Goal: Task Accomplishment & Management: Manage account settings

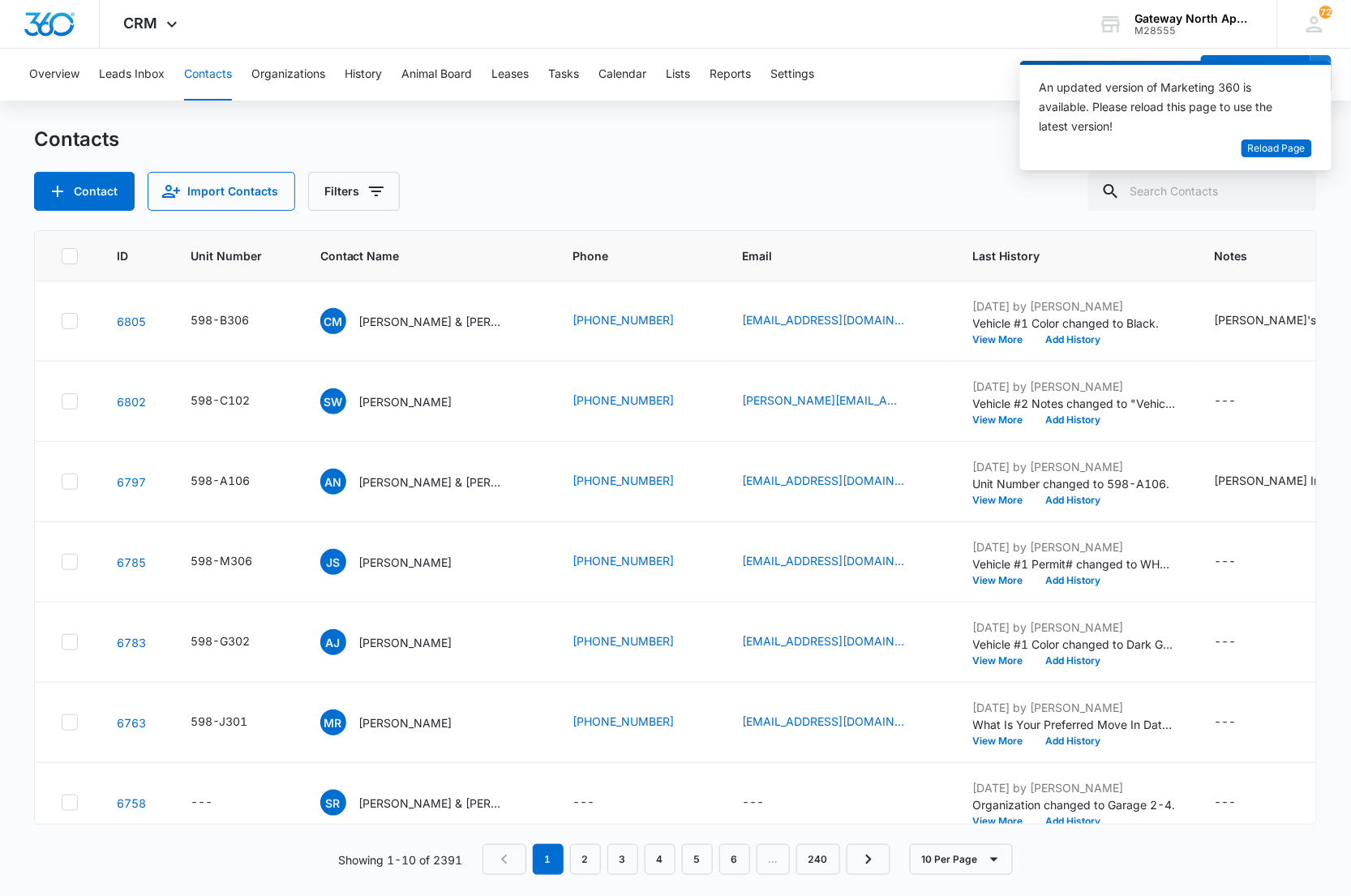
scroll to position [272, 0]
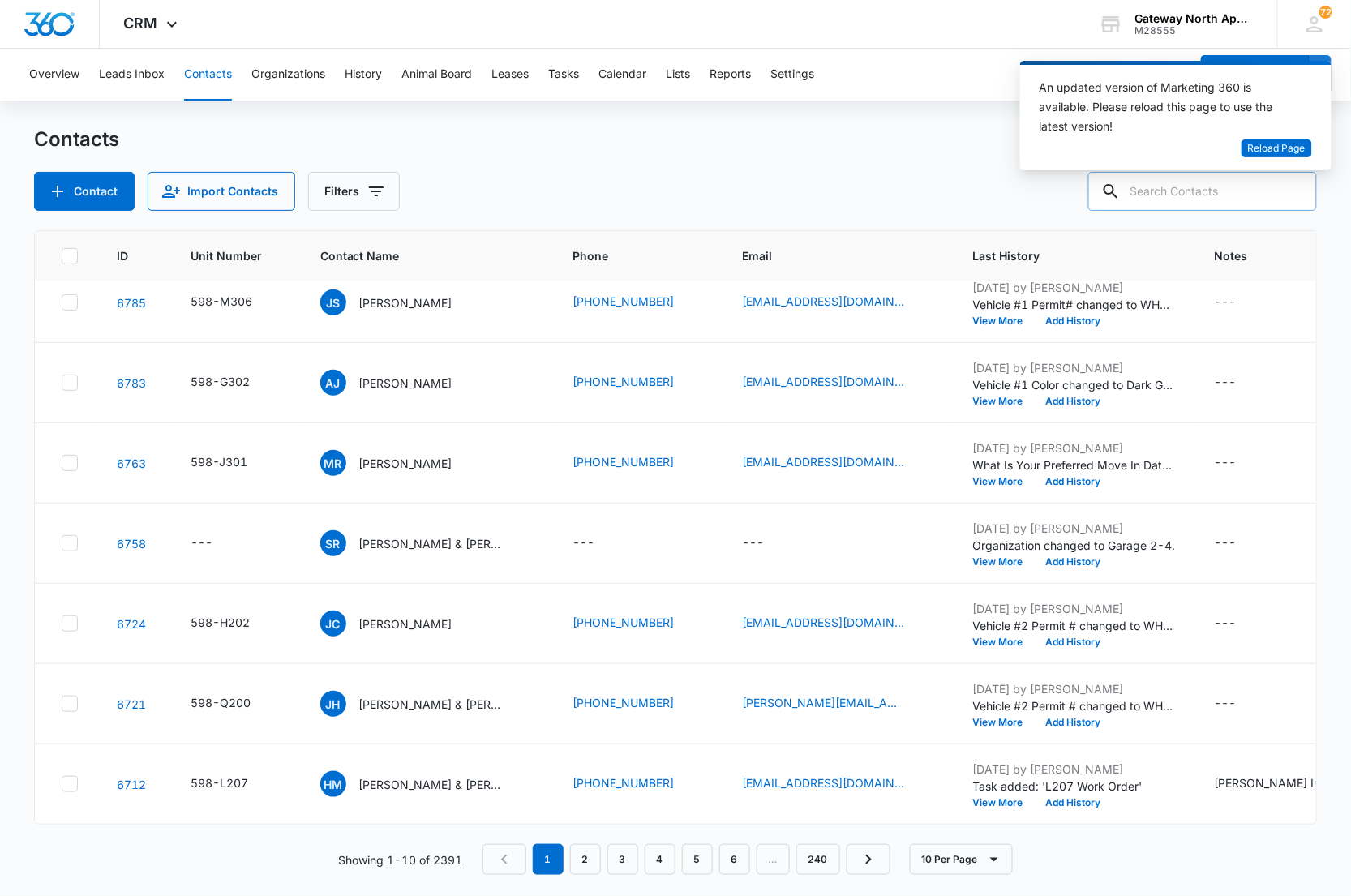
click at [1203, 193] on input "text" at bounding box center [1203, 190] width 229 height 38
click at [1254, 146] on span "Reload Page" at bounding box center [1277, 149] width 57 height 16
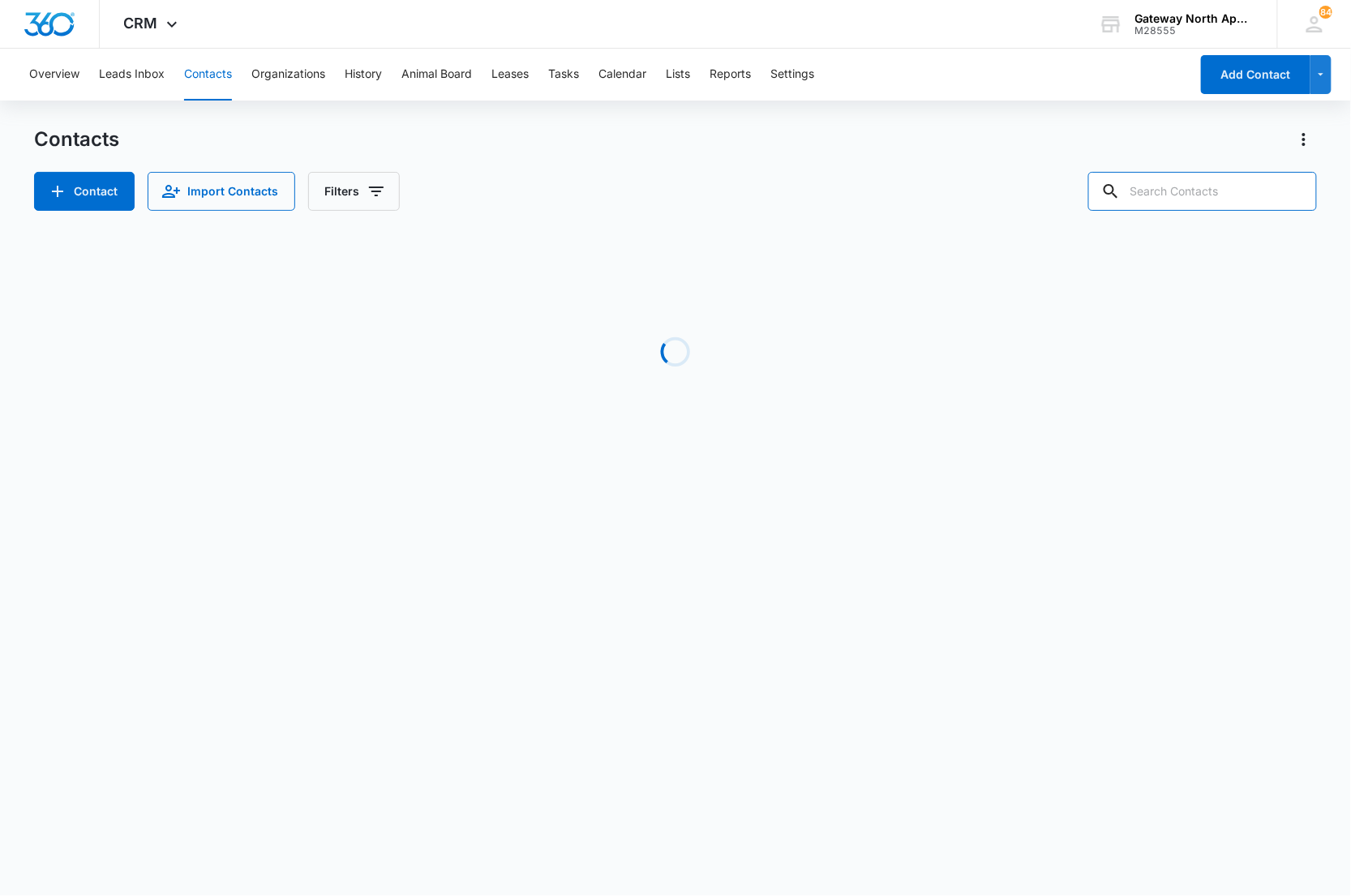
click at [1225, 186] on input "text" at bounding box center [1203, 190] width 229 height 38
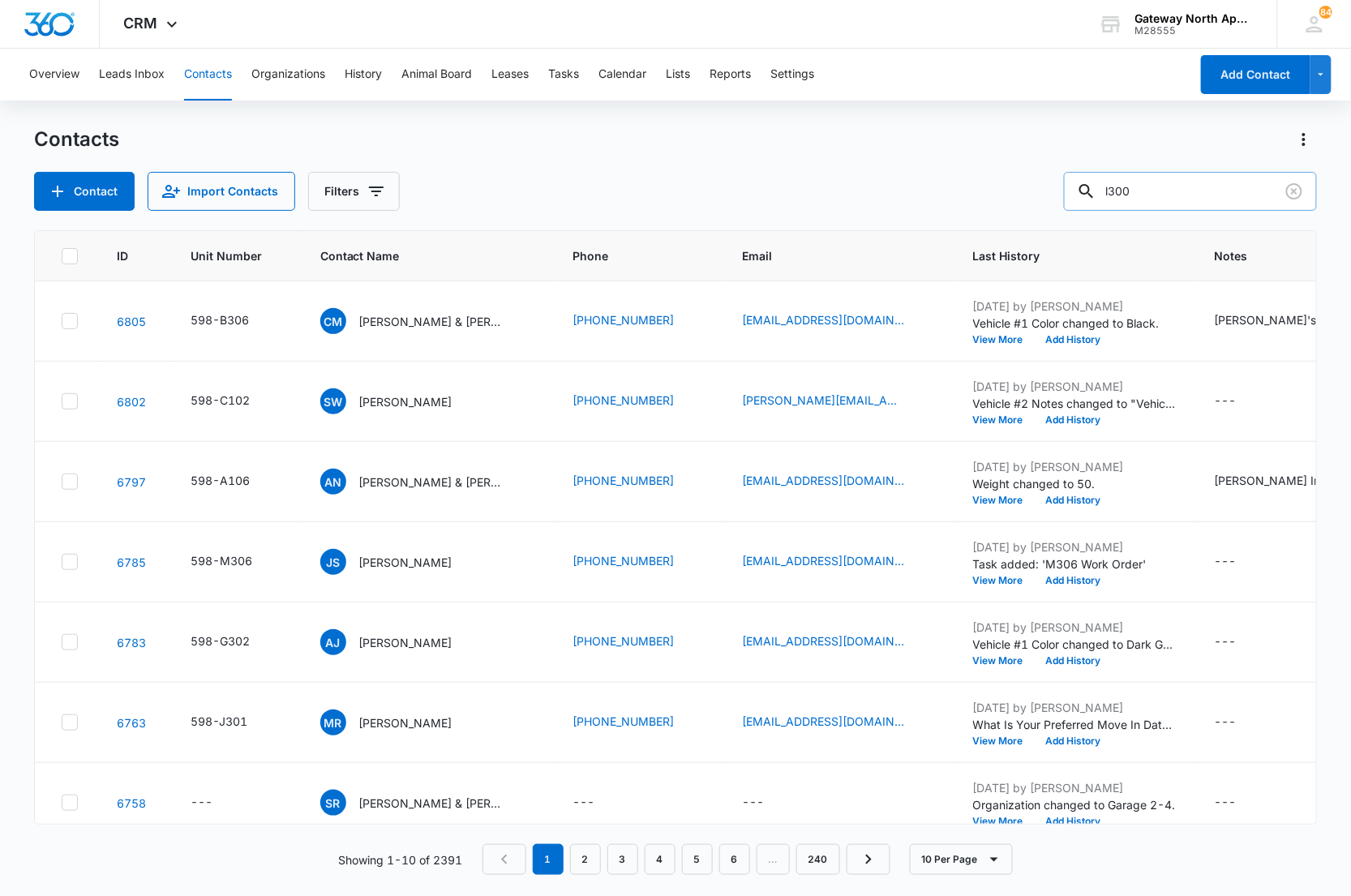
type input "l300"
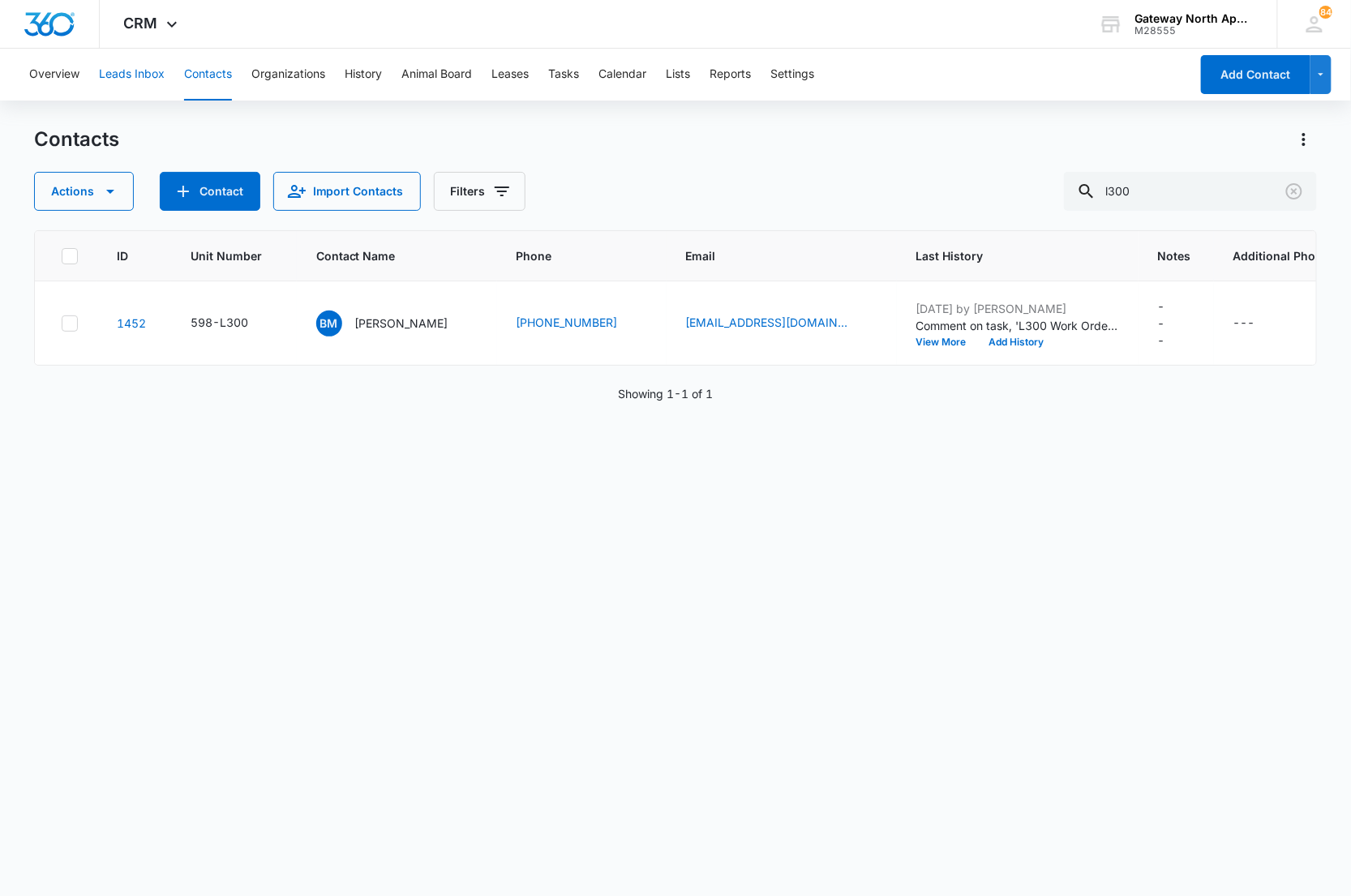
click at [130, 77] on button "Leads Inbox" at bounding box center [131, 74] width 66 height 52
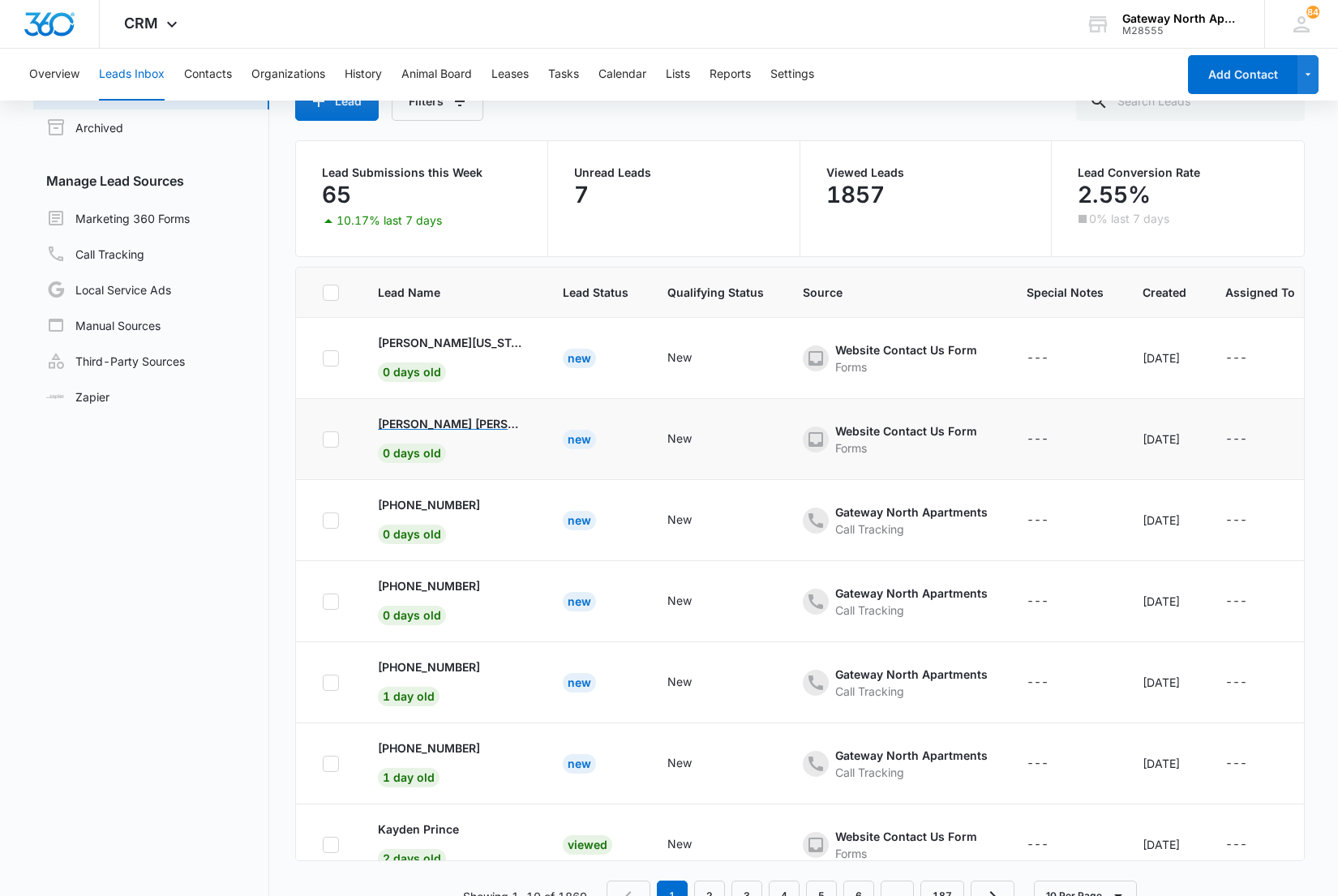
click at [453, 427] on p "Bishnu Bahadur Khatri" at bounding box center [451, 423] width 146 height 17
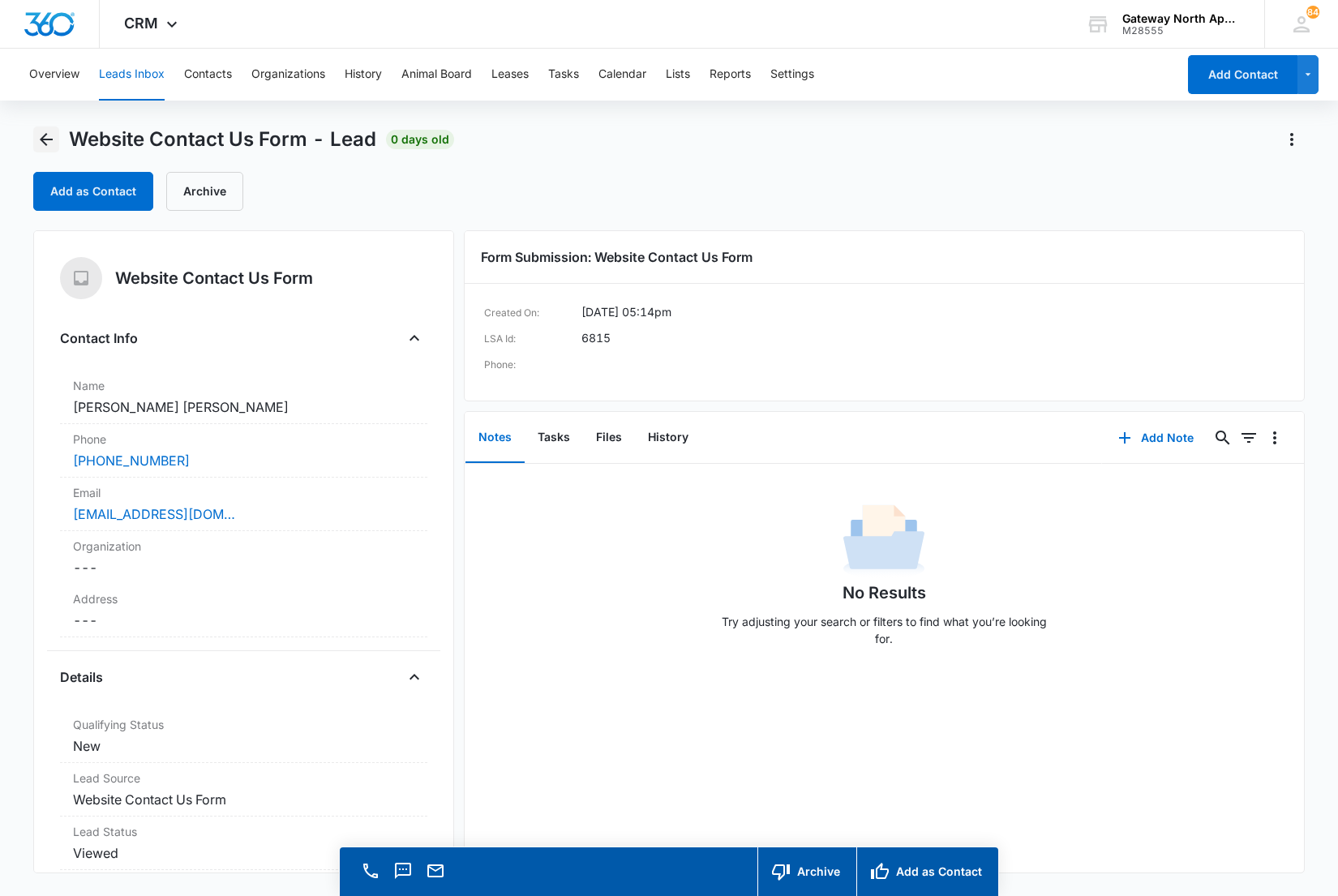
click at [49, 144] on icon "Back" at bounding box center [46, 140] width 20 height 20
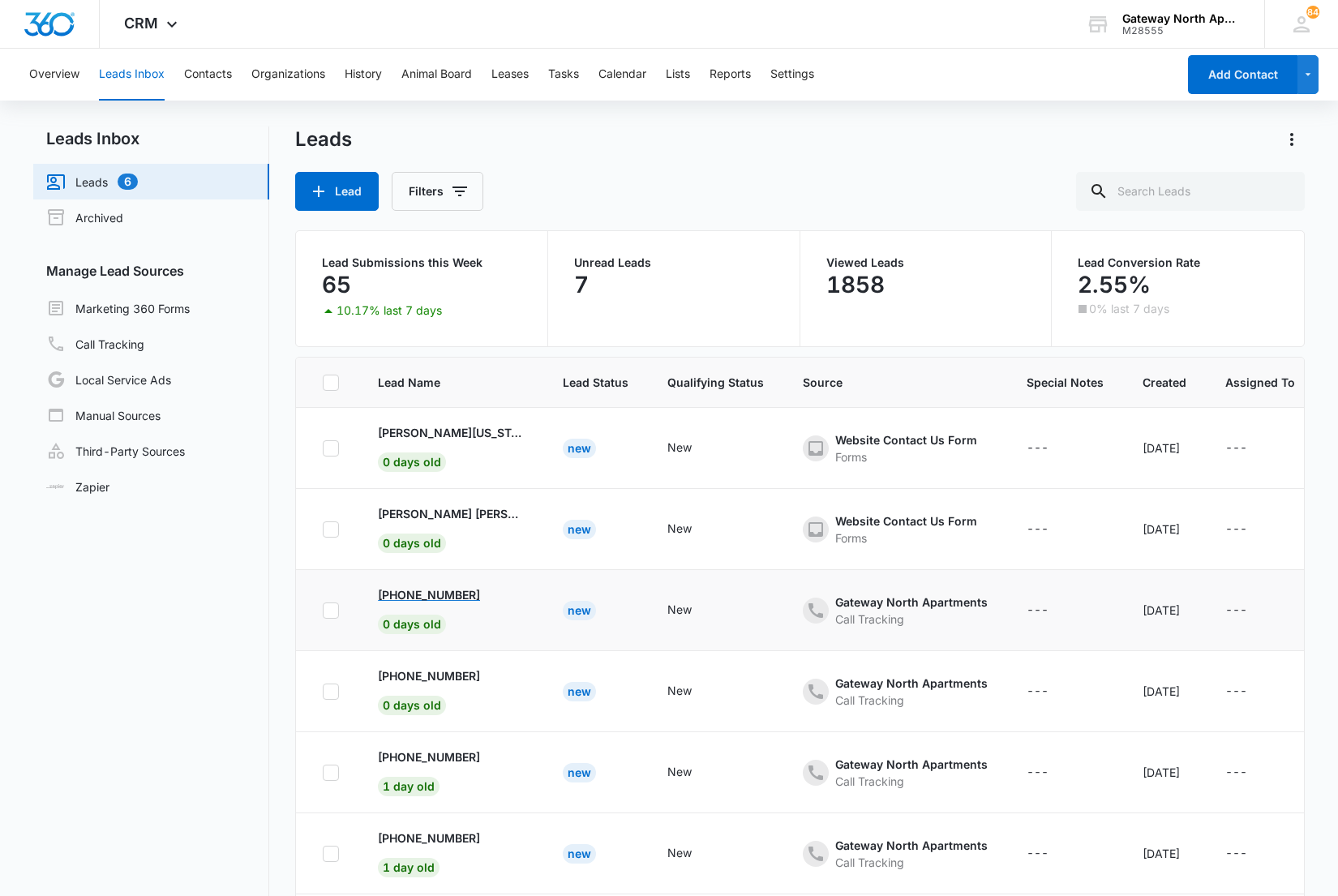
click at [441, 587] on p "+13192691835" at bounding box center [429, 594] width 103 height 17
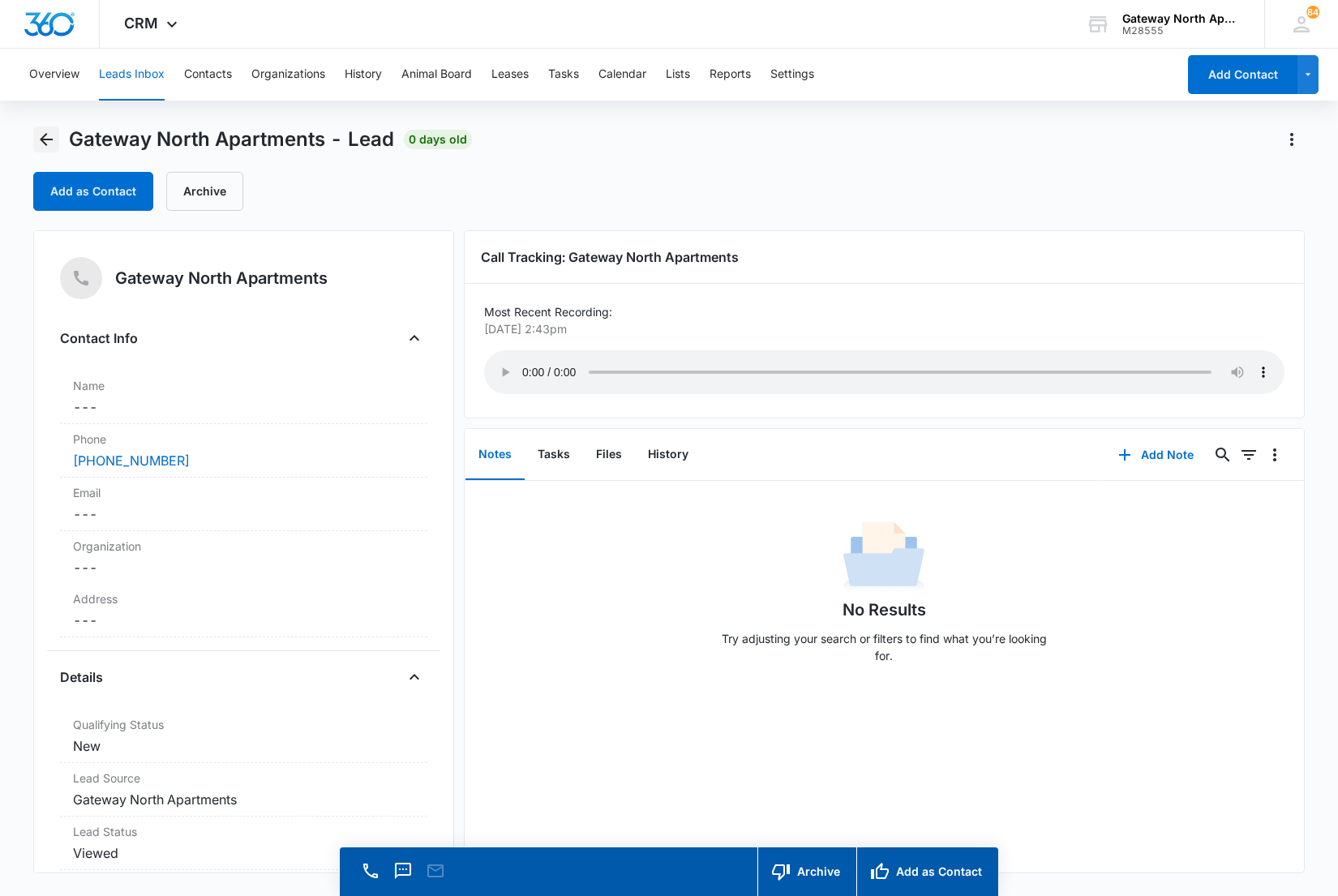
click at [43, 142] on icon "Back" at bounding box center [45, 139] width 13 height 13
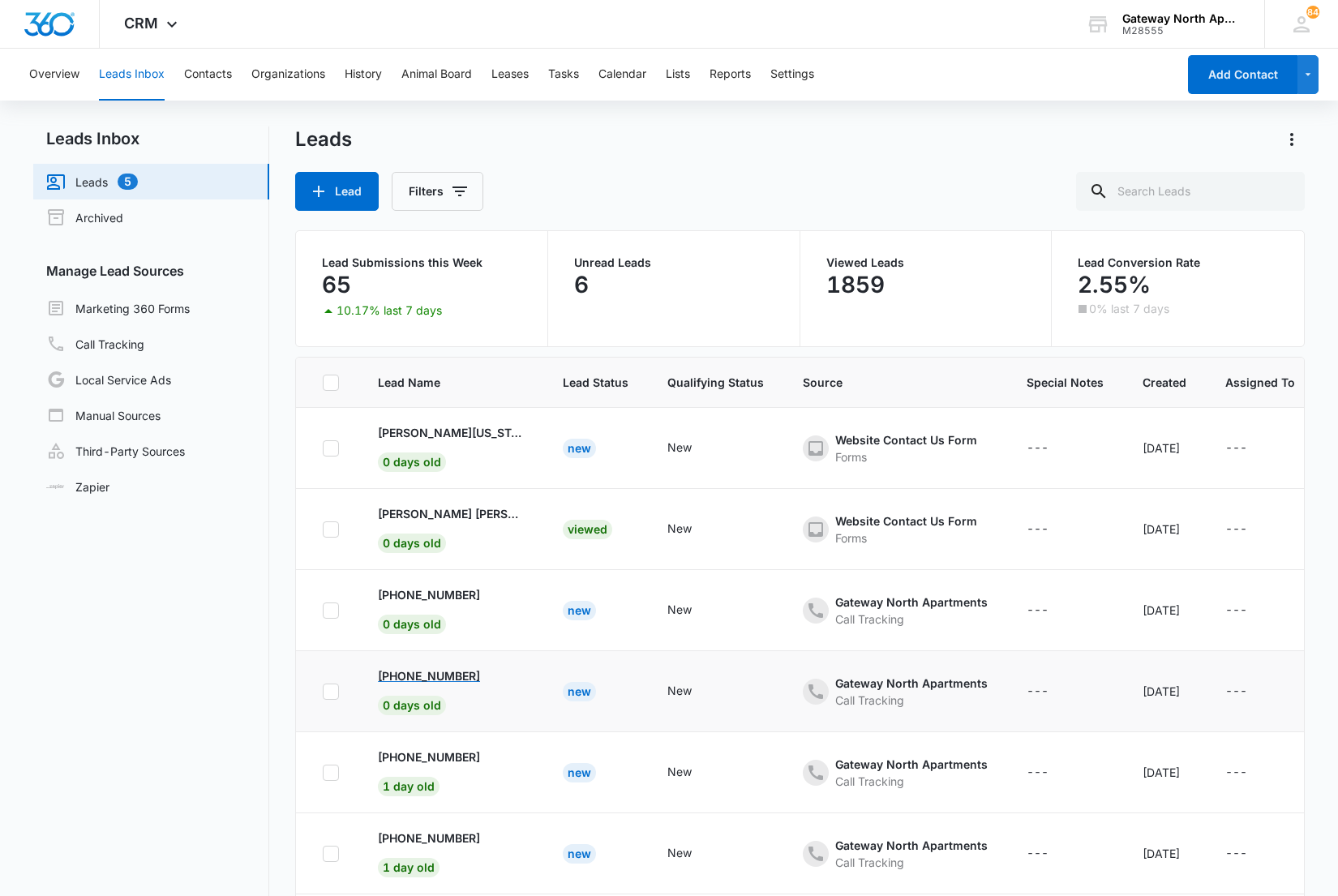
click at [406, 677] on p "+19707321393" at bounding box center [429, 675] width 103 height 17
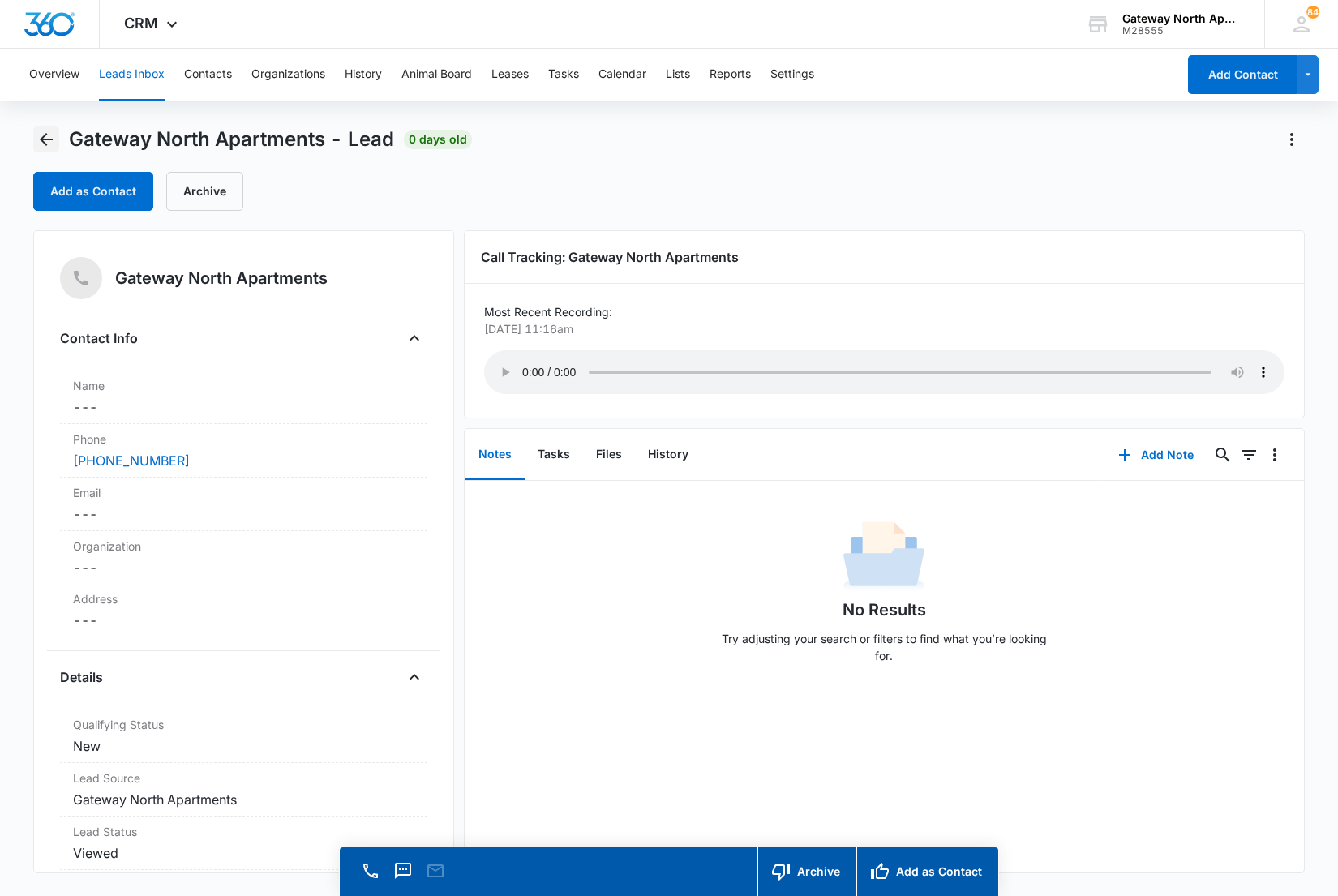
click at [38, 142] on icon "Back" at bounding box center [46, 140] width 20 height 20
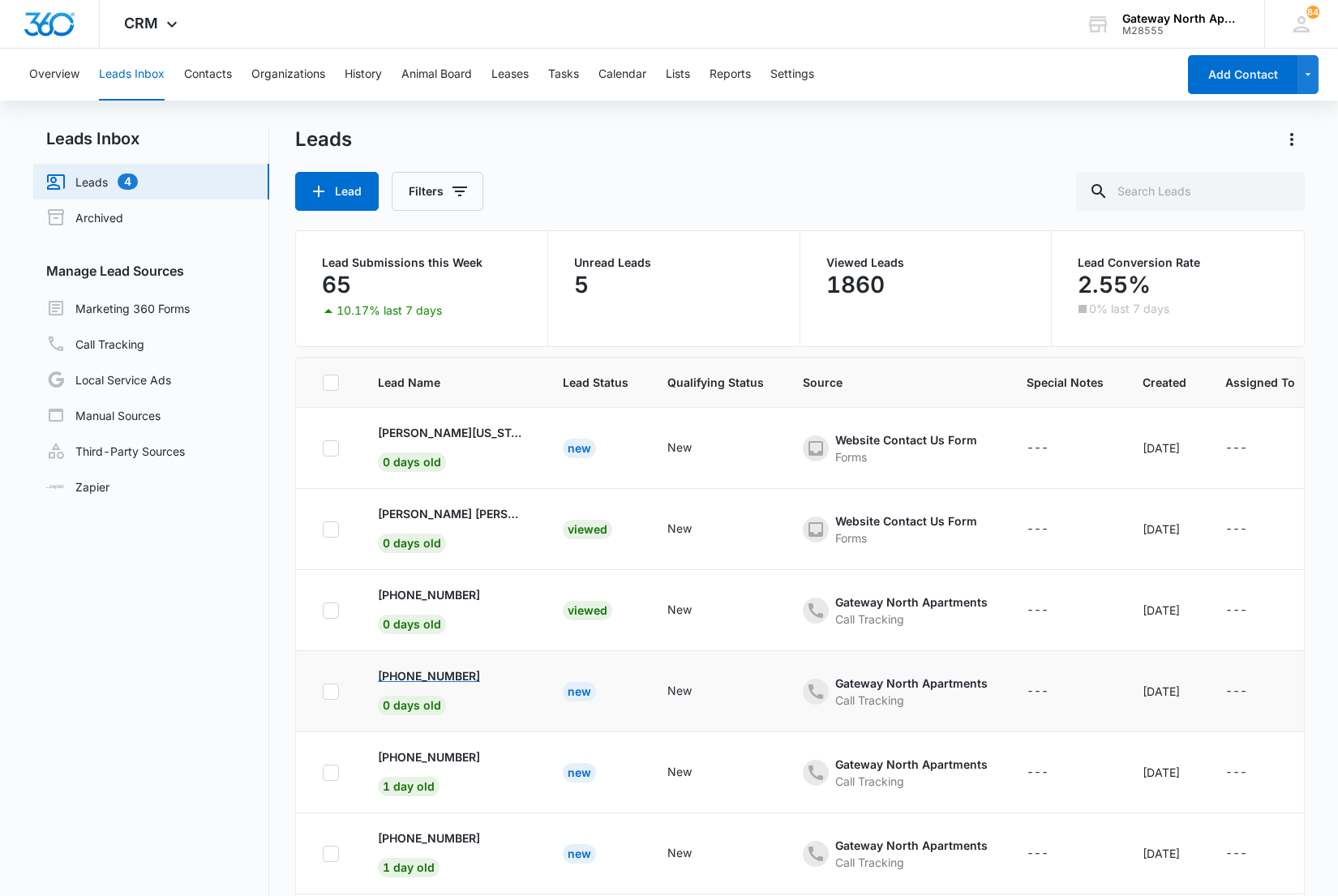
click at [394, 676] on p "+19707321393" at bounding box center [429, 675] width 103 height 17
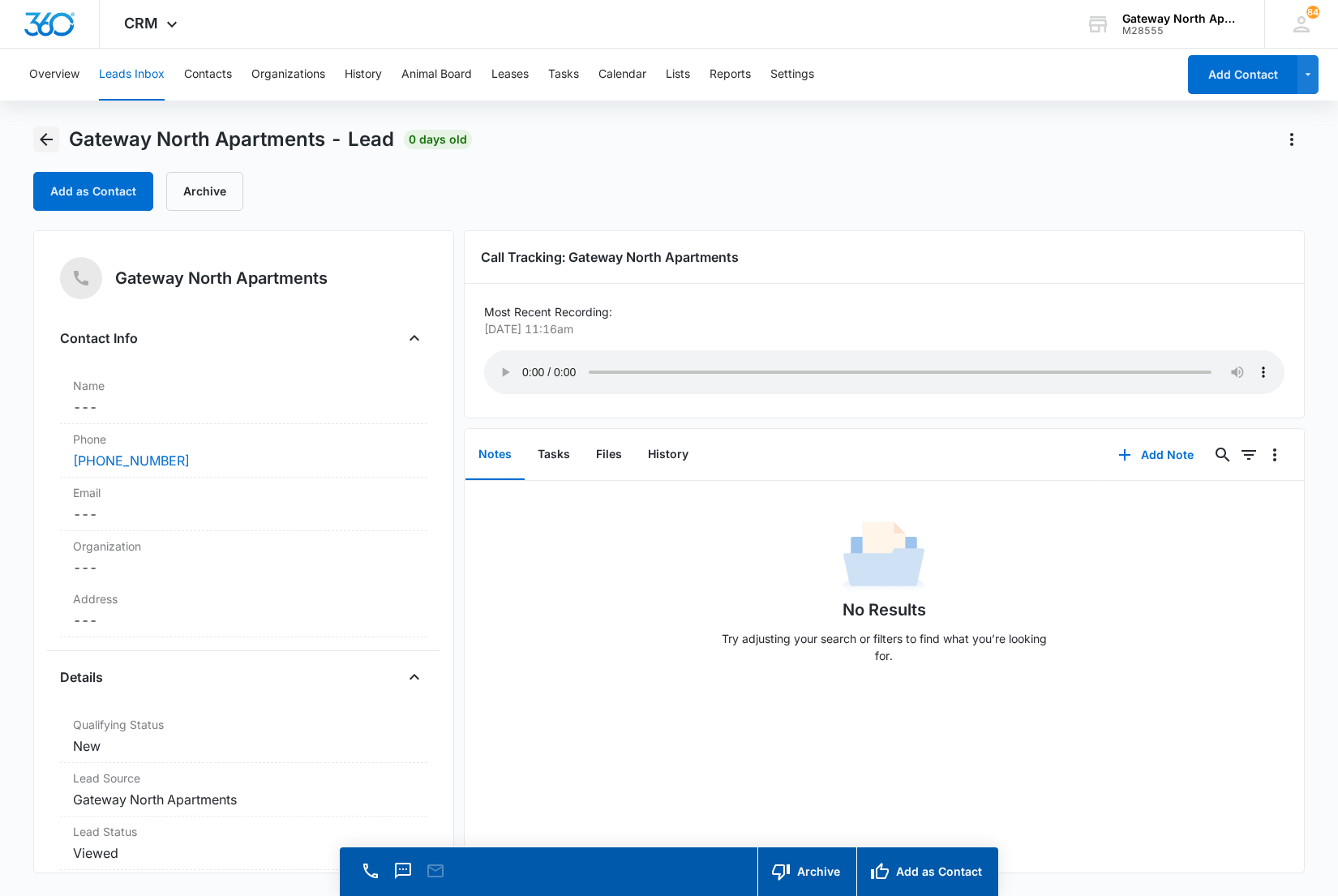
click at [45, 138] on icon "Back" at bounding box center [46, 140] width 20 height 20
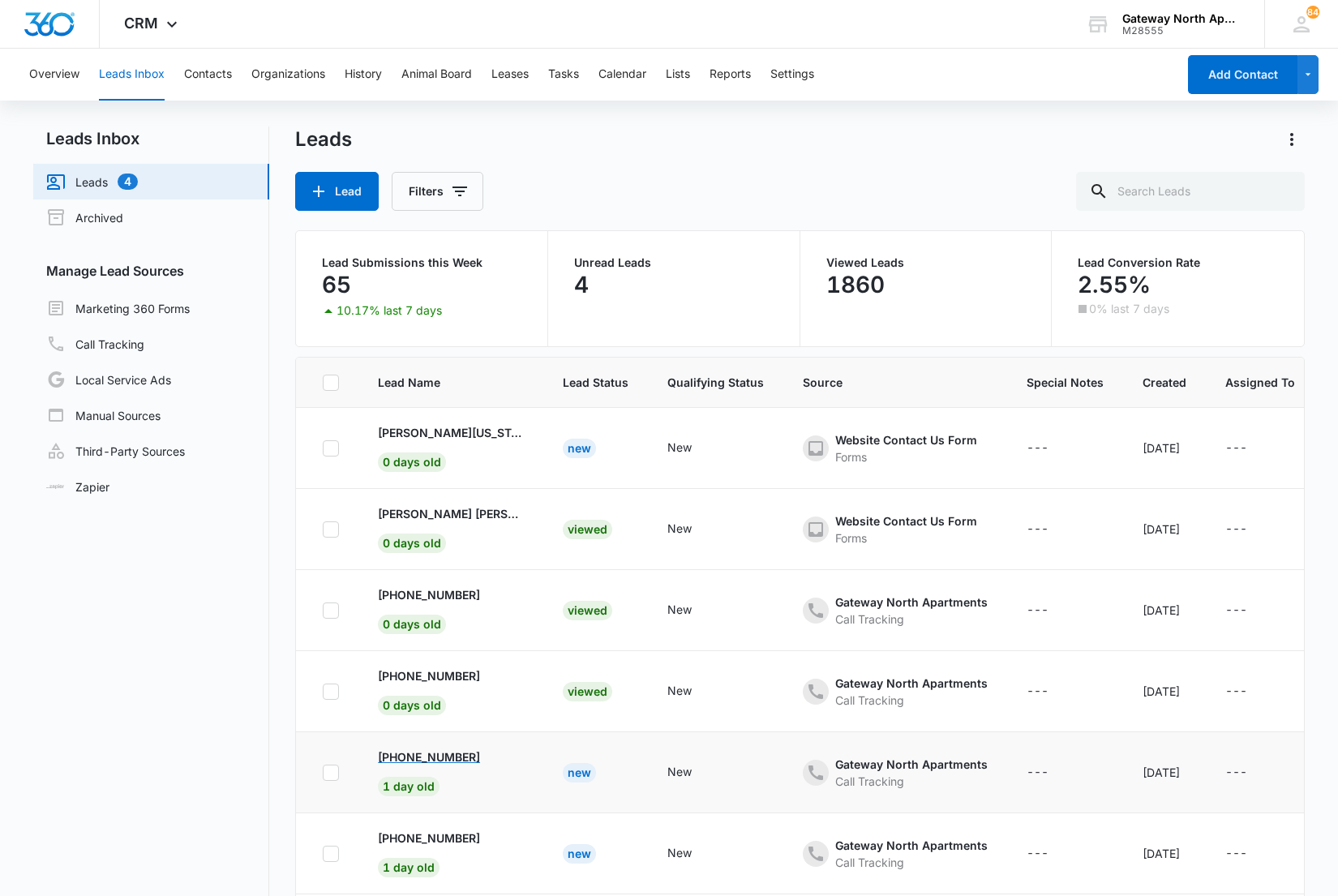
click at [436, 751] on p "+17202358591" at bounding box center [429, 756] width 103 height 17
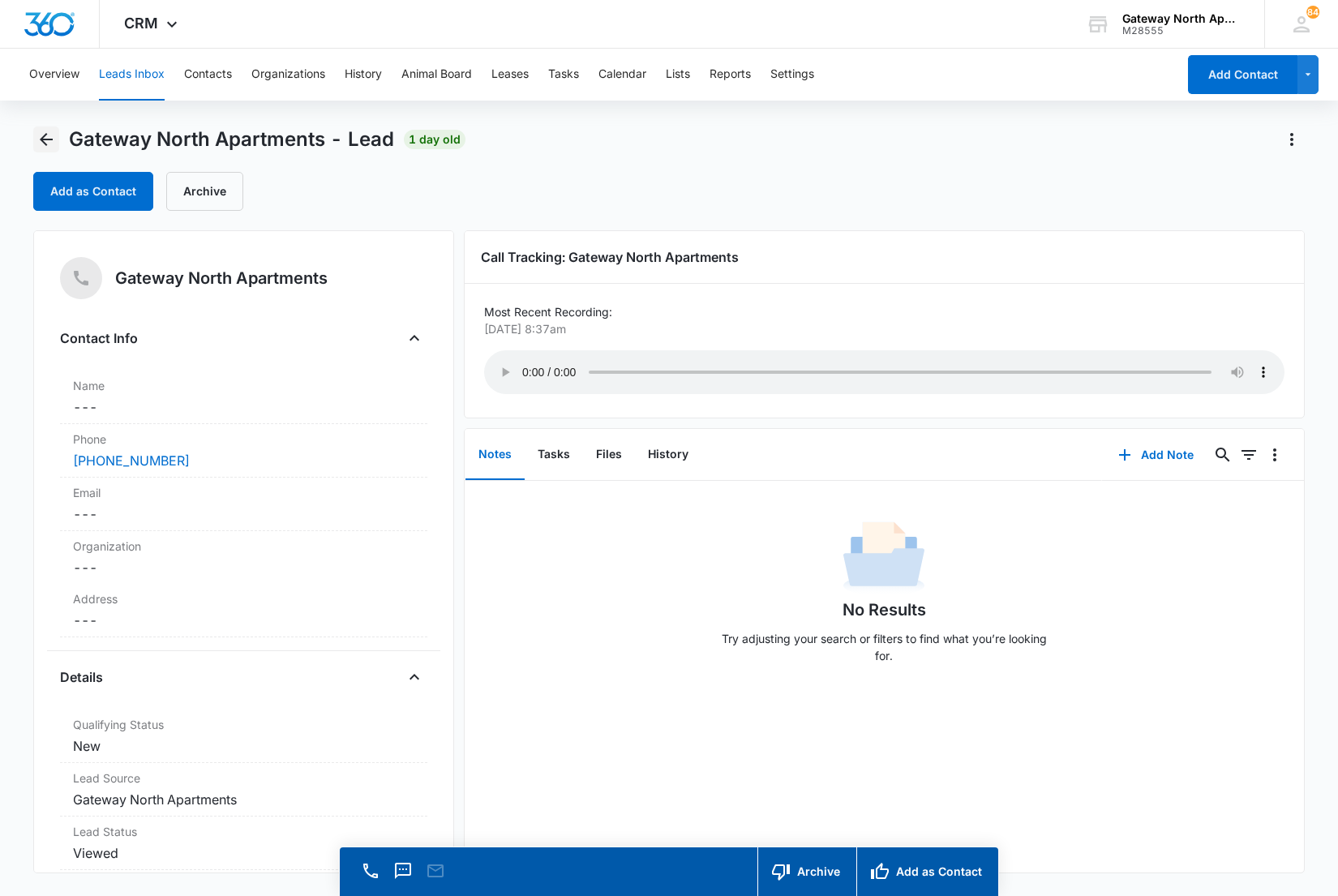
click at [42, 139] on icon "Back" at bounding box center [45, 139] width 13 height 13
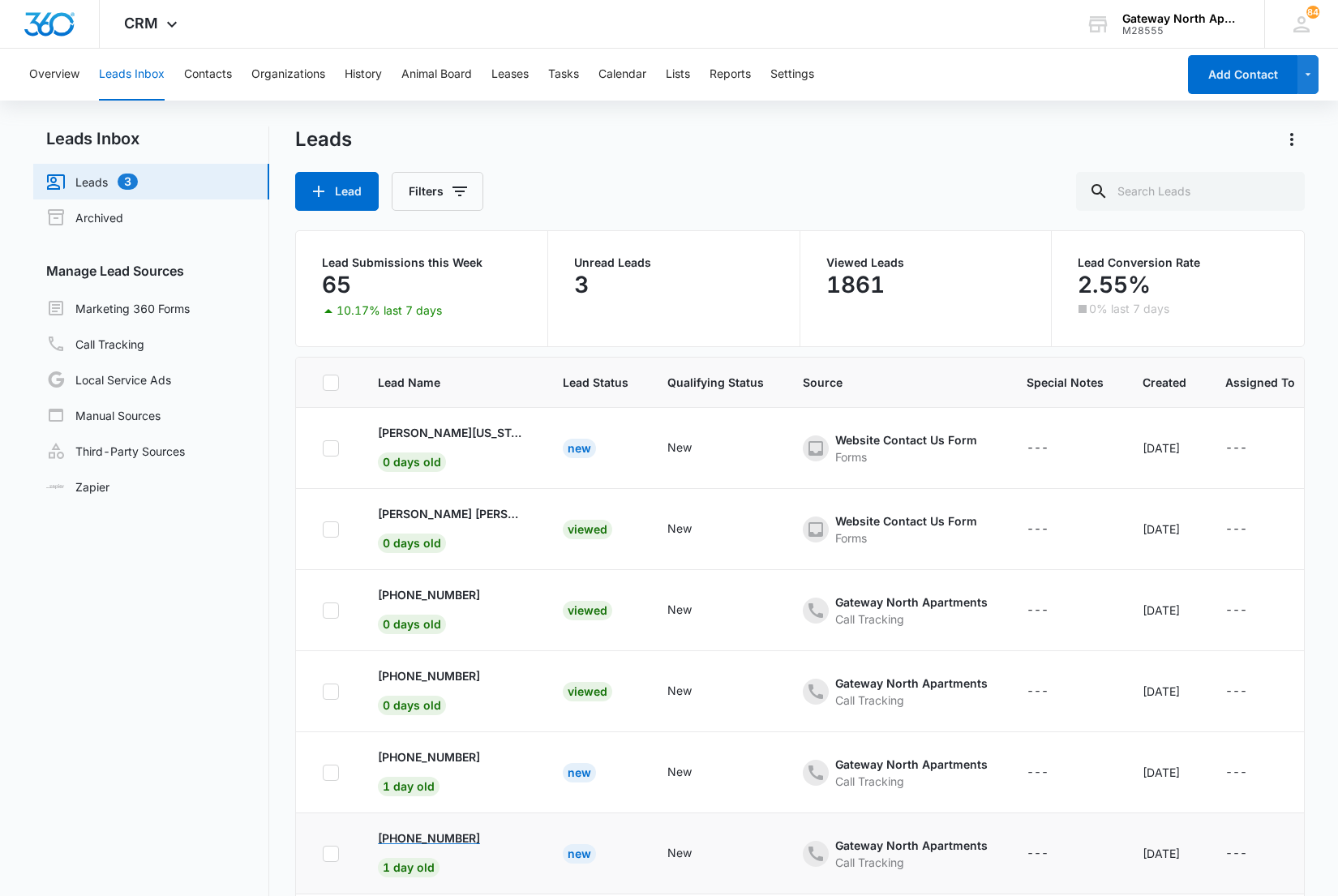
click at [413, 838] on p "+17209858344" at bounding box center [429, 837] width 103 height 17
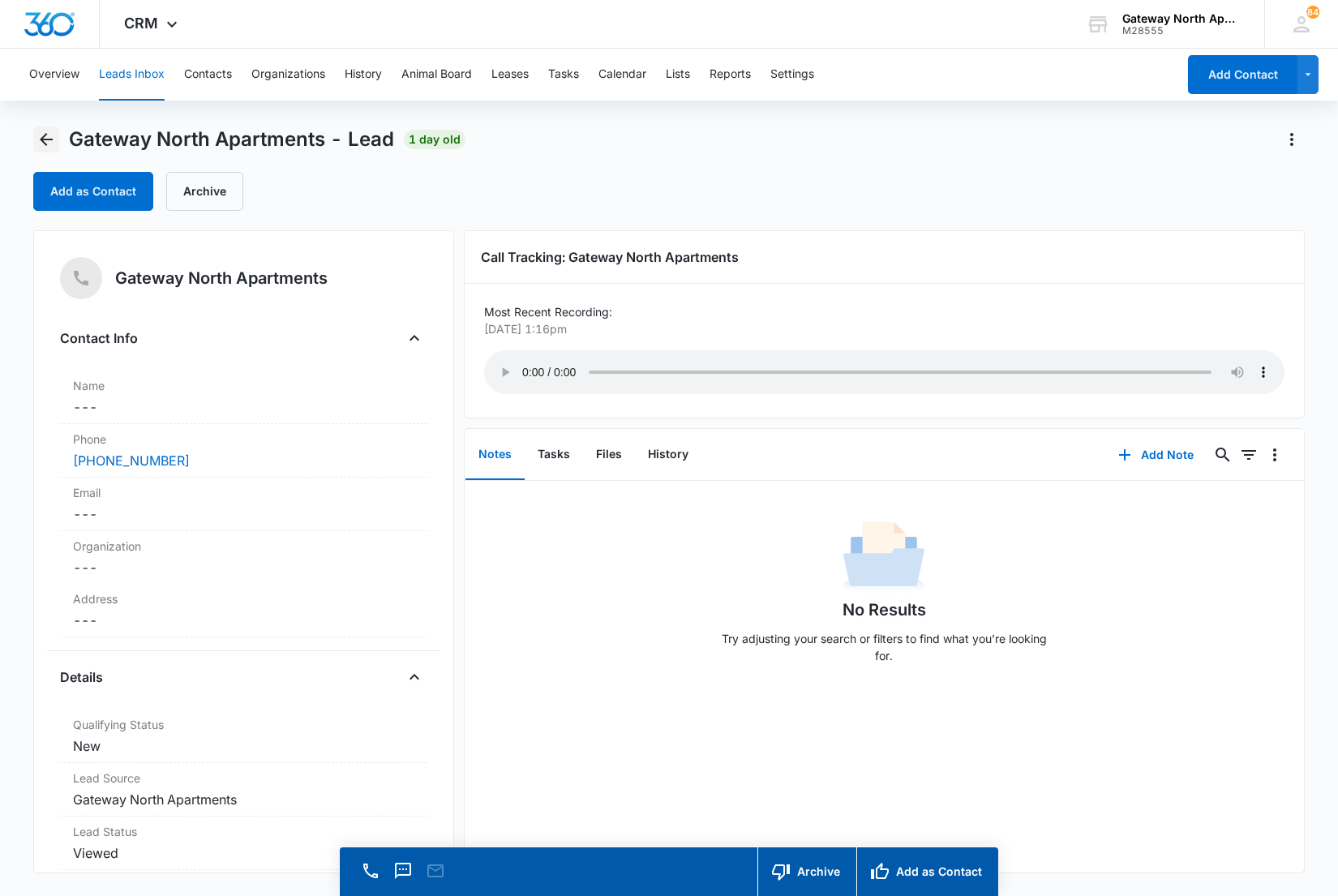
click at [57, 143] on button "Back" at bounding box center [46, 139] width 26 height 26
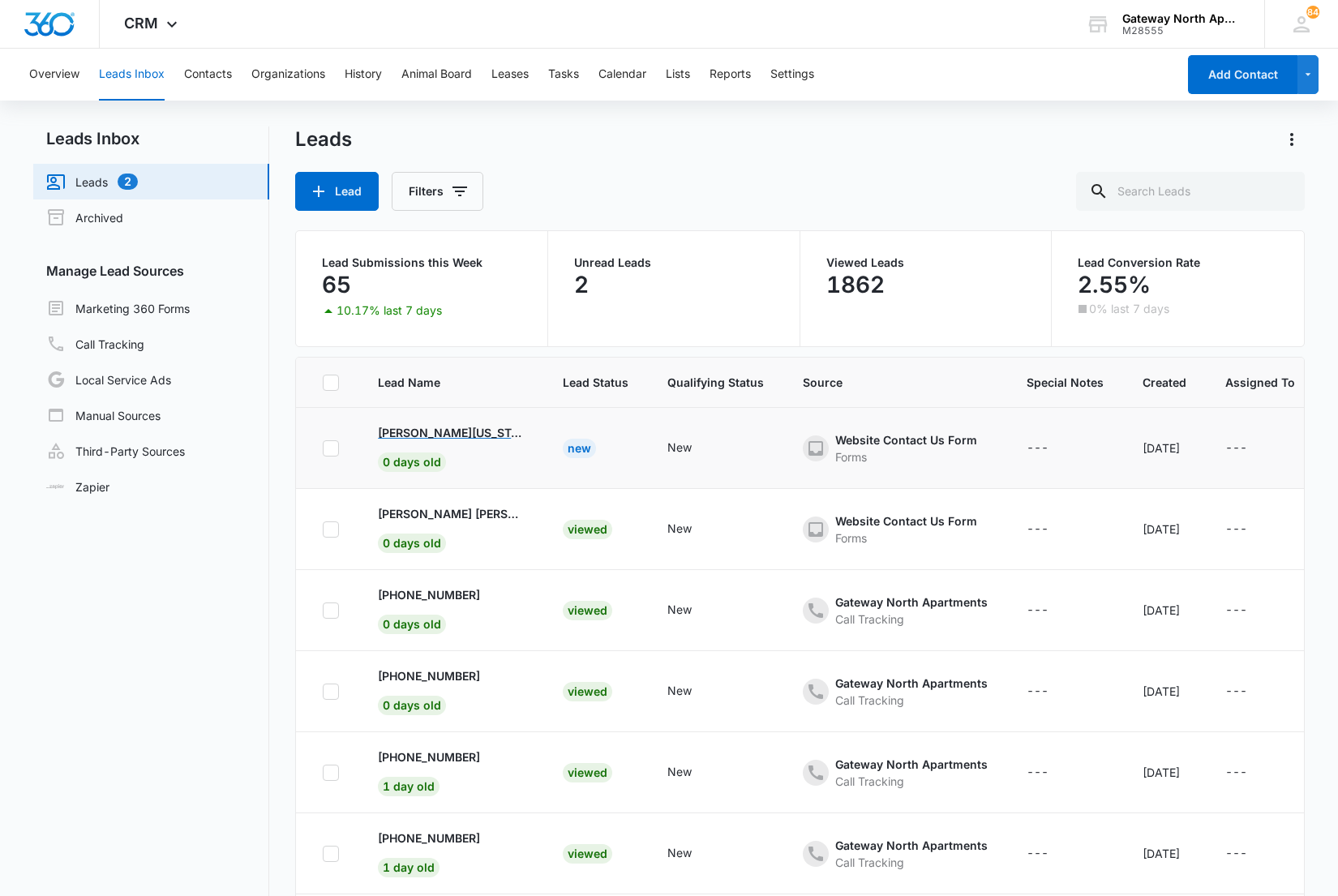
click at [471, 428] on p "Helena Washington" at bounding box center [451, 432] width 146 height 17
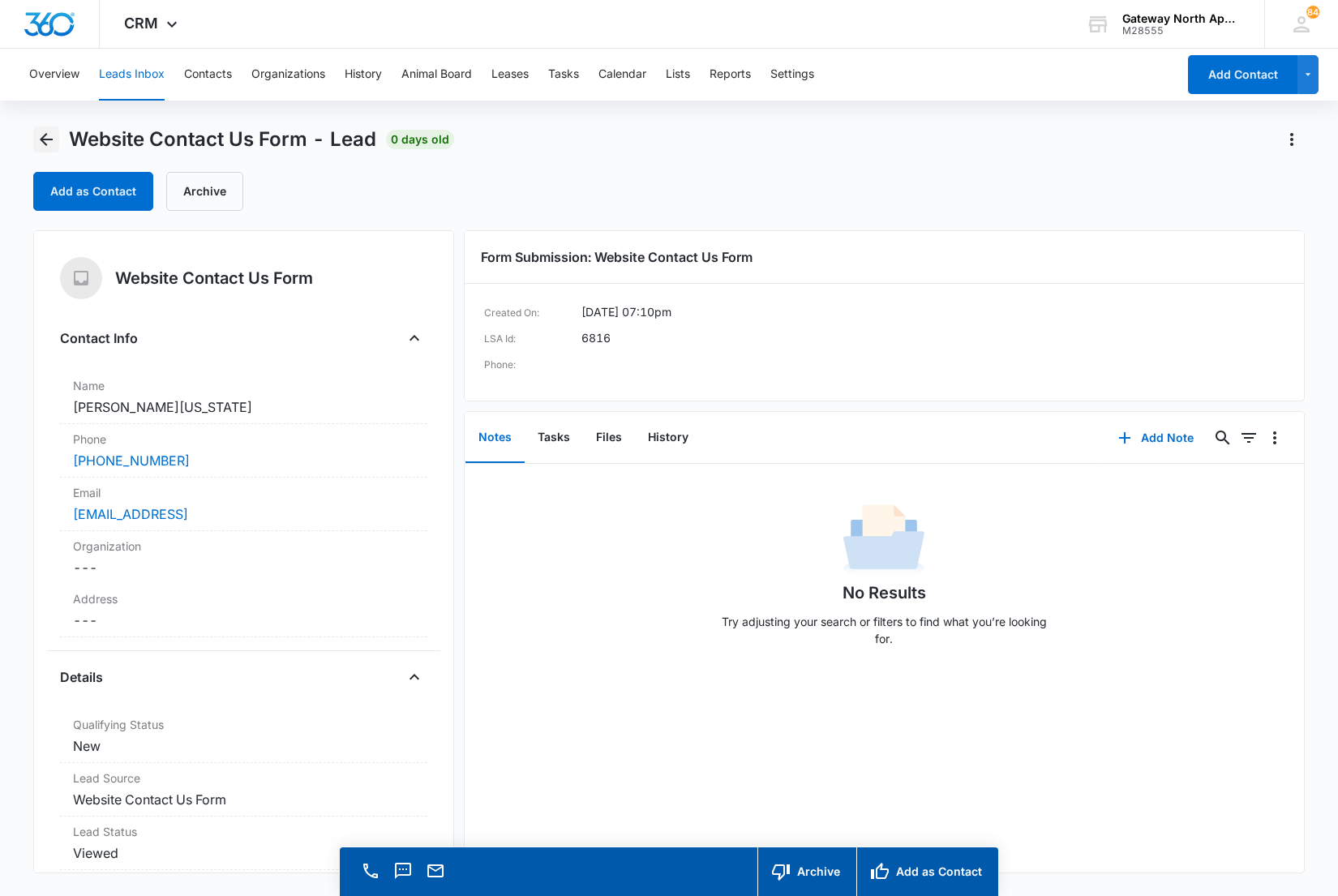
click at [36, 149] on button "Back" at bounding box center [46, 139] width 26 height 26
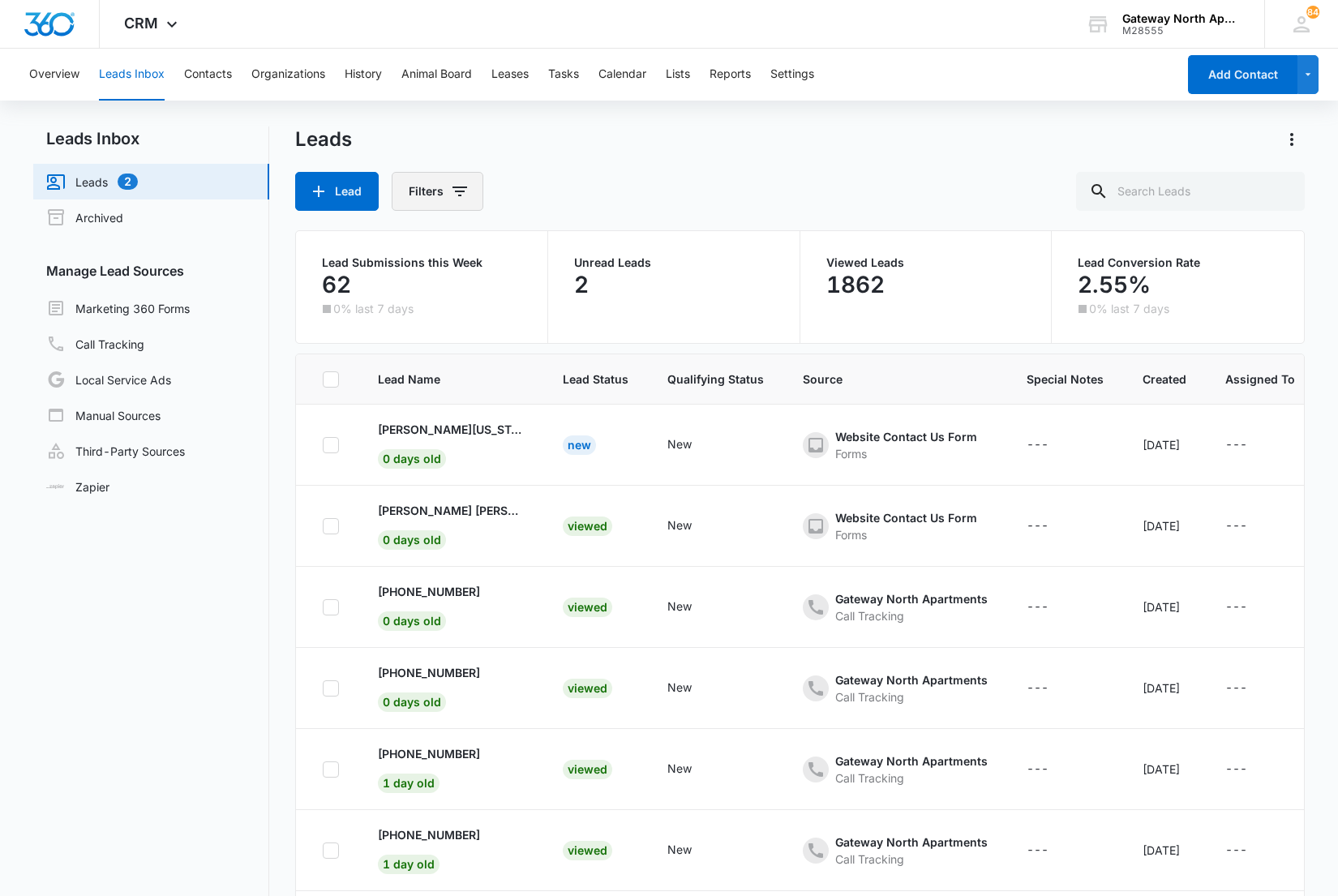
click at [458, 186] on icon "Filters" at bounding box center [459, 191] width 15 height 10
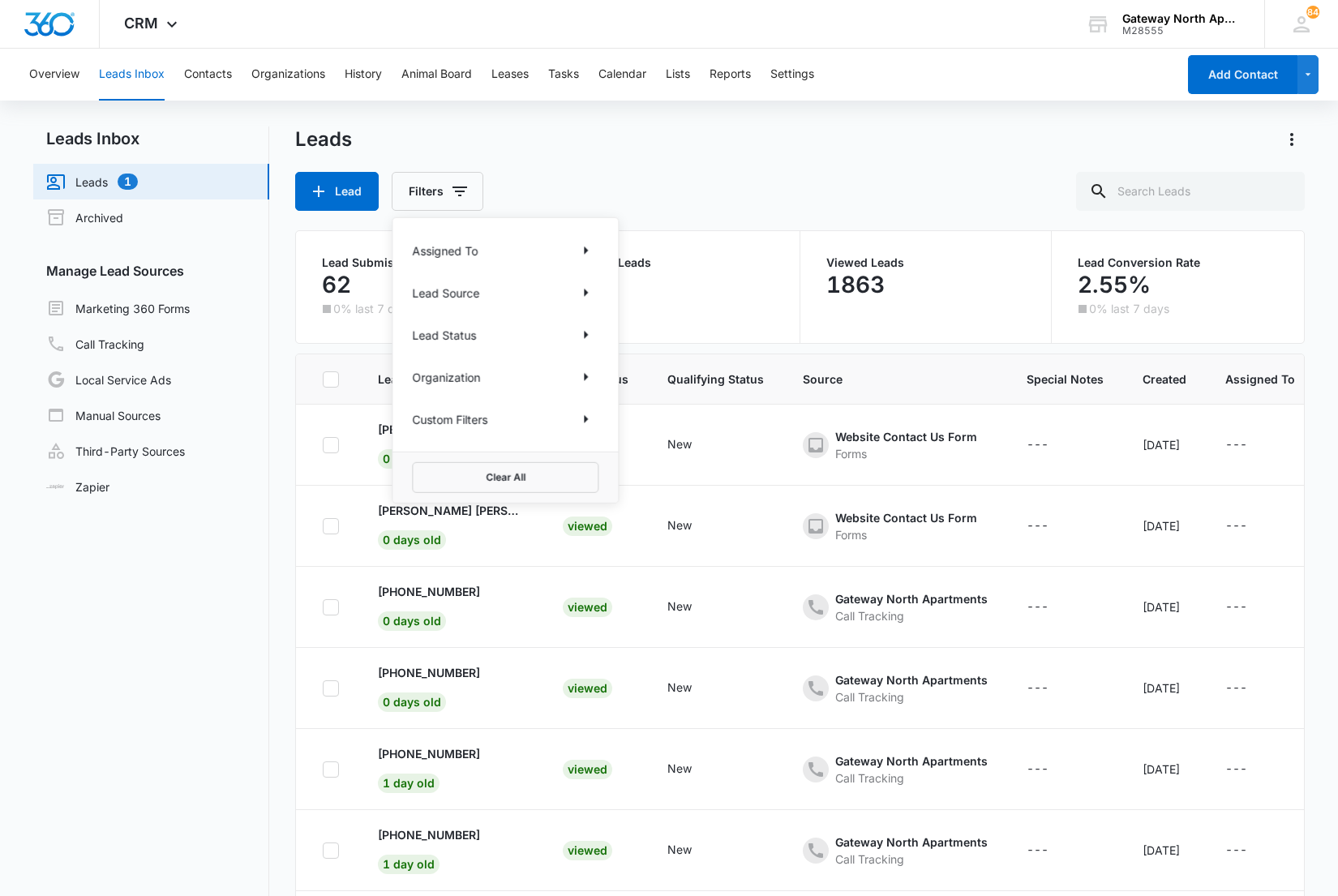
click at [564, 329] on div "Lead Status" at bounding box center [505, 334] width 186 height 26
click at [587, 332] on icon "Show Lead Status filters" at bounding box center [586, 335] width 20 height 20
click at [419, 358] on icon at bounding box center [420, 359] width 15 height 15
click at [413, 359] on input "New" at bounding box center [412, 359] width 1 height 1
checkbox input "true"
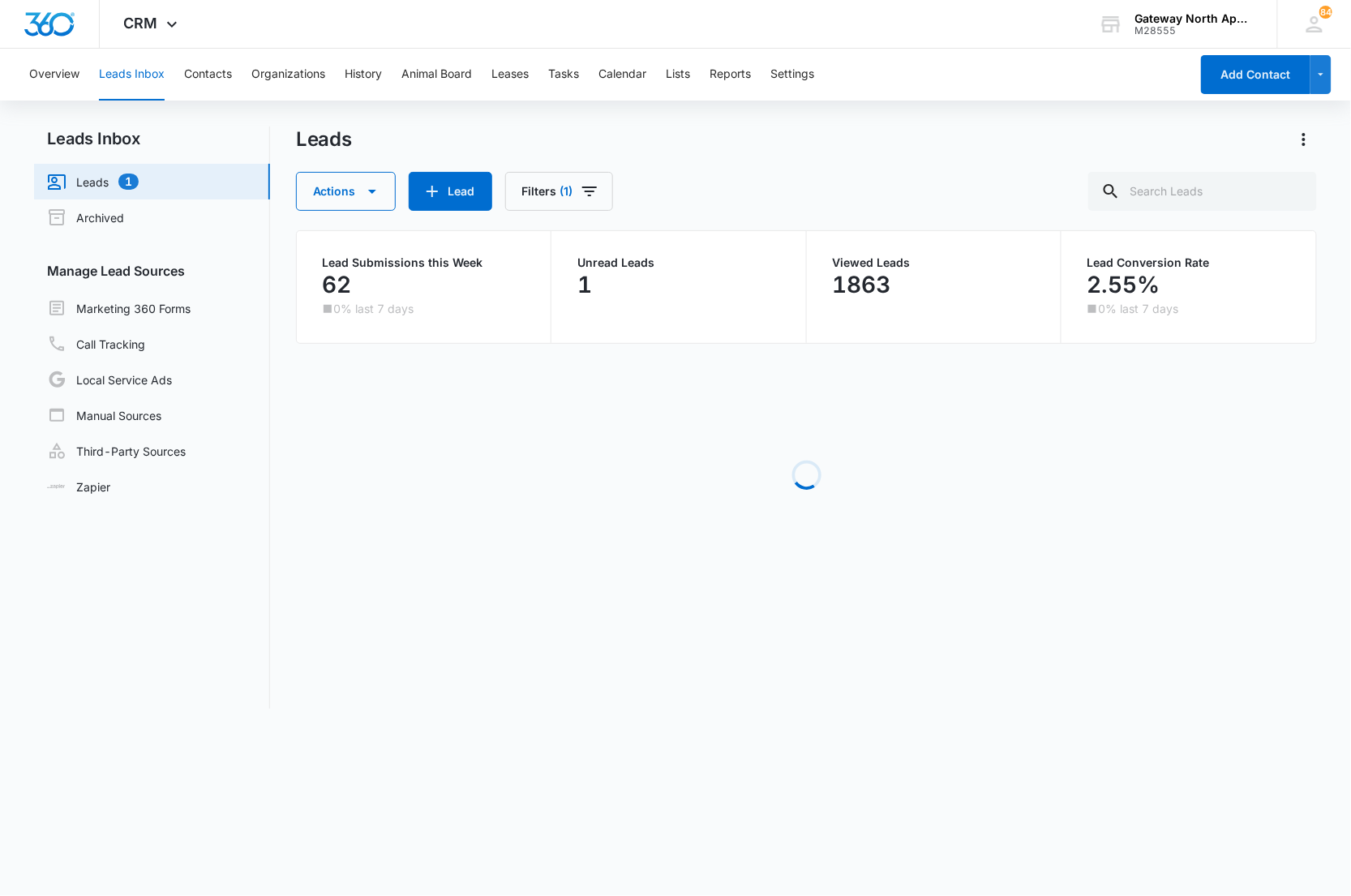
click at [699, 157] on div "Leads Actions Lead Filters (1)" at bounding box center [807, 169] width 1022 height 85
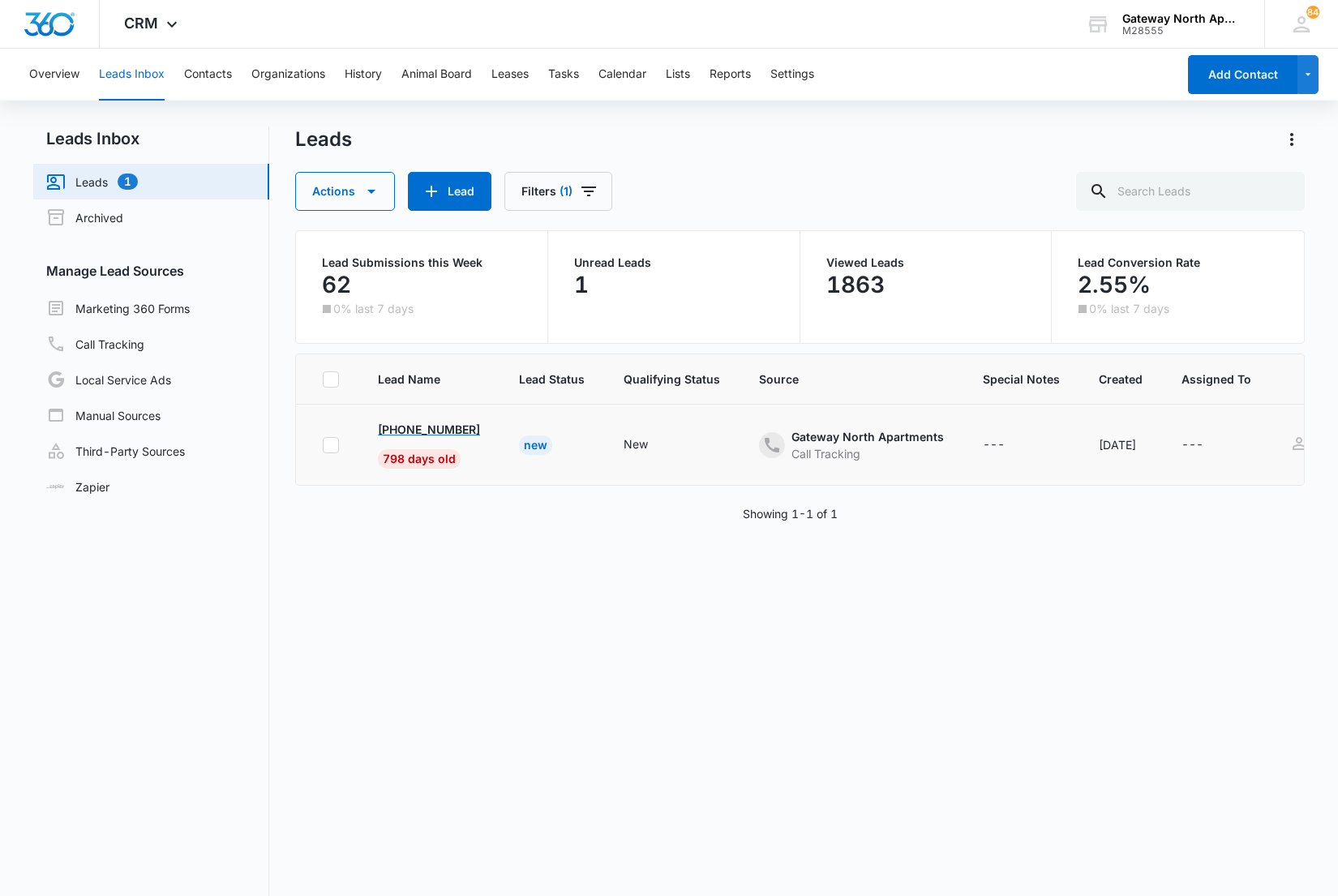
click at [405, 427] on p "+17202700115" at bounding box center [429, 429] width 103 height 17
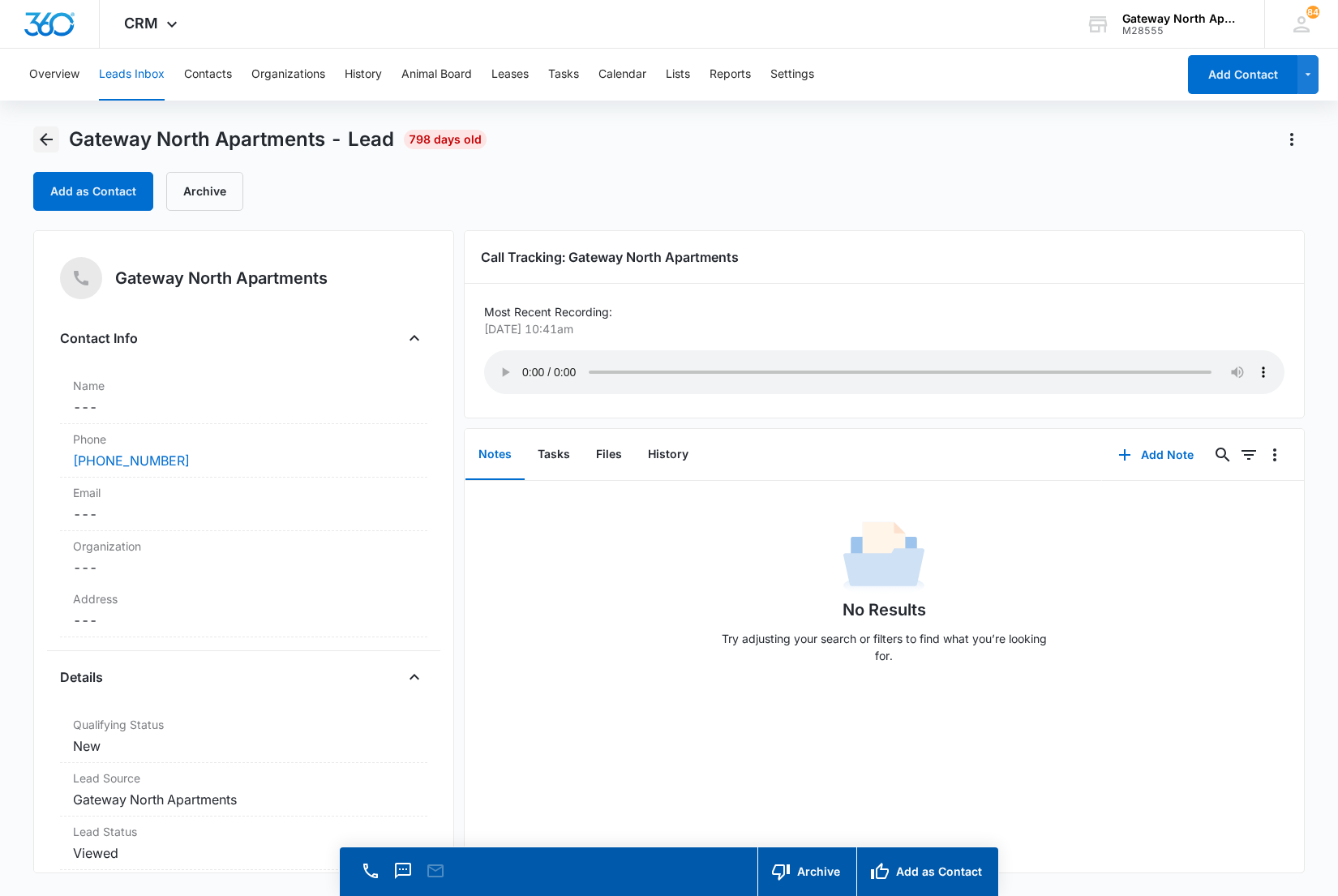
click at [46, 144] on icon "Back" at bounding box center [45, 139] width 13 height 13
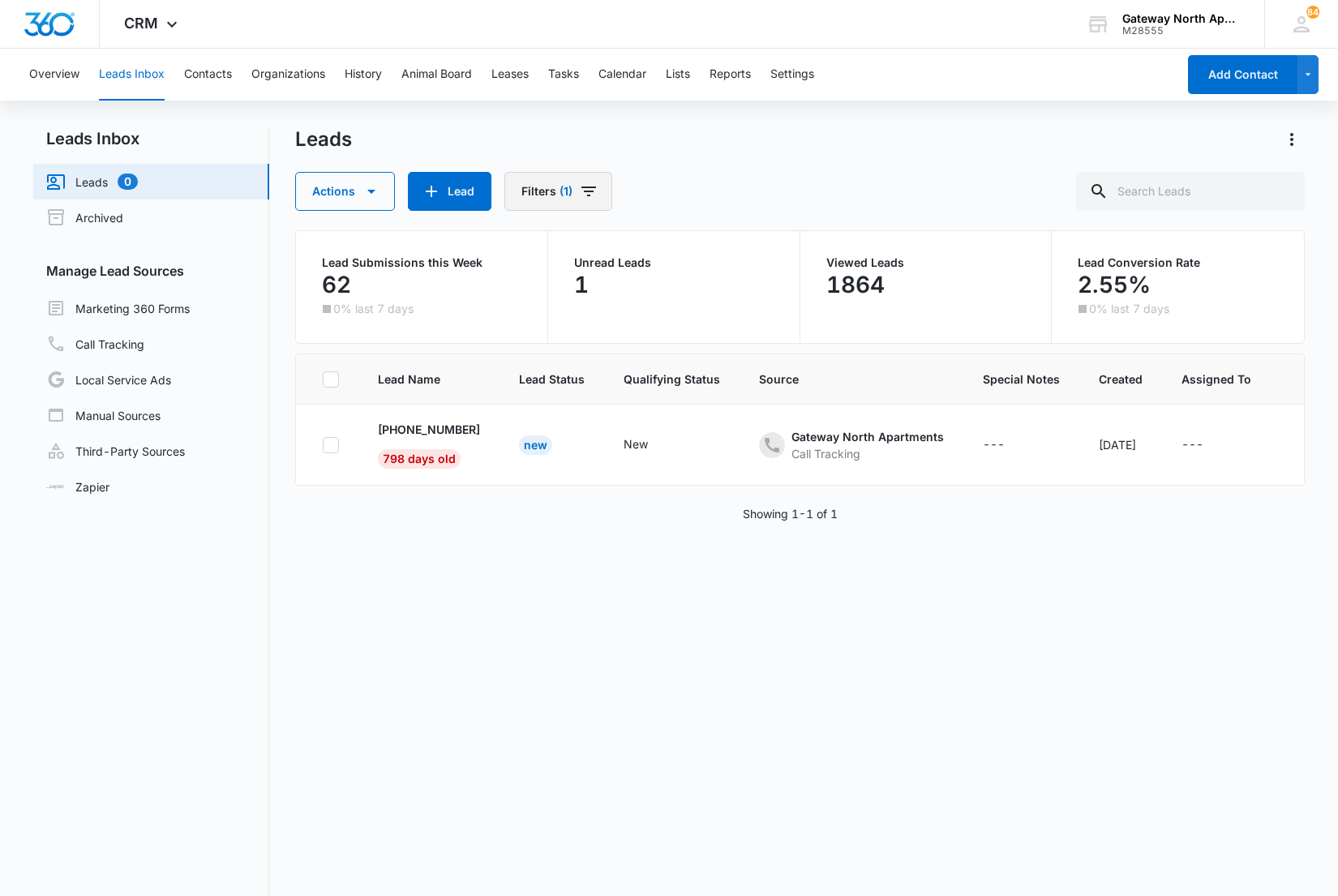
click at [576, 188] on button "Filters (1)" at bounding box center [558, 190] width 107 height 38
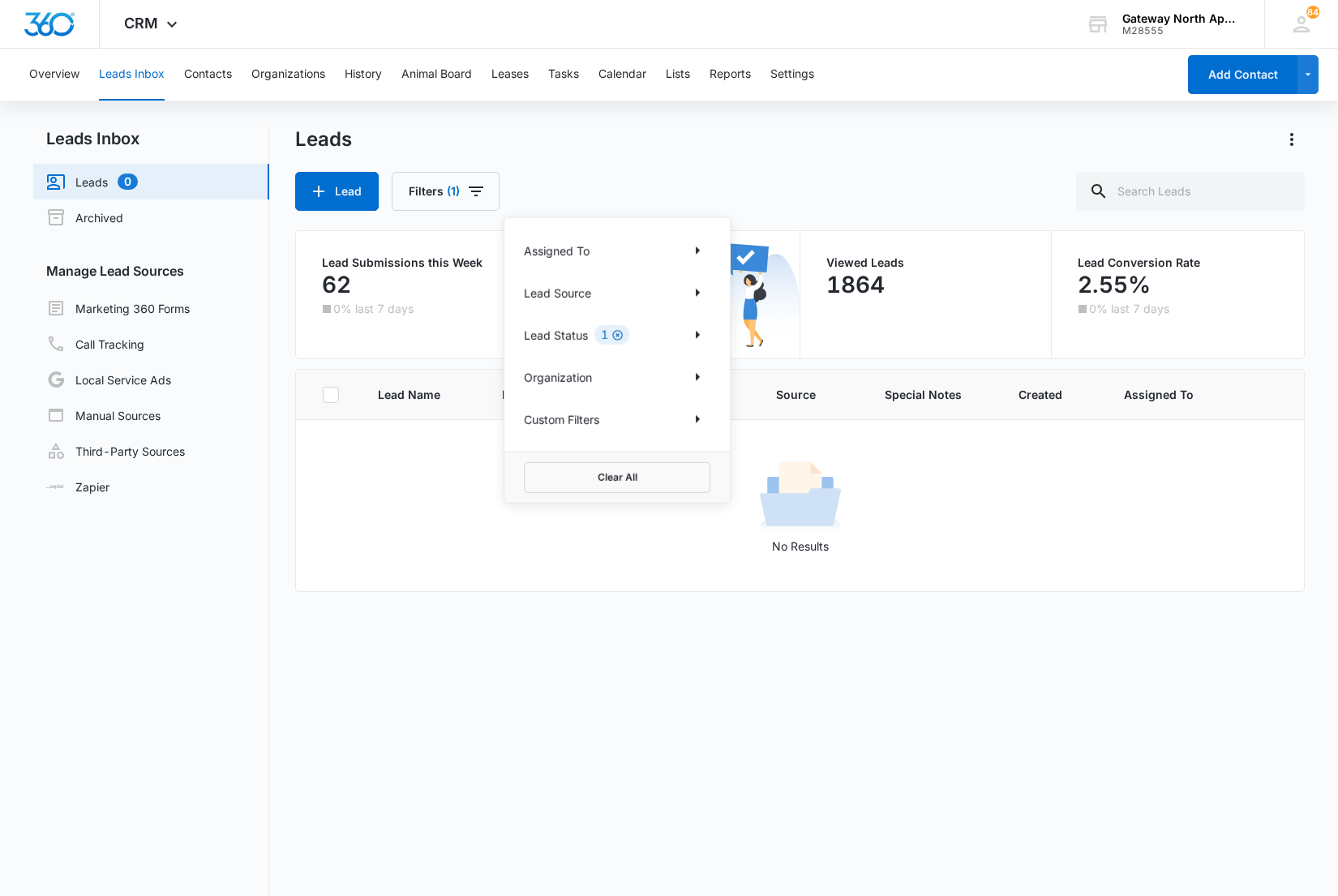
click at [618, 332] on icon "Clear" at bounding box center [617, 335] width 12 height 12
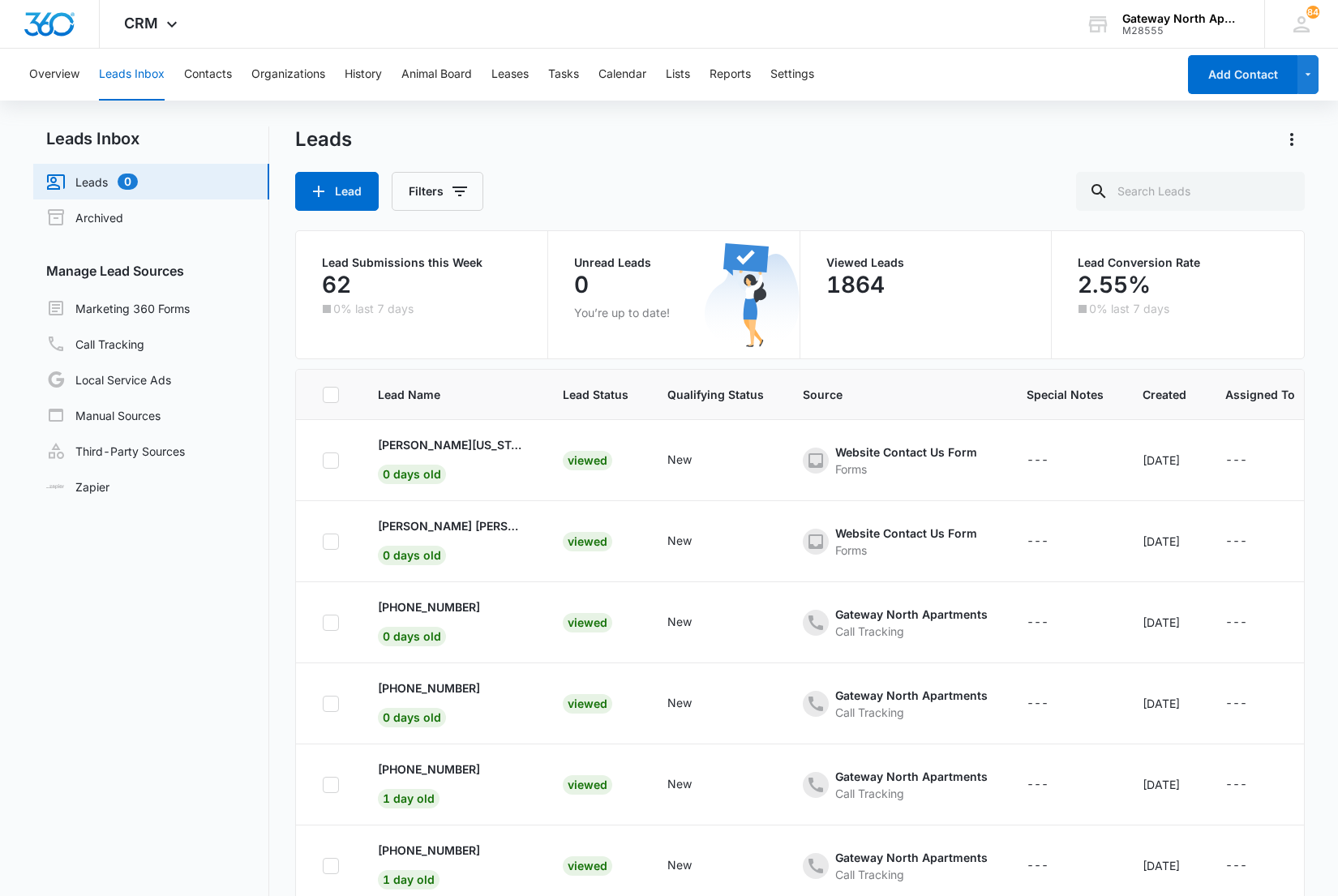
click at [719, 135] on div "Leads" at bounding box center [800, 139] width 1010 height 26
click at [215, 70] on button "Contacts" at bounding box center [208, 74] width 48 height 52
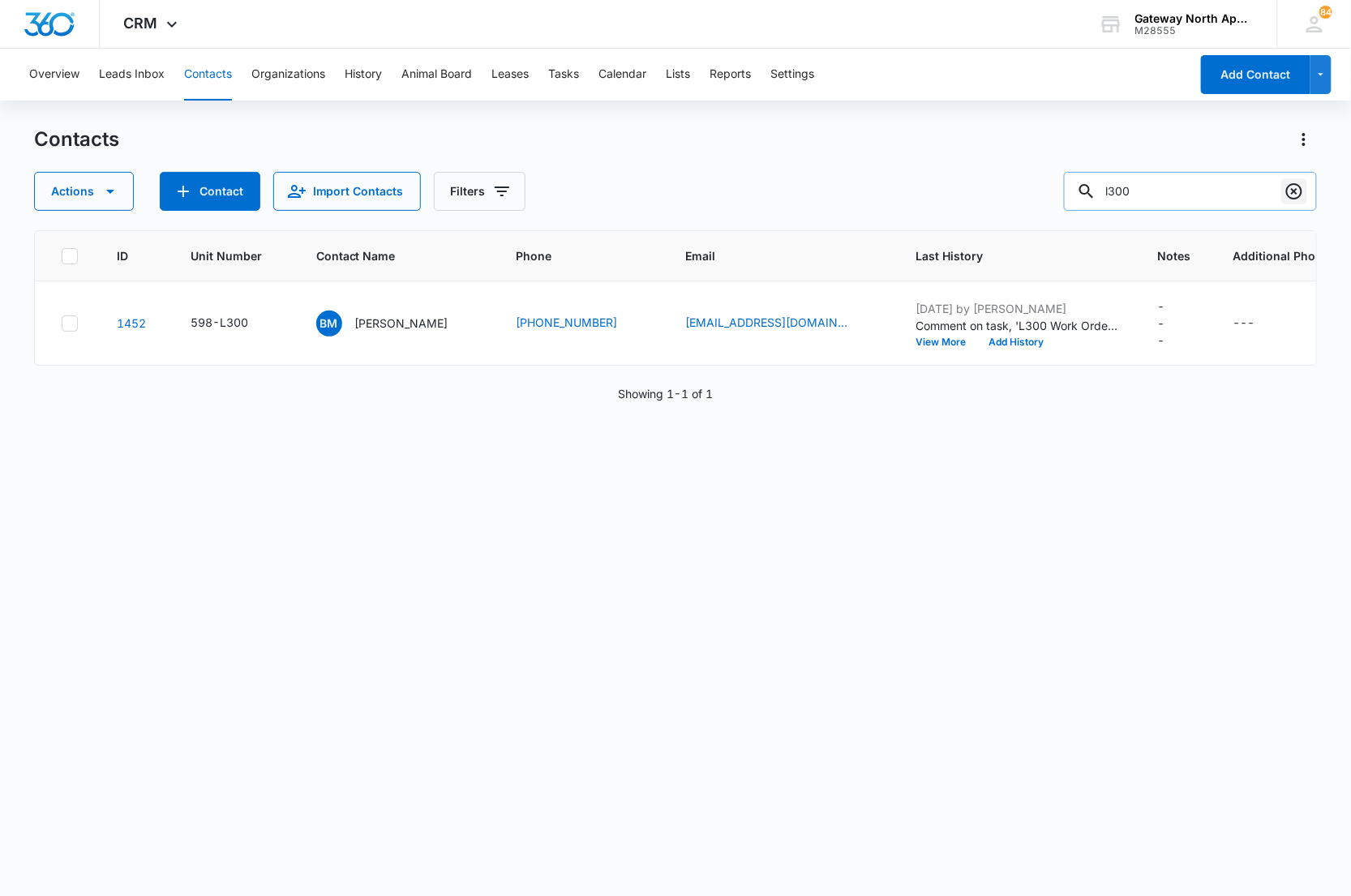
click at [1290, 191] on icon "Clear" at bounding box center [1295, 191] width 20 height 20
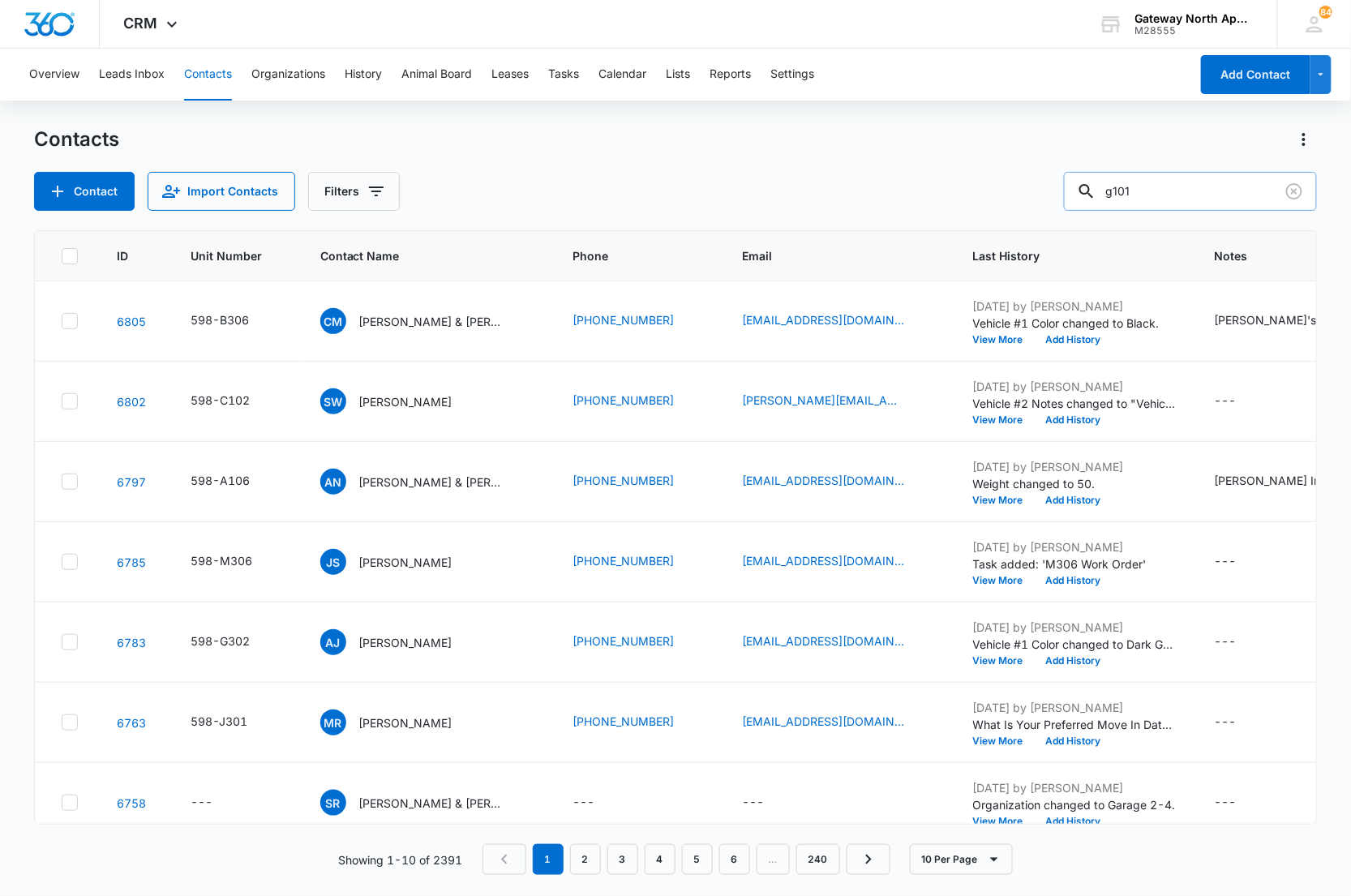
type input "g101"
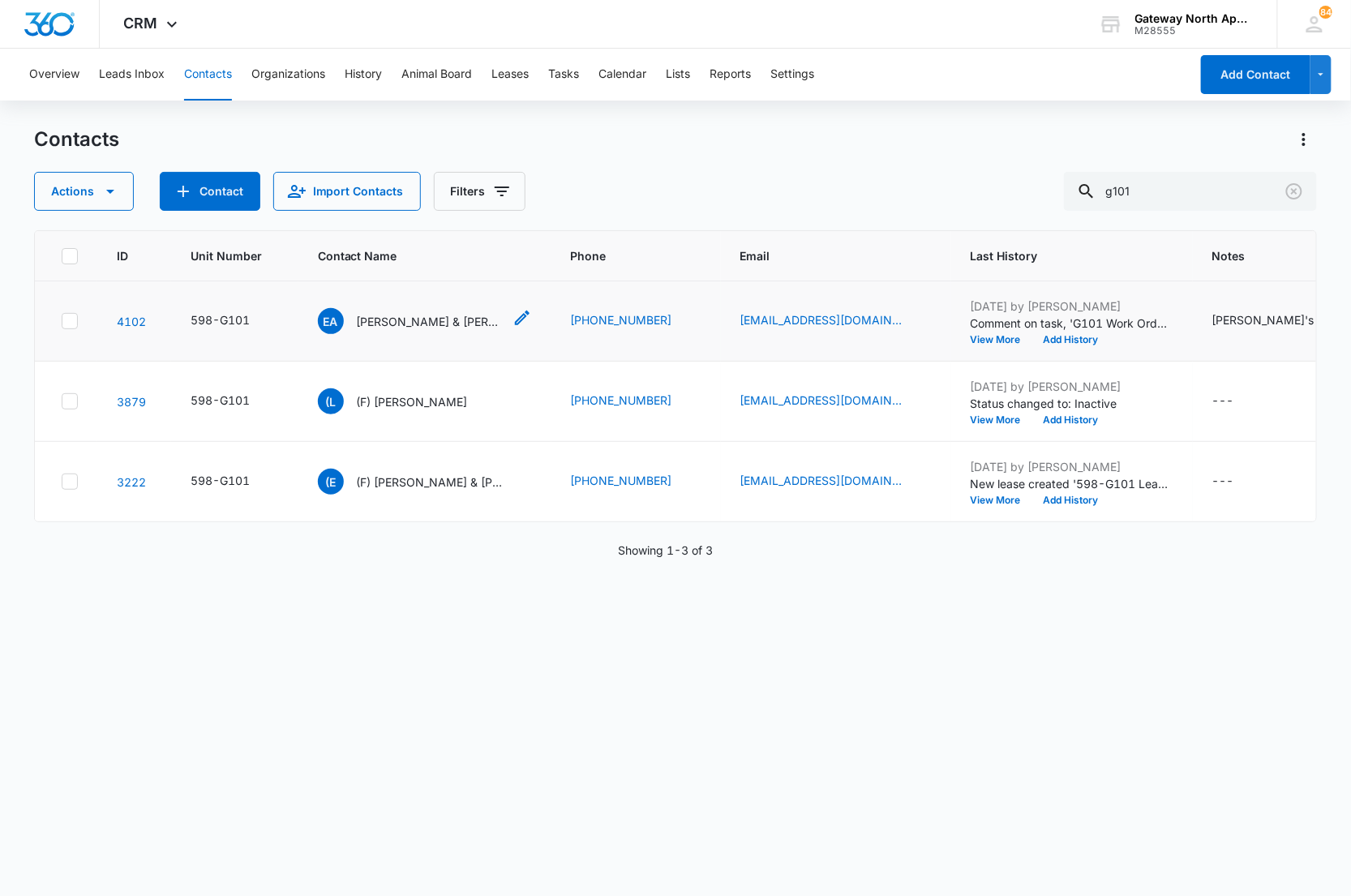
click at [418, 321] on p "Eduardo Adarne Jr. & Emmylou Adarne" at bounding box center [430, 320] width 146 height 17
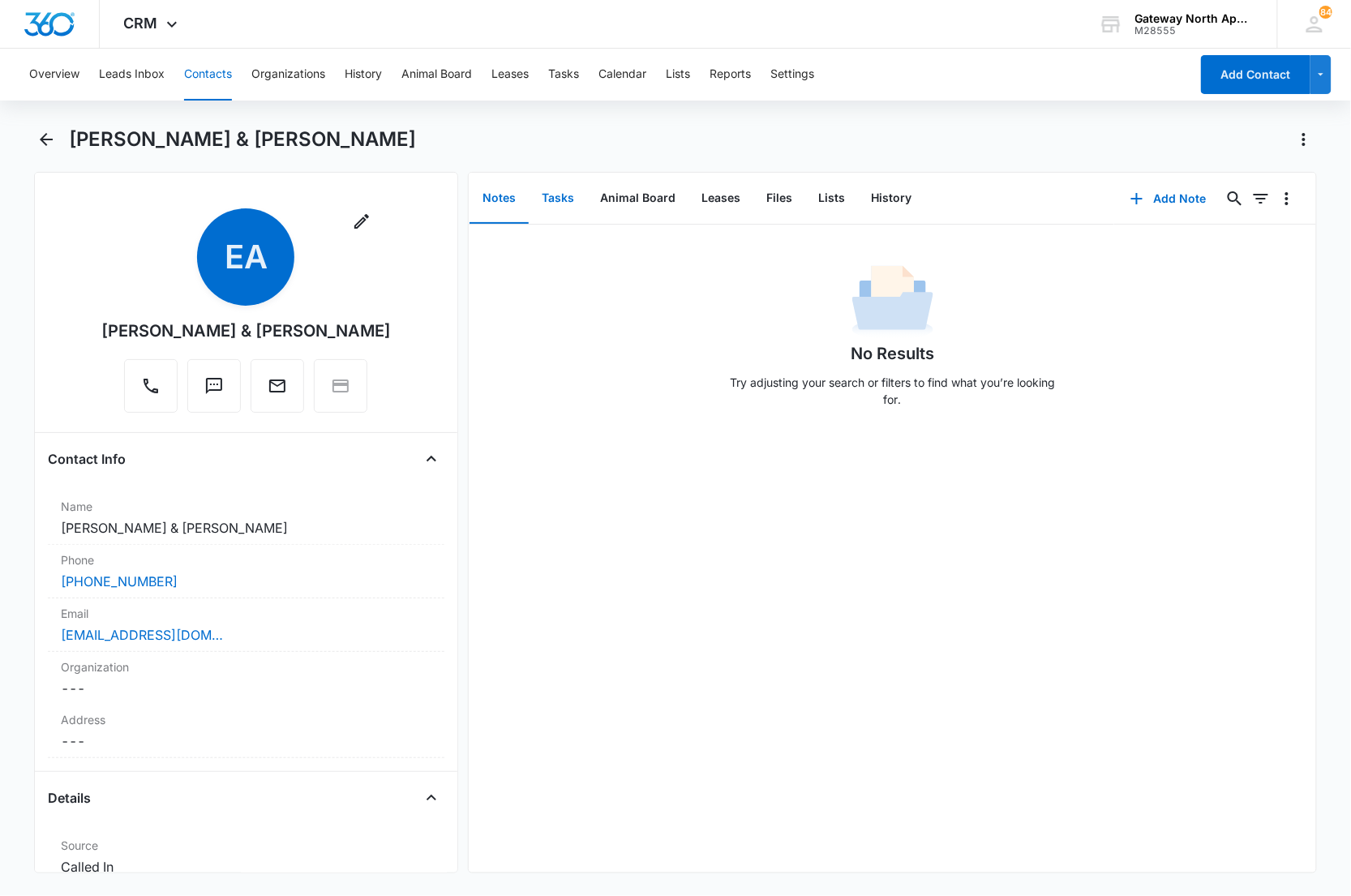
click at [541, 194] on button "Tasks" at bounding box center [557, 198] width 58 height 50
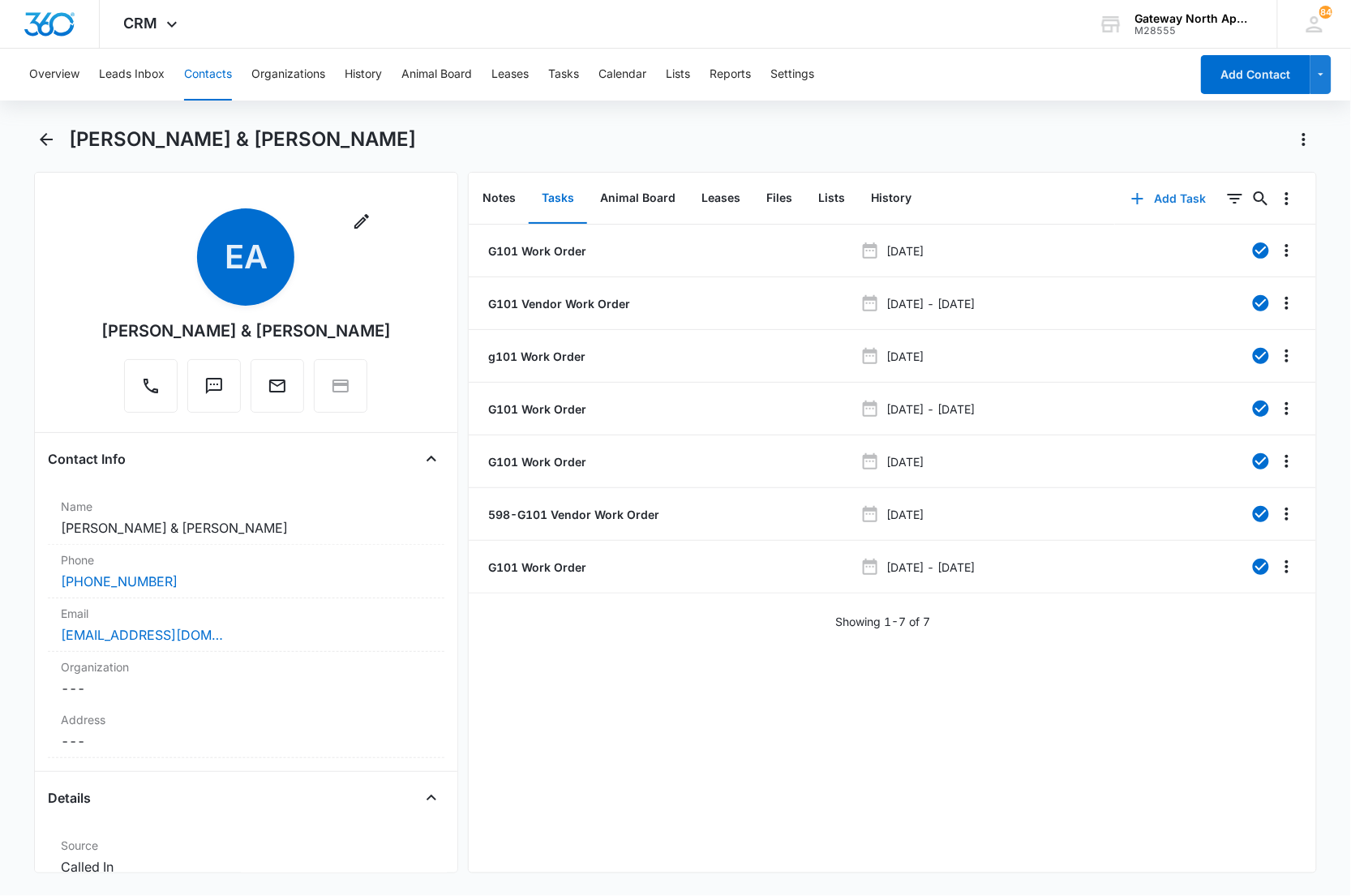
click at [1173, 190] on button "Add Task" at bounding box center [1169, 198] width 107 height 38
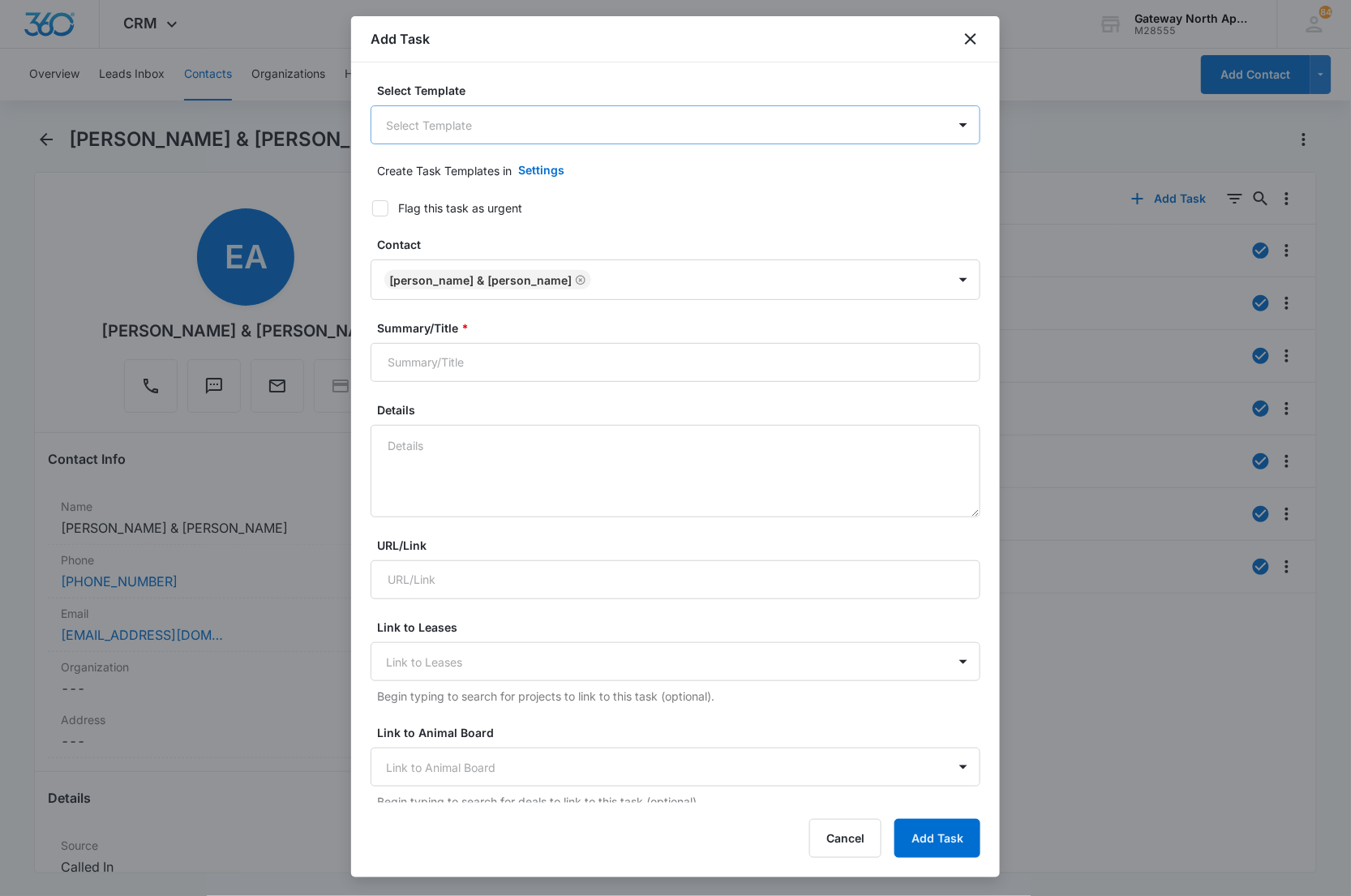
click at [450, 139] on body "CRM Apps Reputation Websites Forms CRM Email Social Content Ads Intelligence Fi…" at bounding box center [676, 448] width 1351 height 896
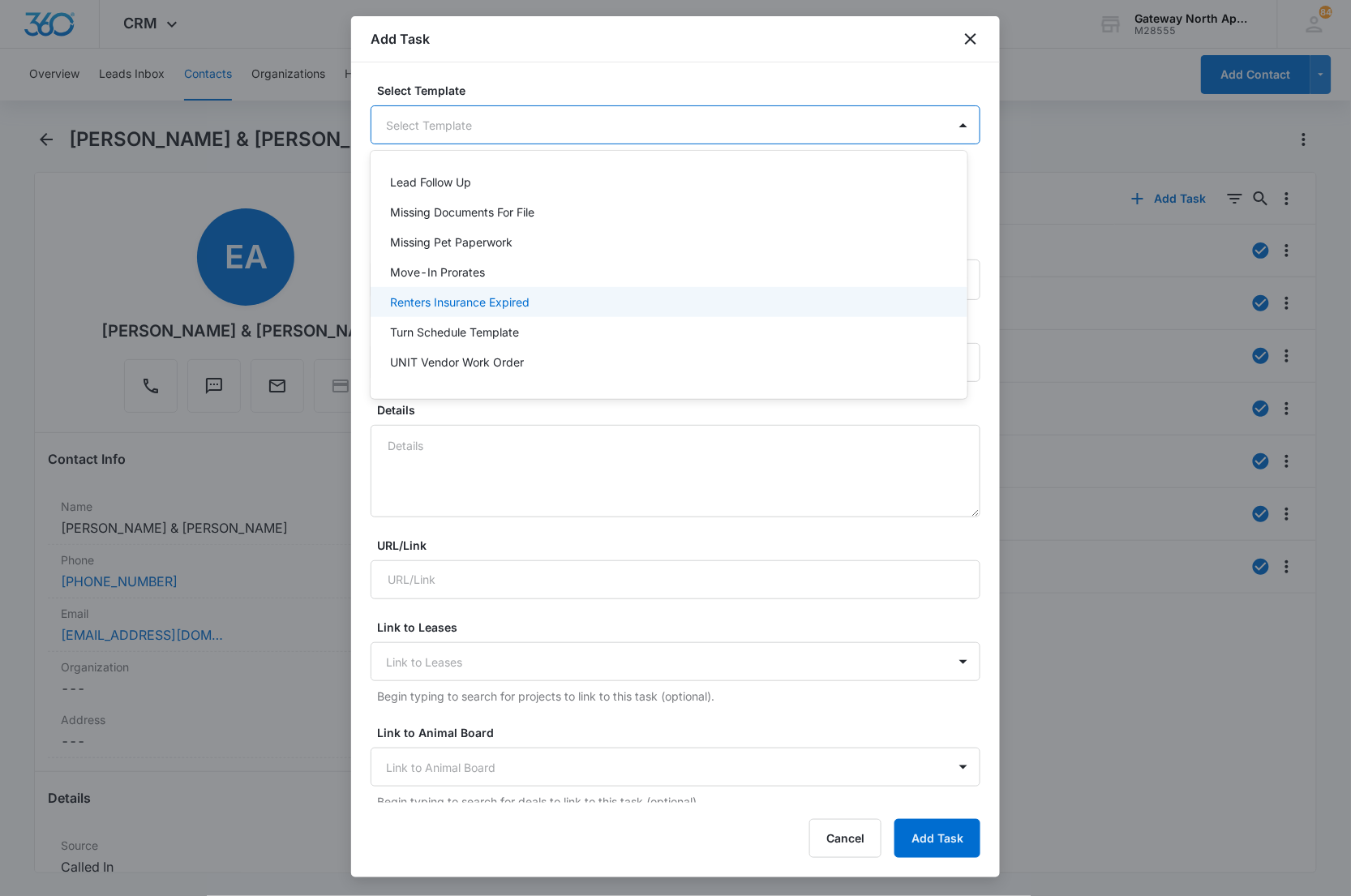
scroll to position [143, 0]
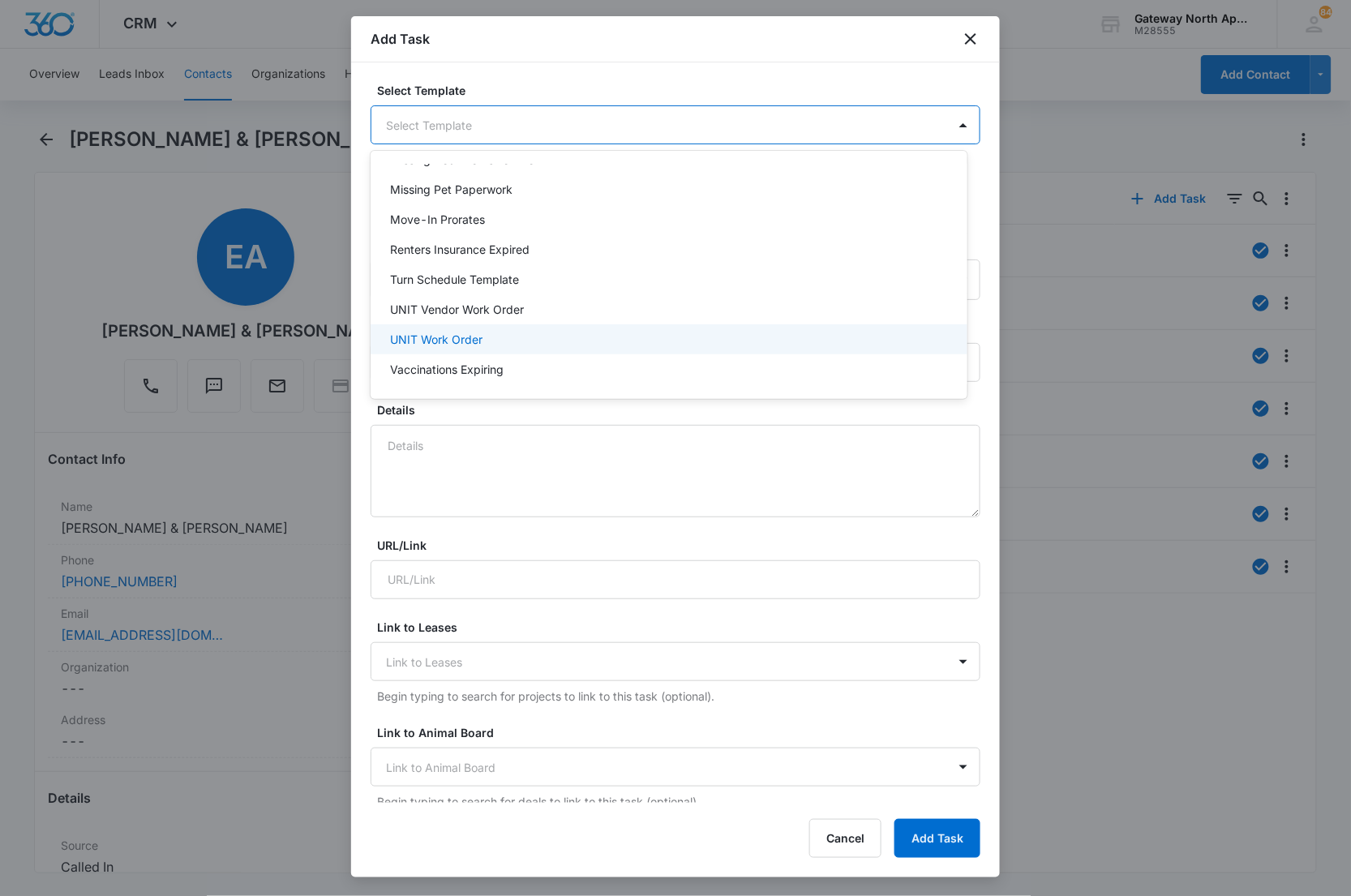
click at [462, 328] on div "UNIT Work Order" at bounding box center [669, 339] width 596 height 30
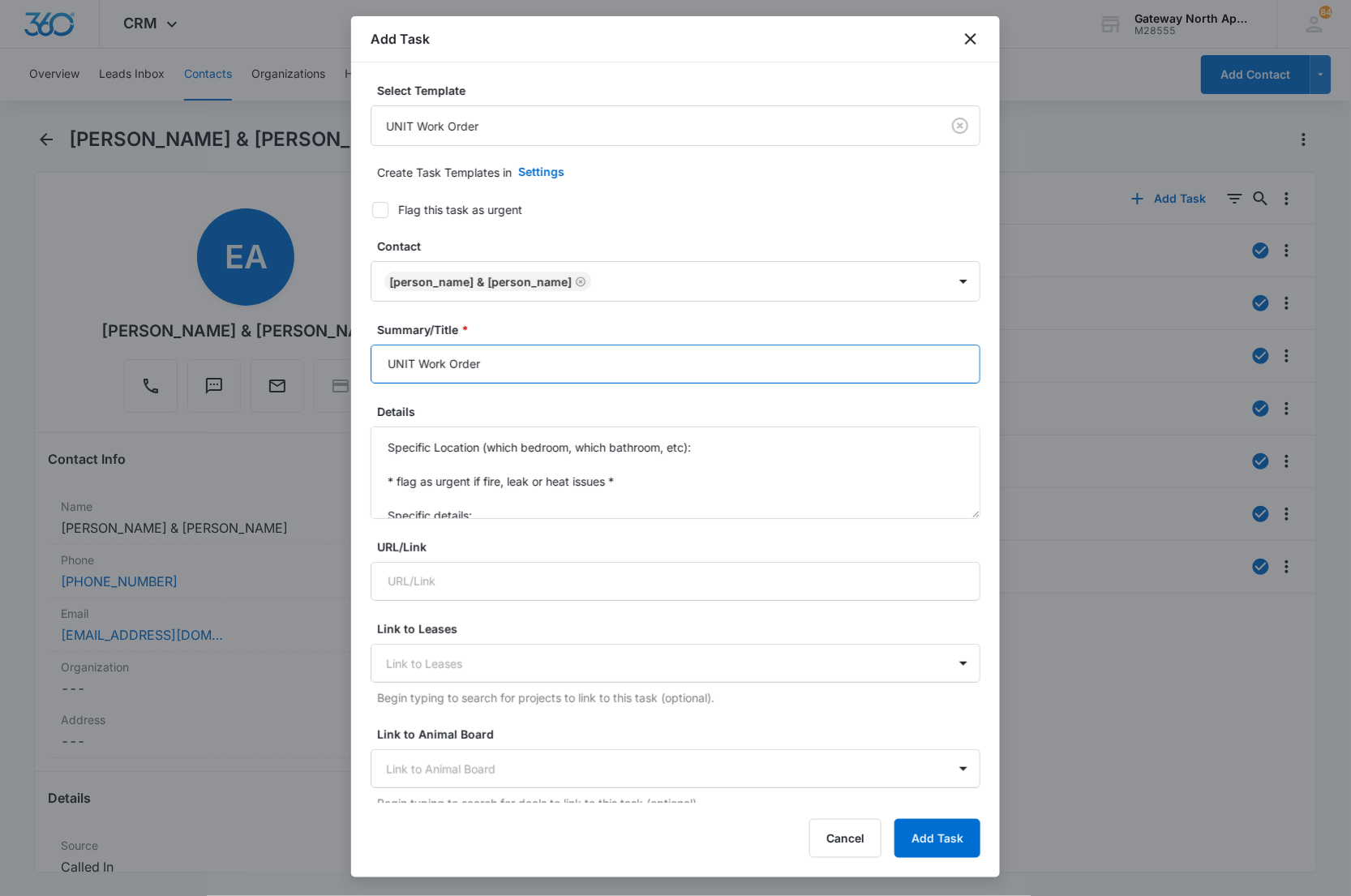
drag, startPoint x: 413, startPoint y: 368, endPoint x: 282, endPoint y: 361, distance: 131.2
click at [282, 362] on body "CRM Apps Reputation Websites Forms CRM Email Social Content Ads Intelligence Fi…" at bounding box center [676, 448] width 1351 height 896
type input "G101 Work Order"
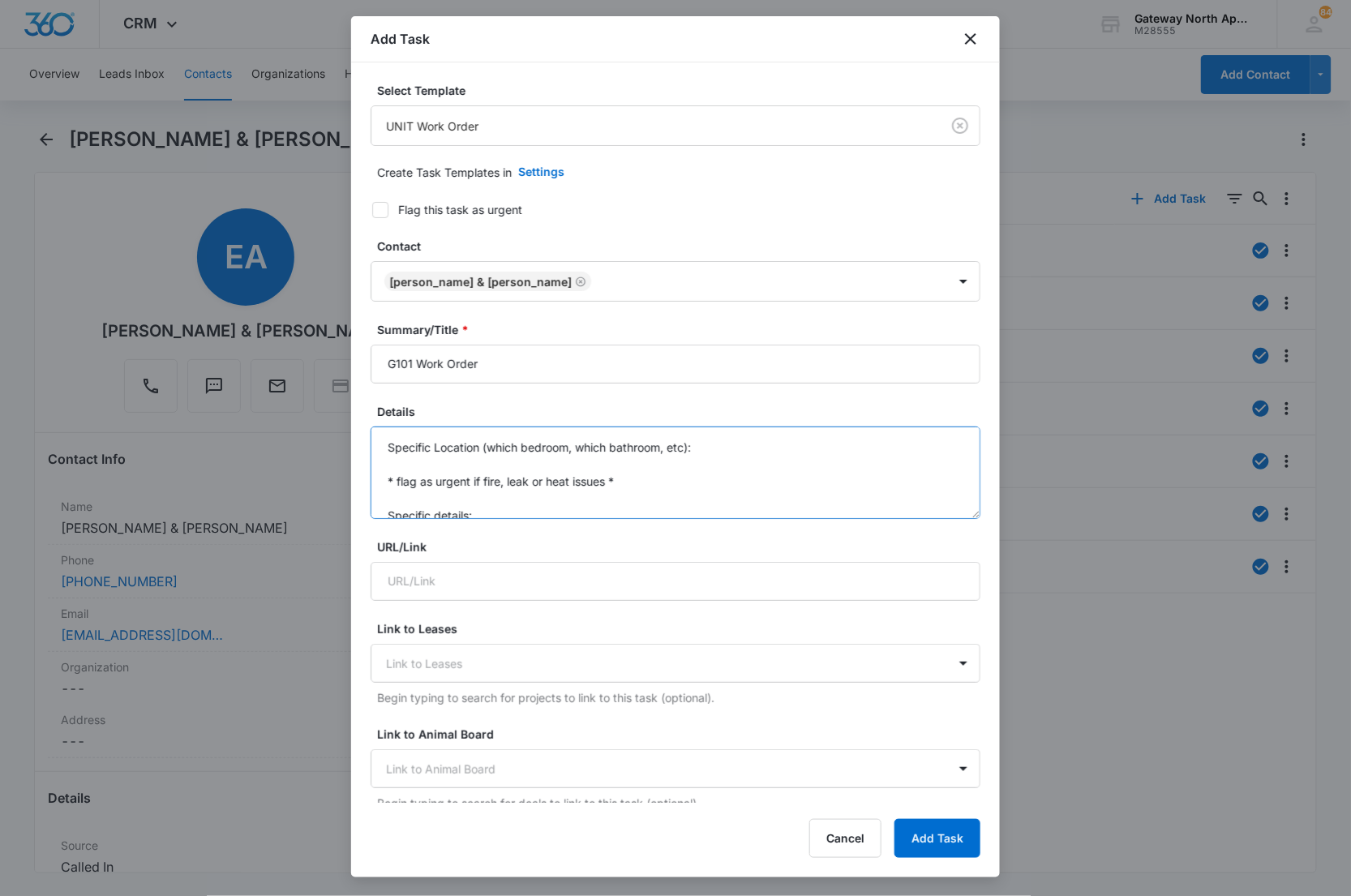
drag, startPoint x: 503, startPoint y: 505, endPoint x: 350, endPoint y: 411, distance: 179.6
click at [350, 411] on body "CRM Apps Reputation Websites Forms CRM Email Social Content Ads Intelligence Fi…" at bounding box center [676, 448] width 1351 height 896
drag, startPoint x: 521, startPoint y: 467, endPoint x: 493, endPoint y: 515, distance: 55.6
click at [521, 468] on textarea "Specific Location (which bedroom, which bathroom, etc): * flag as urgent if fir…" at bounding box center [676, 473] width 609 height 93
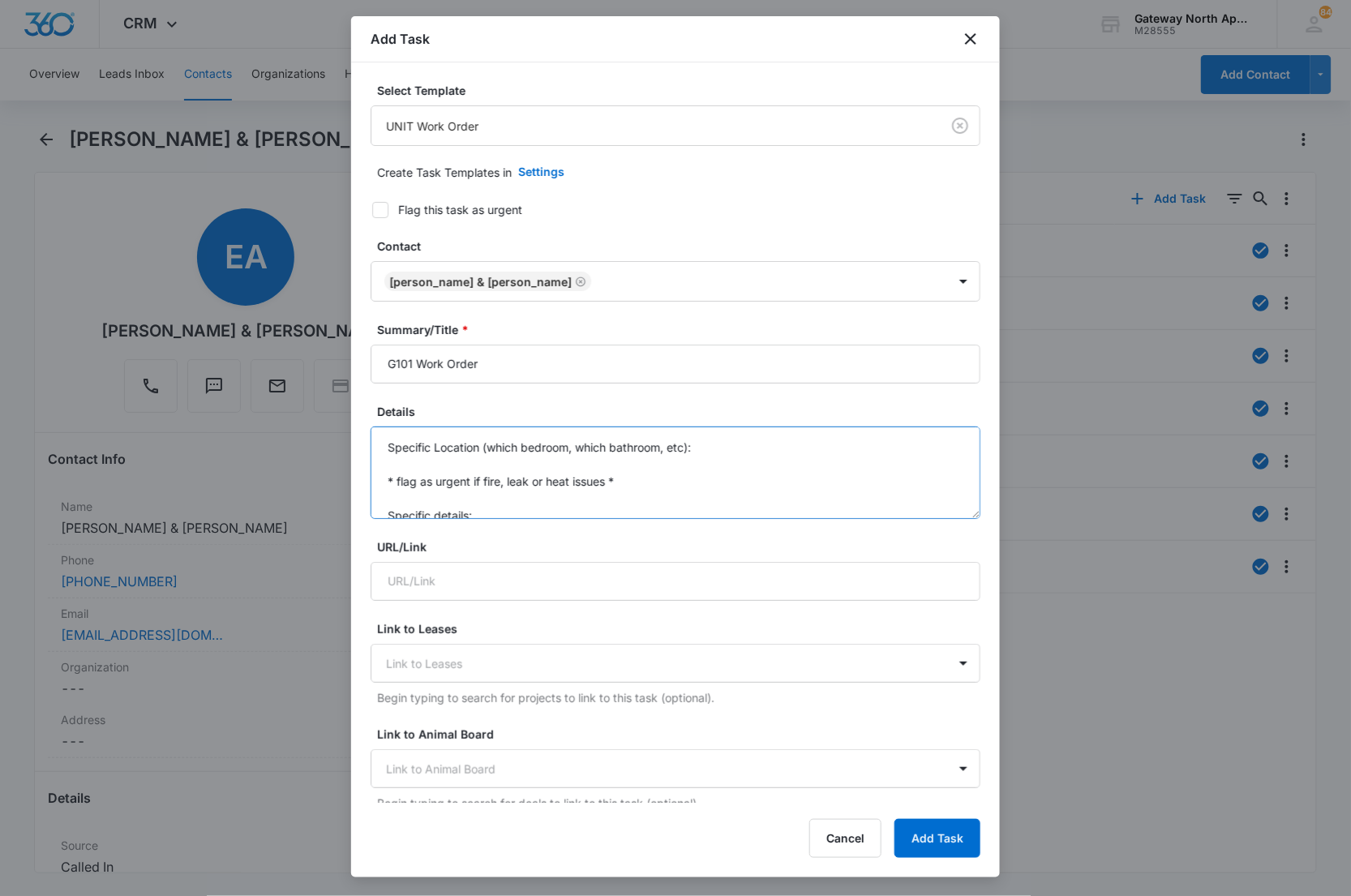
drag, startPoint x: 490, startPoint y: 518, endPoint x: 324, endPoint y: 399, distance: 204.2
click at [324, 399] on body "CRM Apps Reputation Websites Forms CRM Email Social Content Ads Intelligence Fi…" at bounding box center [676, 448] width 1351 height 896
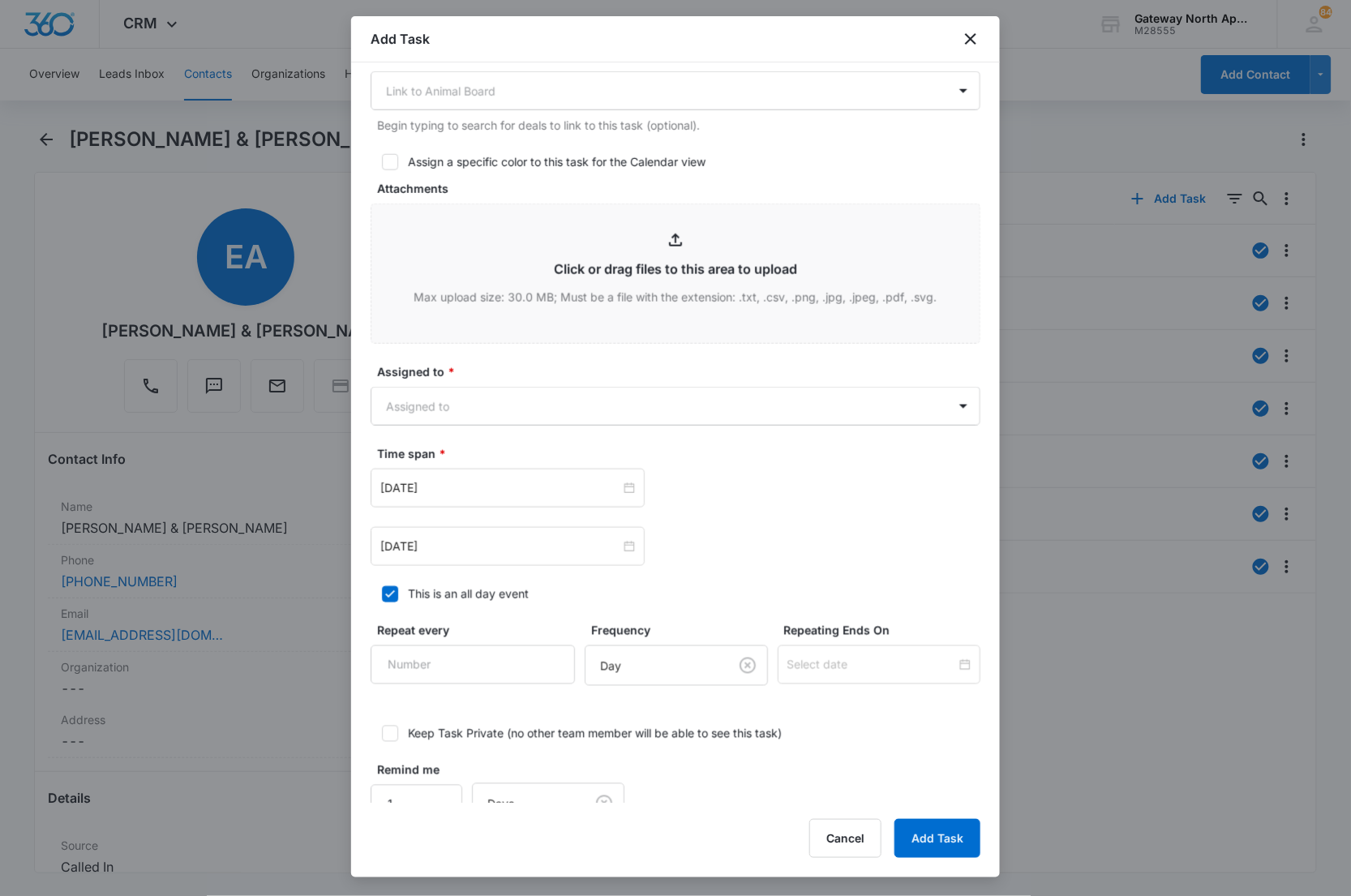
scroll to position [718, 0]
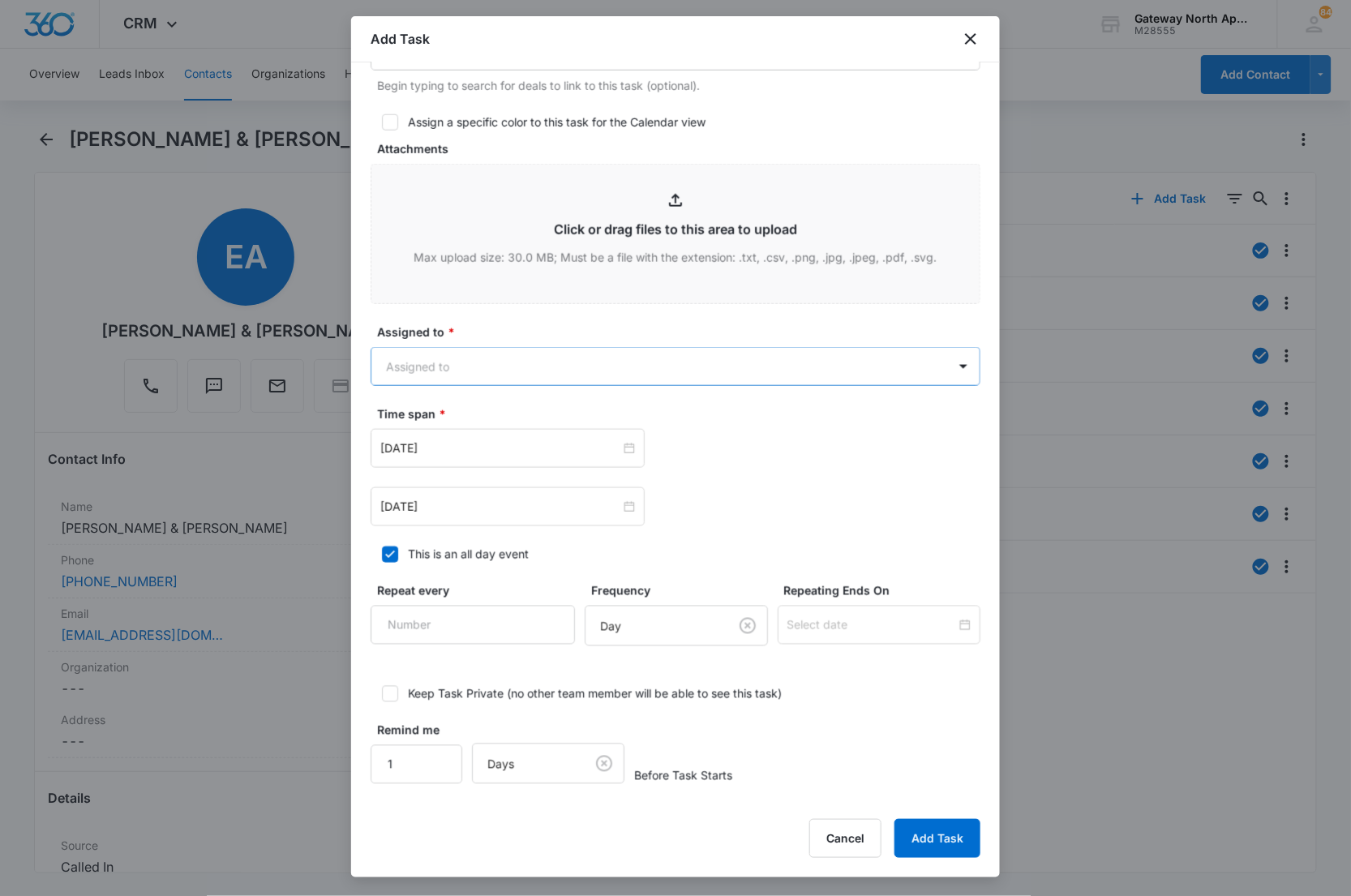
type textarea "Caulking on the wall by the kitchen sink needs to be replaced as well as the ca…"
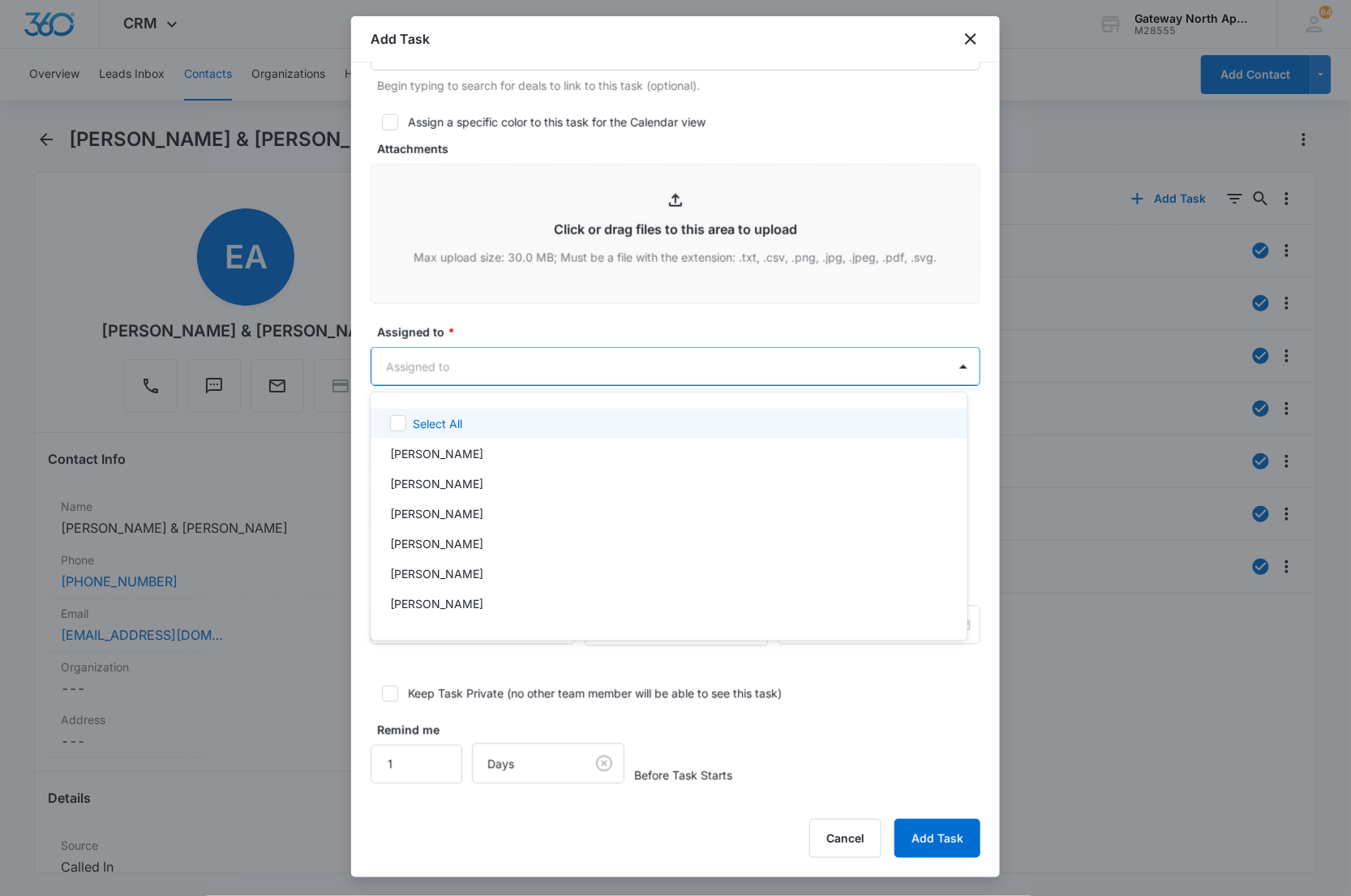
click at [461, 349] on body "CRM Apps Reputation Websites Forms CRM Email Social Content Ads Intelligence Fi…" at bounding box center [676, 448] width 1351 height 896
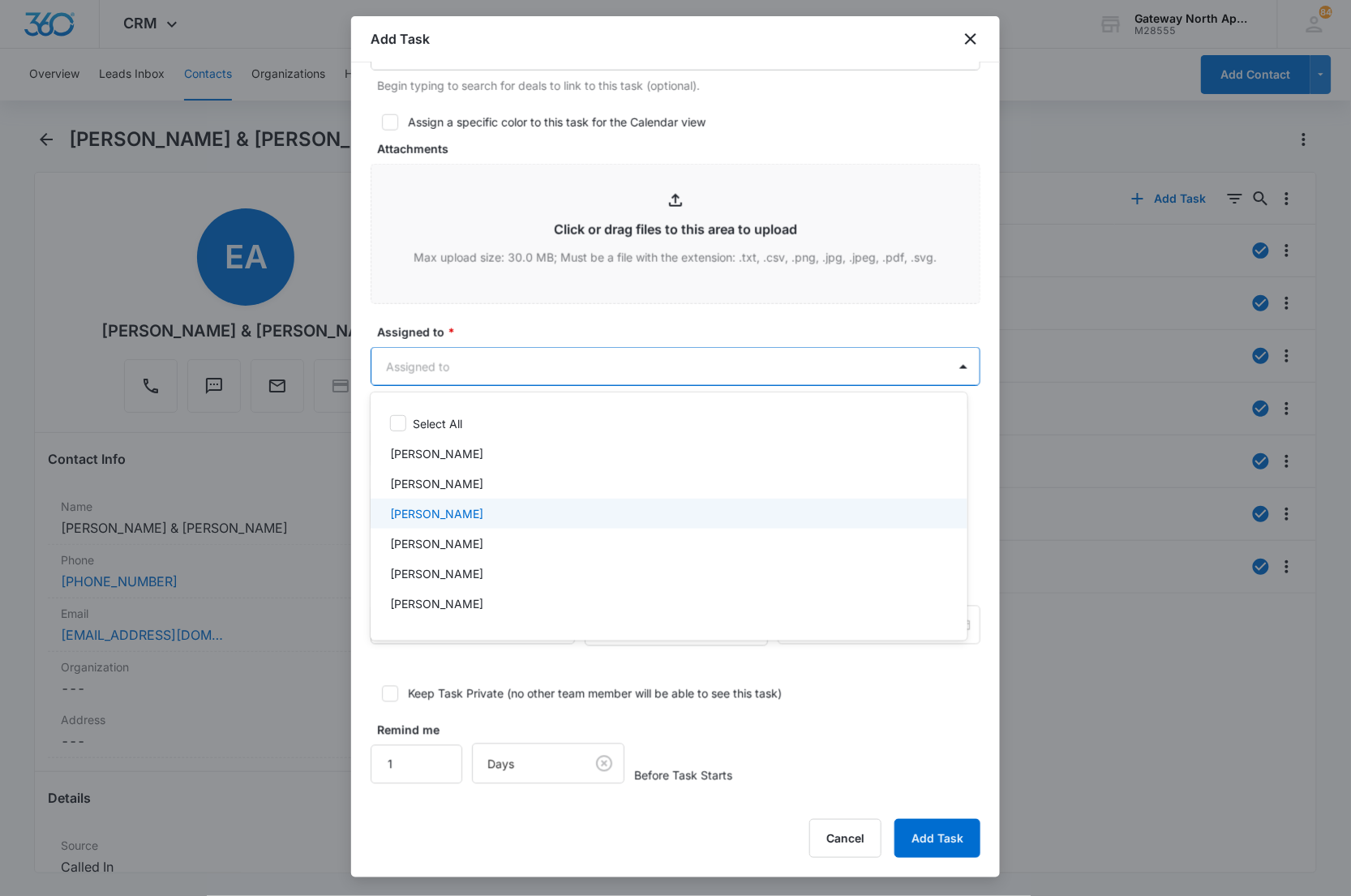
click at [466, 517] on p "Derek Stellway" at bounding box center [437, 513] width 94 height 17
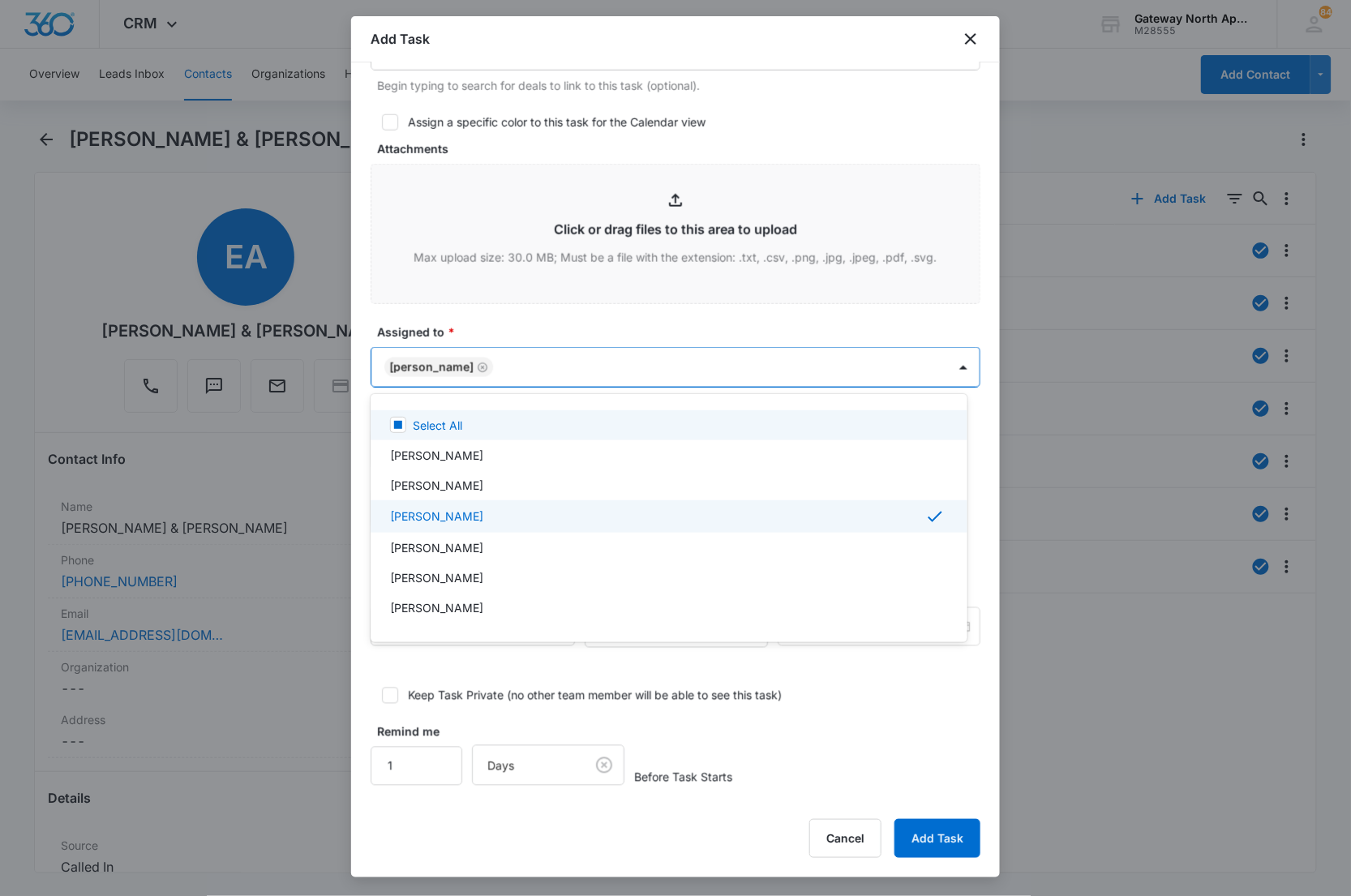
click at [516, 363] on div at bounding box center [676, 448] width 1351 height 896
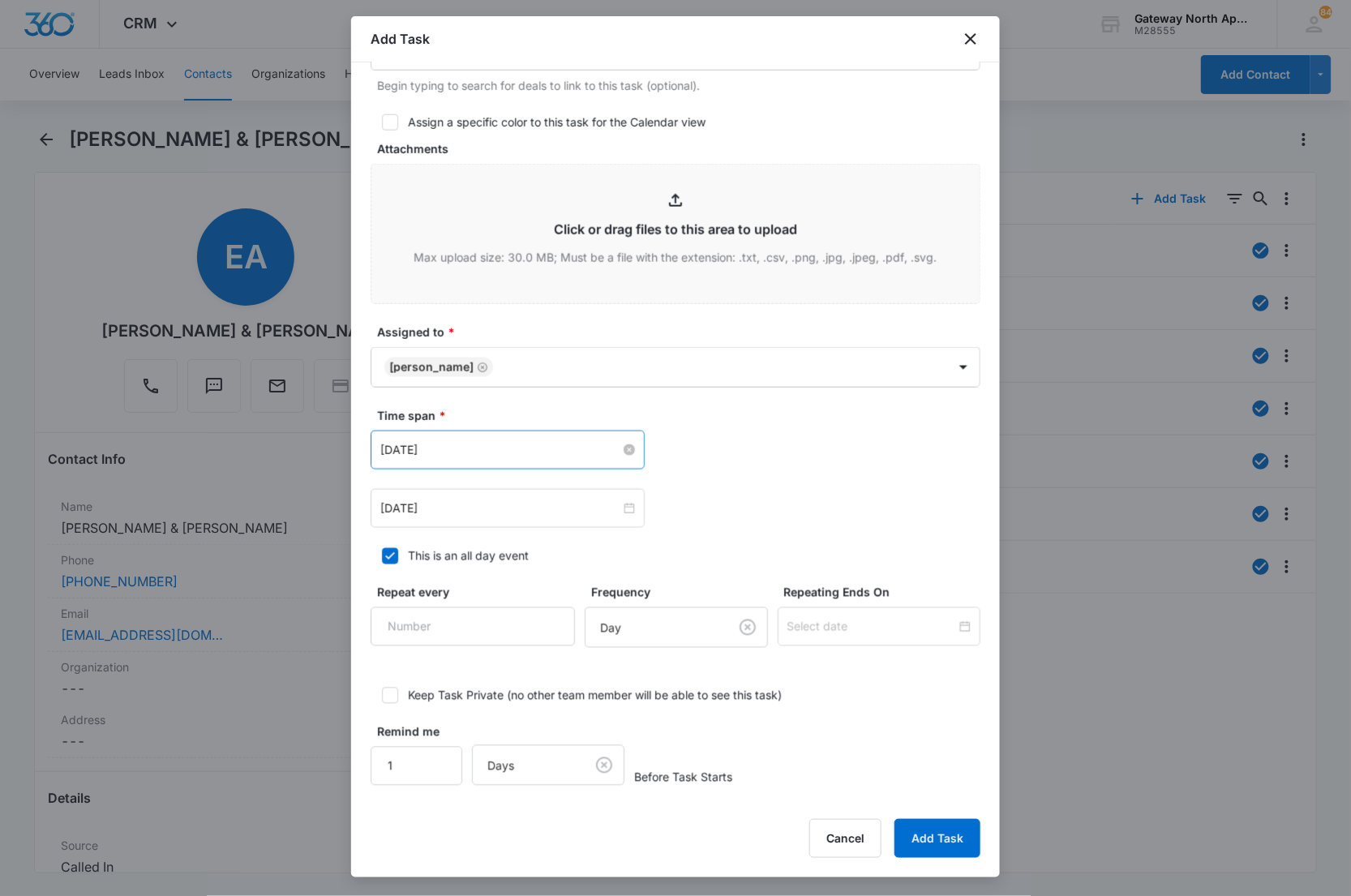
click at [554, 447] on input "Apr 24, 2022" at bounding box center [500, 449] width 240 height 18
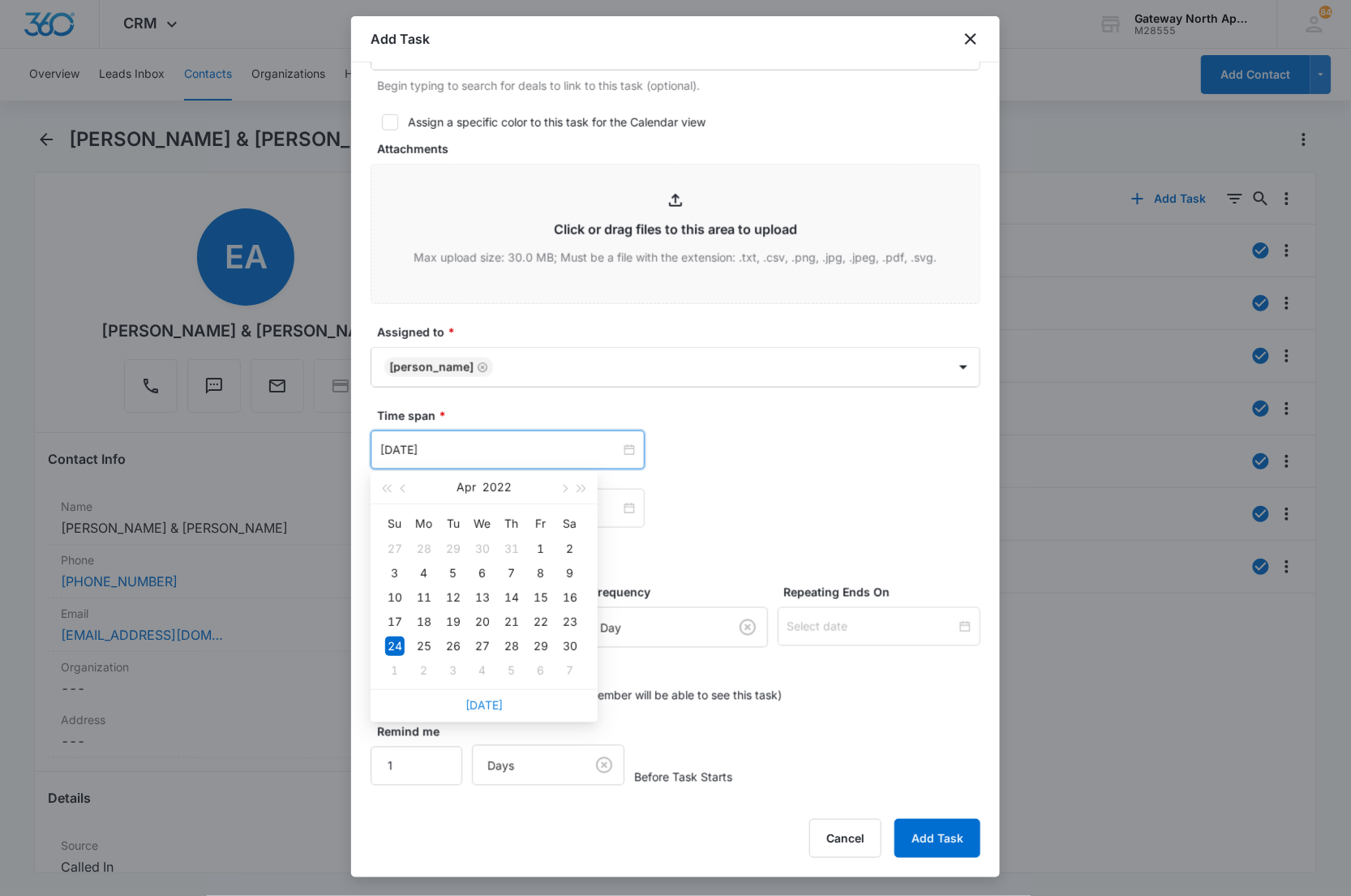
click at [472, 709] on link "Today" at bounding box center [484, 705] width 37 height 14
type input "Aug 12, 2025"
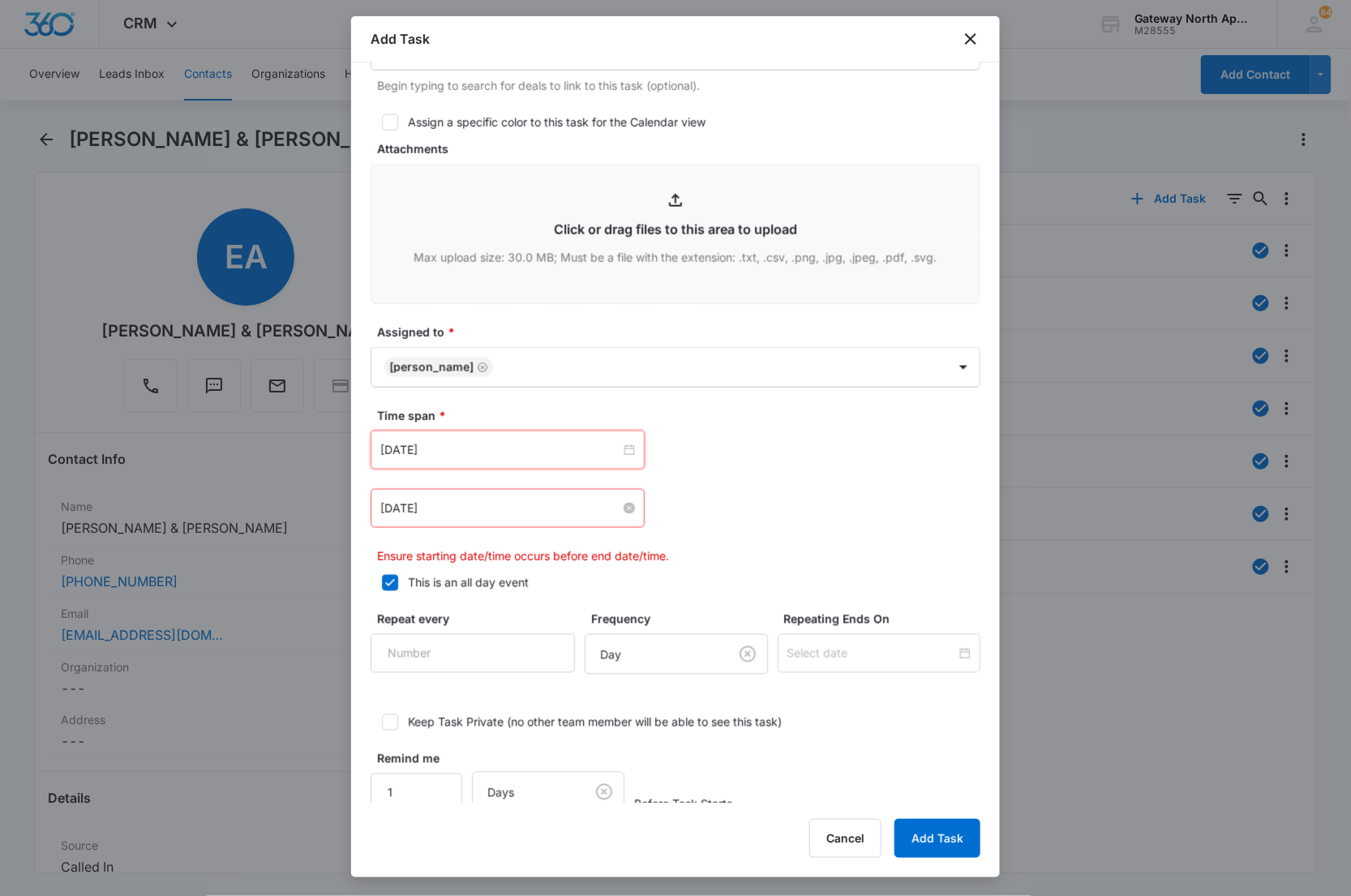
click at [563, 513] on input "Apr 24, 2022" at bounding box center [500, 509] width 240 height 18
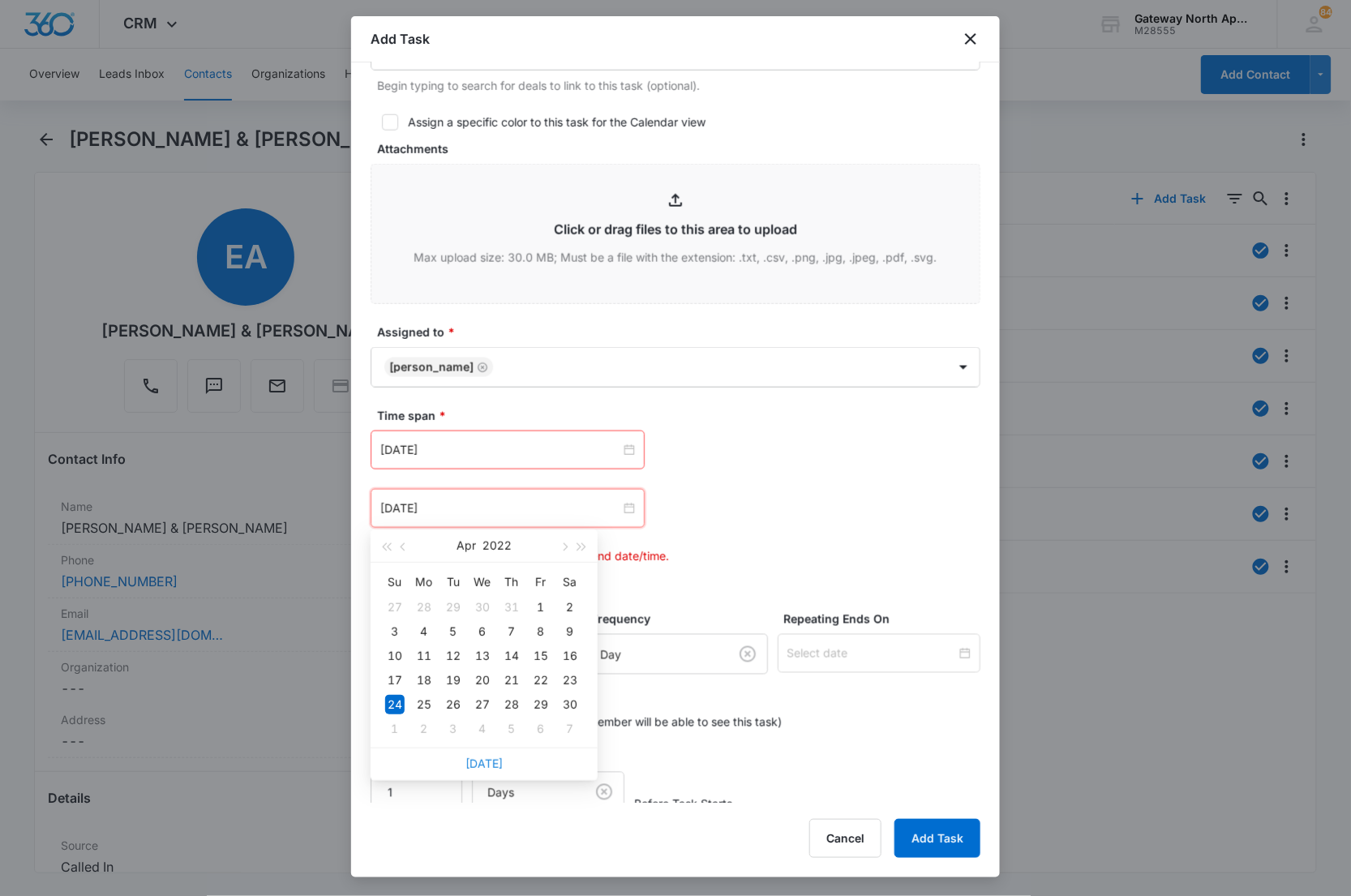
click at [483, 756] on link "Today" at bounding box center [484, 763] width 37 height 14
type input "Aug 12, 2025"
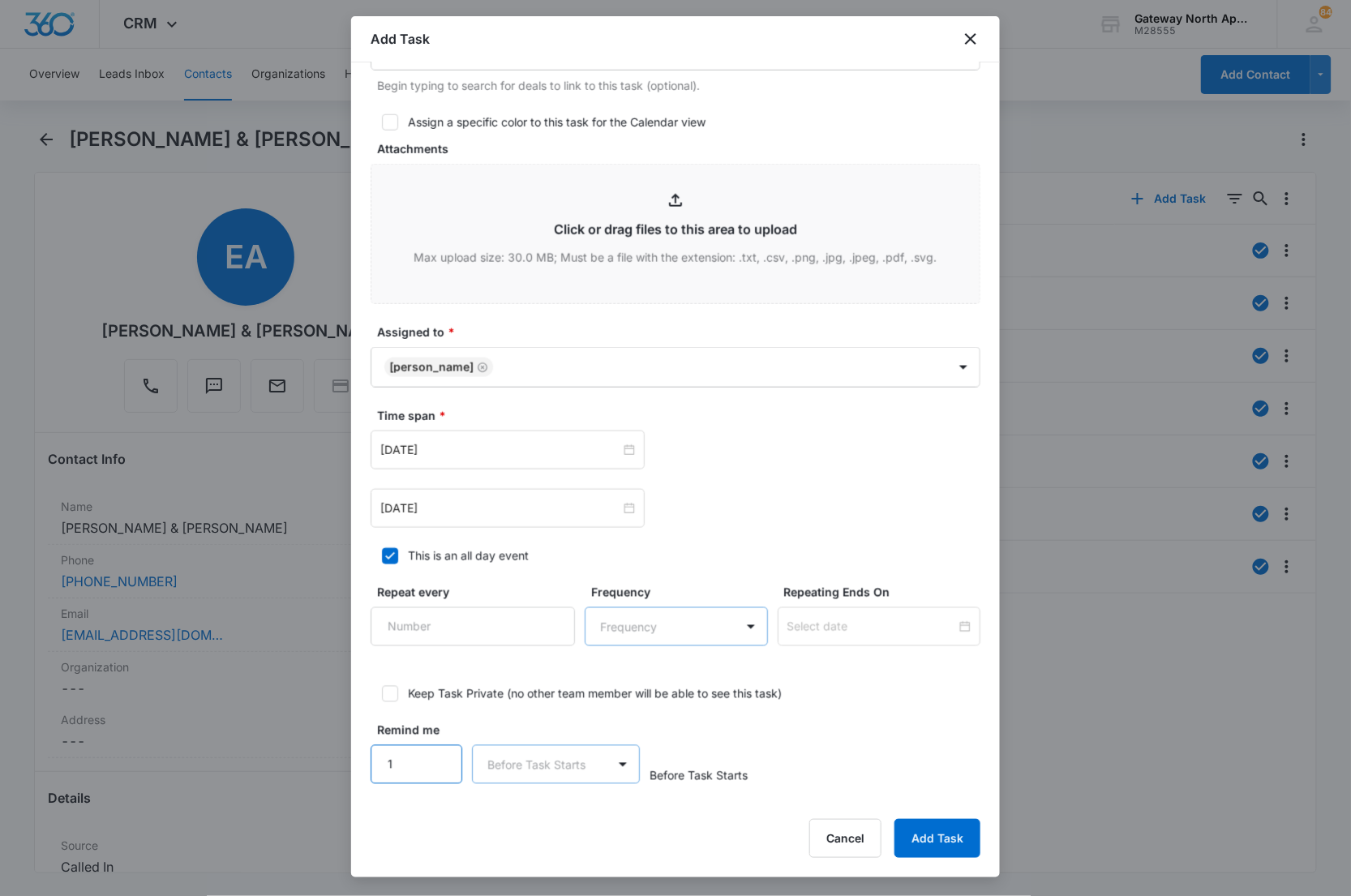
click at [415, 770] on input "1" at bounding box center [416, 764] width 92 height 38
click at [937, 828] on button "Add Task" at bounding box center [937, 838] width 86 height 38
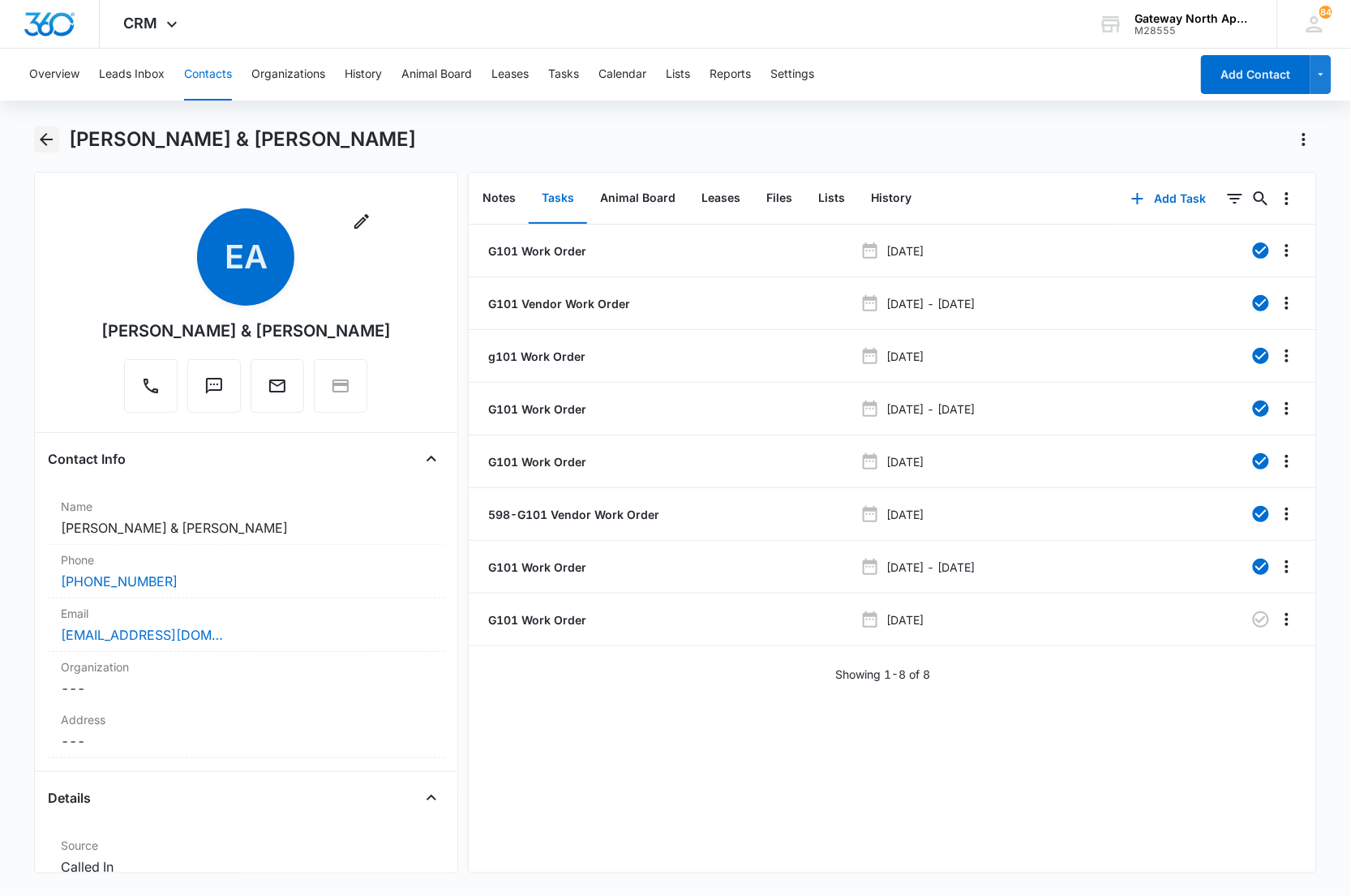
click at [46, 143] on icon "Back" at bounding box center [46, 140] width 20 height 20
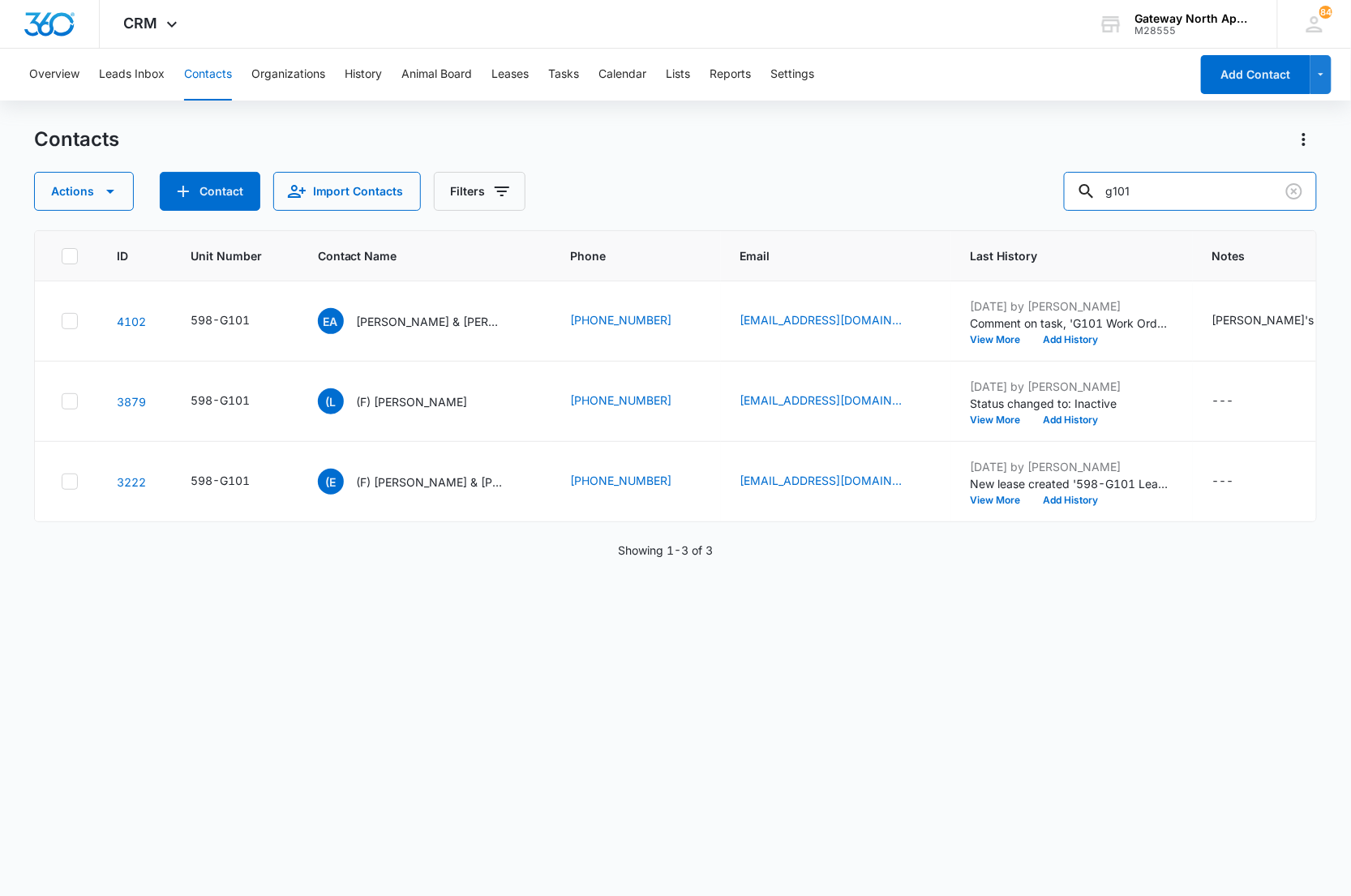
drag, startPoint x: 1133, startPoint y: 190, endPoint x: 912, endPoint y: 184, distance: 221.1
click at [927, 191] on div "Actions Contact Import Contacts Filters g101" at bounding box center [676, 190] width 1284 height 38
type input "q200"
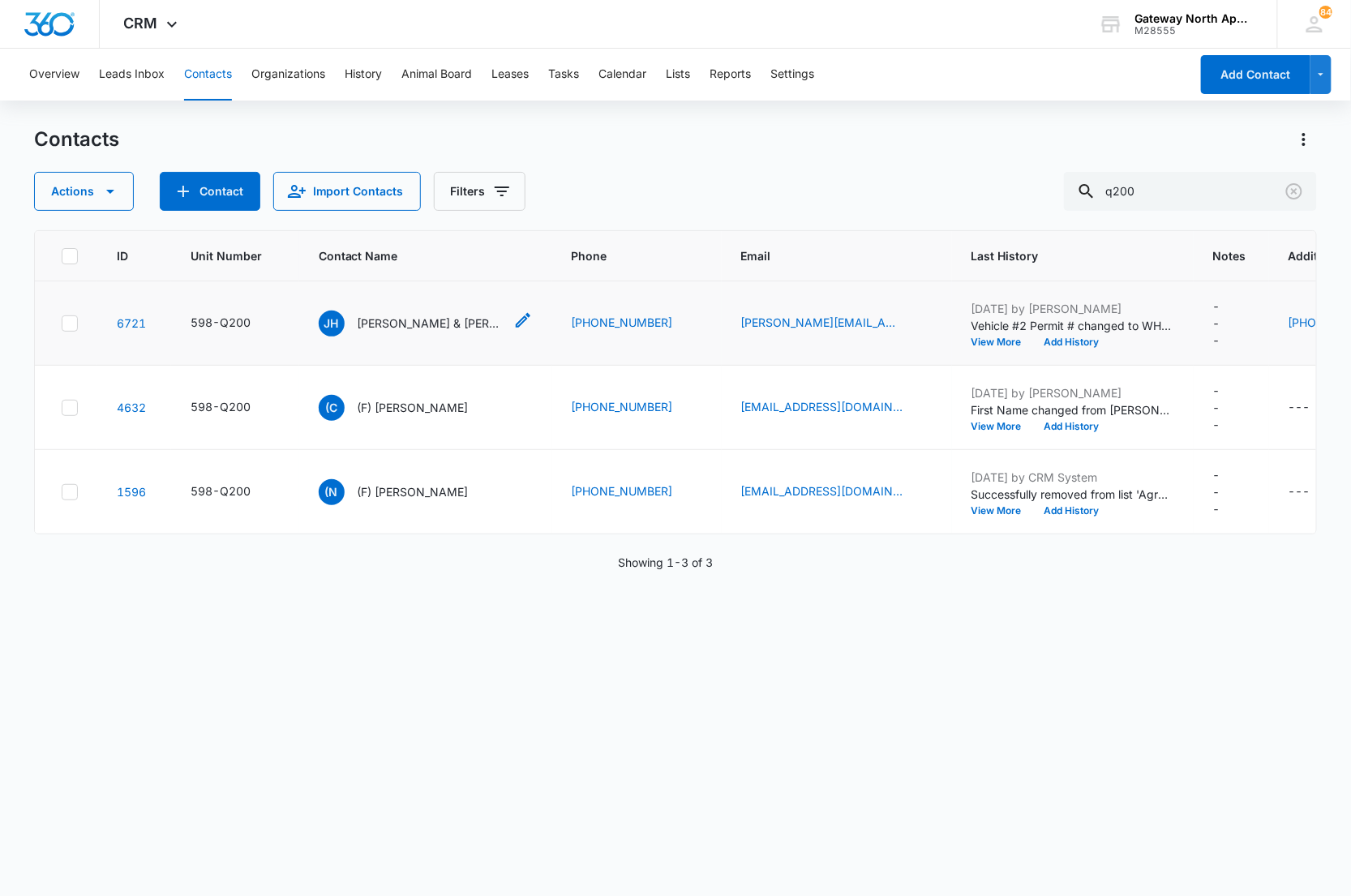
click at [403, 320] on p "[PERSON_NAME] & [PERSON_NAME]" at bounding box center [431, 322] width 146 height 17
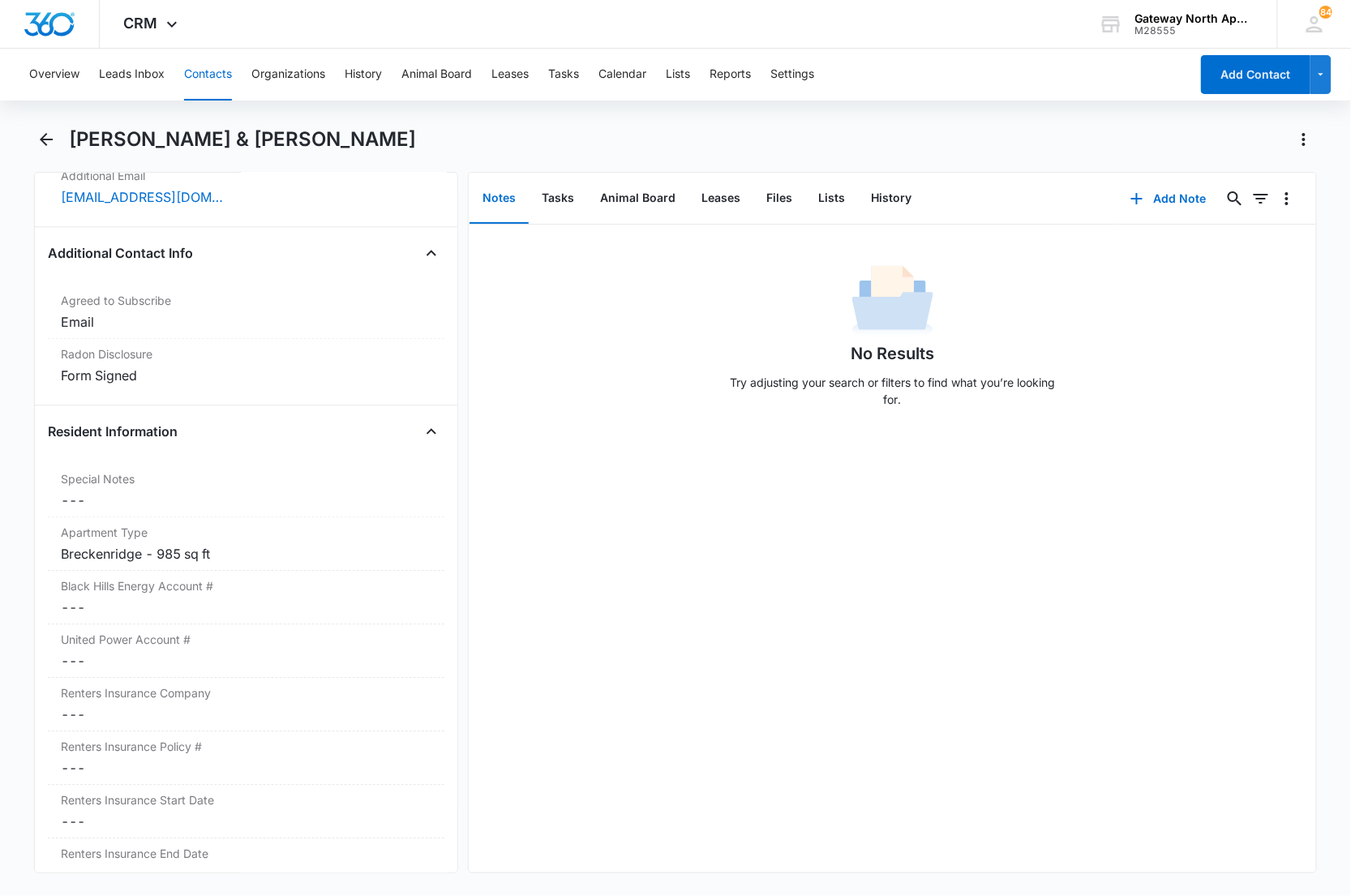
scroll to position [1531, 0]
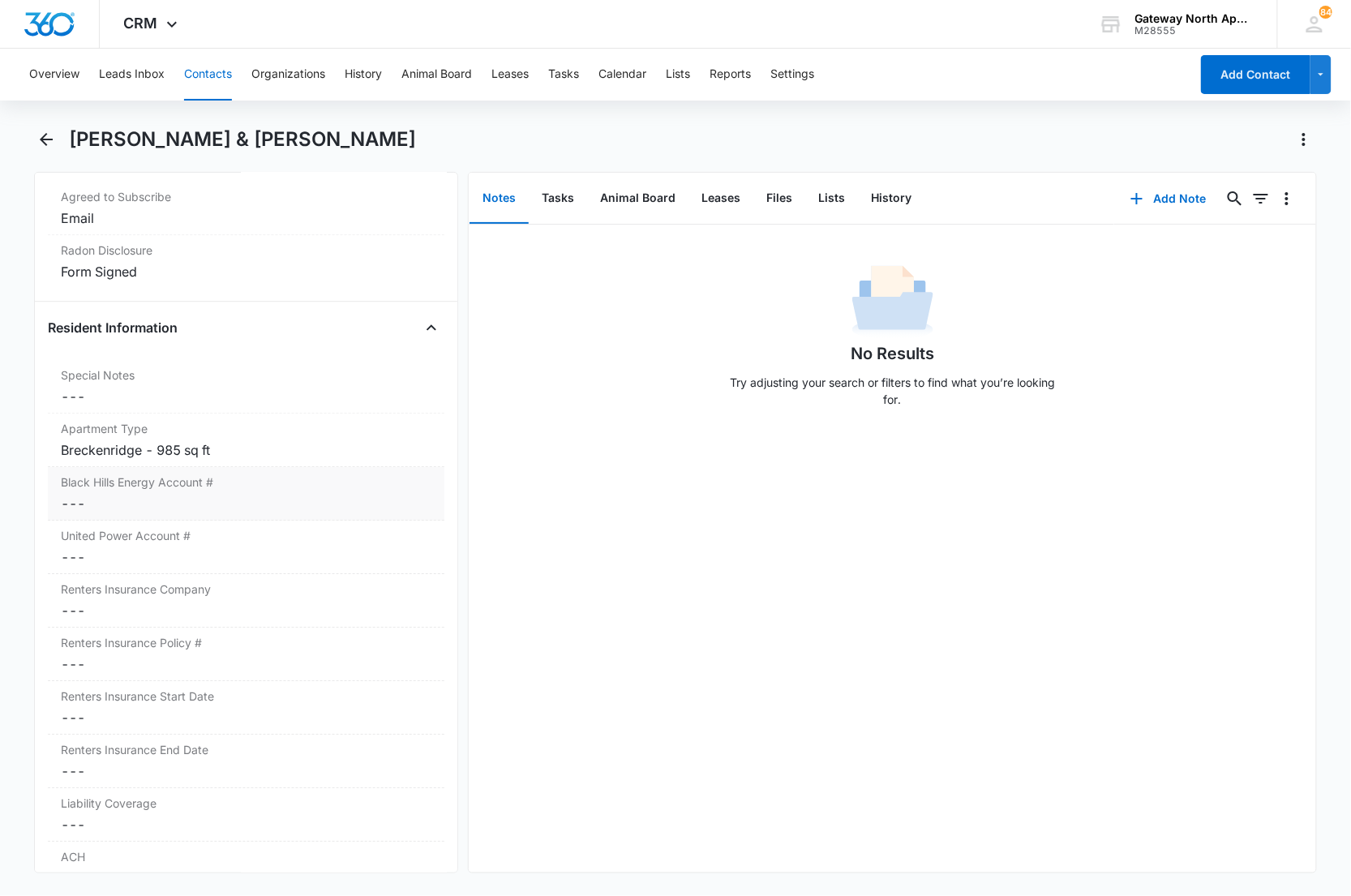
click at [258, 514] on dd "Cancel Save Changes ---" at bounding box center [247, 504] width 372 height 20
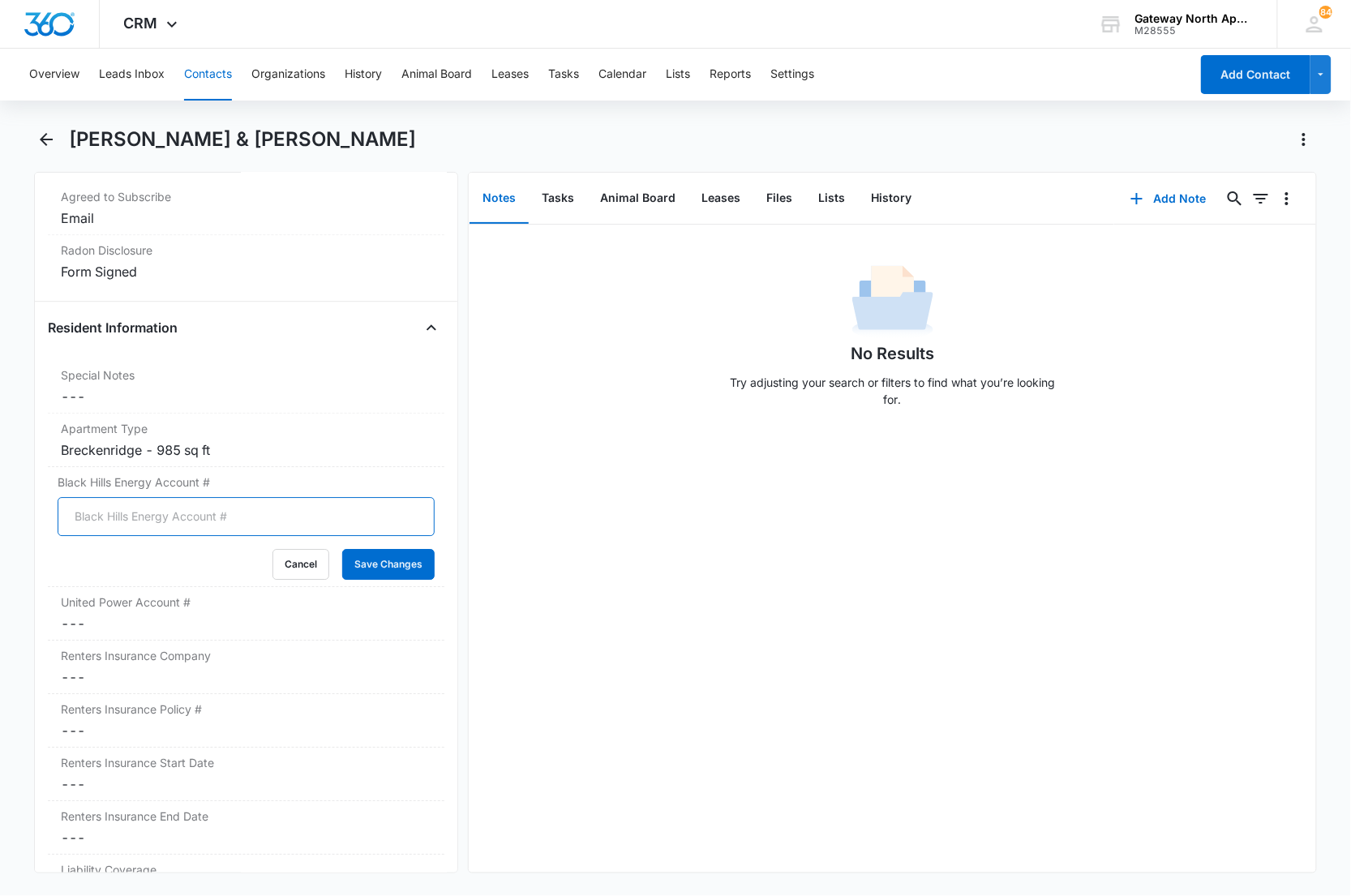
click at [146, 536] on input "Black Hills Energy Account #" at bounding box center [246, 516] width 378 height 38
type input "5644691722"
click at [342, 549] on button "Save Changes" at bounding box center [389, 564] width 93 height 31
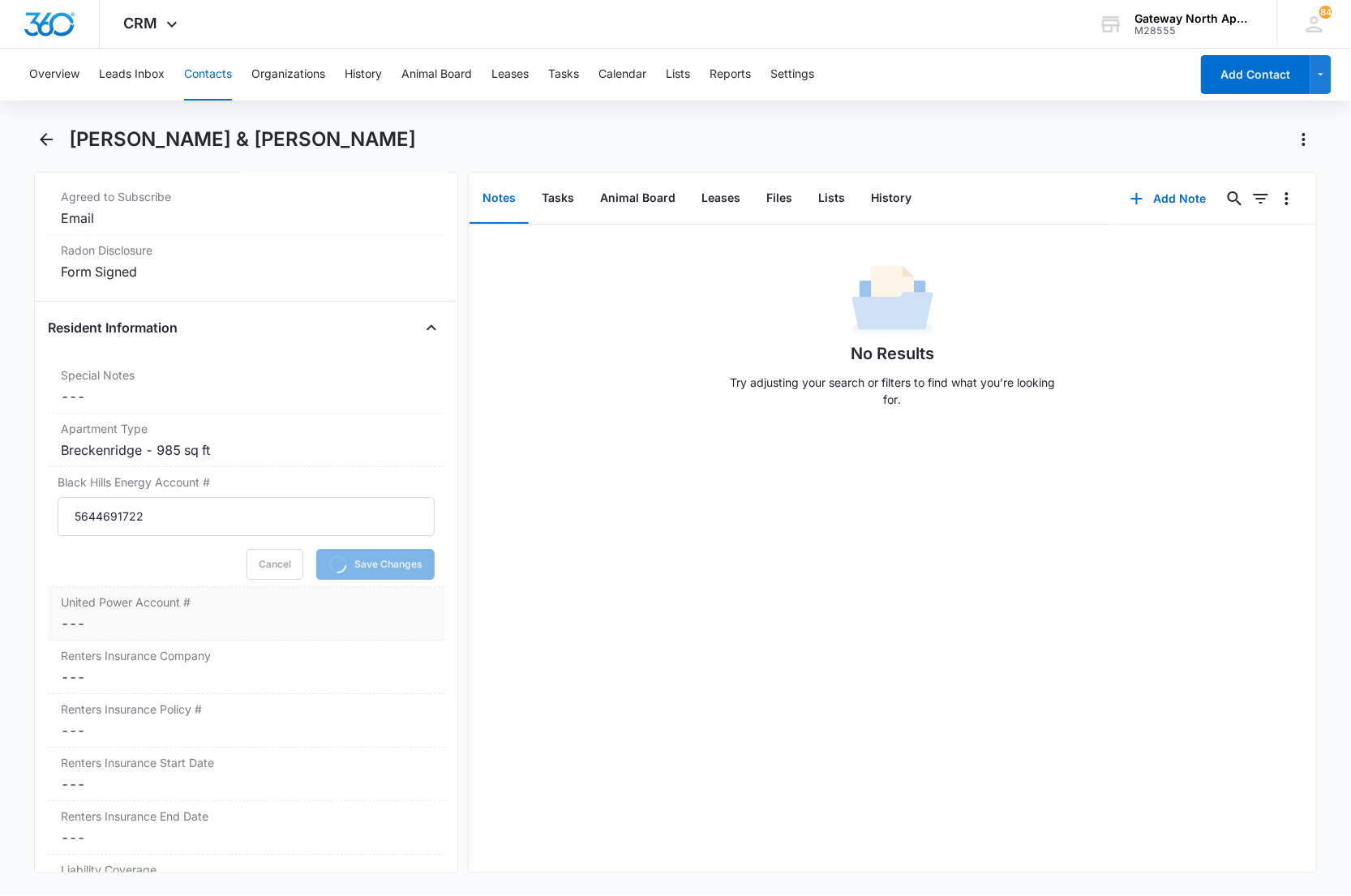
click at [123, 610] on label "United Power Account #" at bounding box center [247, 601] width 372 height 17
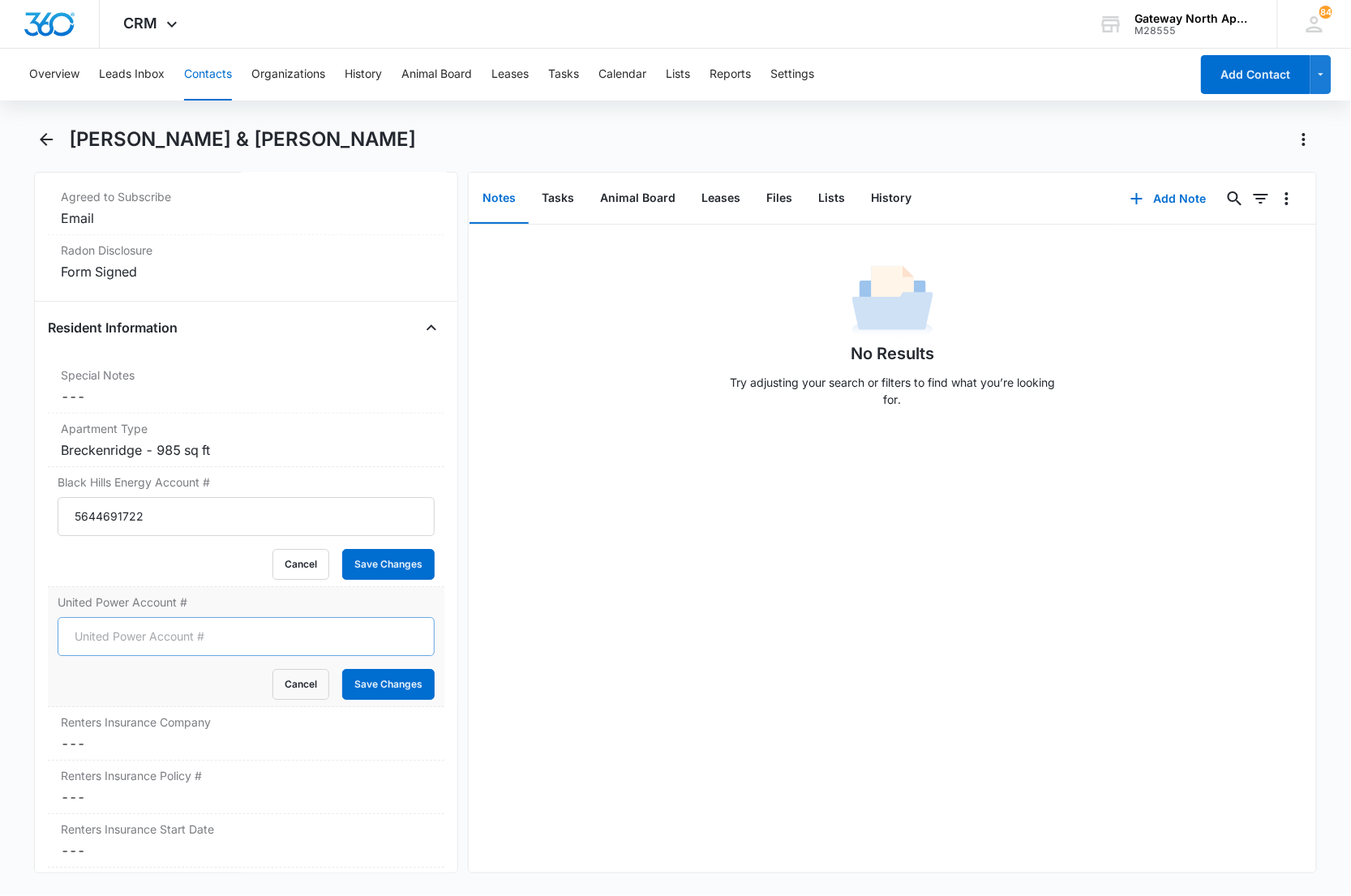
click at [107, 668] on div "Cancel Save Changes" at bounding box center [246, 683] width 378 height 31
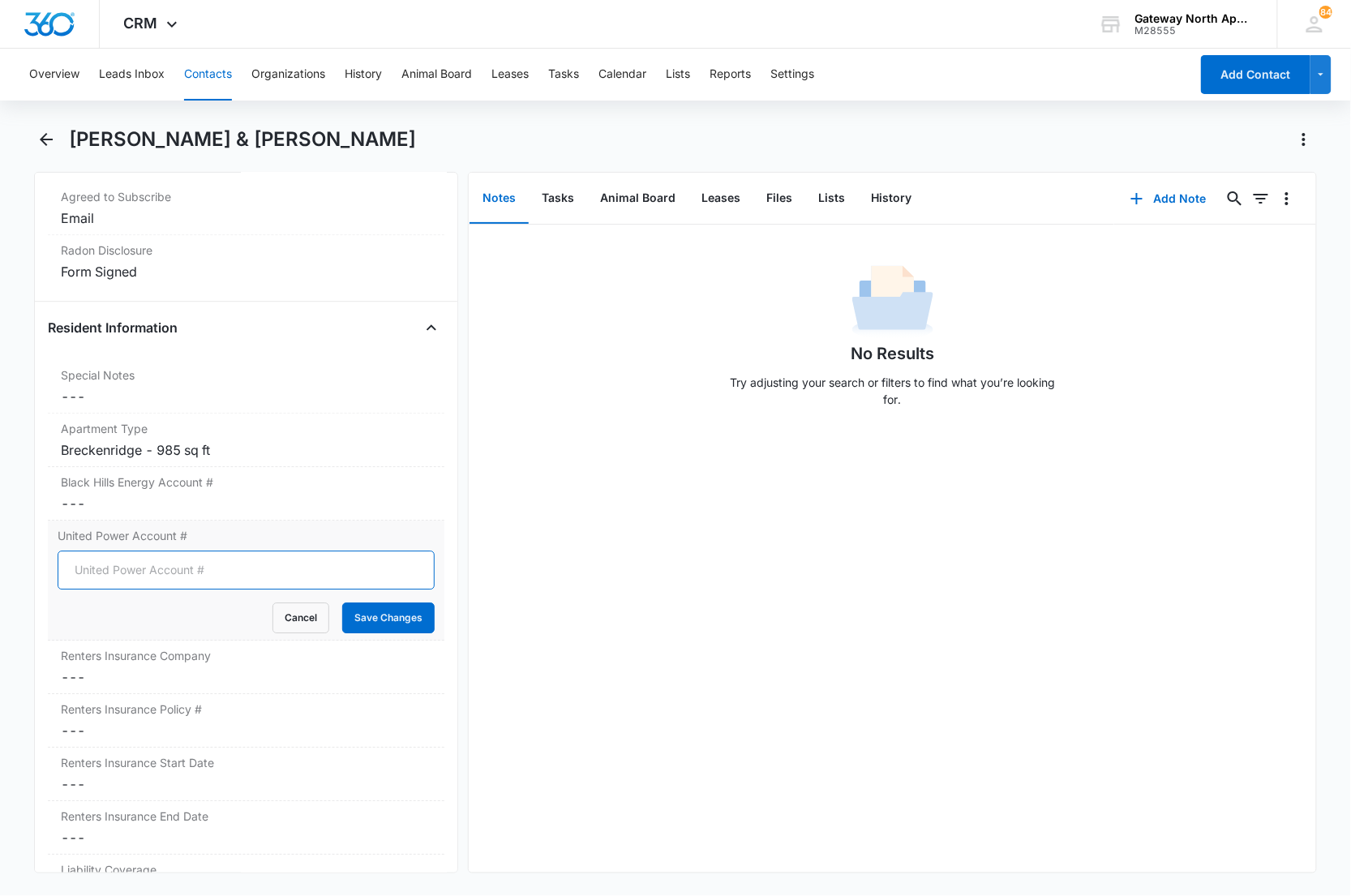
click at [107, 589] on input "United Power Account #" at bounding box center [246, 569] width 378 height 38
type input "19966212"
click at [342, 602] on button "Save Changes" at bounding box center [389, 617] width 93 height 31
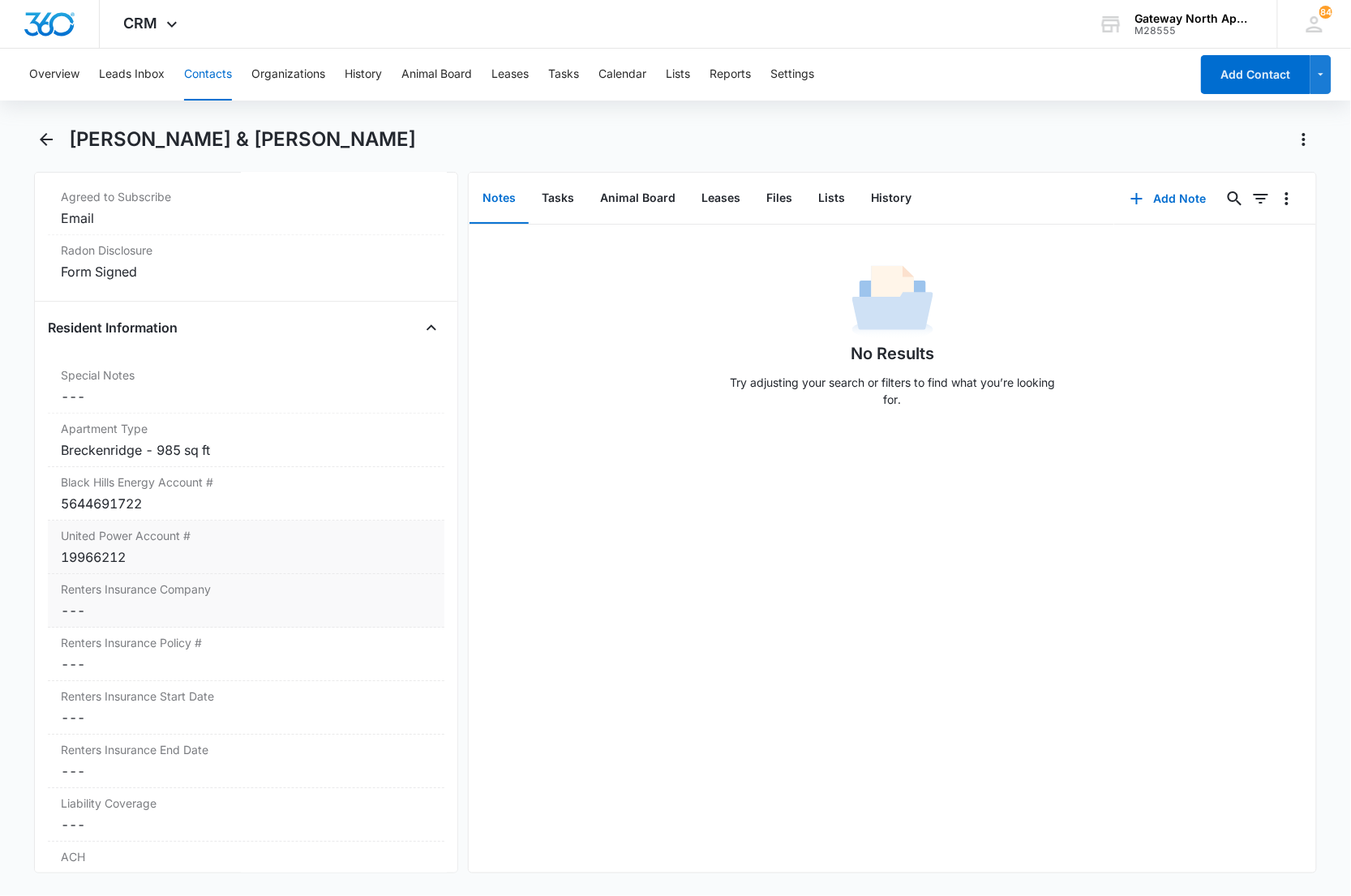
click at [109, 624] on div "Renters Insurance Company Cancel Save Changes ---" at bounding box center [247, 600] width 397 height 53
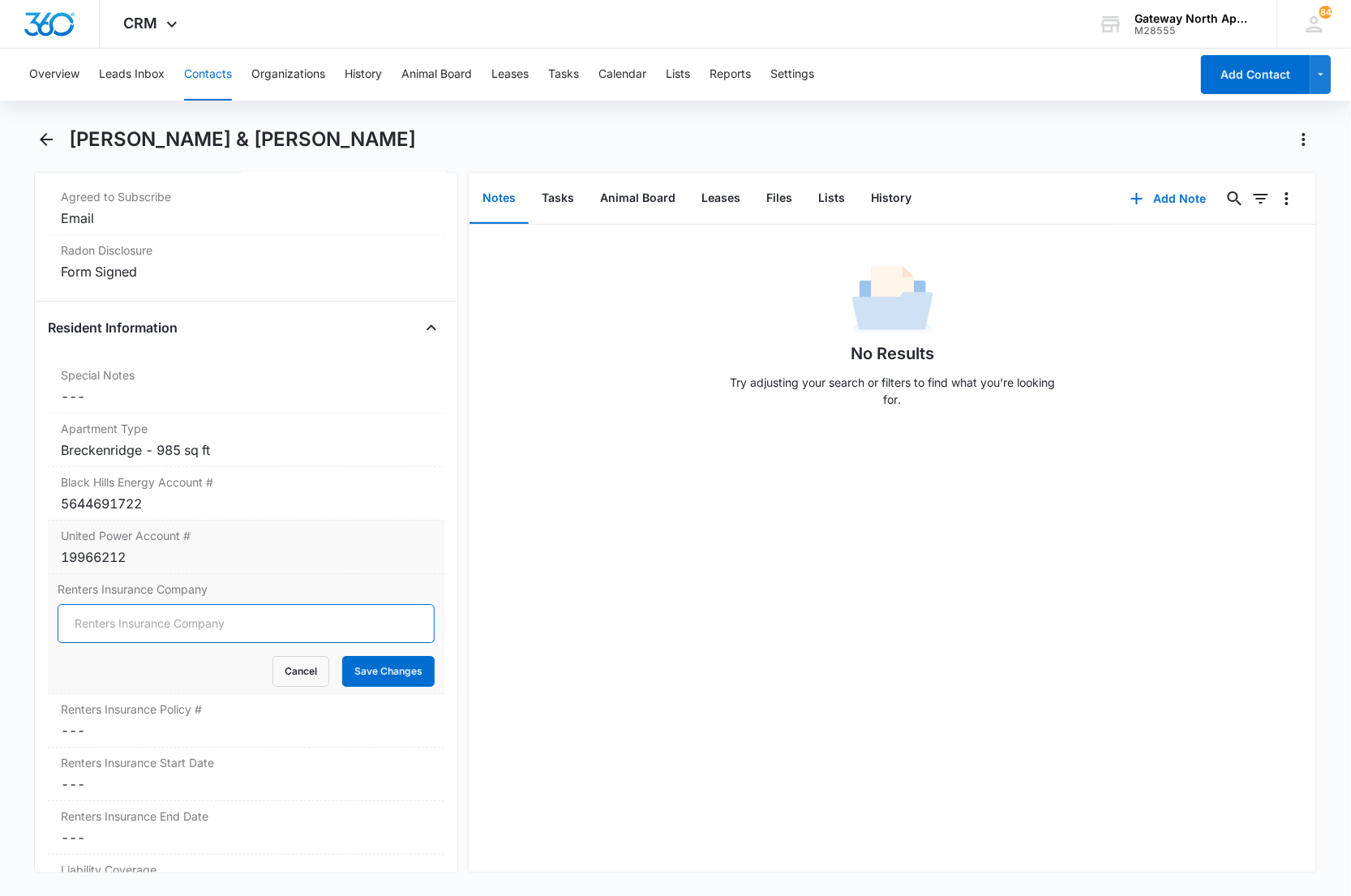
click at [111, 643] on input "Renters Insurance Company" at bounding box center [246, 623] width 378 height 38
type input "Lemonade"
click at [404, 687] on button "Save Changes" at bounding box center [389, 670] width 93 height 31
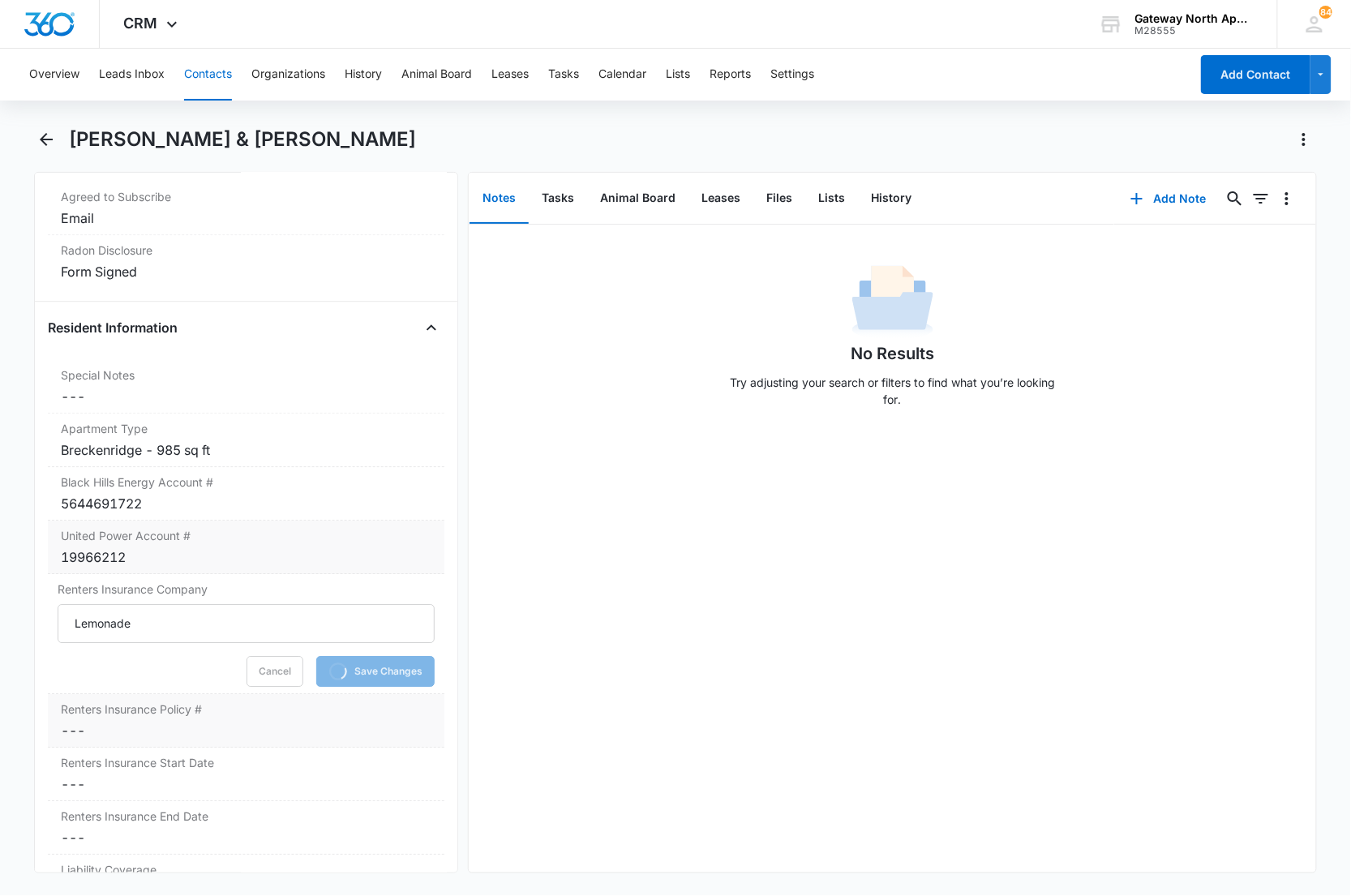
click at [249, 740] on dd "Cancel Save Changes ---" at bounding box center [247, 730] width 372 height 20
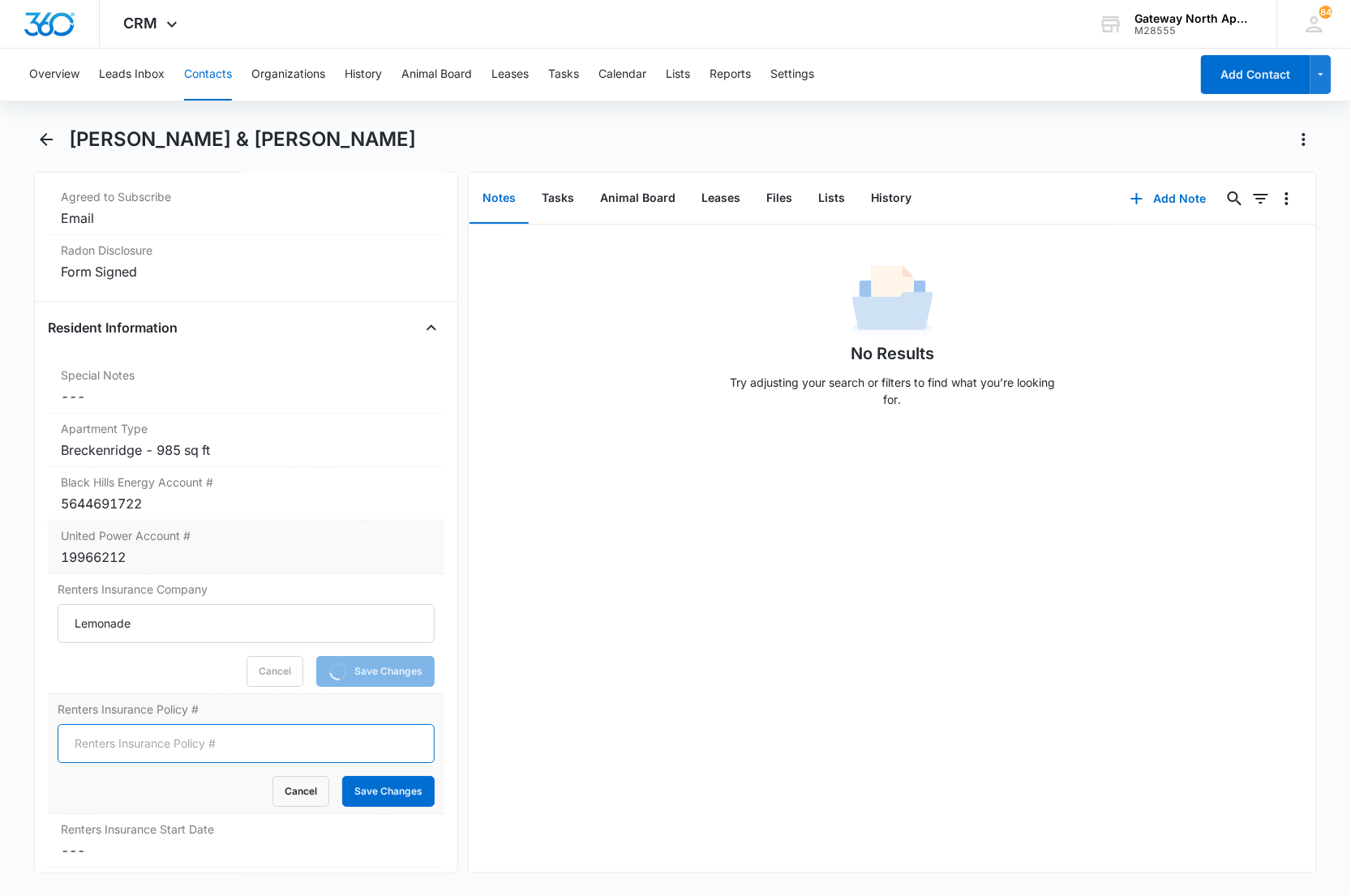
click at [159, 763] on input "Renters Insurance Policy #" at bounding box center [246, 742] width 378 height 38
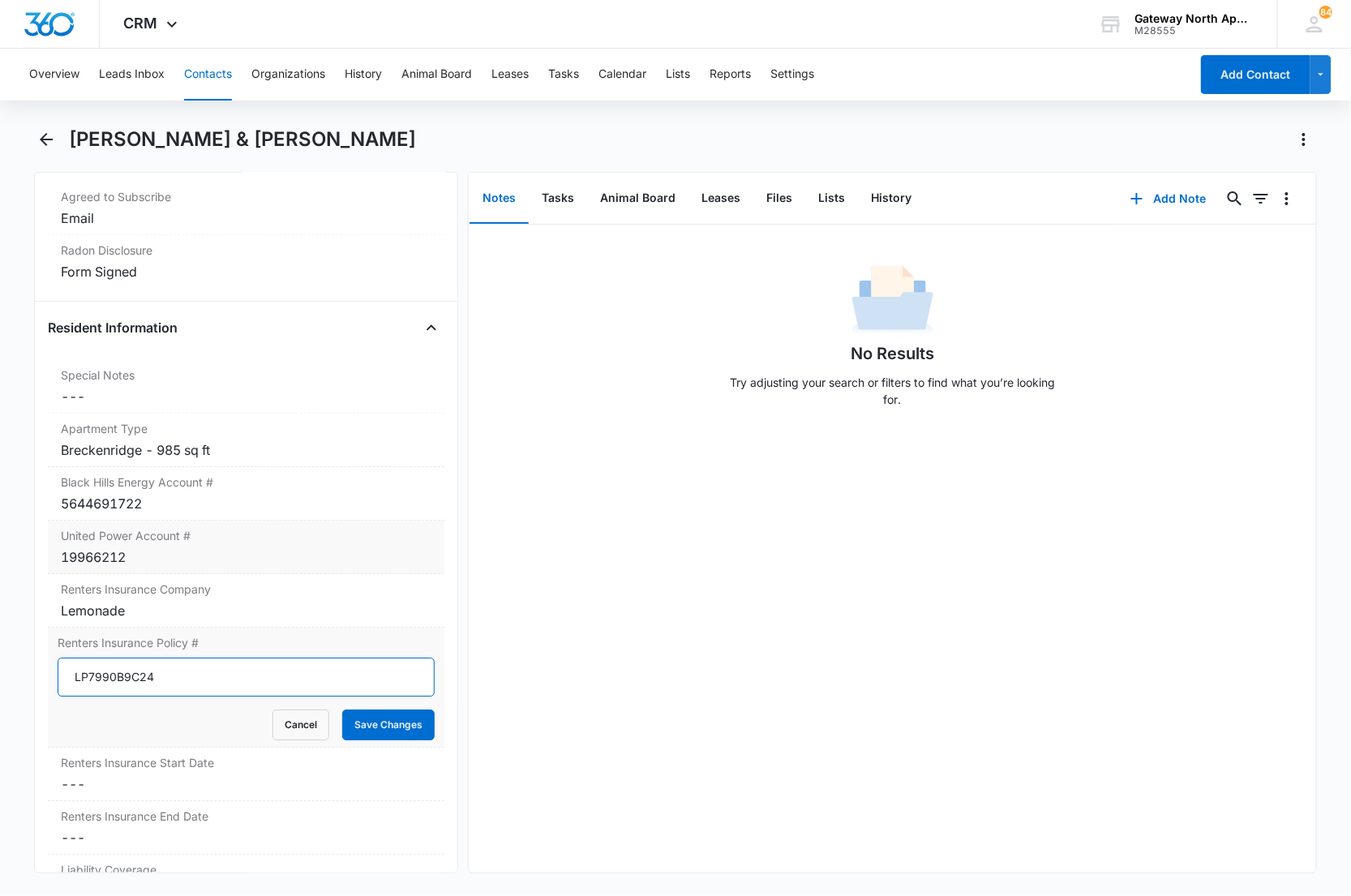
type input "LP7990B9C24"
click at [342, 710] on button "Save Changes" at bounding box center [389, 724] width 93 height 31
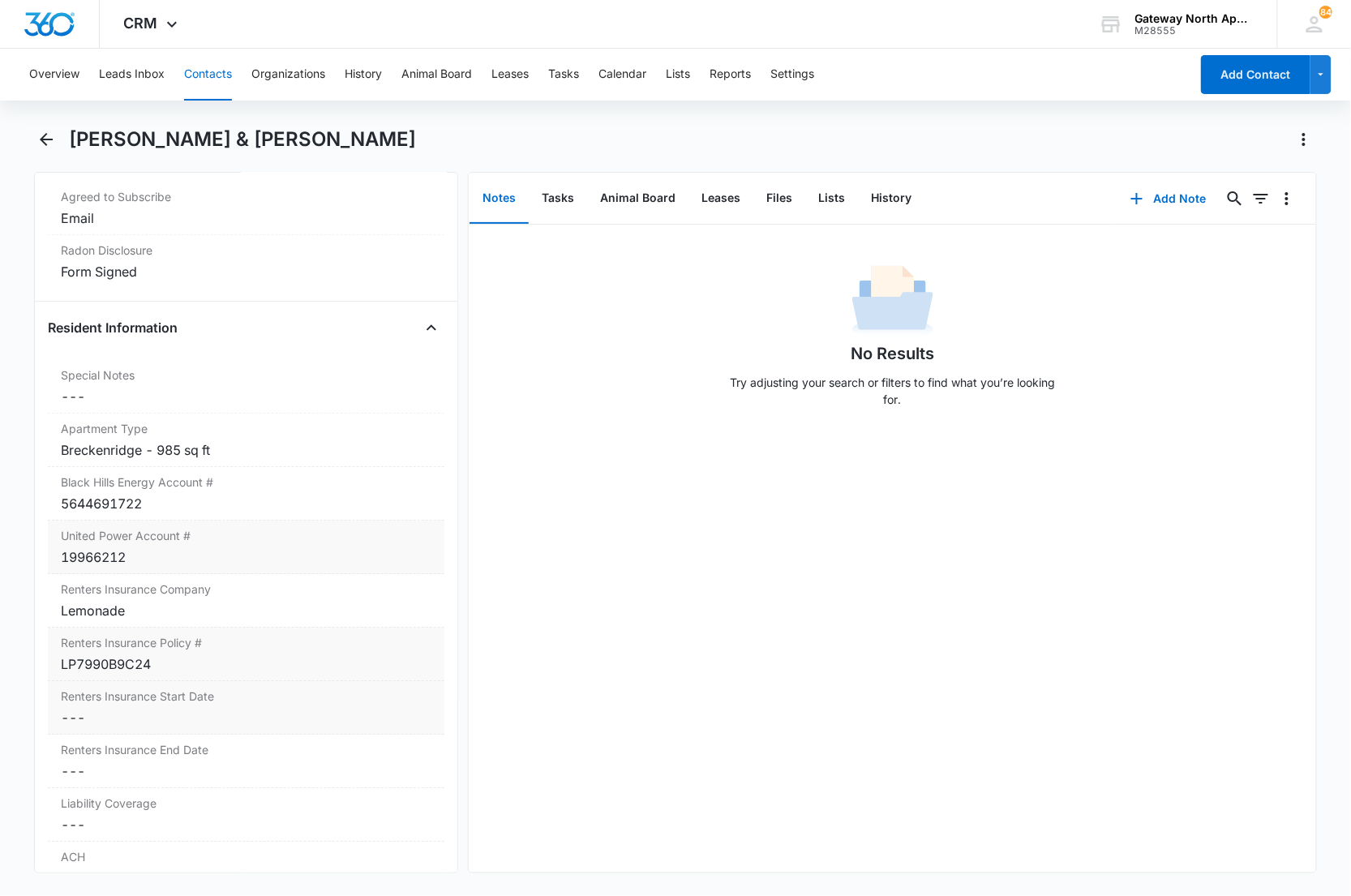
click at [139, 705] on label "Renters Insurance Start Date" at bounding box center [247, 695] width 372 height 17
click at [125, 739] on input at bounding box center [126, 730] width 119 height 18
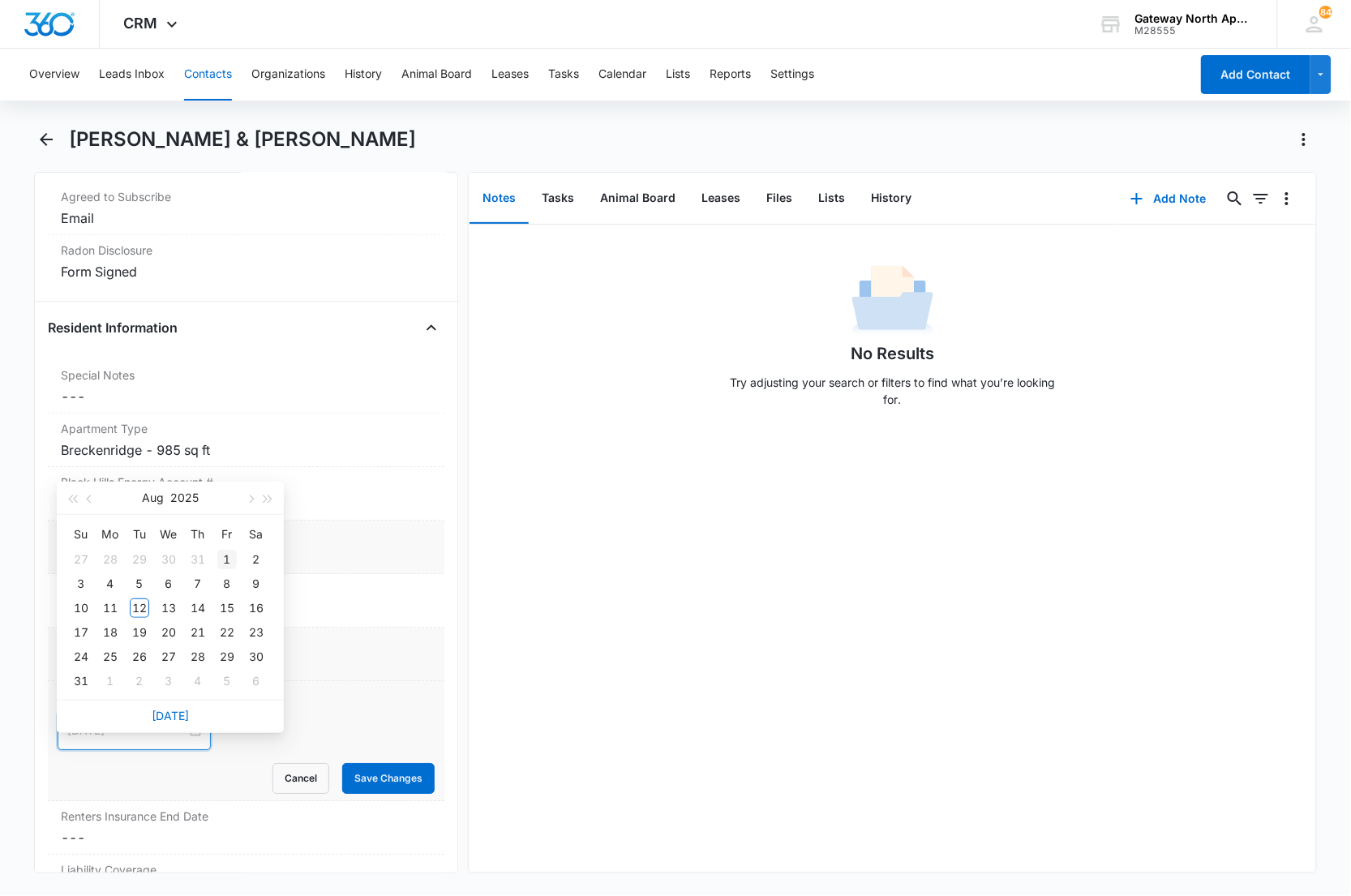
type input "Aug 1, 2025"
click at [231, 553] on div "1" at bounding box center [227, 560] width 20 height 20
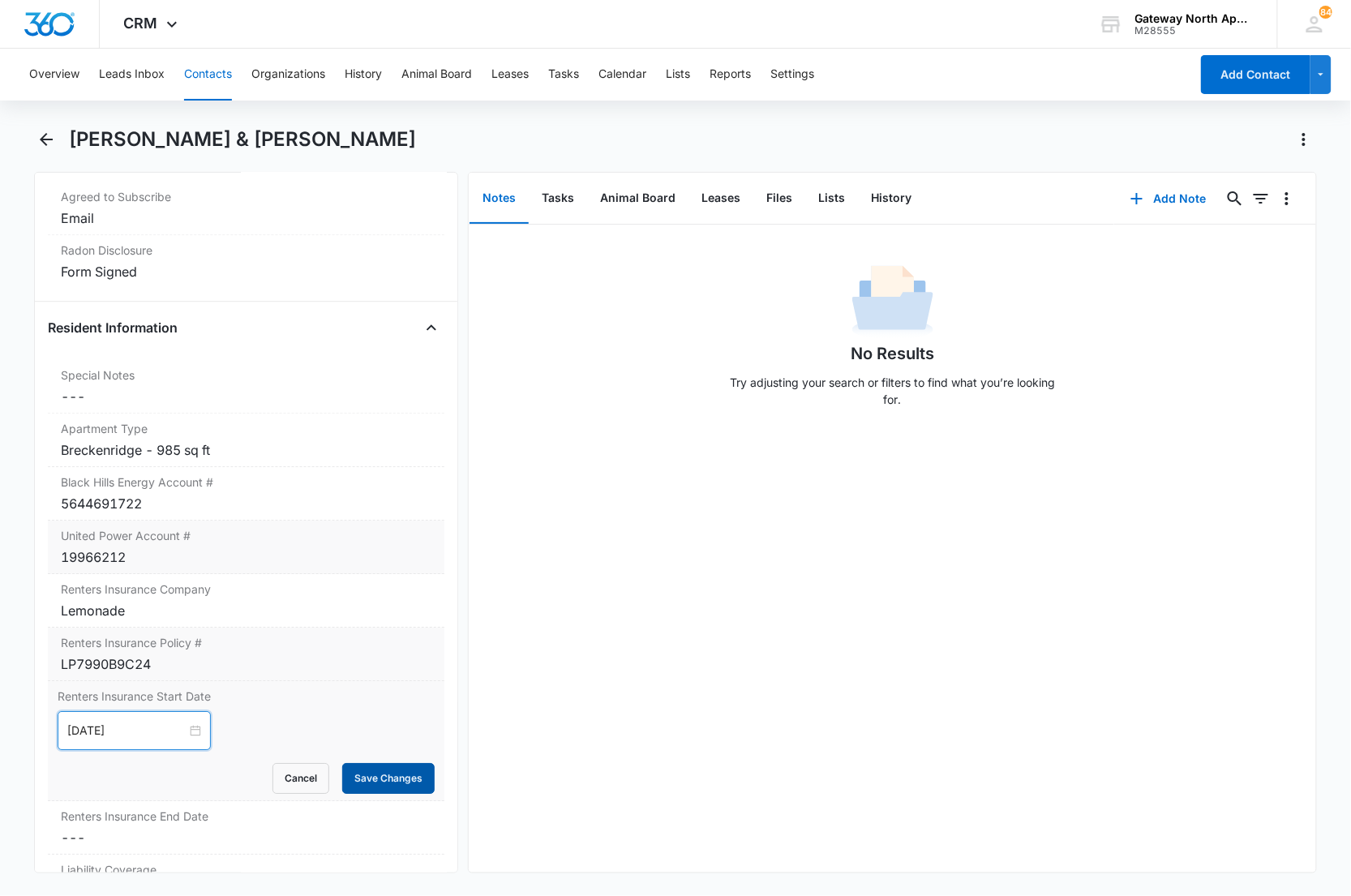
click at [363, 793] on button "Save Changes" at bounding box center [389, 778] width 93 height 31
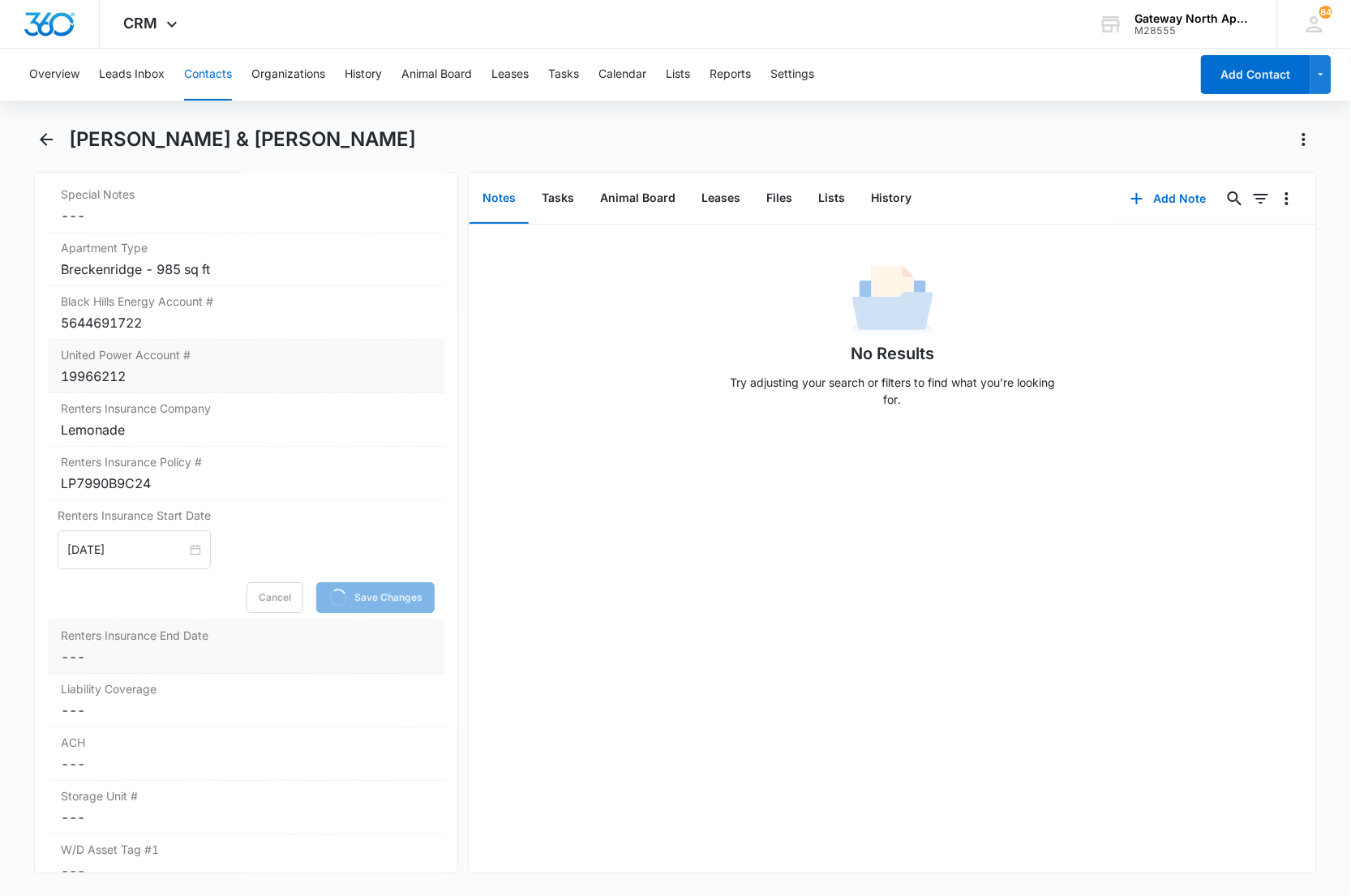
click at [182, 666] on dd "Cancel Save Changes ---" at bounding box center [247, 656] width 372 height 20
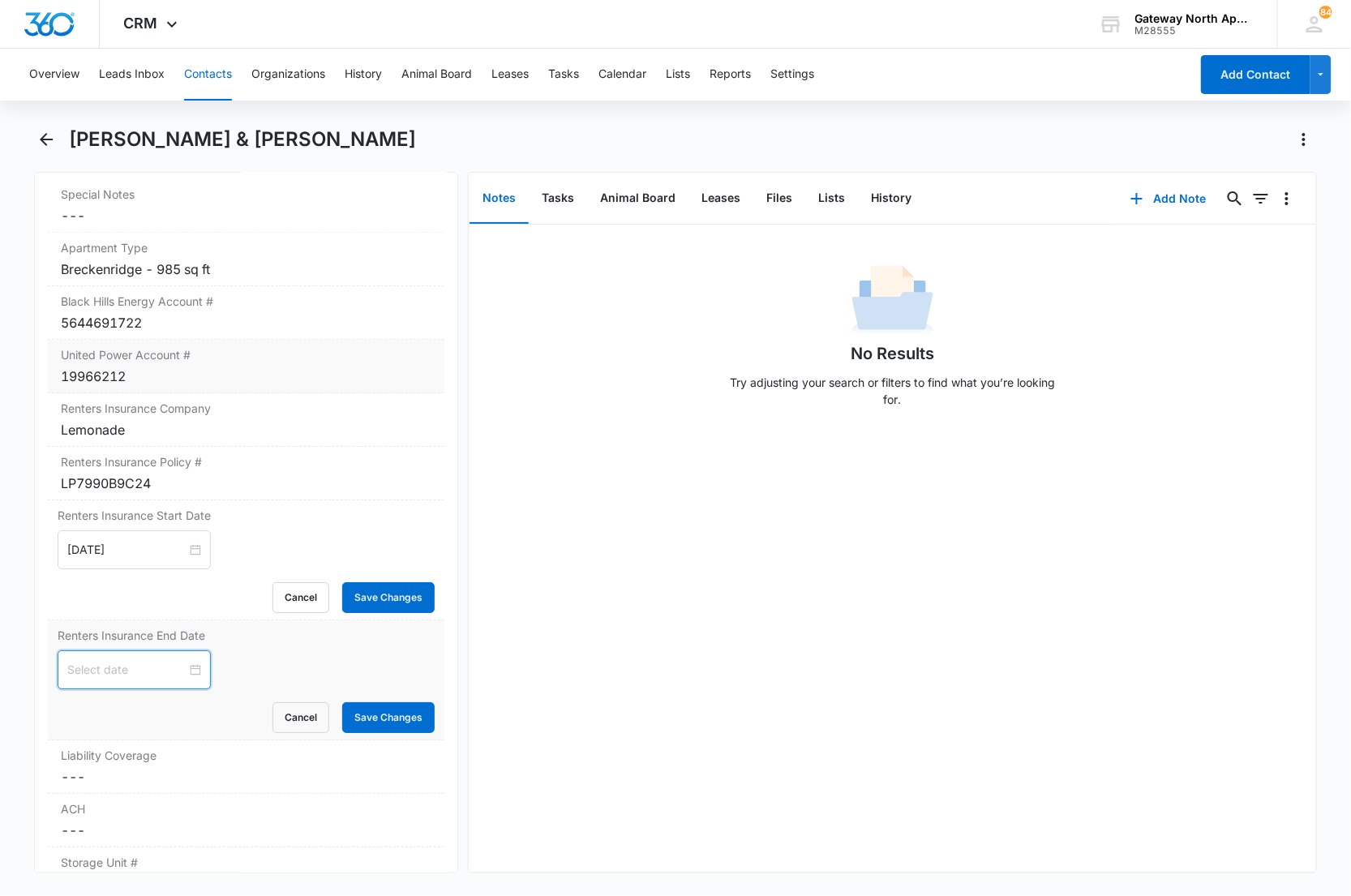
click at [128, 696] on form "Aug 2025 Su Mo Tu We Th Fr Sa 27 28 29 30 31 1 2 3 4 5 6 7 8 9 10 11 12 13 14 1…" at bounding box center [246, 692] width 378 height 83
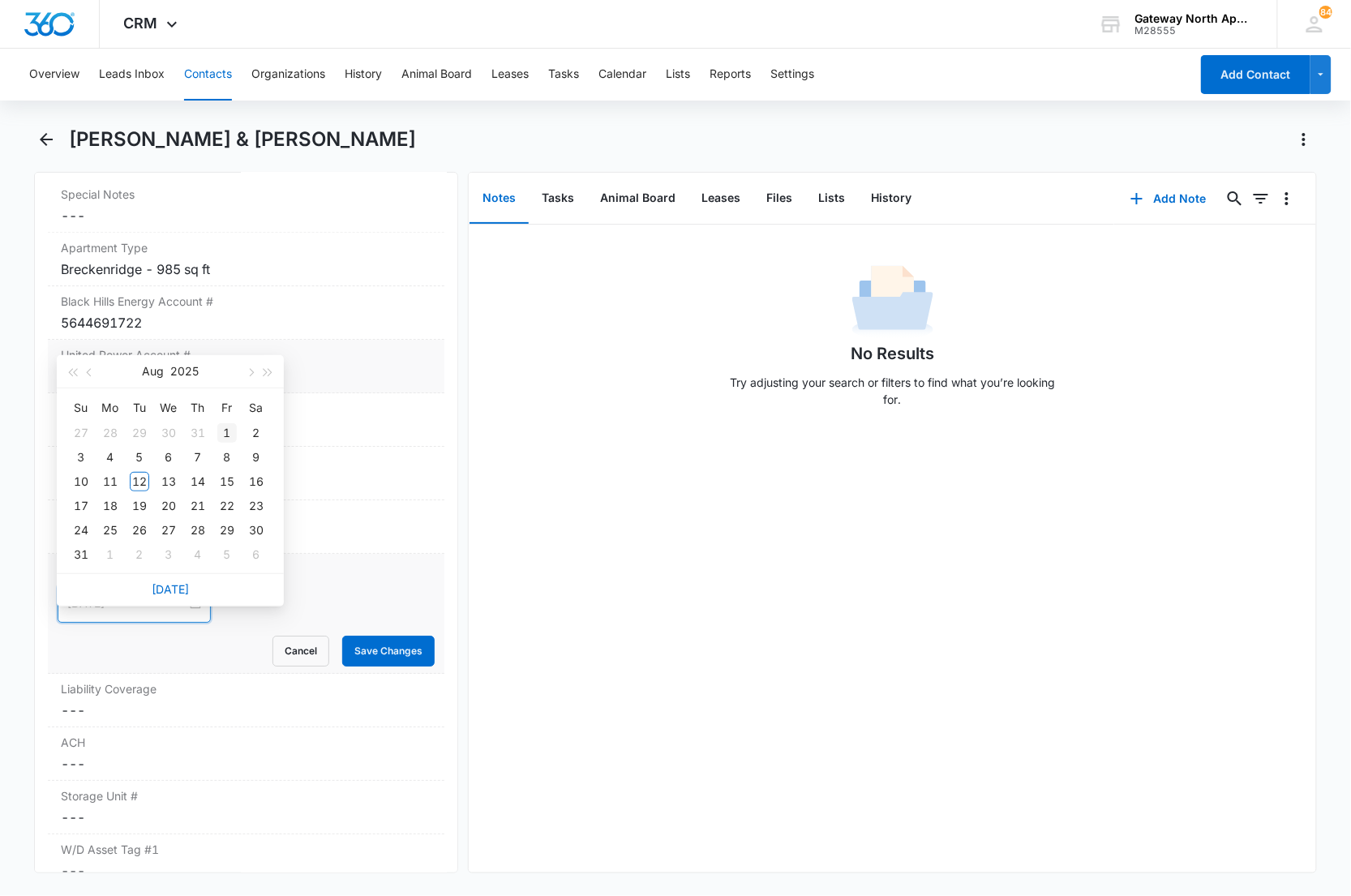
type input "Aug 1, 2025"
click at [268, 369] on span "button" at bounding box center [268, 373] width 8 height 8
type input "Aug 1, 2026"
click at [255, 435] on div "1" at bounding box center [256, 433] width 20 height 20
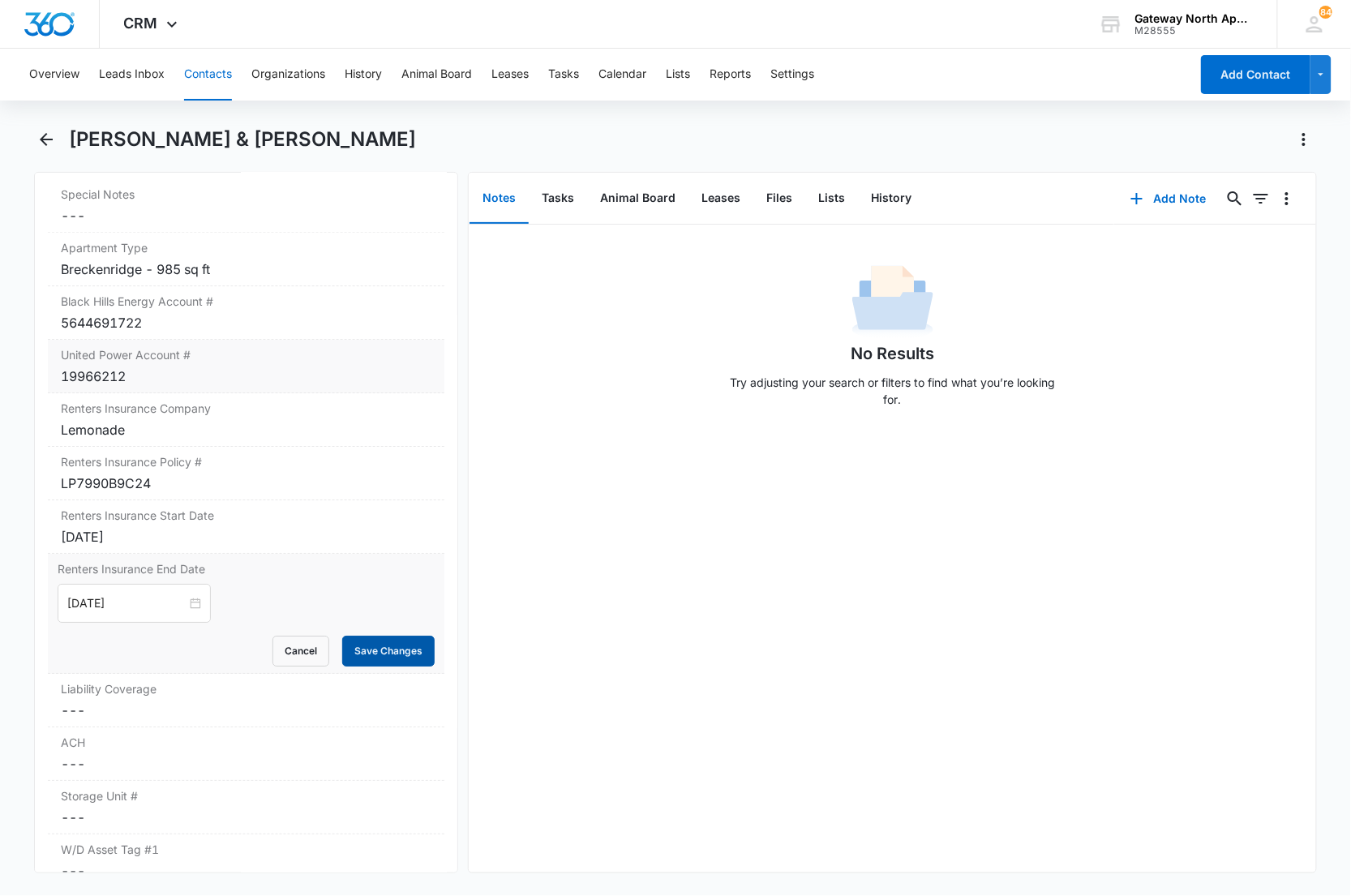
click at [367, 666] on button "Save Changes" at bounding box center [389, 651] width 93 height 31
click at [222, 724] on div "Liability Coverage Cancel Save Changes ---" at bounding box center [247, 700] width 397 height 53
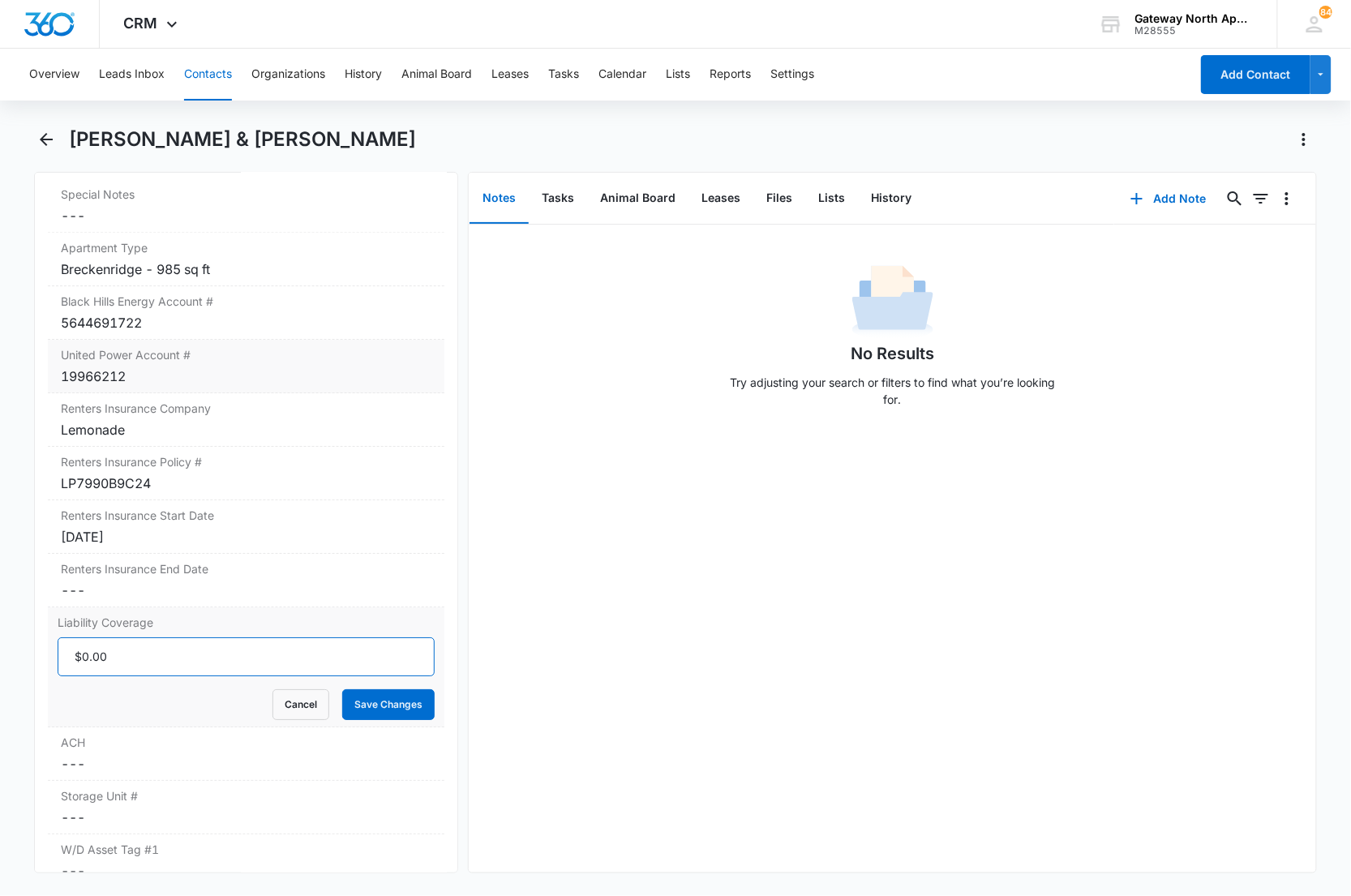
click at [125, 676] on input "Liability Coverage" at bounding box center [246, 655] width 378 height 38
type input "$300,000.00"
click at [342, 689] on button "Save Changes" at bounding box center [389, 704] width 93 height 31
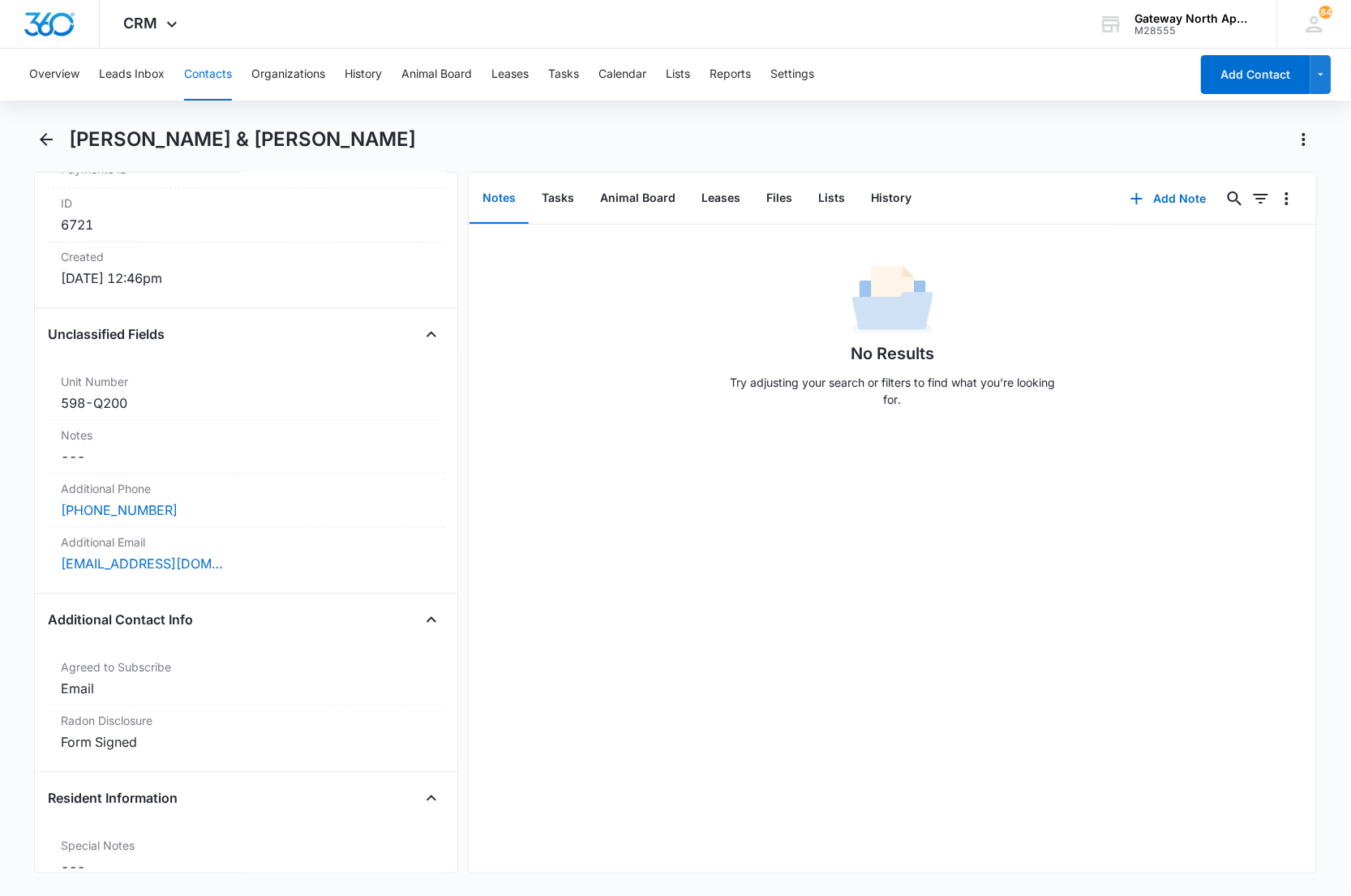
scroll to position [0, 0]
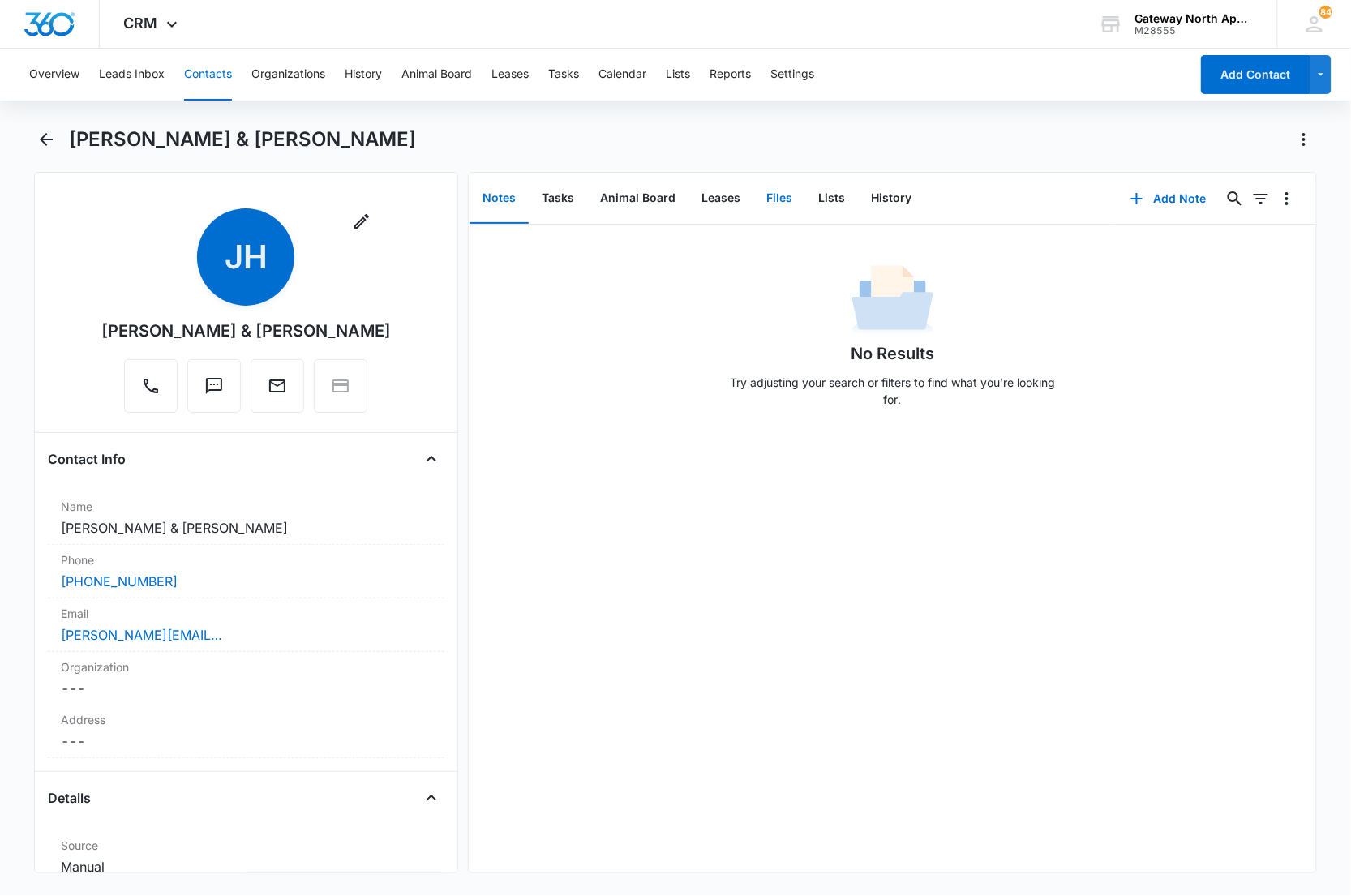
click at [778, 195] on button "Files" at bounding box center [779, 198] width 52 height 50
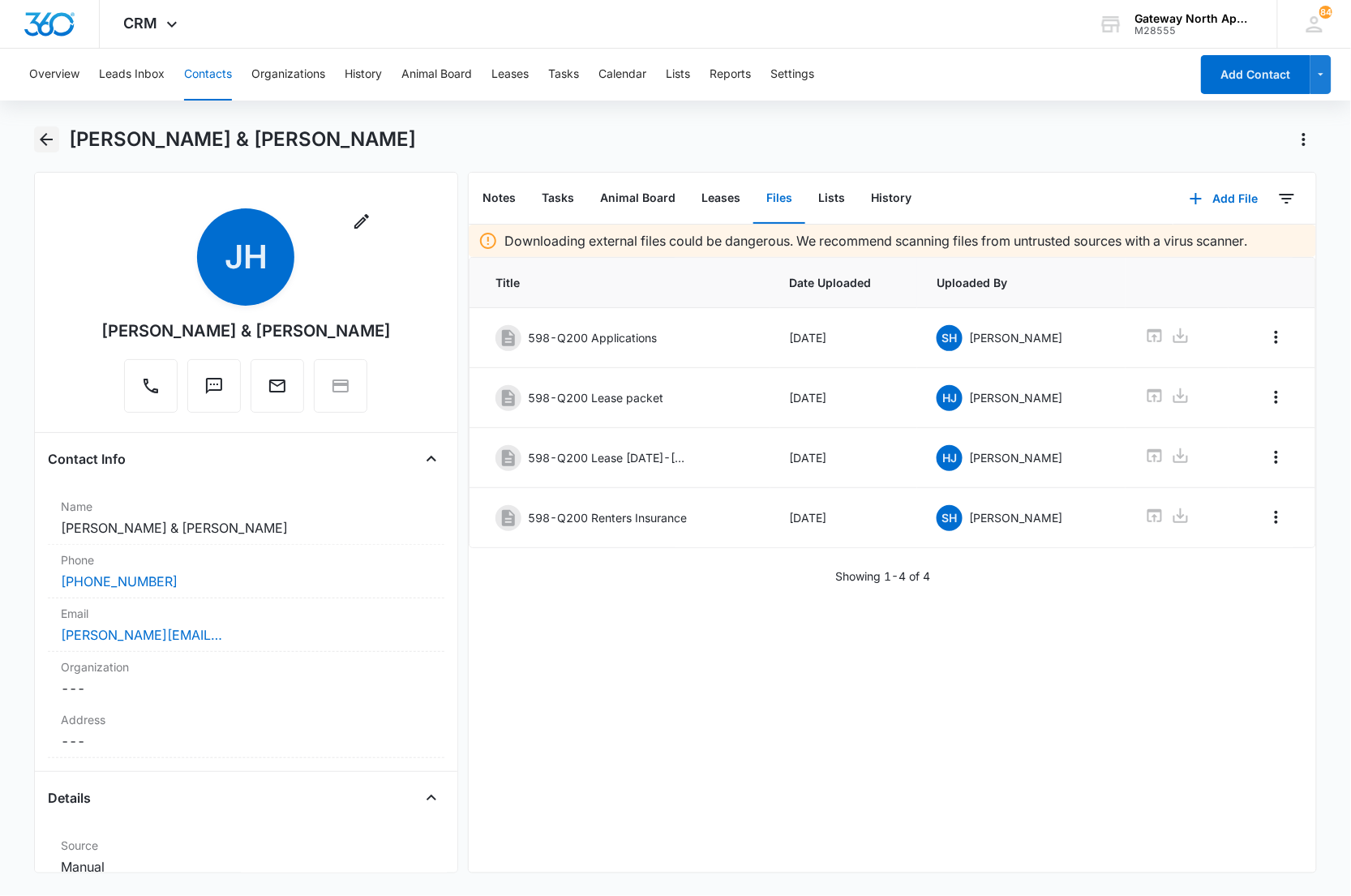
click at [35, 131] on button "Back" at bounding box center [46, 139] width 25 height 26
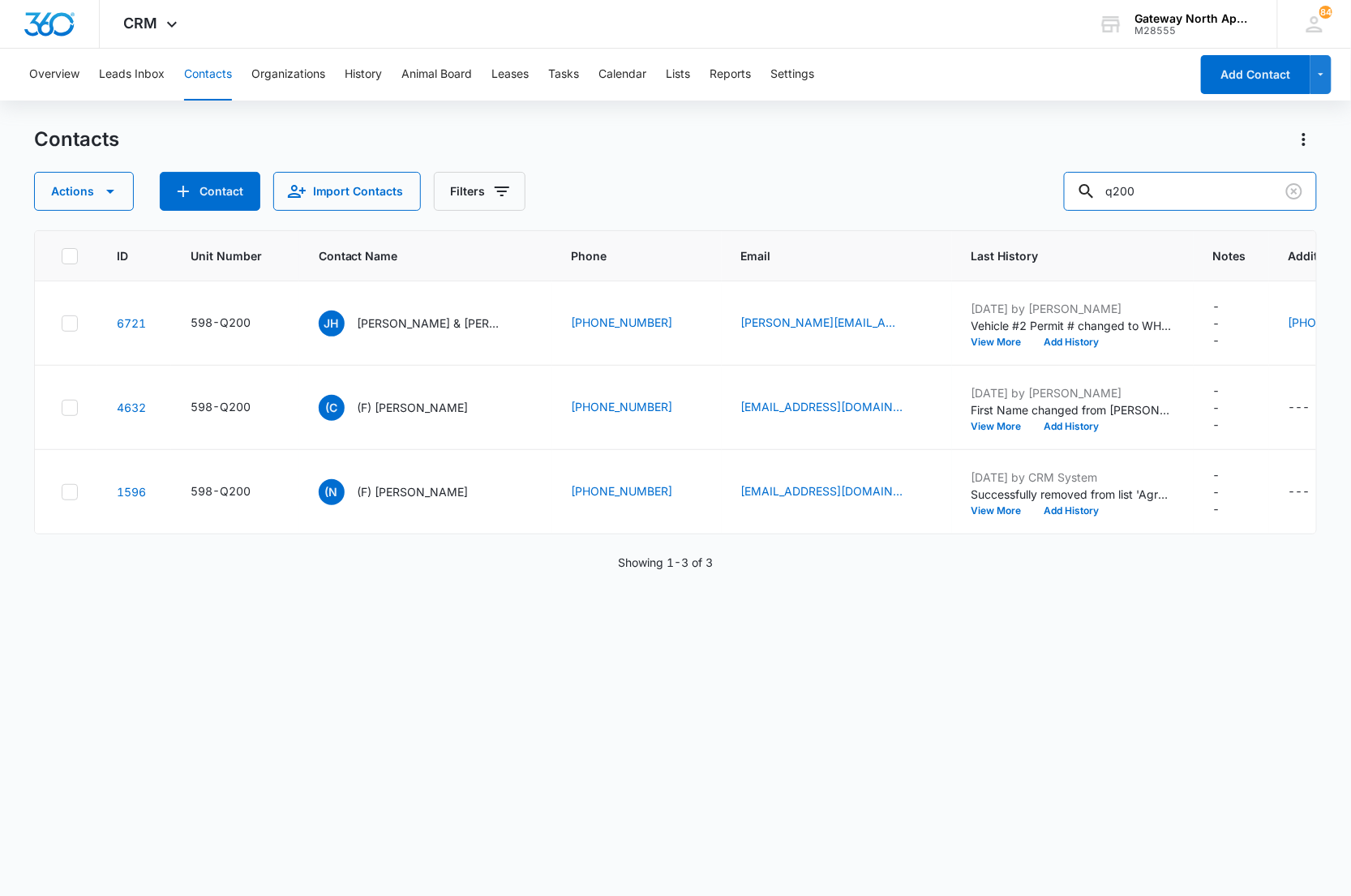
drag, startPoint x: 1075, startPoint y: 212, endPoint x: 1071, endPoint y: 198, distance: 14.6
click at [1072, 203] on div "Actions Contact Import Contacts Filters q200" at bounding box center [676, 190] width 1284 height 38
type input "k303"
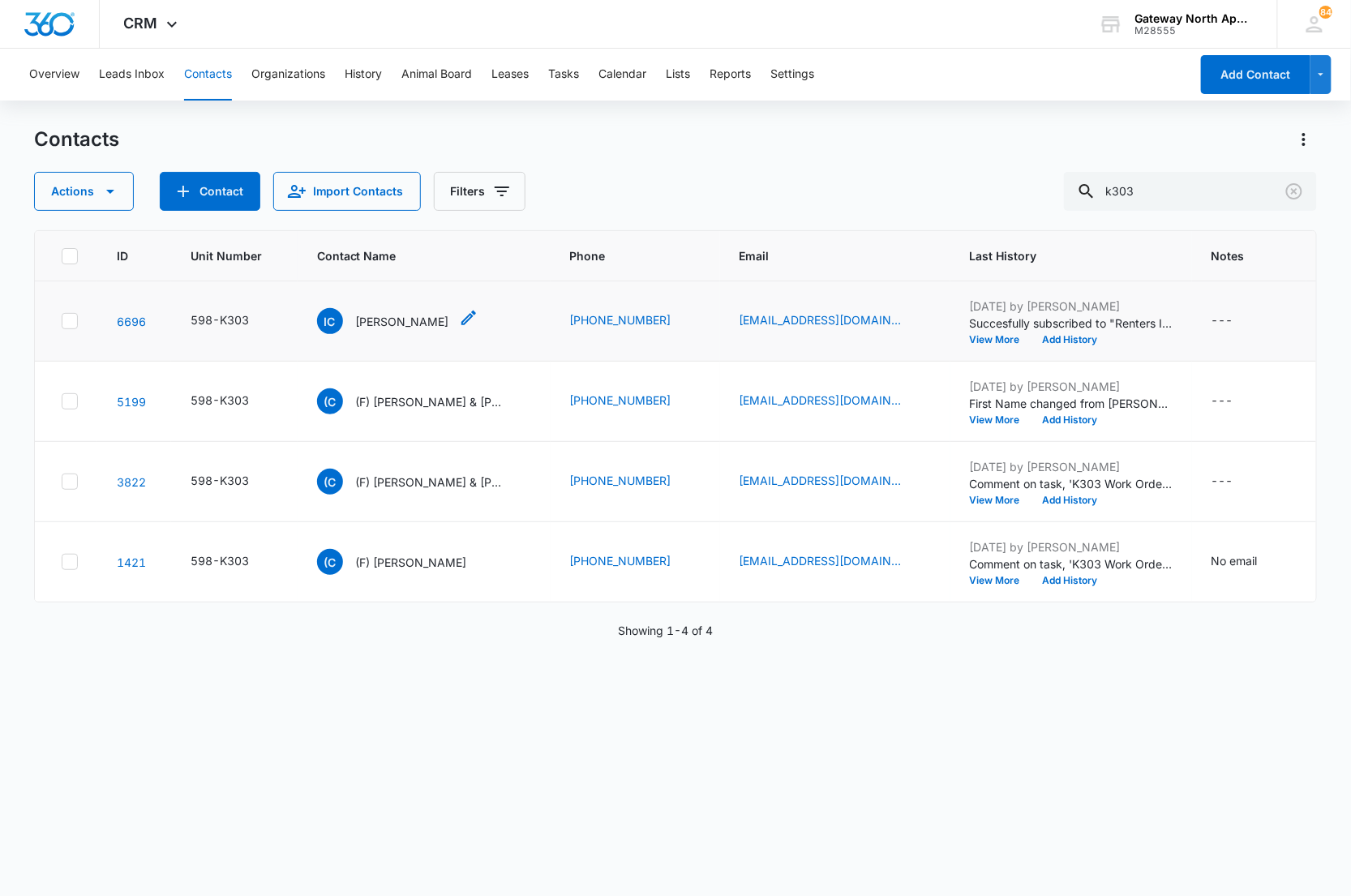
click at [390, 321] on p "Ian Curran" at bounding box center [402, 320] width 94 height 17
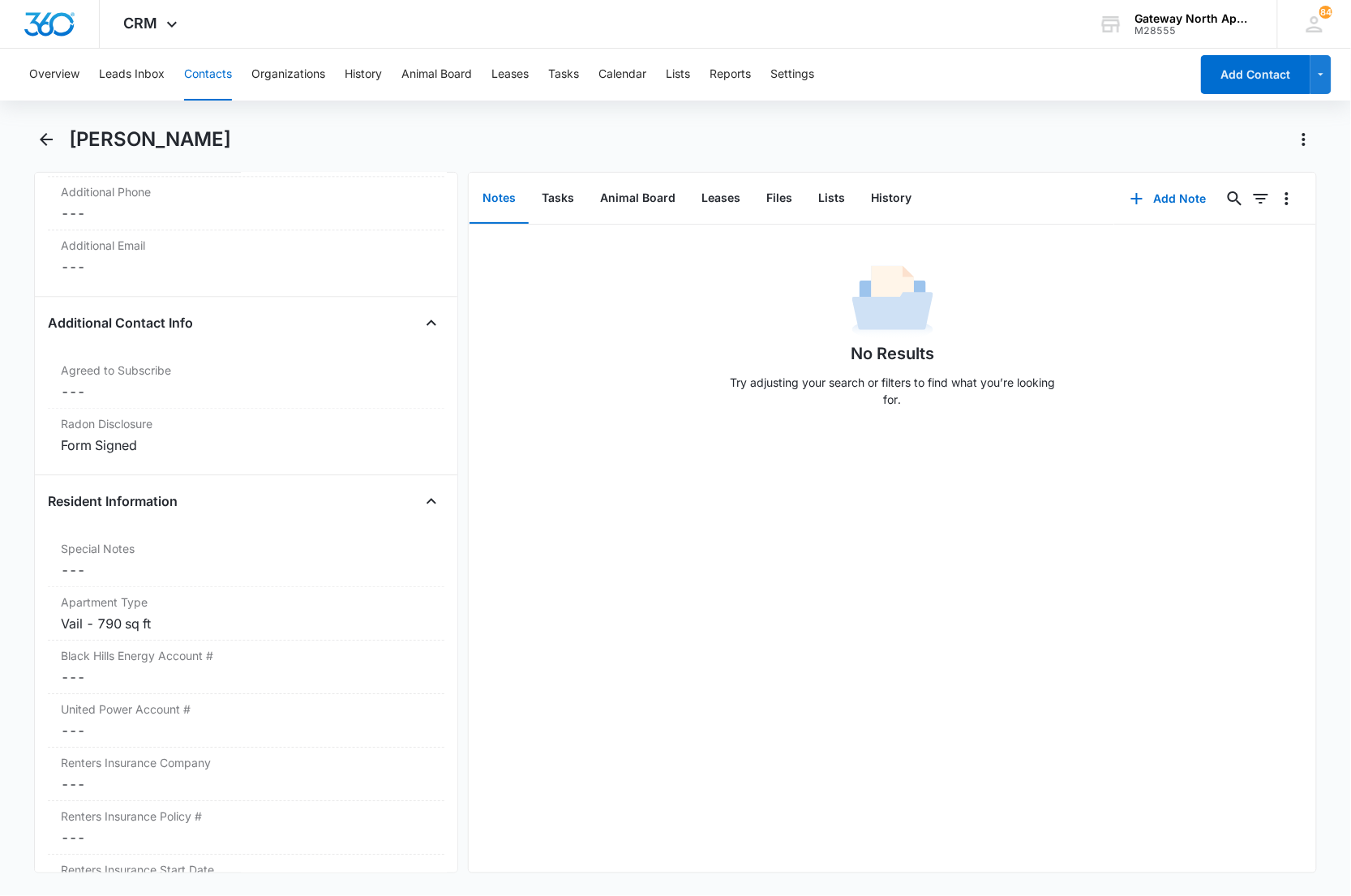
scroll to position [1440, 0]
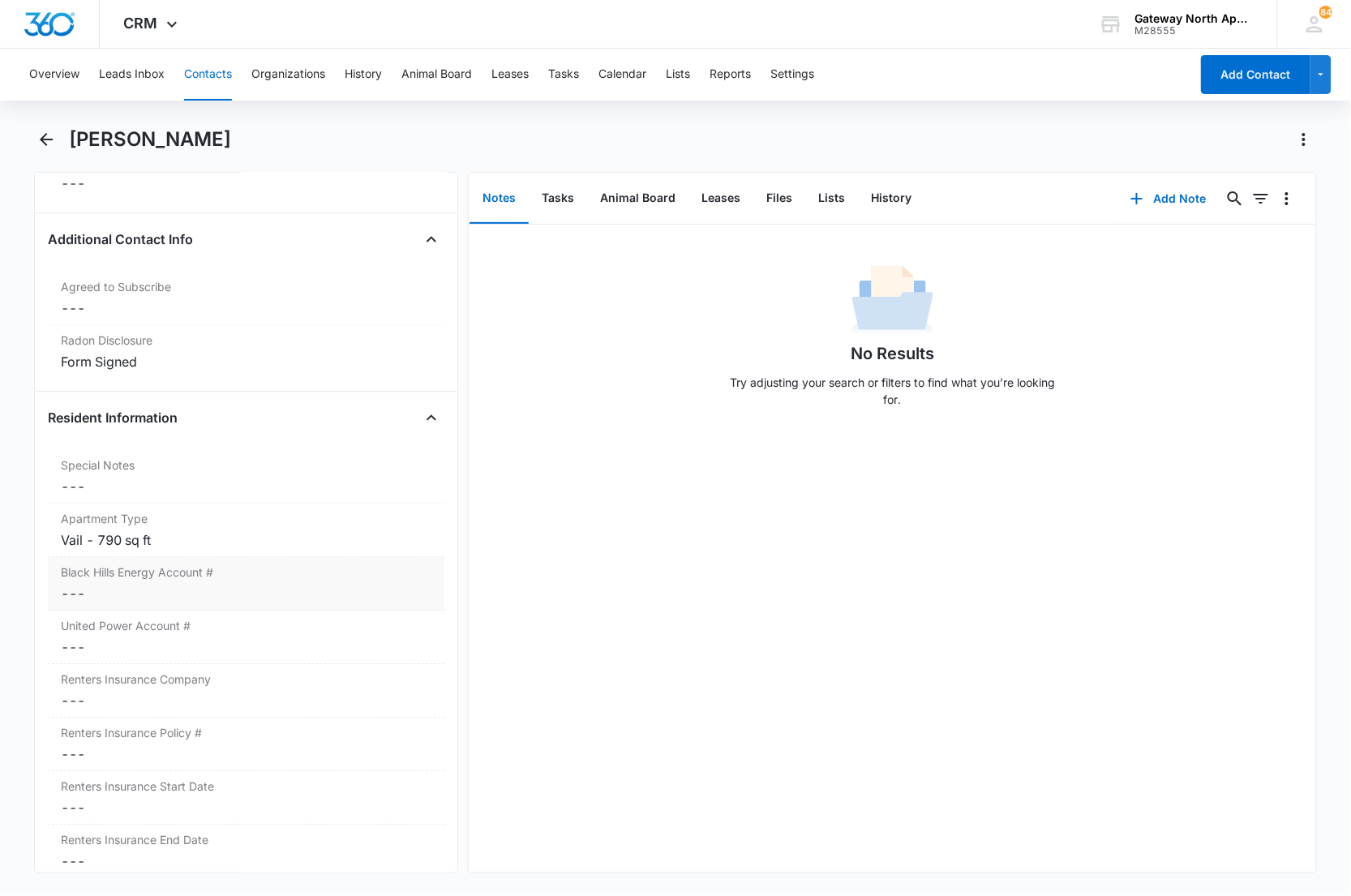
click at [175, 587] on dd "Cancel Save Changes ---" at bounding box center [247, 593] width 372 height 20
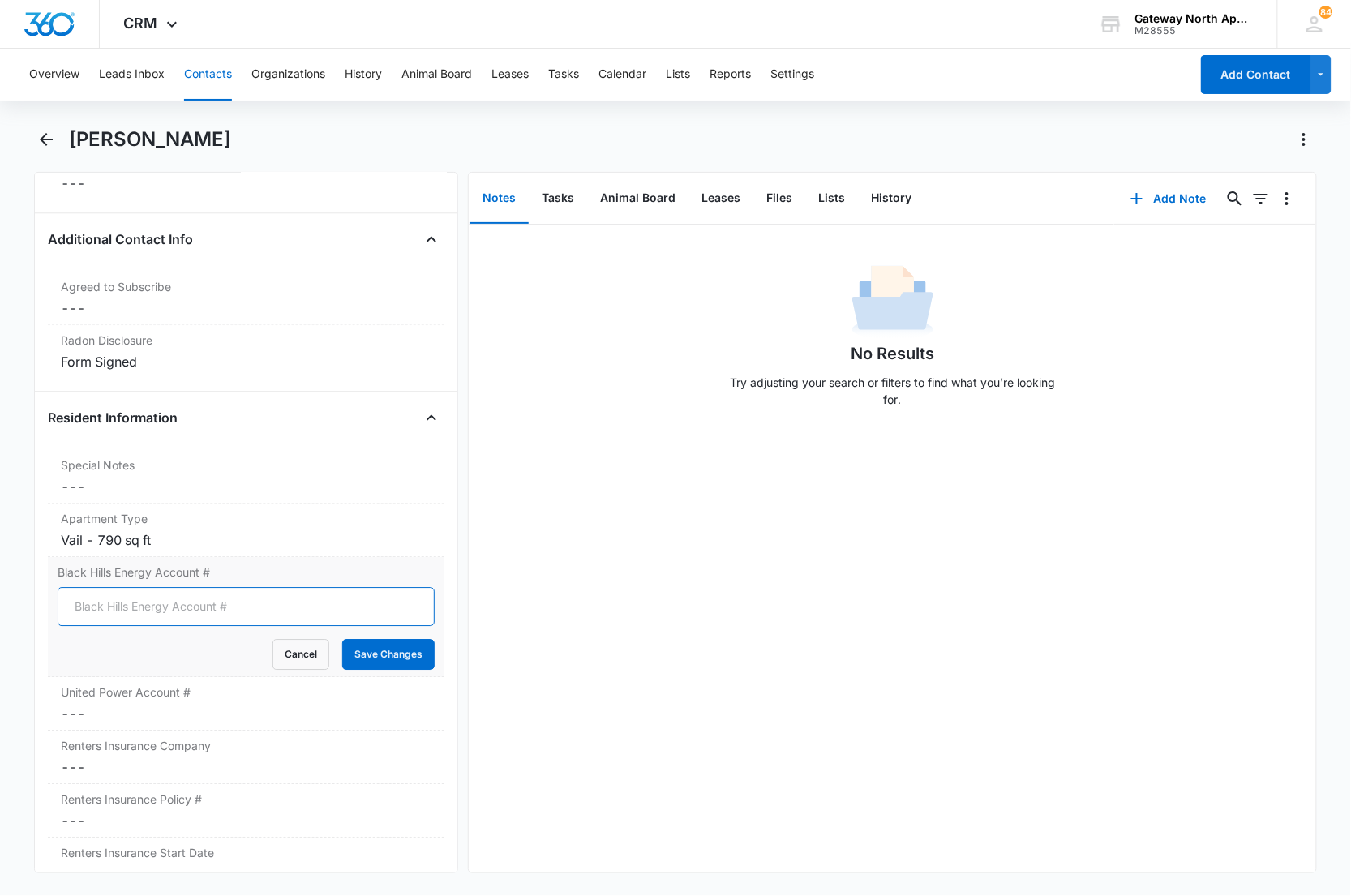
click at [148, 612] on input "Black Hills Energy Account #" at bounding box center [246, 605] width 378 height 38
type input "5773471440"
click at [342, 639] on button "Save Changes" at bounding box center [389, 654] width 93 height 31
click at [127, 706] on dd "Cancel Save Changes ---" at bounding box center [247, 714] width 372 height 20
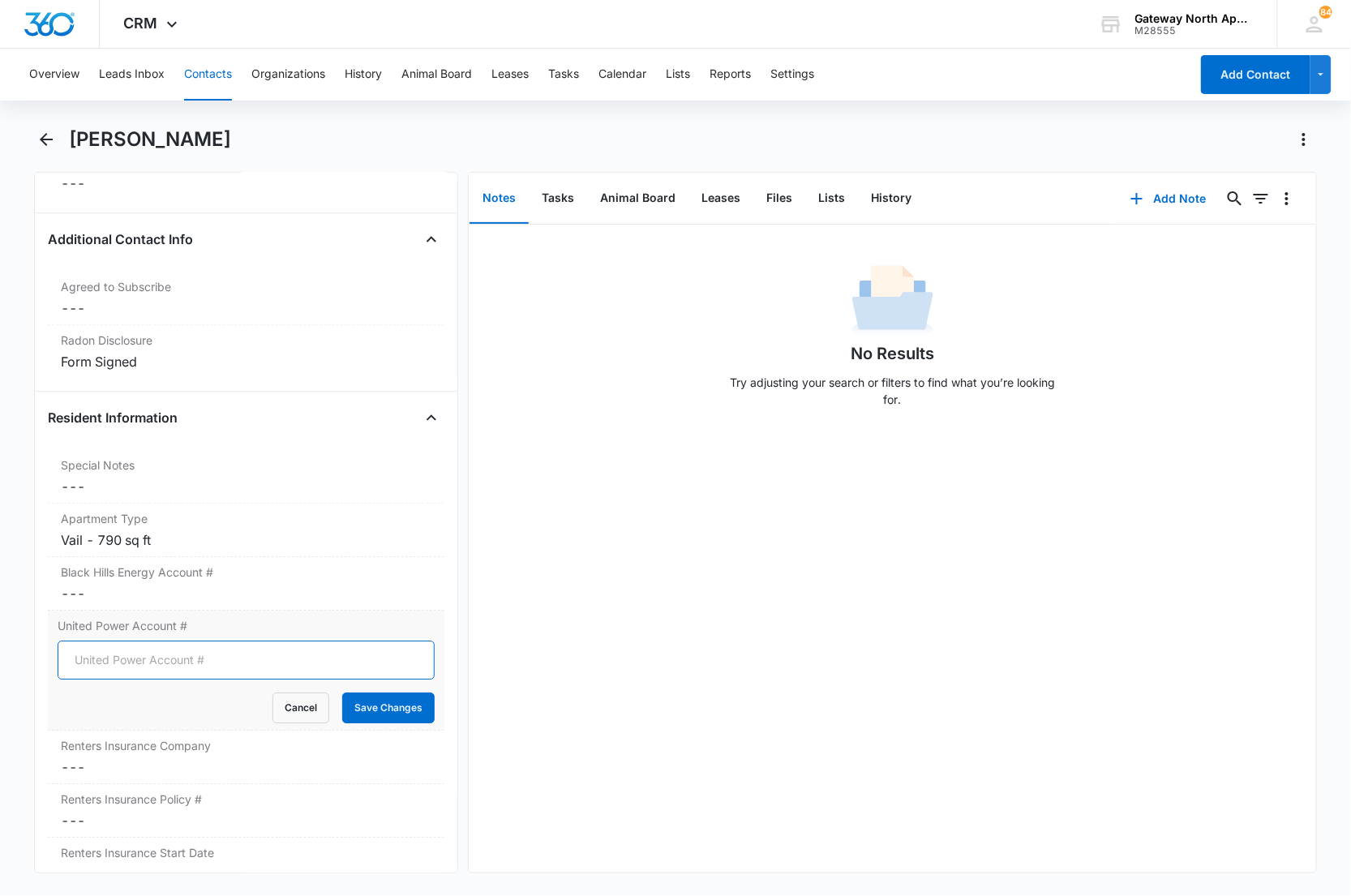
click at [143, 650] on input "United Power Account #" at bounding box center [246, 659] width 378 height 38
type input "20057113"
click at [342, 692] on button "Save Changes" at bounding box center [389, 707] width 93 height 31
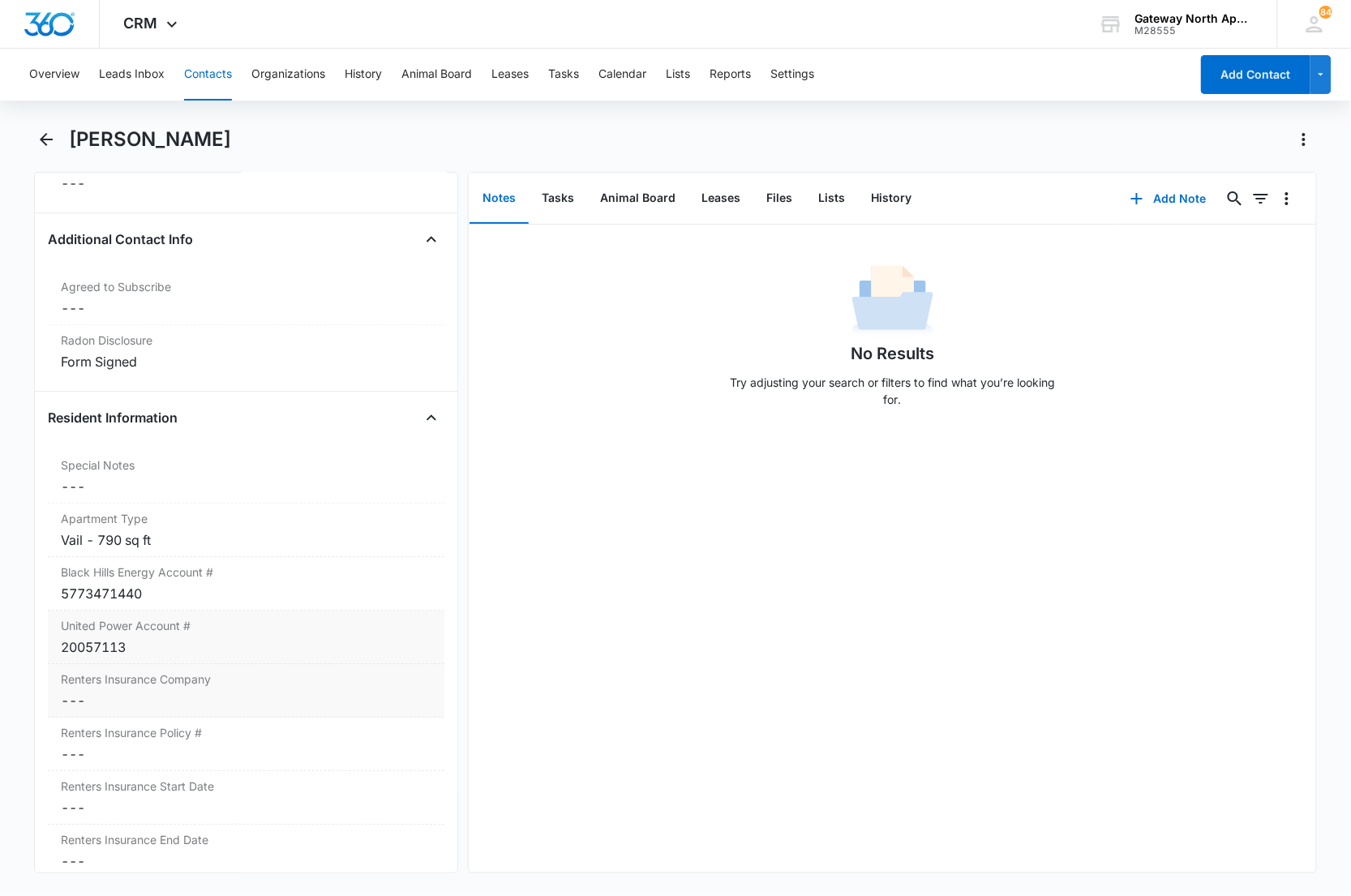
click at [140, 703] on dd "Cancel Save Changes ---" at bounding box center [247, 701] width 372 height 20
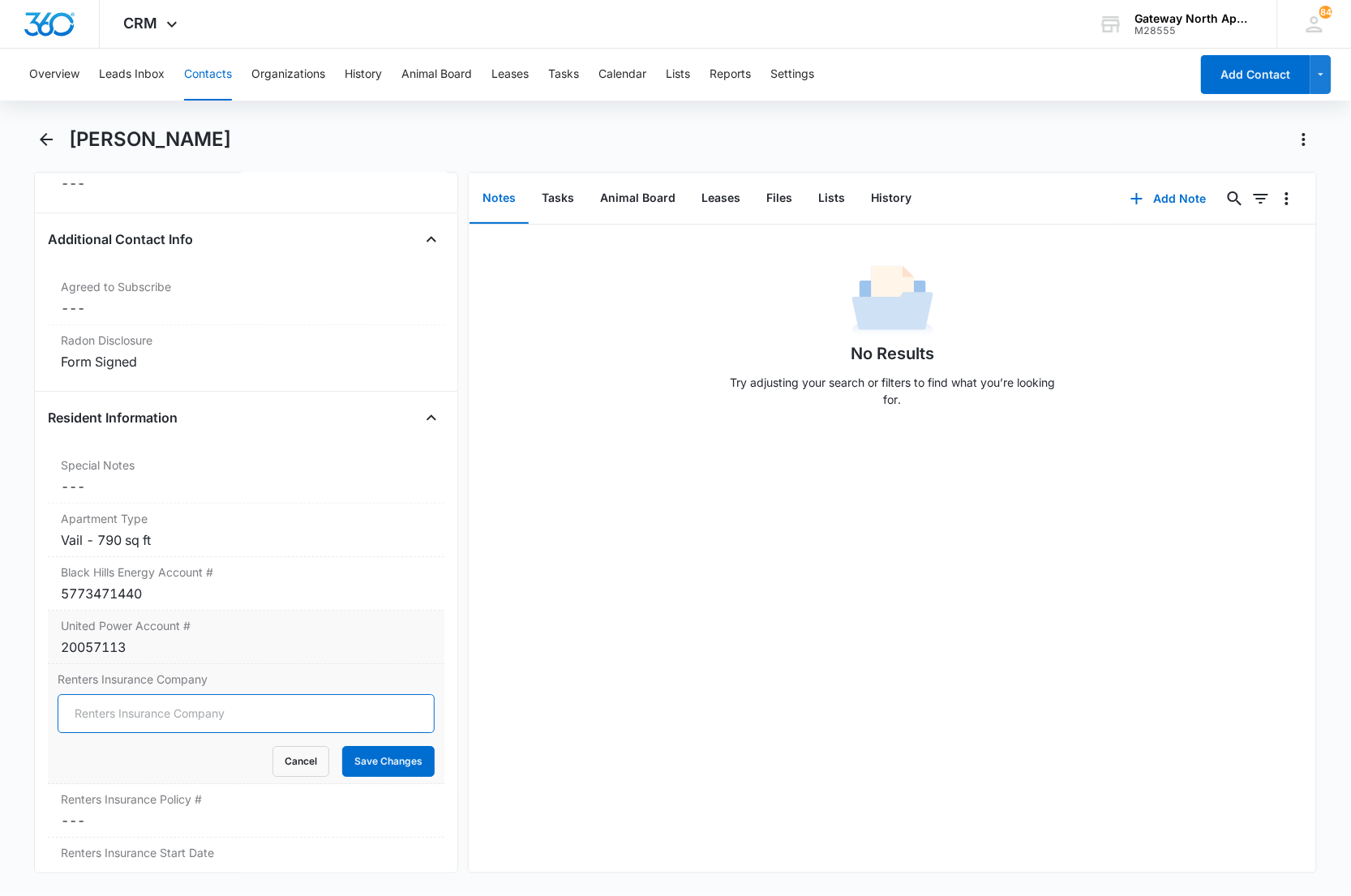
click at [141, 711] on input "Renters Insurance Company" at bounding box center [246, 713] width 378 height 38
type input "State Farm"
click at [342, 746] on button "Save Changes" at bounding box center [389, 761] width 93 height 31
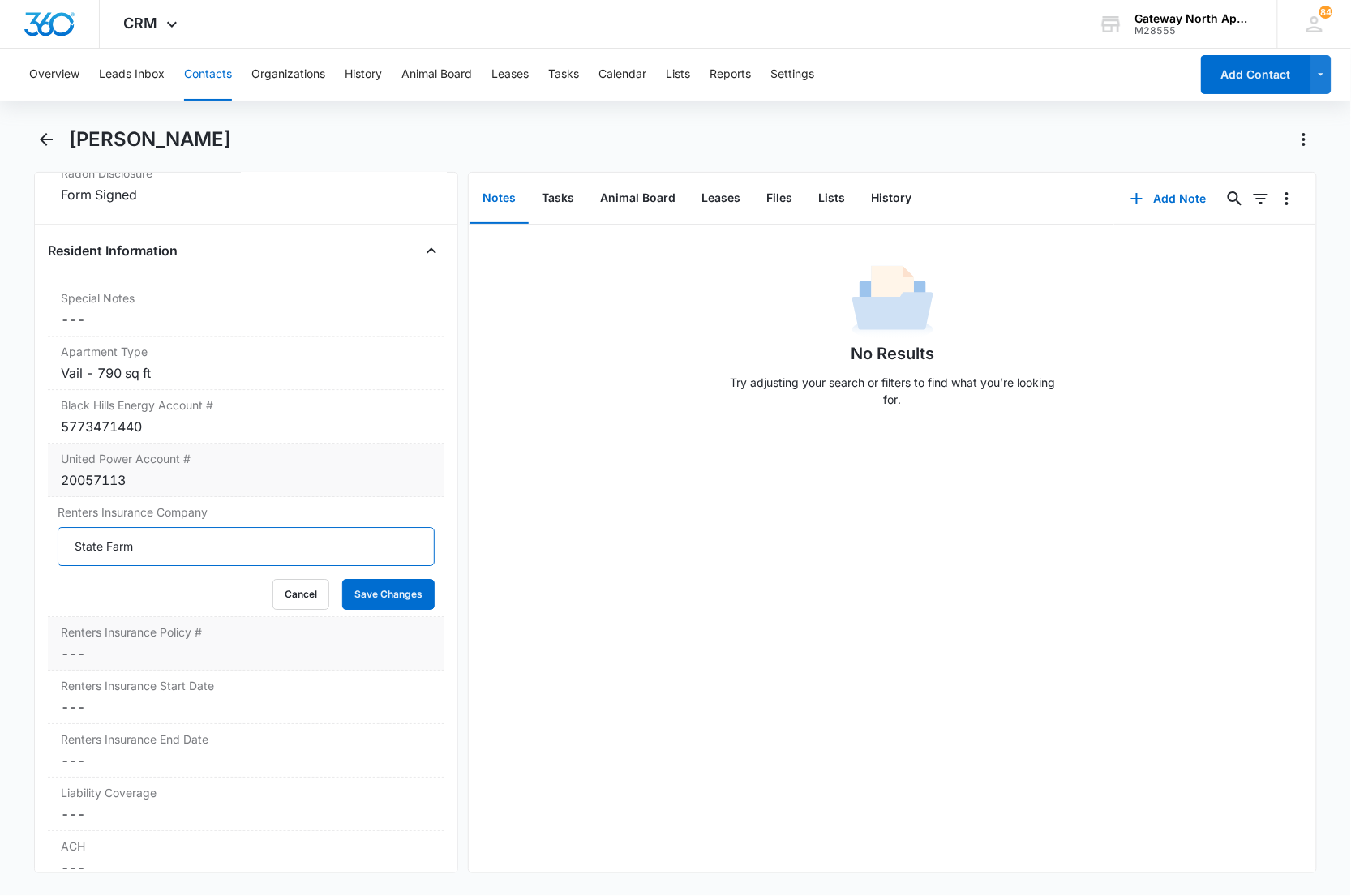
scroll to position [1621, 0]
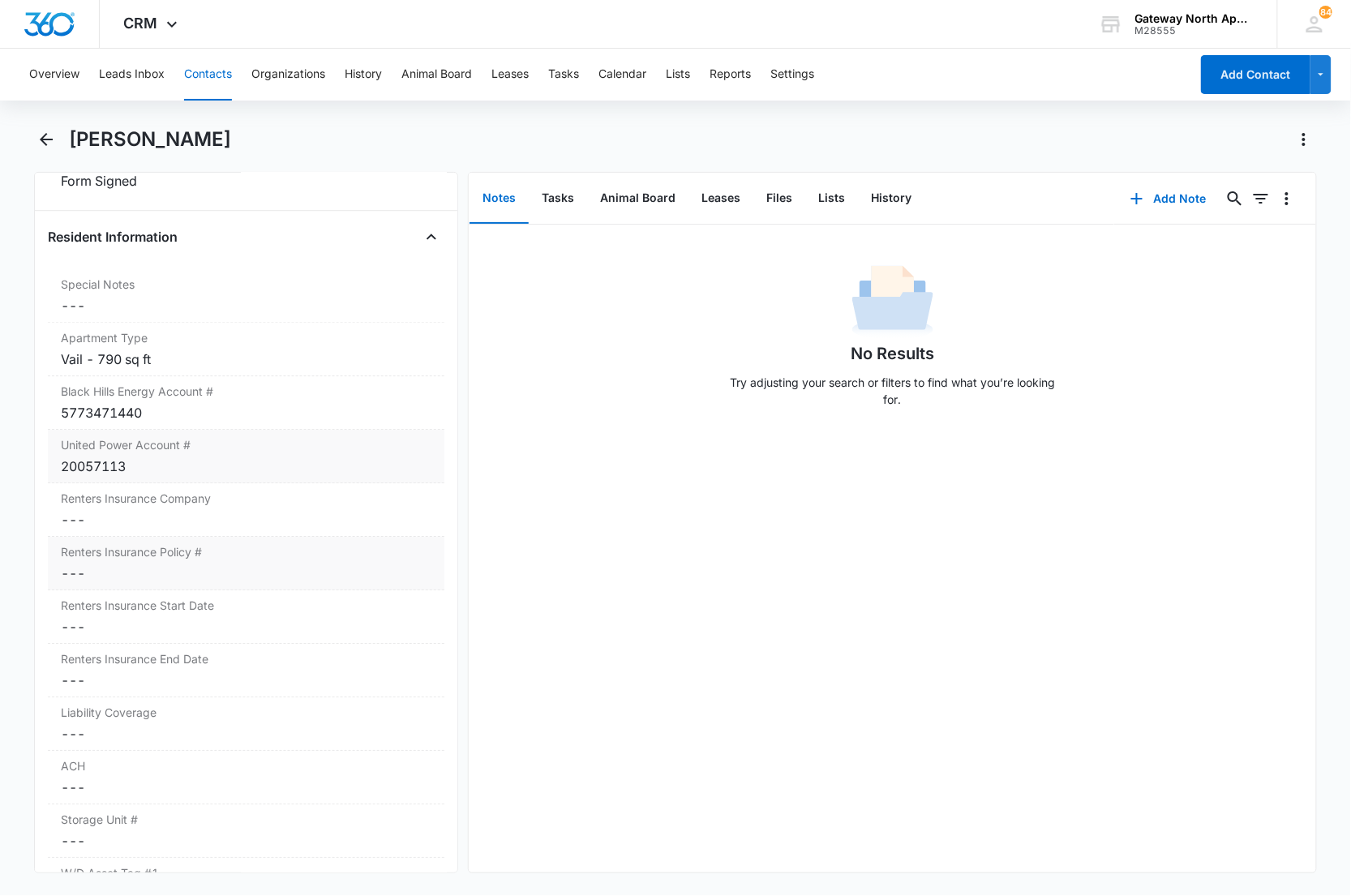
click at [183, 578] on dd "Cancel Save Changes ---" at bounding box center [247, 574] width 372 height 20
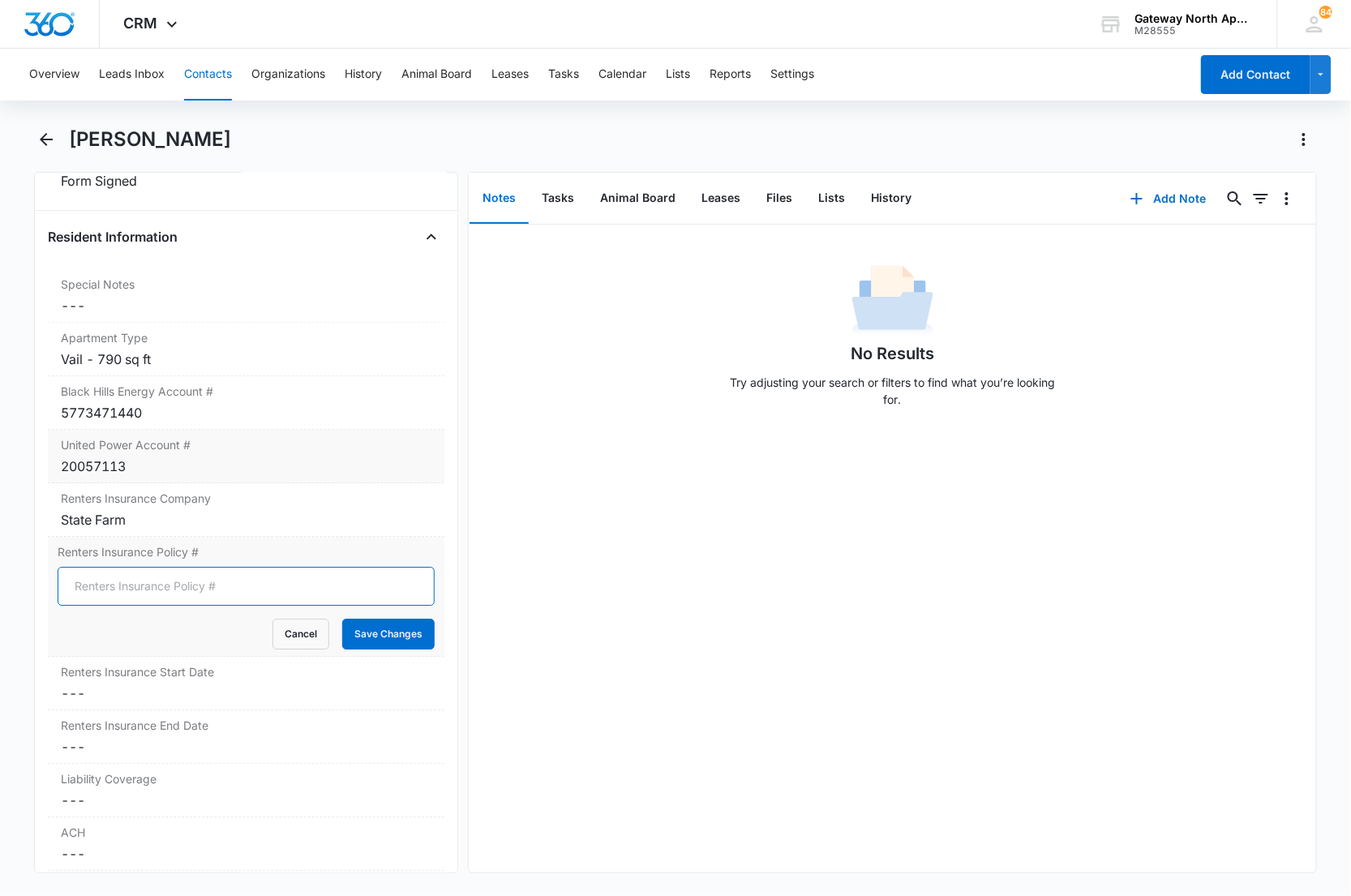
click at [150, 587] on input "Renters Insurance Policy #" at bounding box center [246, 586] width 378 height 38
type input "86-R4-G688-2"
click at [342, 618] on button "Save Changes" at bounding box center [389, 633] width 93 height 31
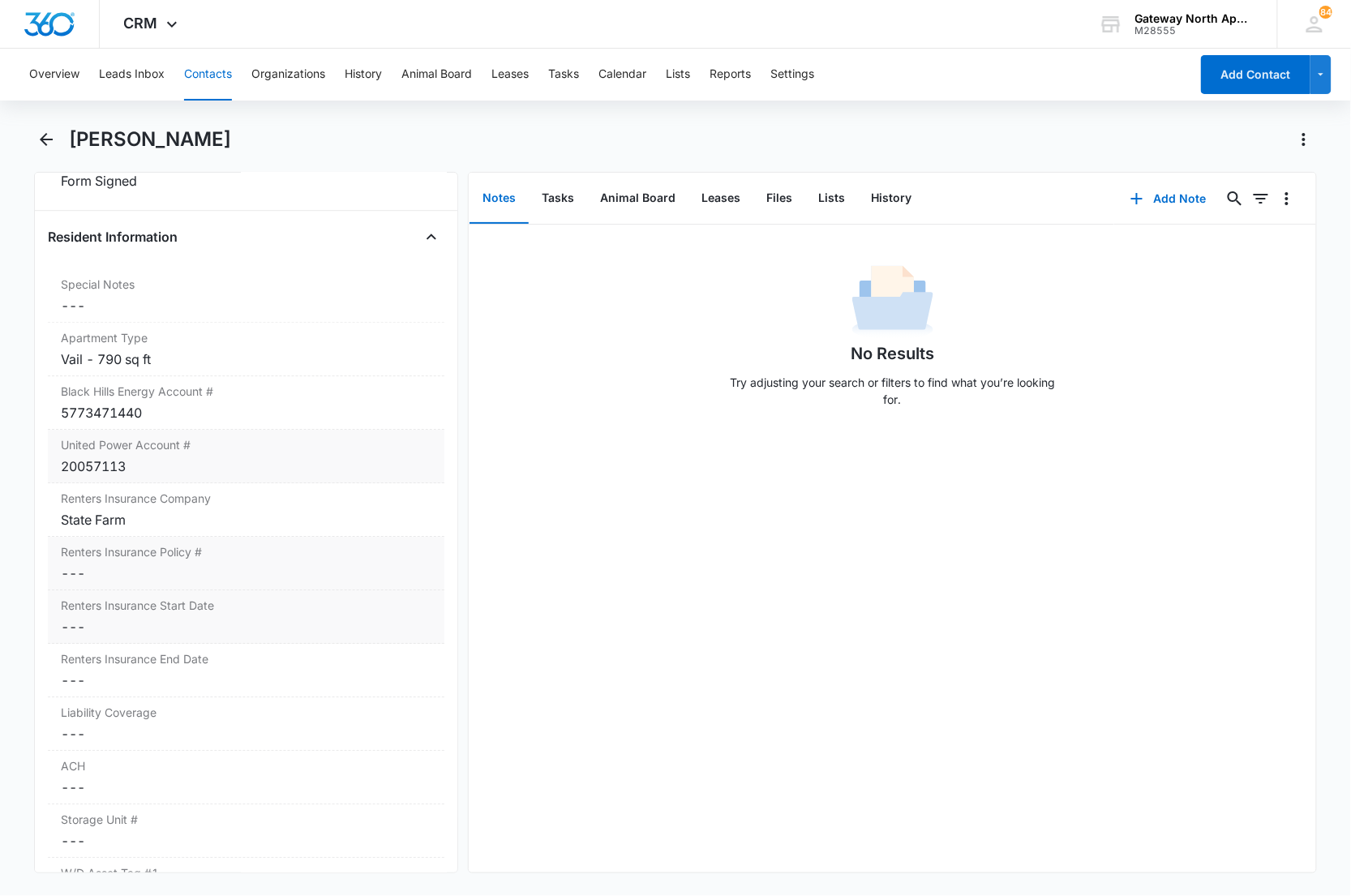
click at [114, 625] on dd "Cancel Save Changes ---" at bounding box center [247, 627] width 372 height 20
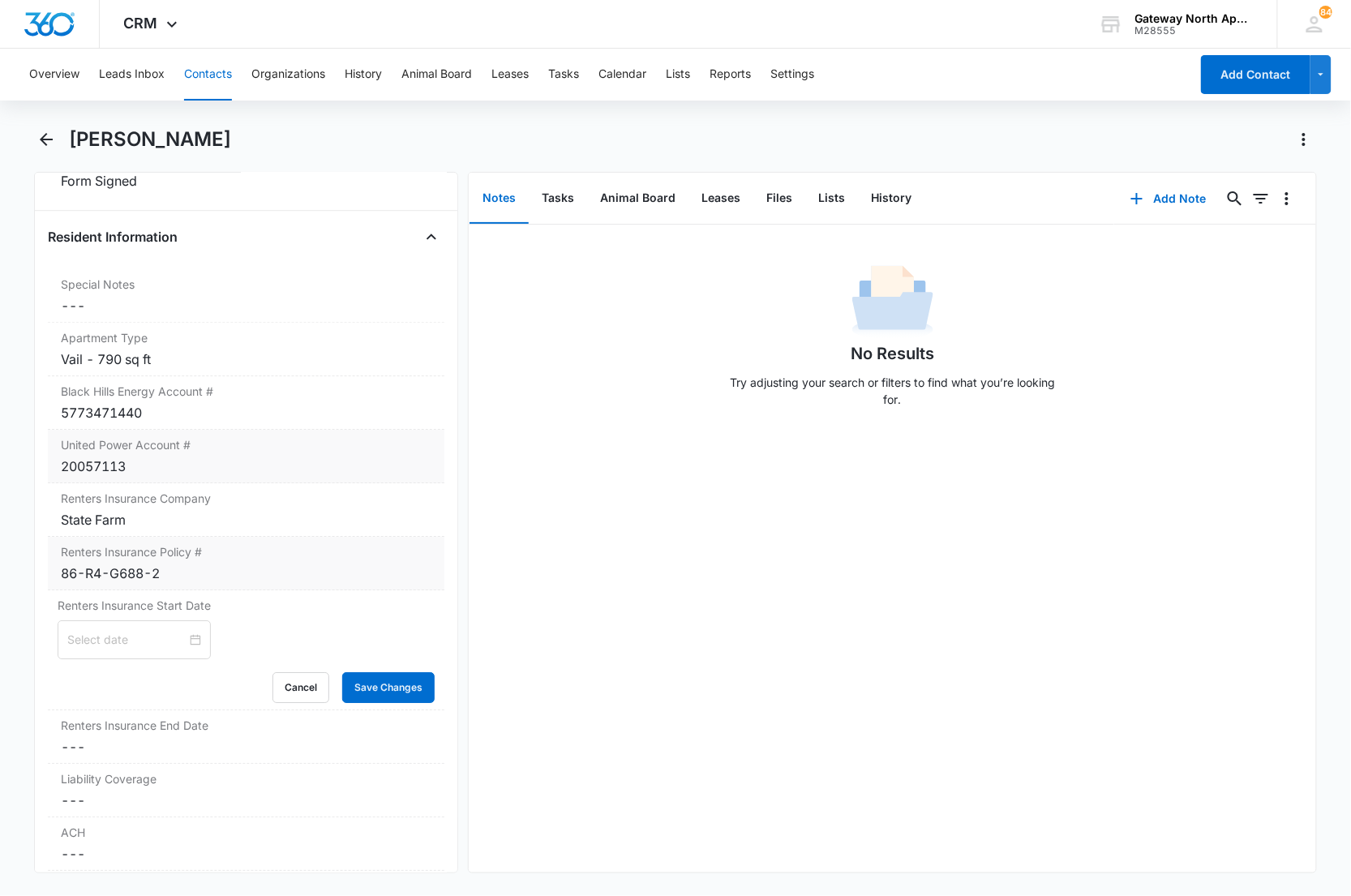
click at [109, 642] on input at bounding box center [126, 640] width 119 height 18
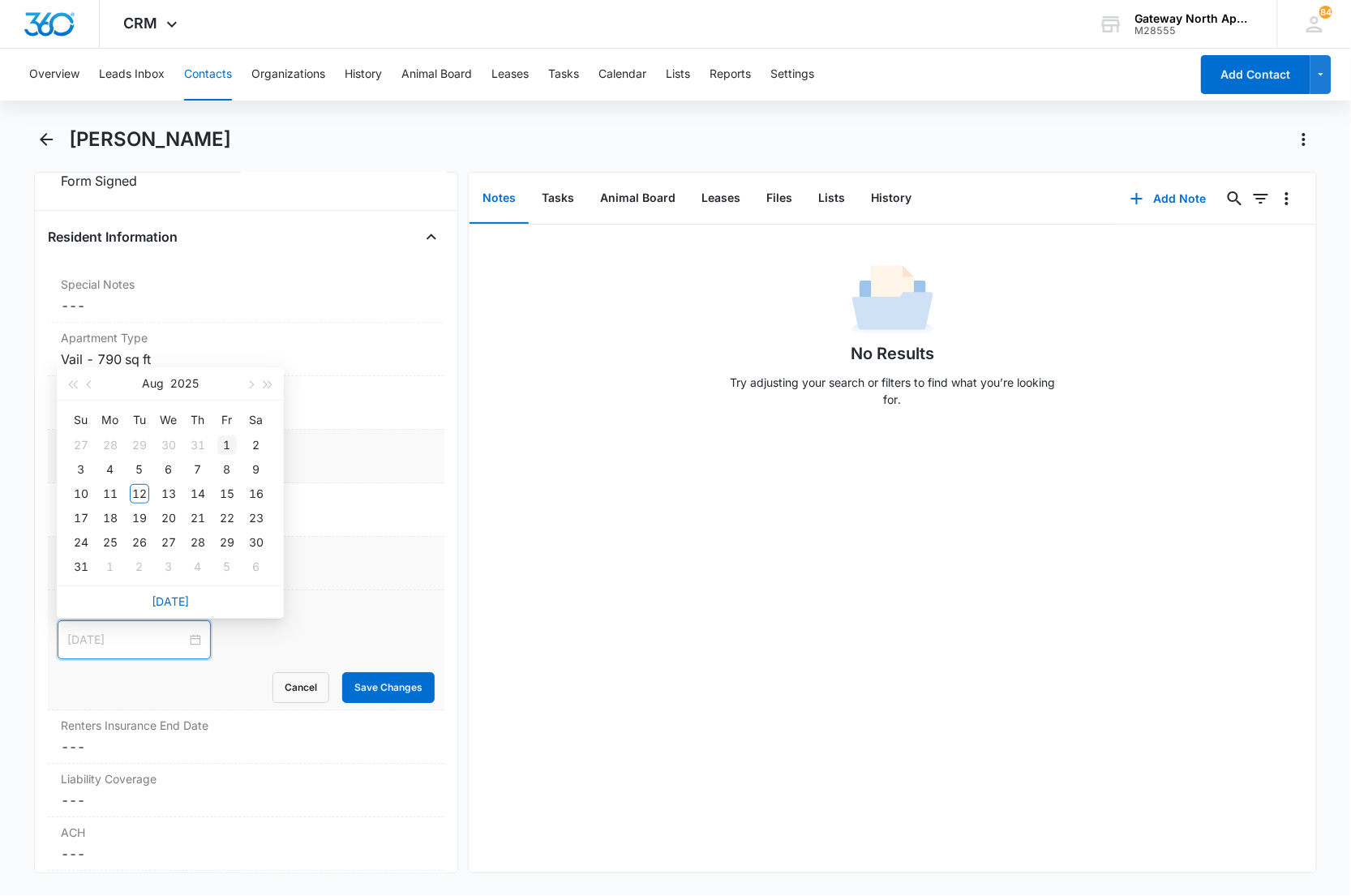
type input "Aug 1, 2025"
click at [224, 439] on div "1" at bounding box center [227, 446] width 20 height 20
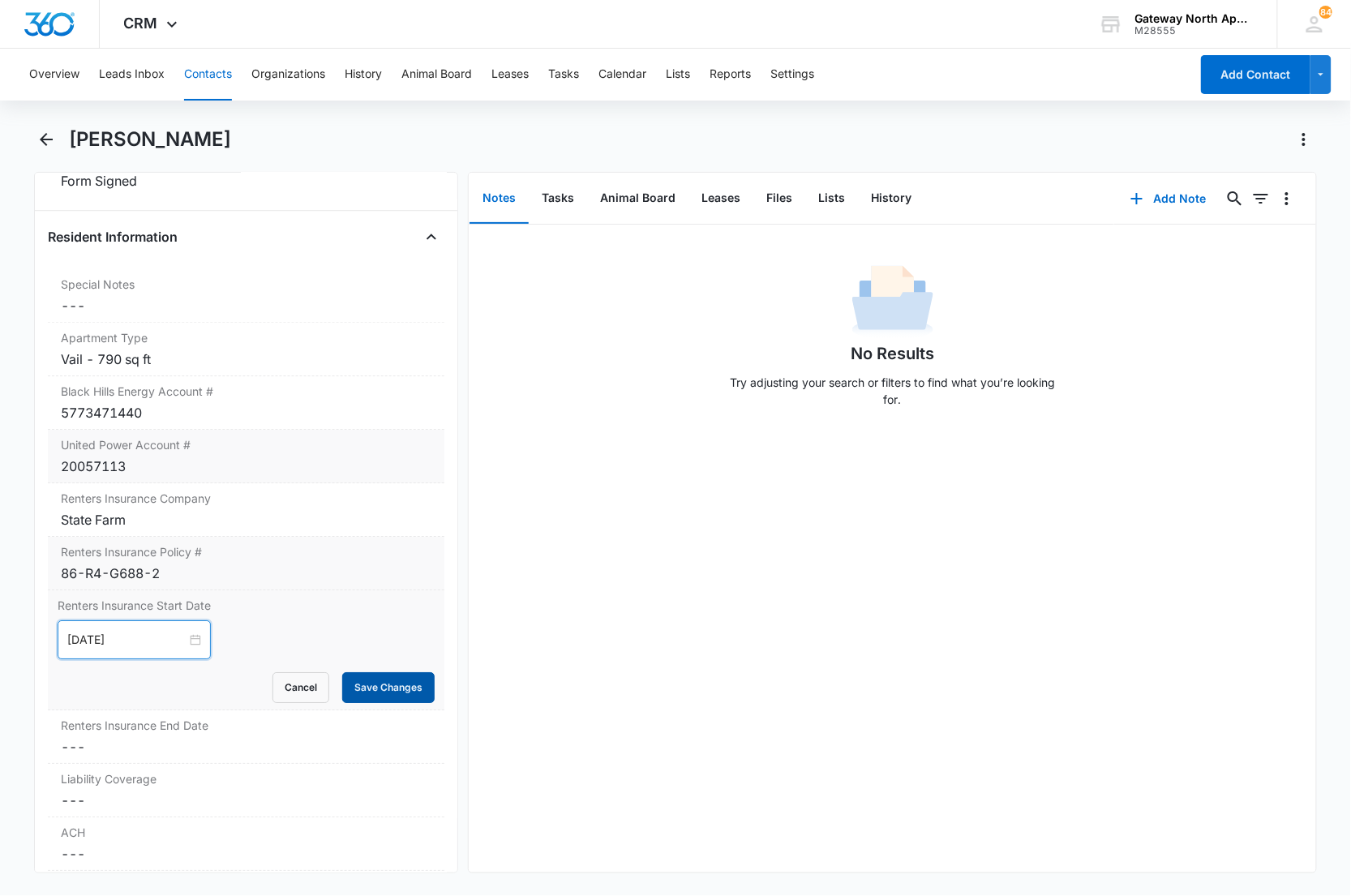
click at [350, 690] on button "Save Changes" at bounding box center [389, 687] width 93 height 31
click at [198, 731] on label "Renters Insurance End Date" at bounding box center [247, 724] width 372 height 17
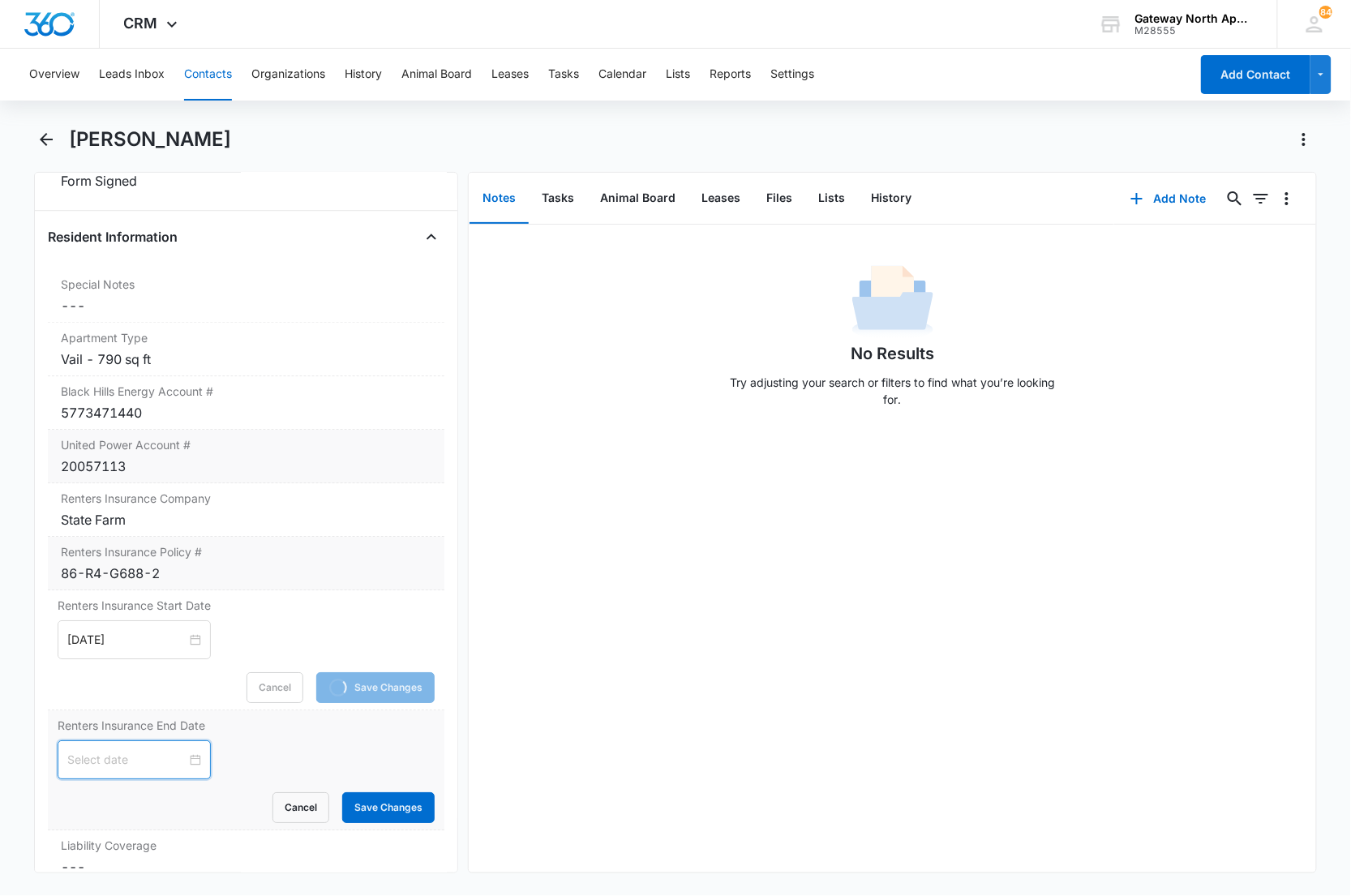
click at [124, 759] on input at bounding box center [126, 760] width 119 height 18
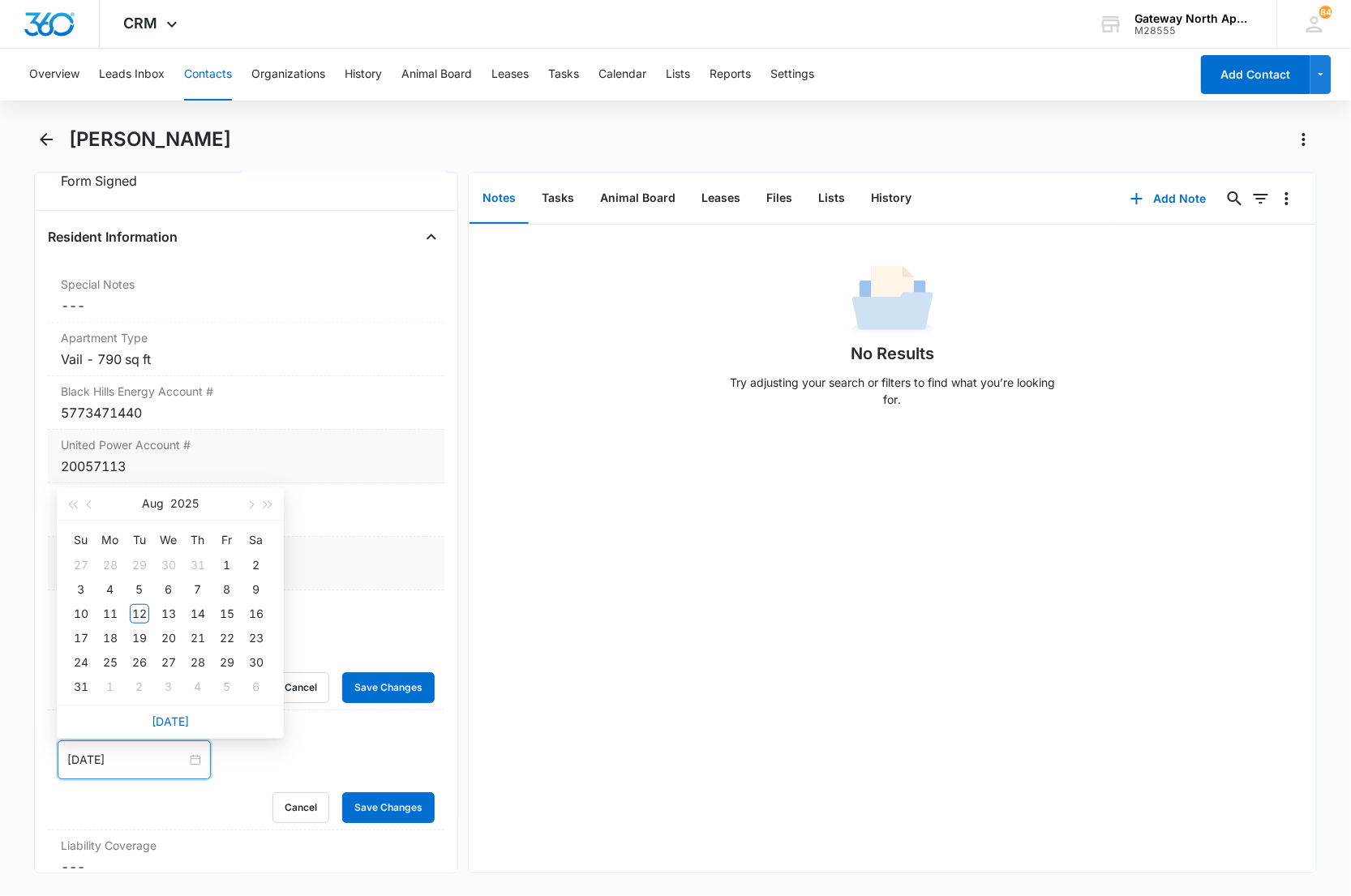
type input "Aug 23, 2025"
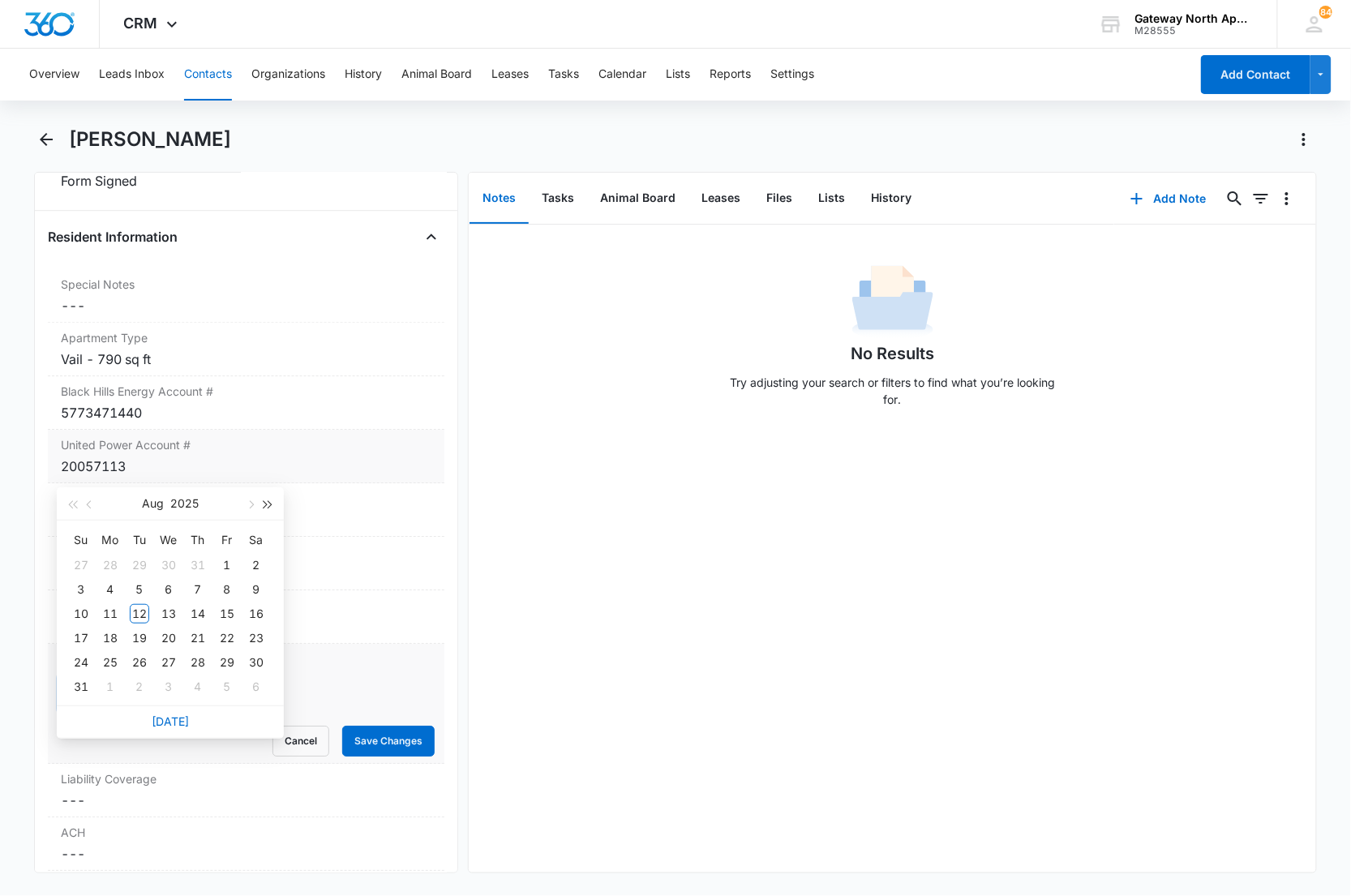
click at [266, 506] on span "button" at bounding box center [268, 505] width 8 height 8
type input "Aug 1, 2026"
click at [260, 561] on div "1" at bounding box center [256, 565] width 20 height 20
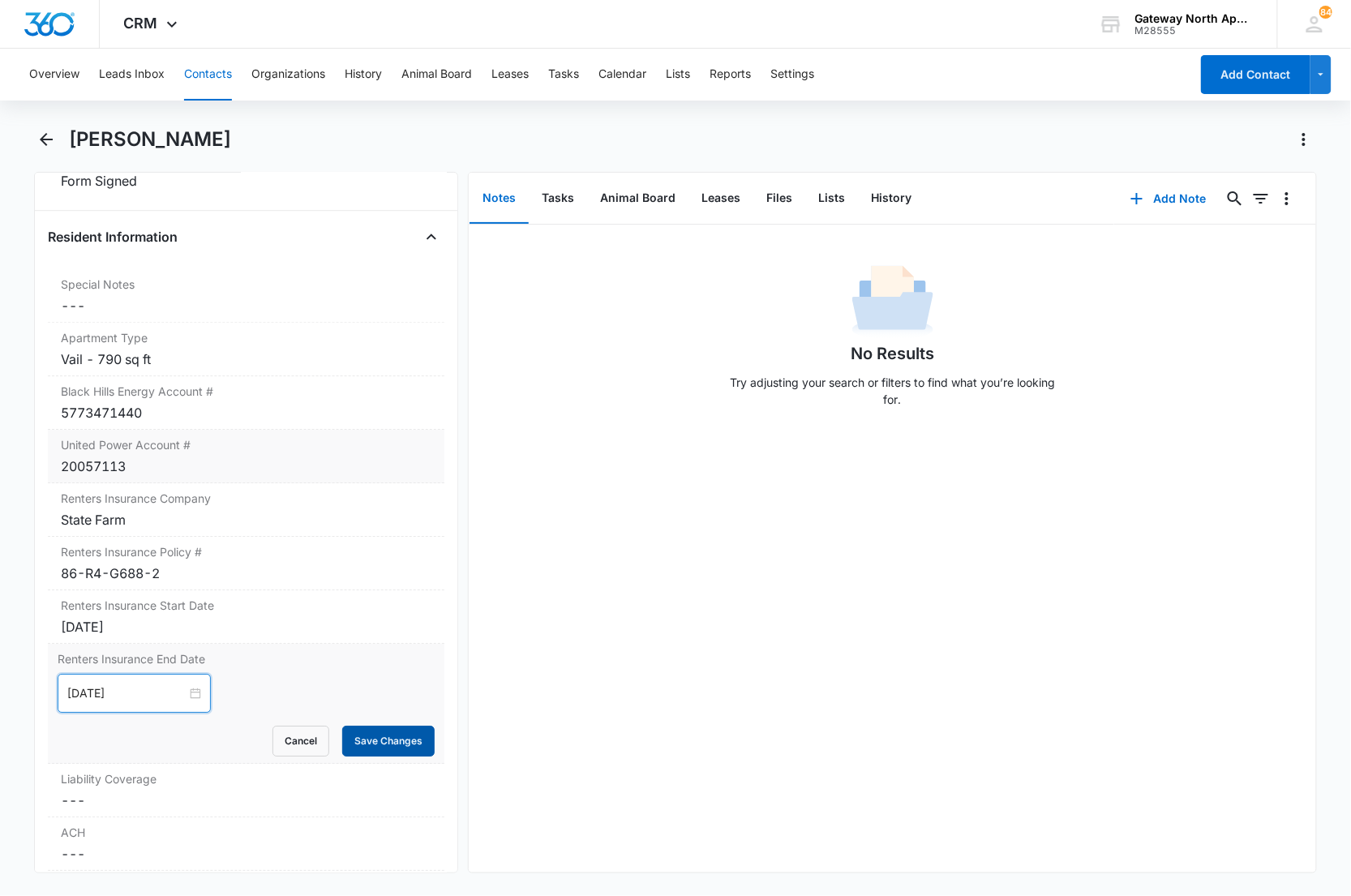
click at [351, 736] on button "Save Changes" at bounding box center [389, 740] width 93 height 31
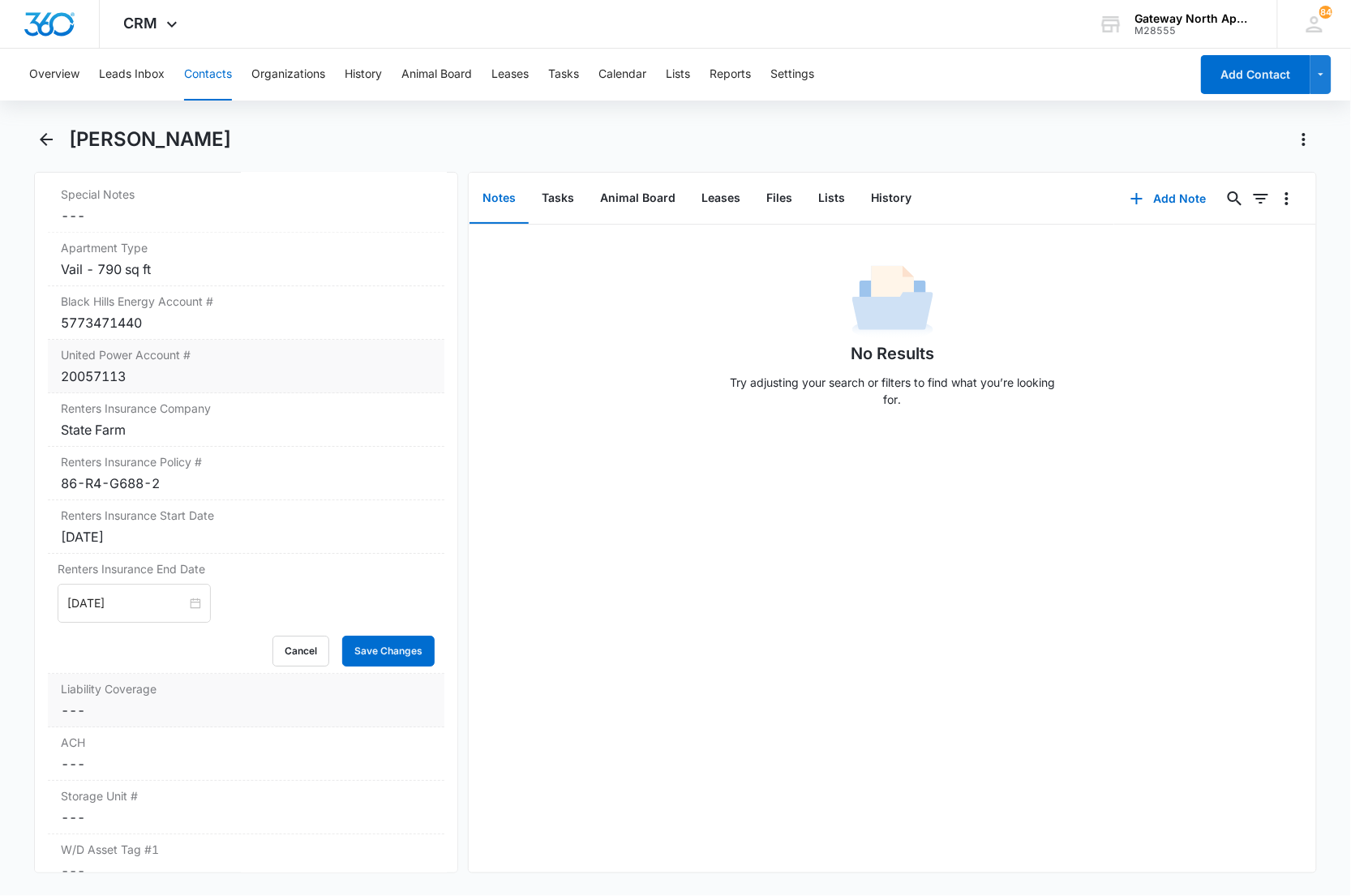
click at [98, 717] on dd "Cancel Save Changes ---" at bounding box center [247, 711] width 372 height 20
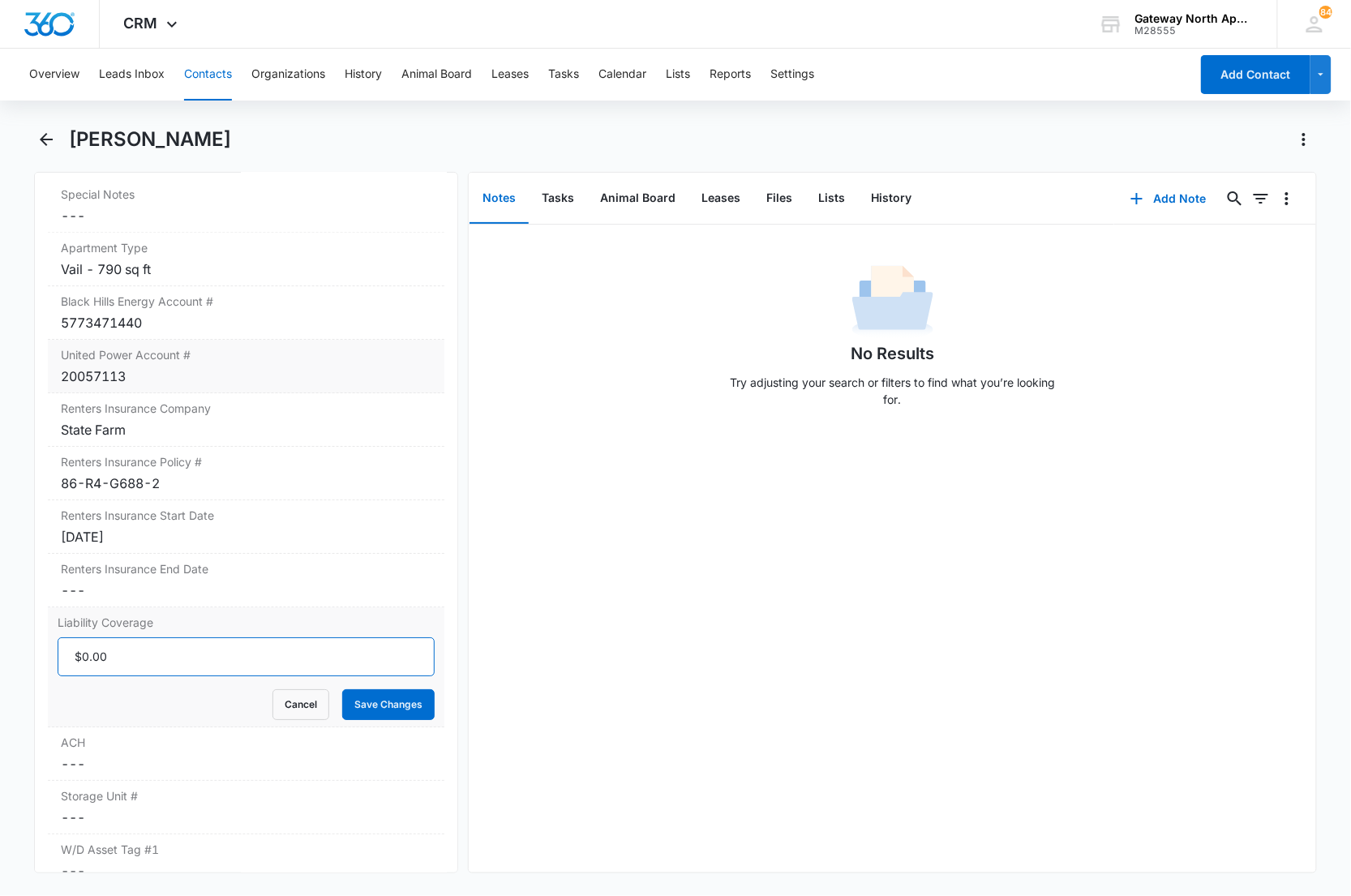
click at [108, 658] on input "Liability Coverage" at bounding box center [246, 655] width 378 height 38
type input "$300,000.00"
click at [342, 689] on button "Save Changes" at bounding box center [389, 704] width 93 height 31
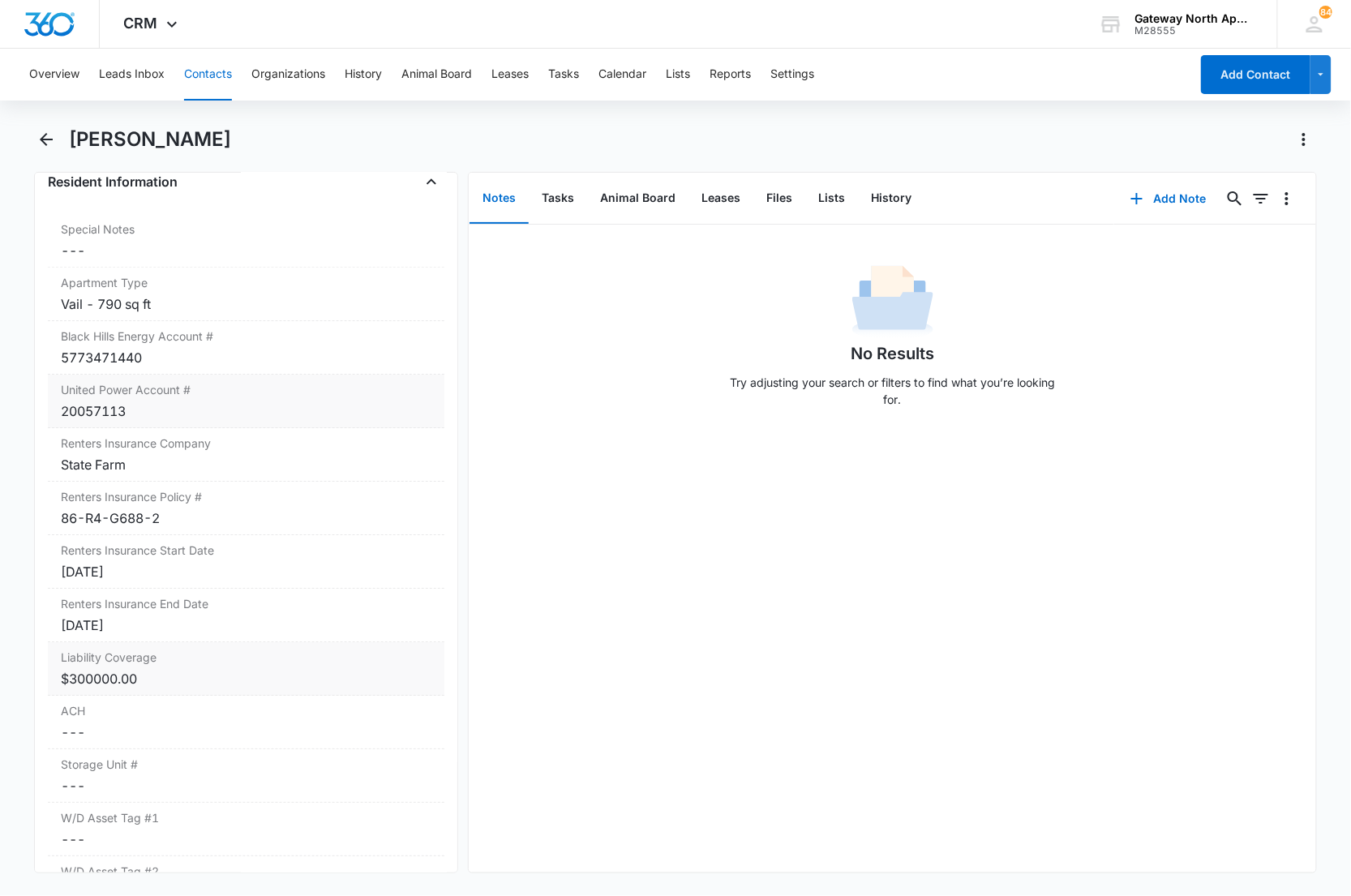
scroll to position [0, 0]
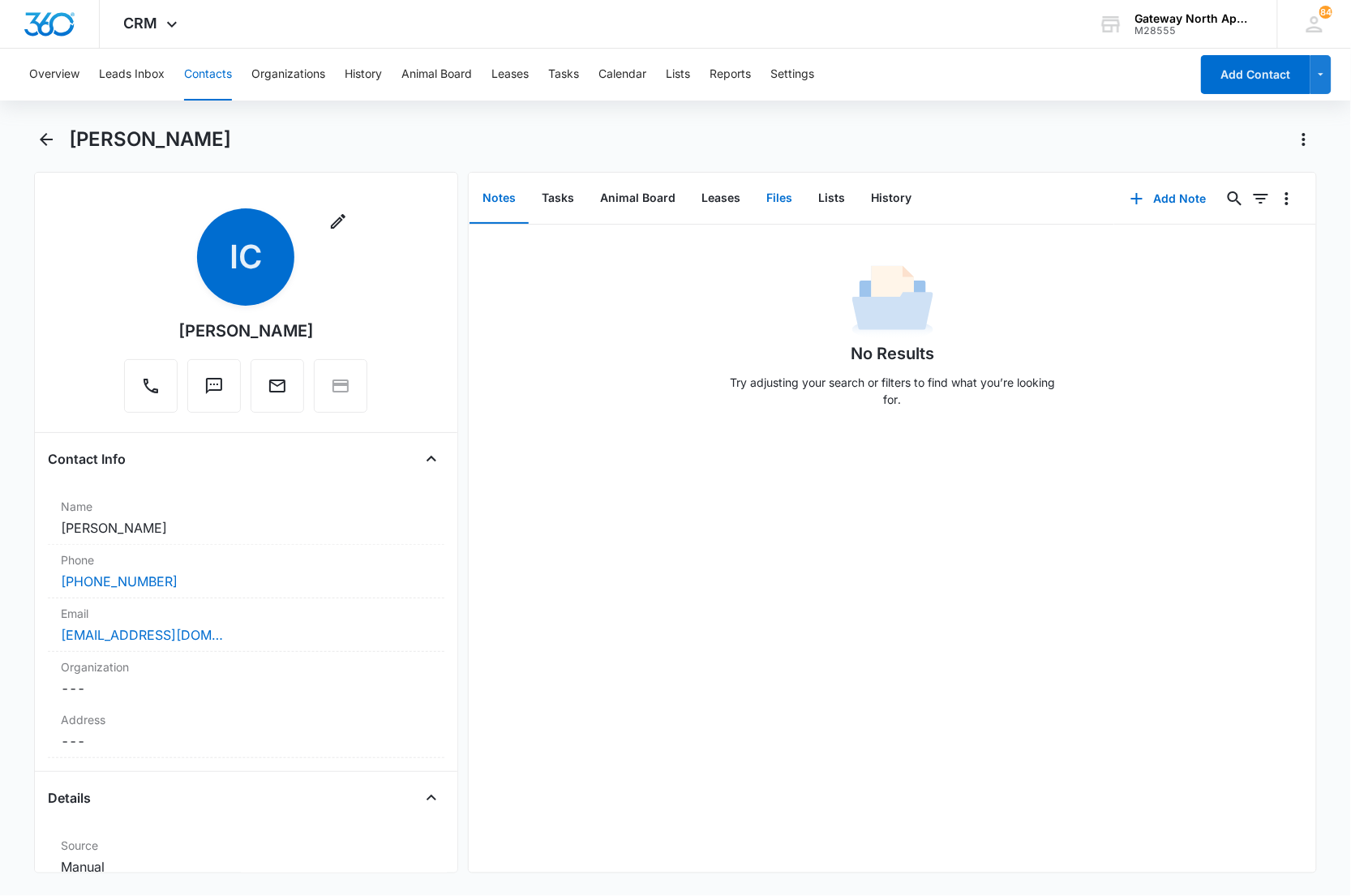
click at [788, 199] on button "Files" at bounding box center [779, 198] width 52 height 50
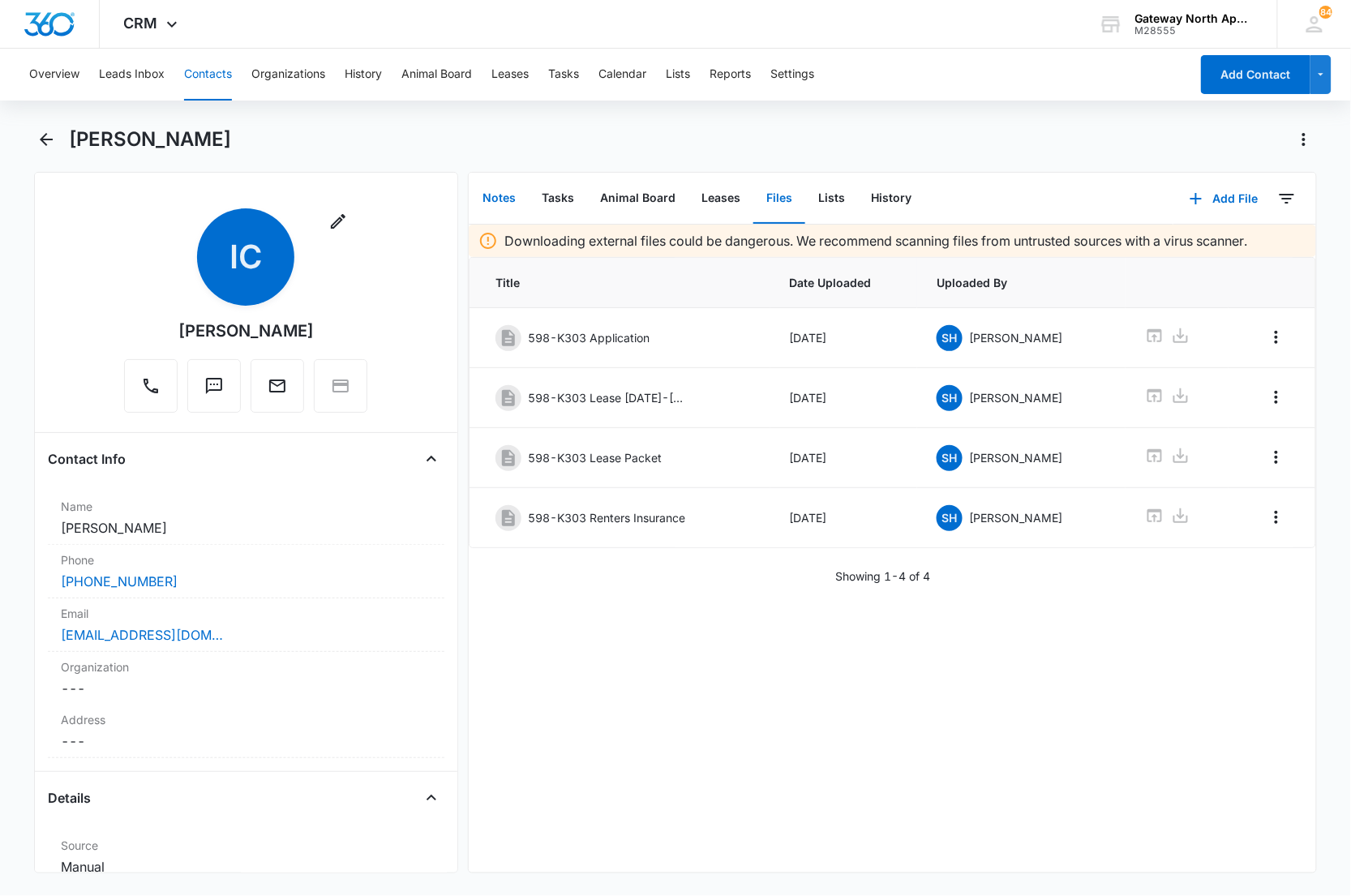
click at [483, 197] on button "Notes" at bounding box center [499, 198] width 59 height 50
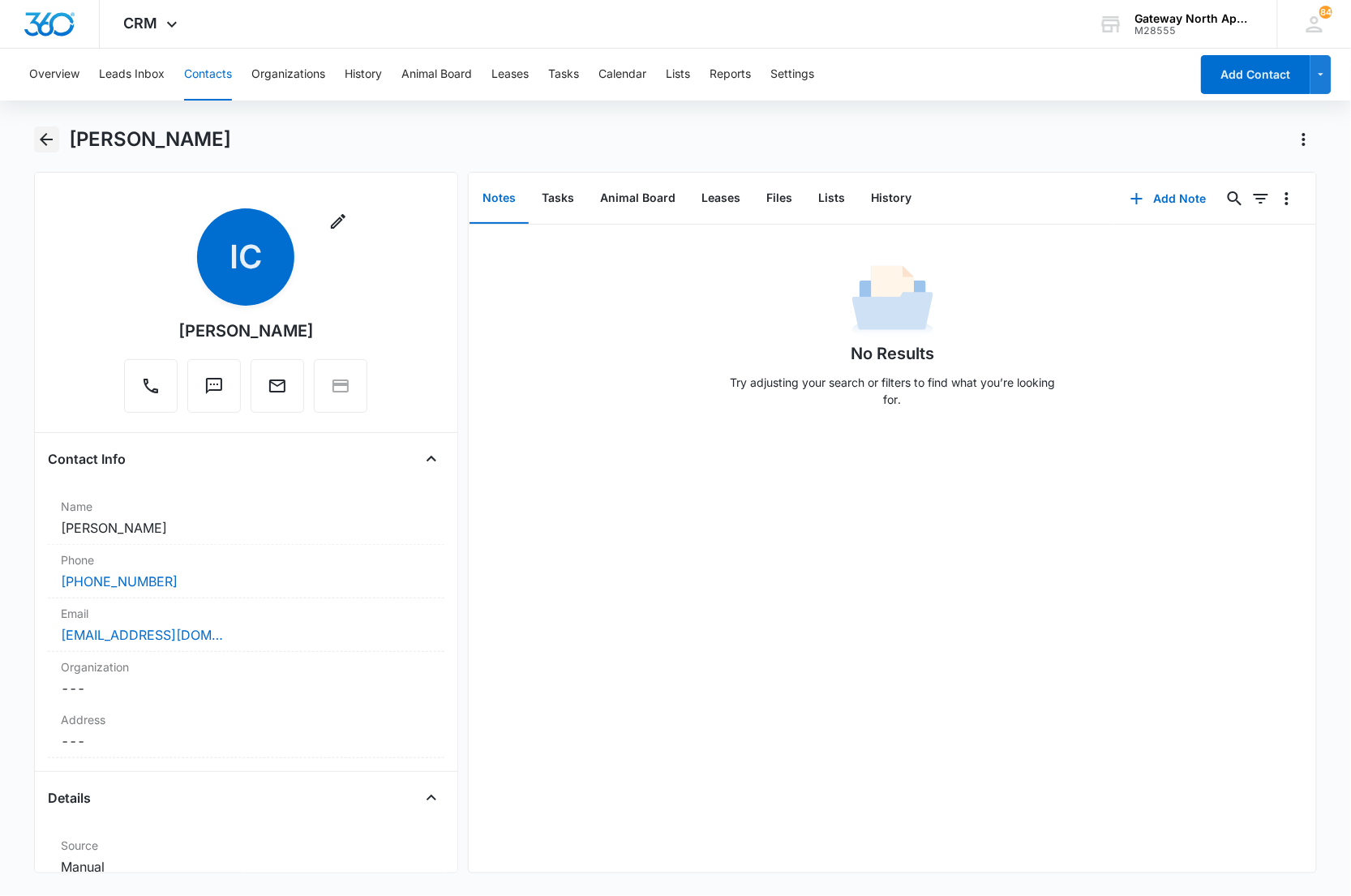
click at [51, 135] on icon "Back" at bounding box center [46, 140] width 20 height 20
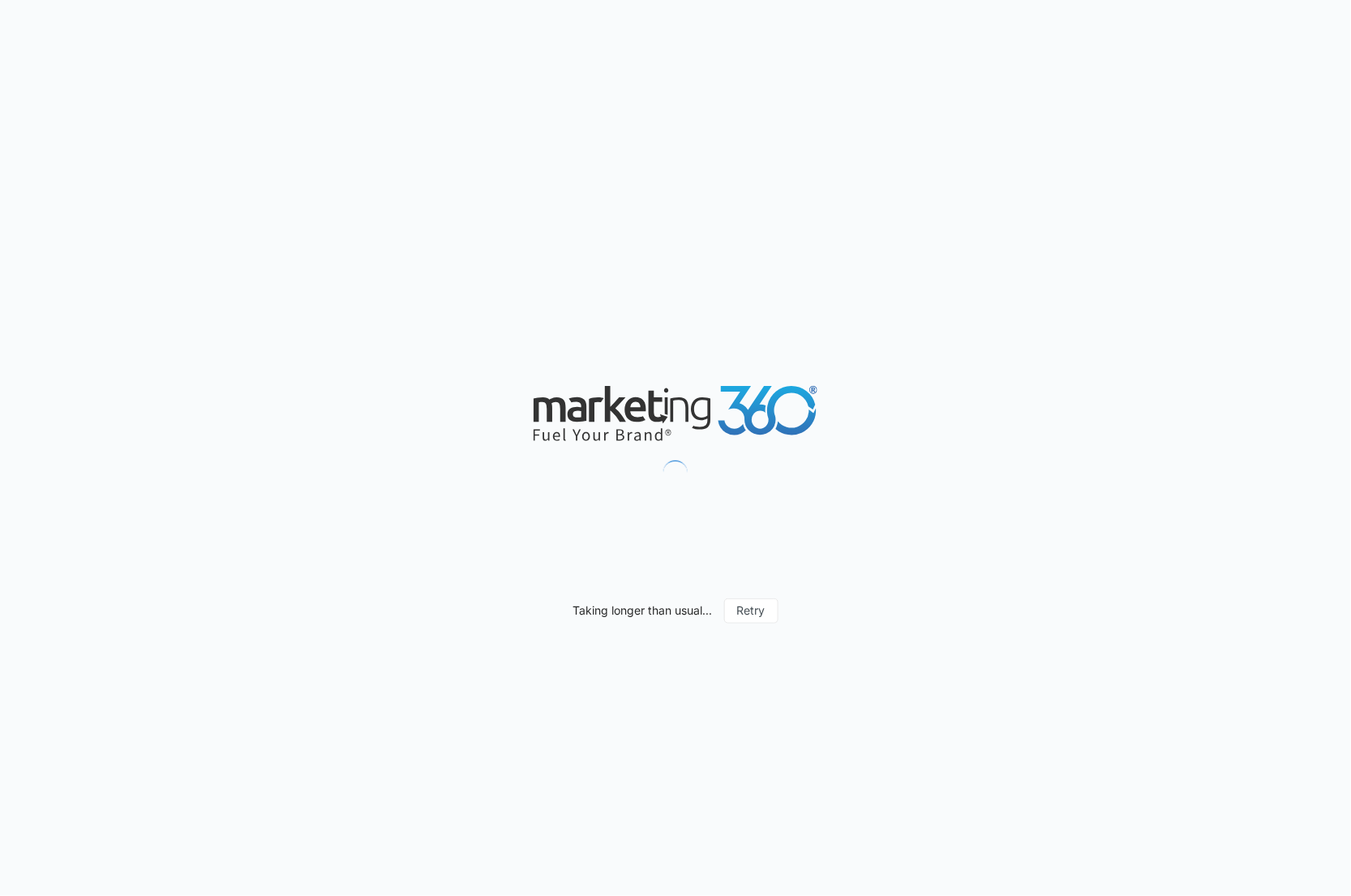
click at [582, 230] on div "Taking longer than usual... Retry" at bounding box center [676, 448] width 1351 height 896
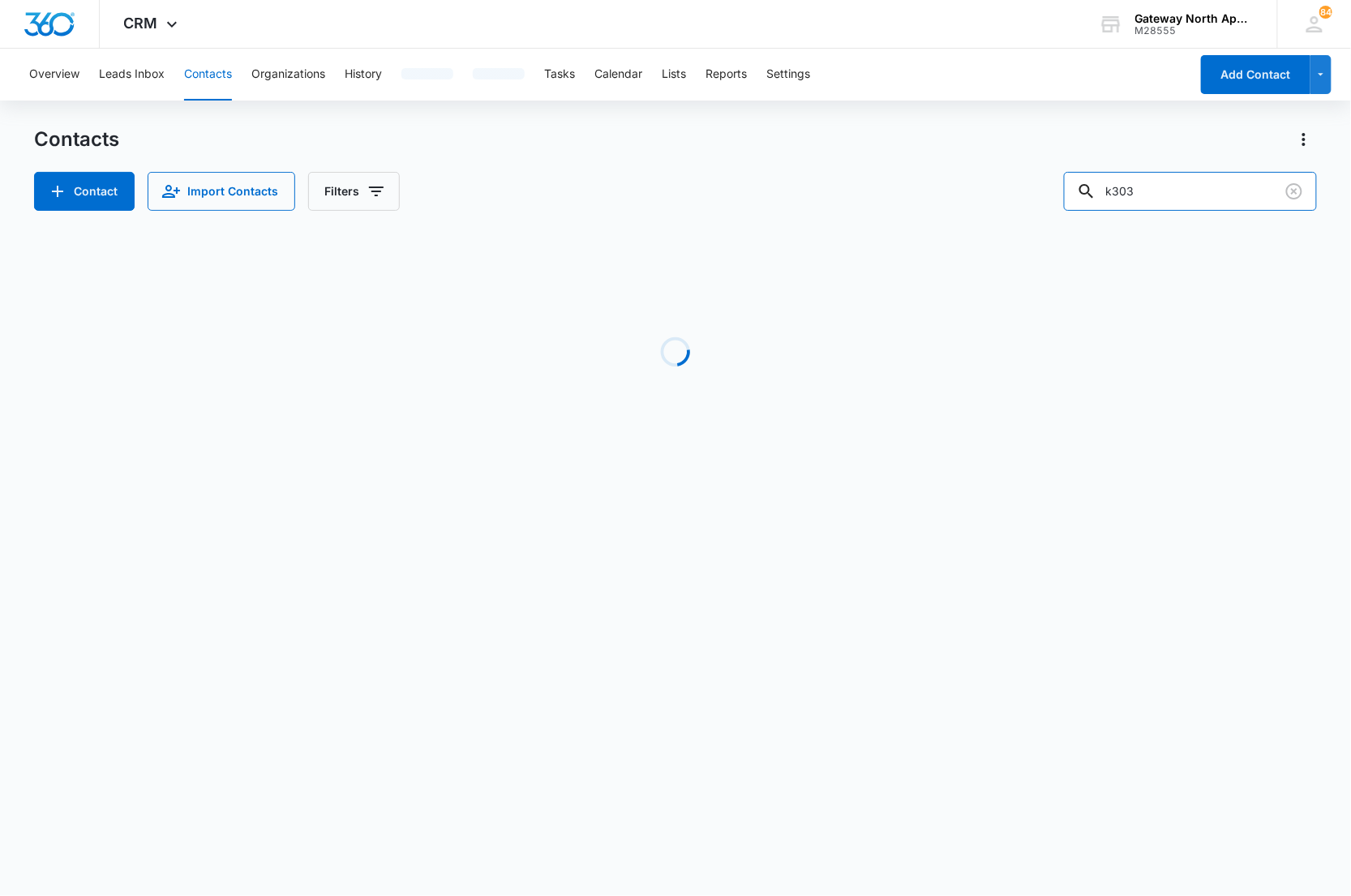
drag, startPoint x: 1176, startPoint y: 195, endPoint x: 1038, endPoint y: 194, distance: 138.0
click at [1043, 196] on div "Contact Import Contacts Filters k303" at bounding box center [676, 190] width 1284 height 38
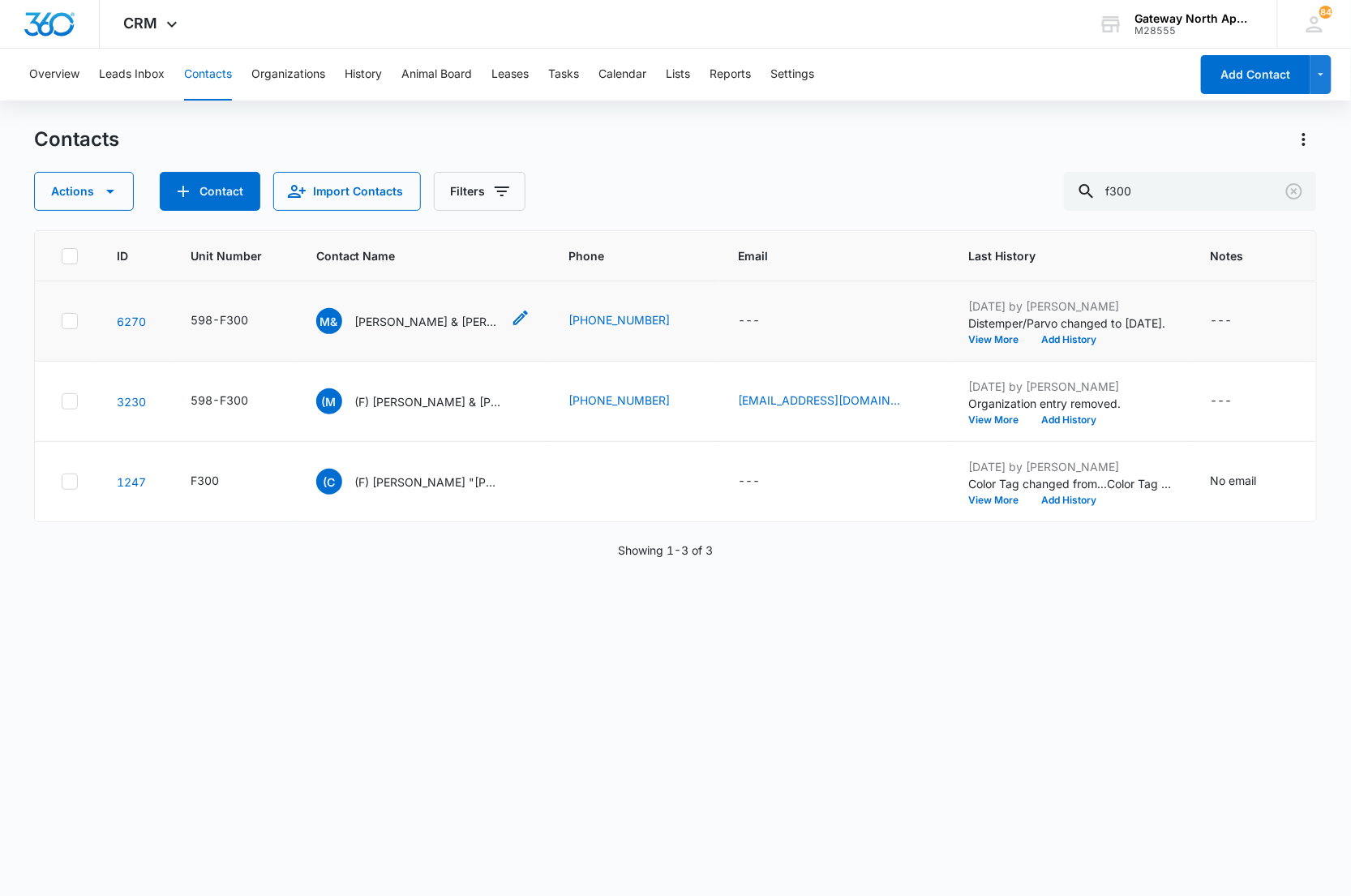
click at [450, 321] on p "Michael & Valerie McFalls" at bounding box center [428, 320] width 146 height 17
drag, startPoint x: 1200, startPoint y: 187, endPoint x: 1007, endPoint y: 189, distance: 193.0
click at [1012, 193] on div "Actions Contact Import Contacts Filters f300" at bounding box center [676, 190] width 1284 height 38
type input "h303"
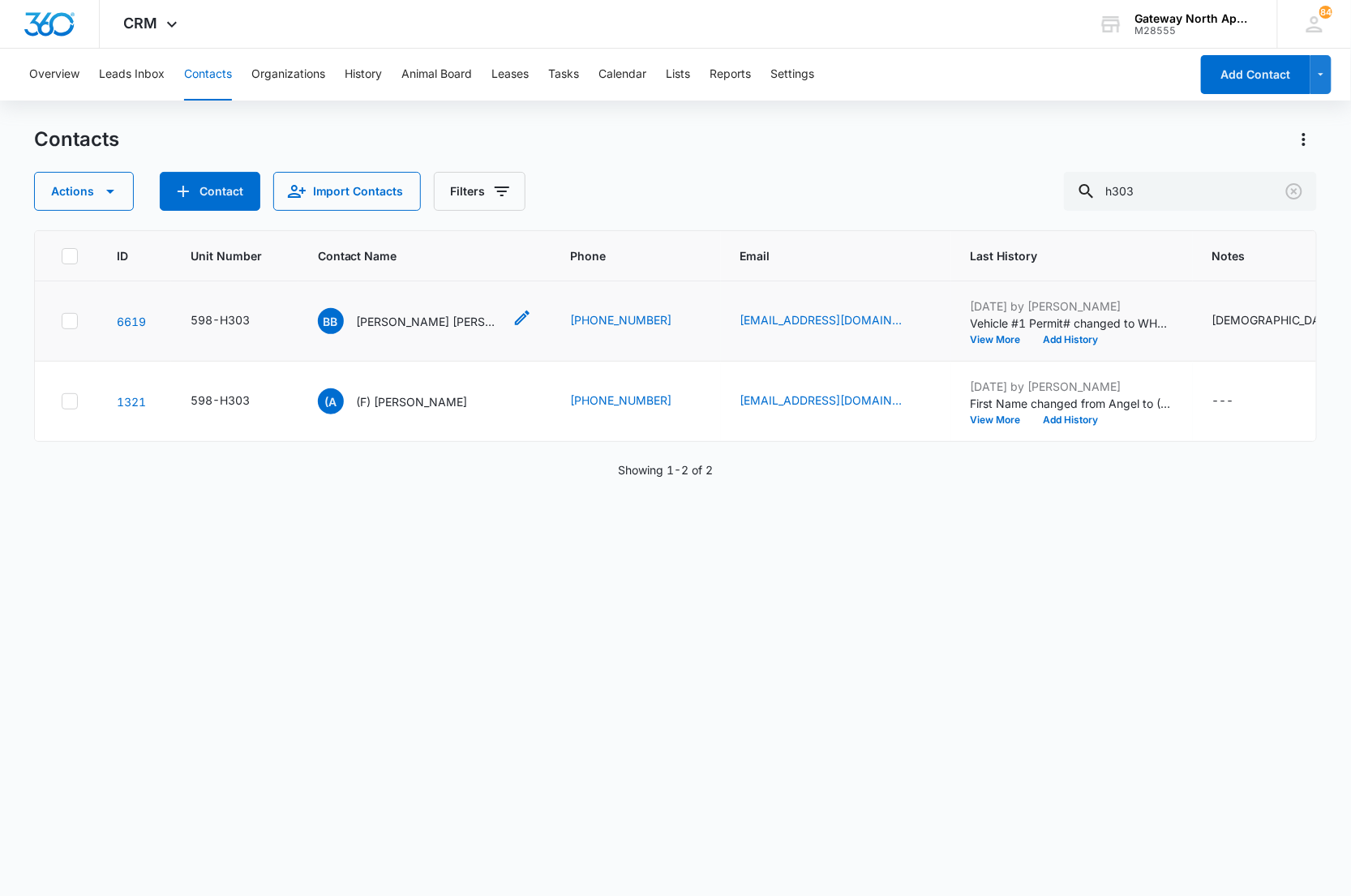
click at [422, 326] on p "Bishnu Bahadur Khatri & Sanju Maya Tamang" at bounding box center [430, 320] width 146 height 17
click at [1296, 187] on icon "Clear" at bounding box center [1295, 191] width 20 height 20
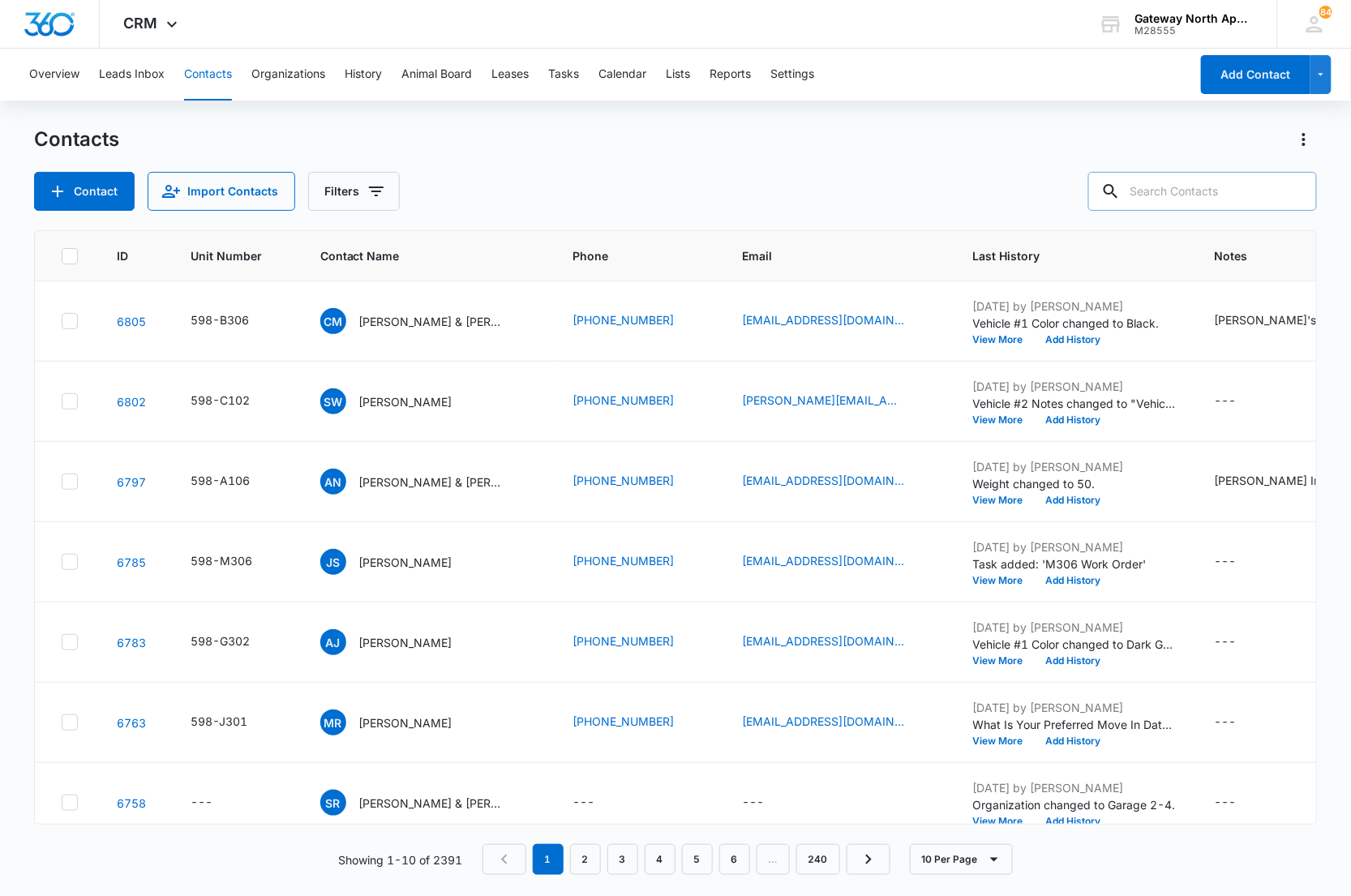
click at [1212, 184] on input "text" at bounding box center [1203, 190] width 229 height 38
type input "g101"
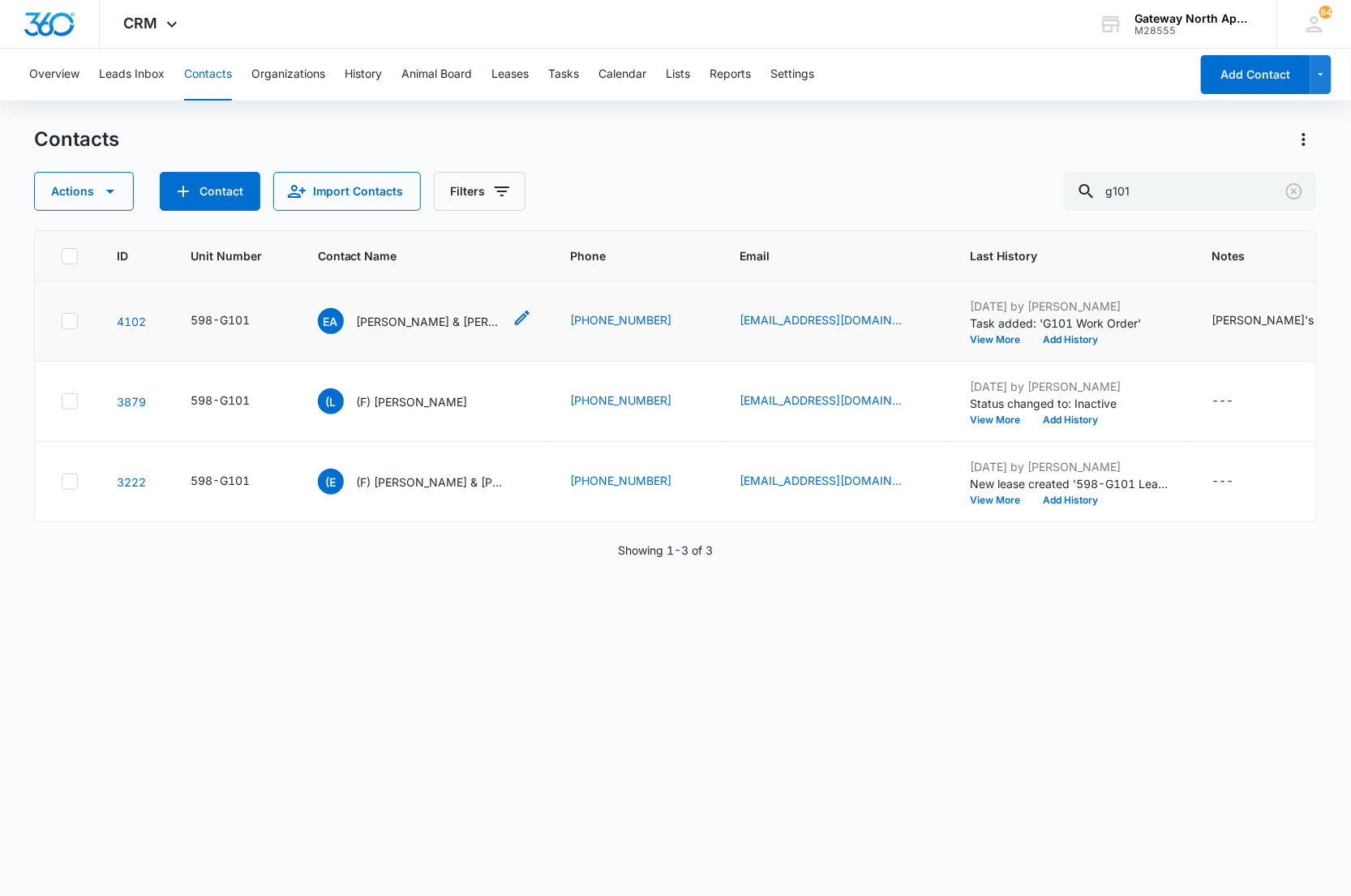
click at [488, 324] on p "Eduardo Adarne Jr. & Emmylou Adarne" at bounding box center [430, 320] width 146 height 17
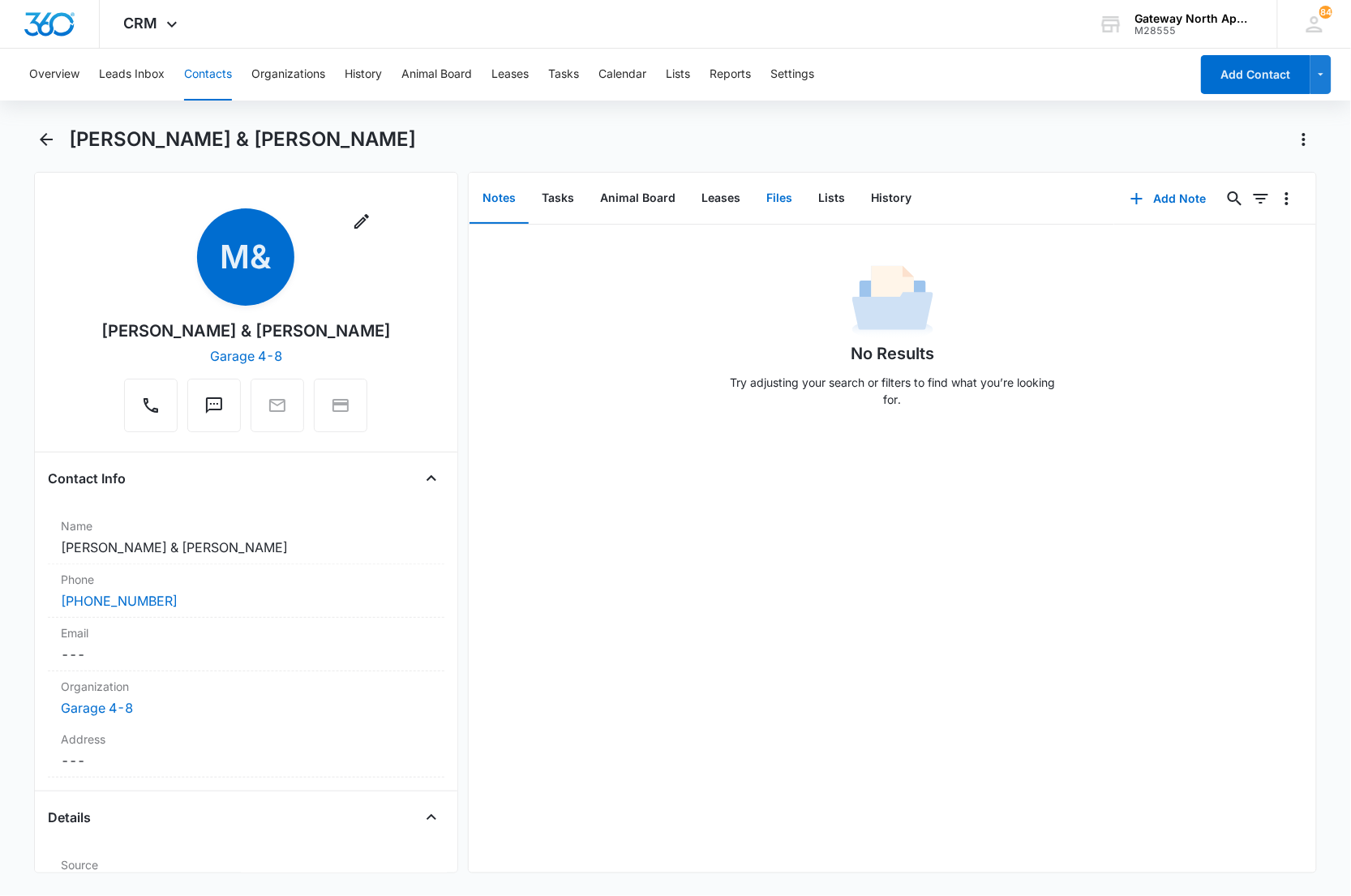
click at [792, 212] on button "Files" at bounding box center [779, 198] width 52 height 50
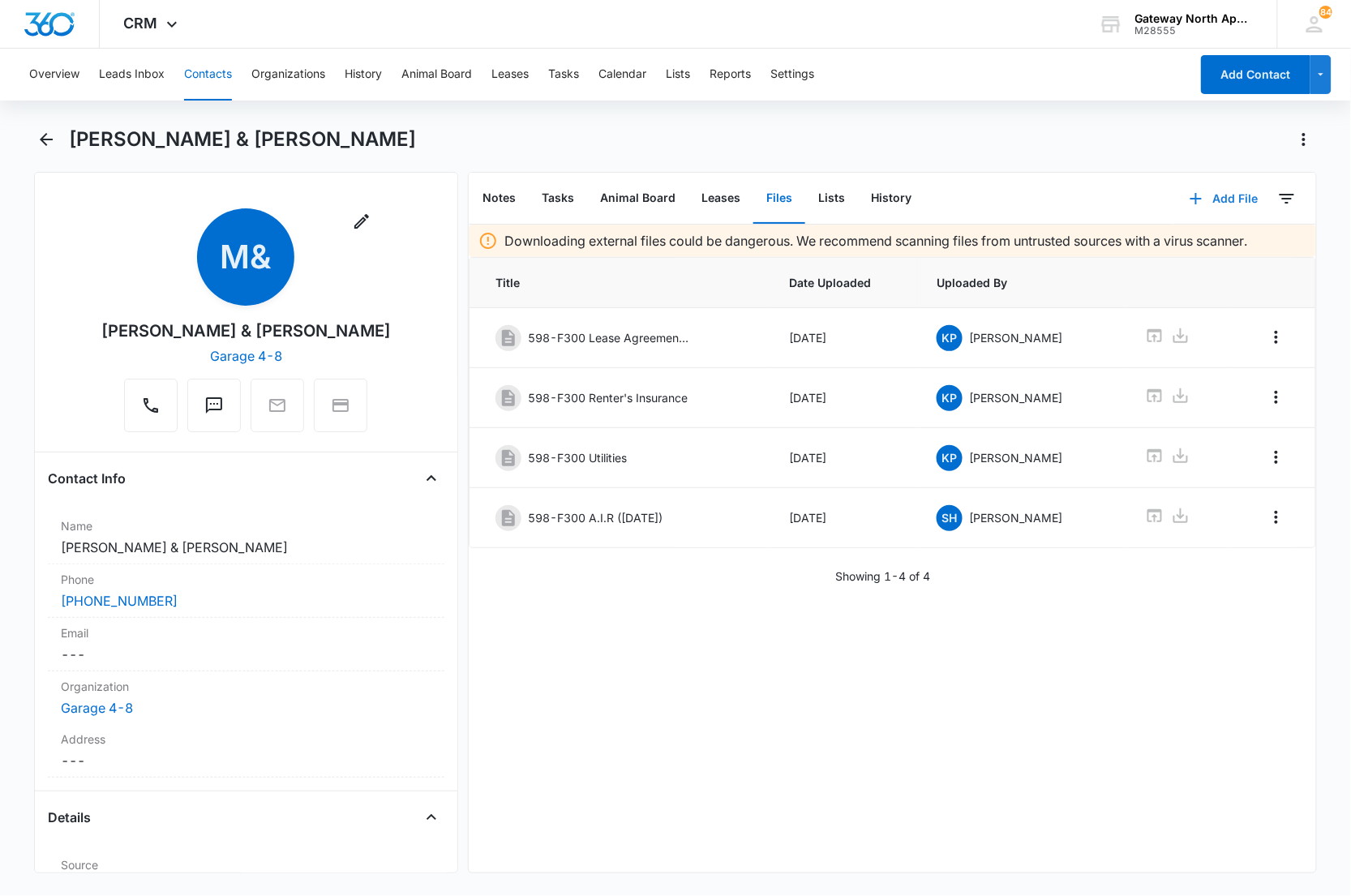
click at [1190, 195] on icon "button" at bounding box center [1196, 199] width 20 height 20
click at [1170, 248] on div "Upload Files" at bounding box center [1202, 250] width 65 height 12
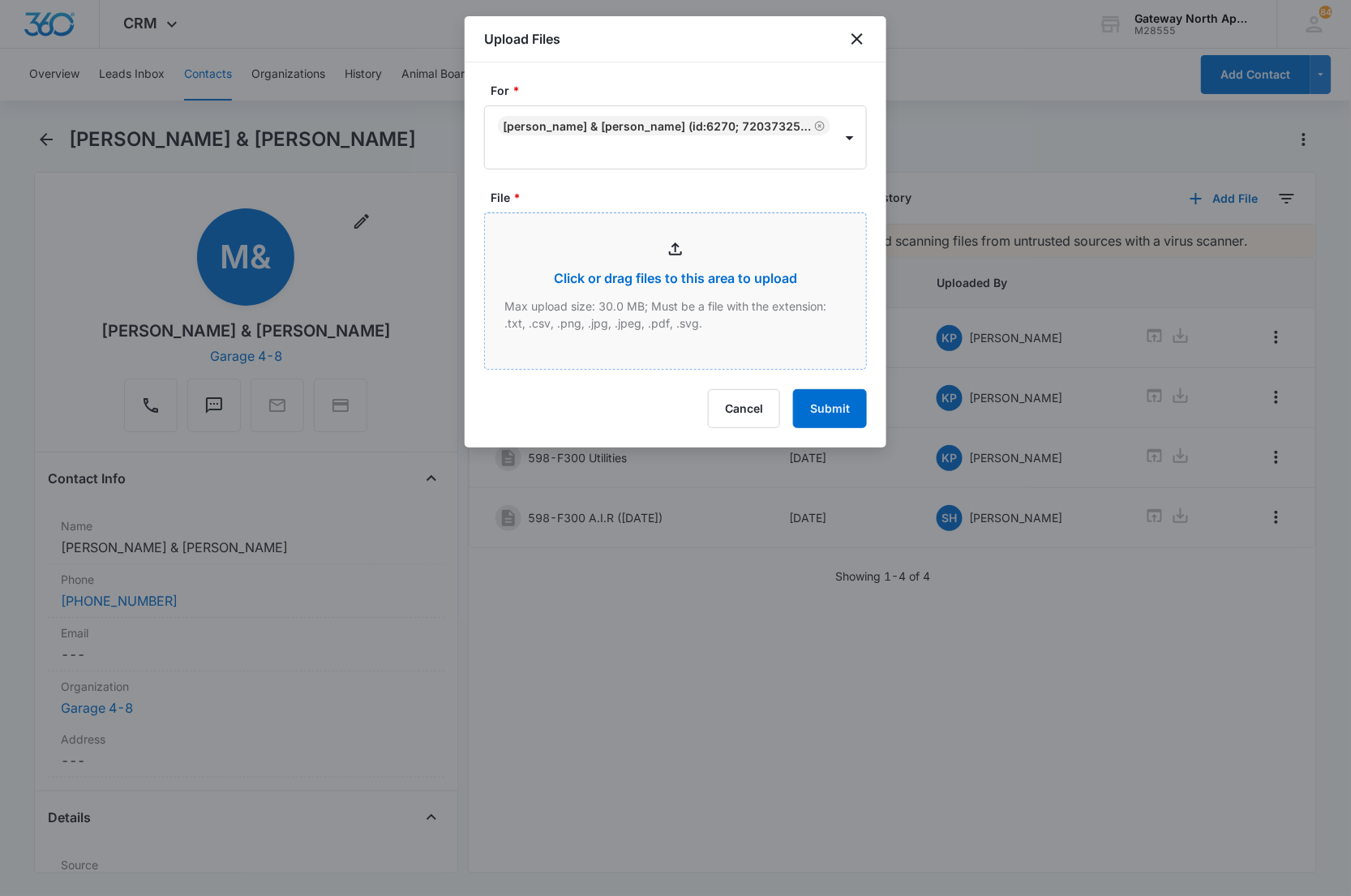
type input "C:\fakepath\Xerox Scan_08122025101354.pdf"
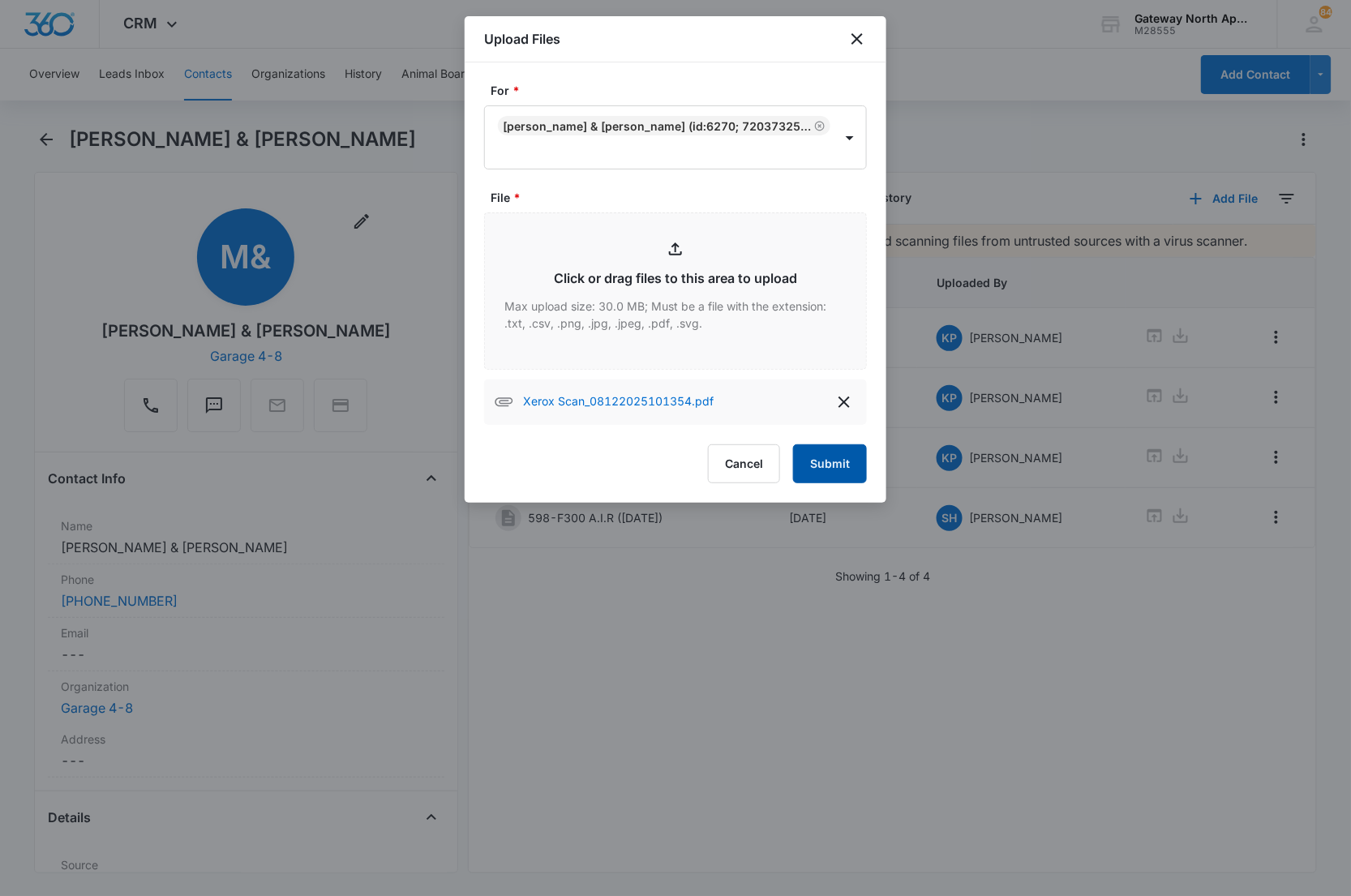
click at [832, 455] on button "Submit" at bounding box center [829, 463] width 74 height 38
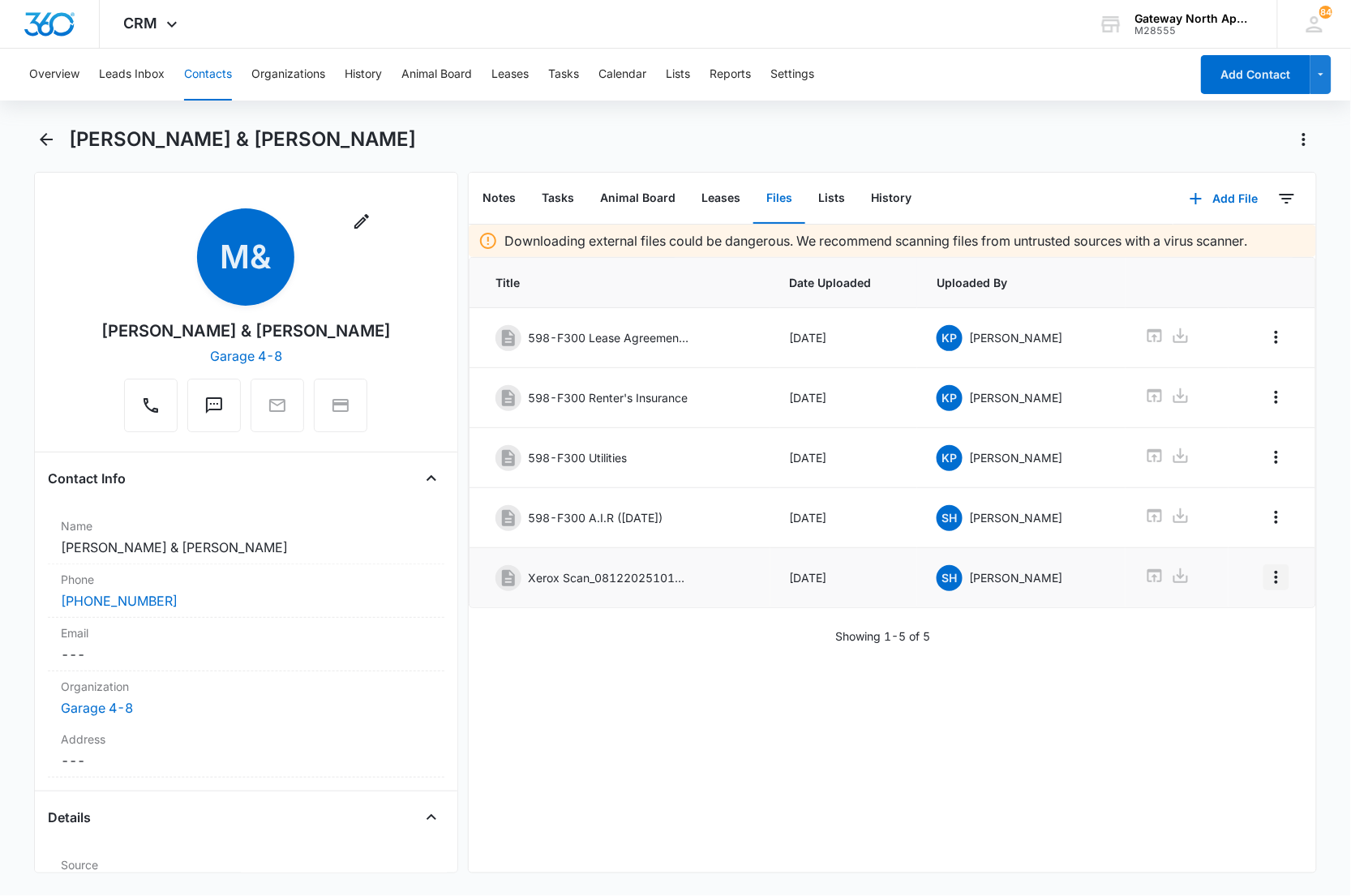
click at [1269, 586] on icon "Overflow Menu" at bounding box center [1277, 578] width 20 height 20
click at [1222, 623] on div "Edit" at bounding box center [1220, 629] width 35 height 12
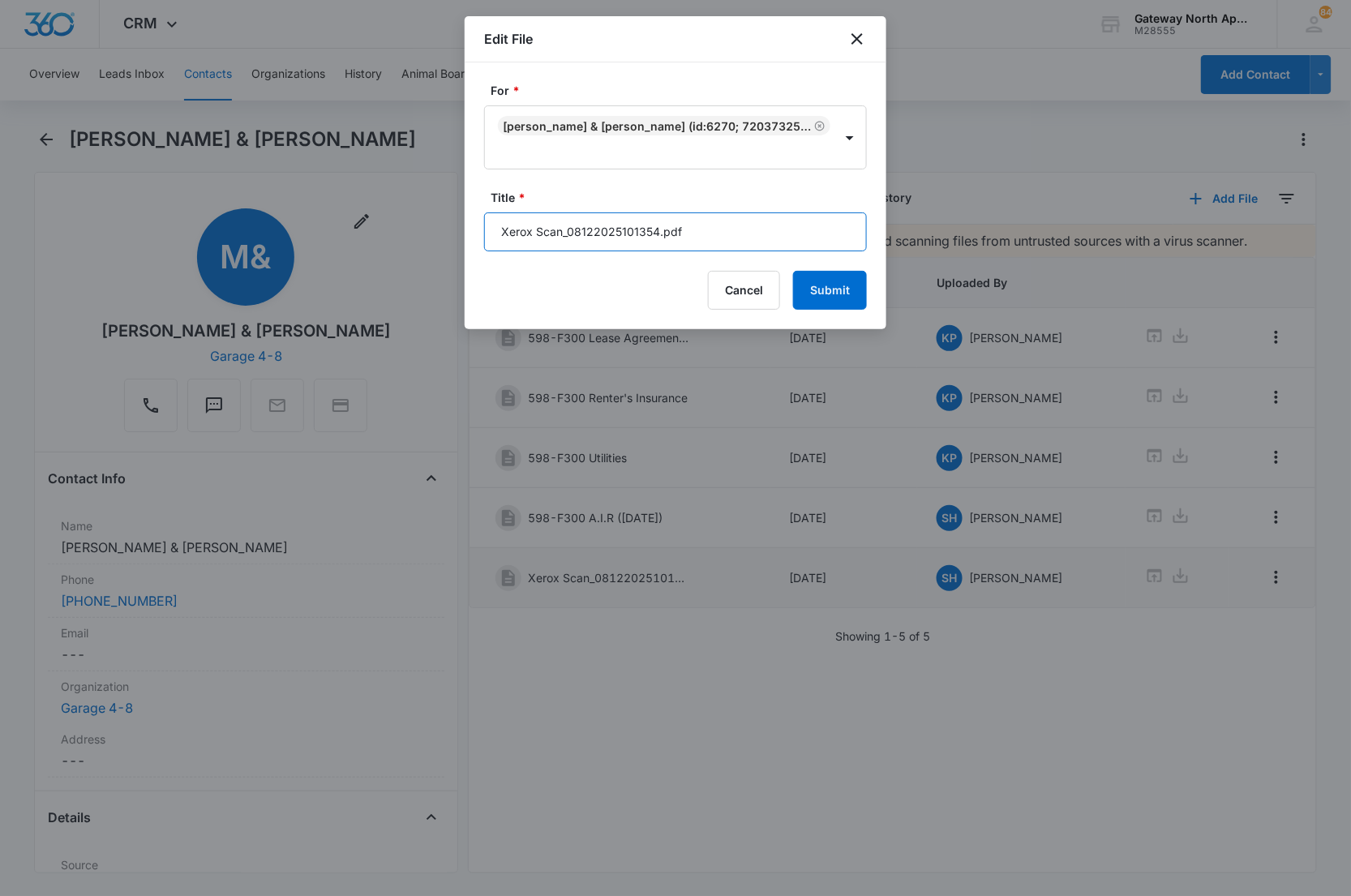
drag, startPoint x: 722, startPoint y: 198, endPoint x: 289, endPoint y: 191, distance: 433.1
click at [289, 191] on body "CRM Apps Reputation Websites Forms CRM Email Social Content Ads Intelligence Fi…" at bounding box center [676, 448] width 1351 height 896
type input "598-F300 Dog off Leash Notice"
click at [793, 271] on button "Submit" at bounding box center [829, 290] width 74 height 38
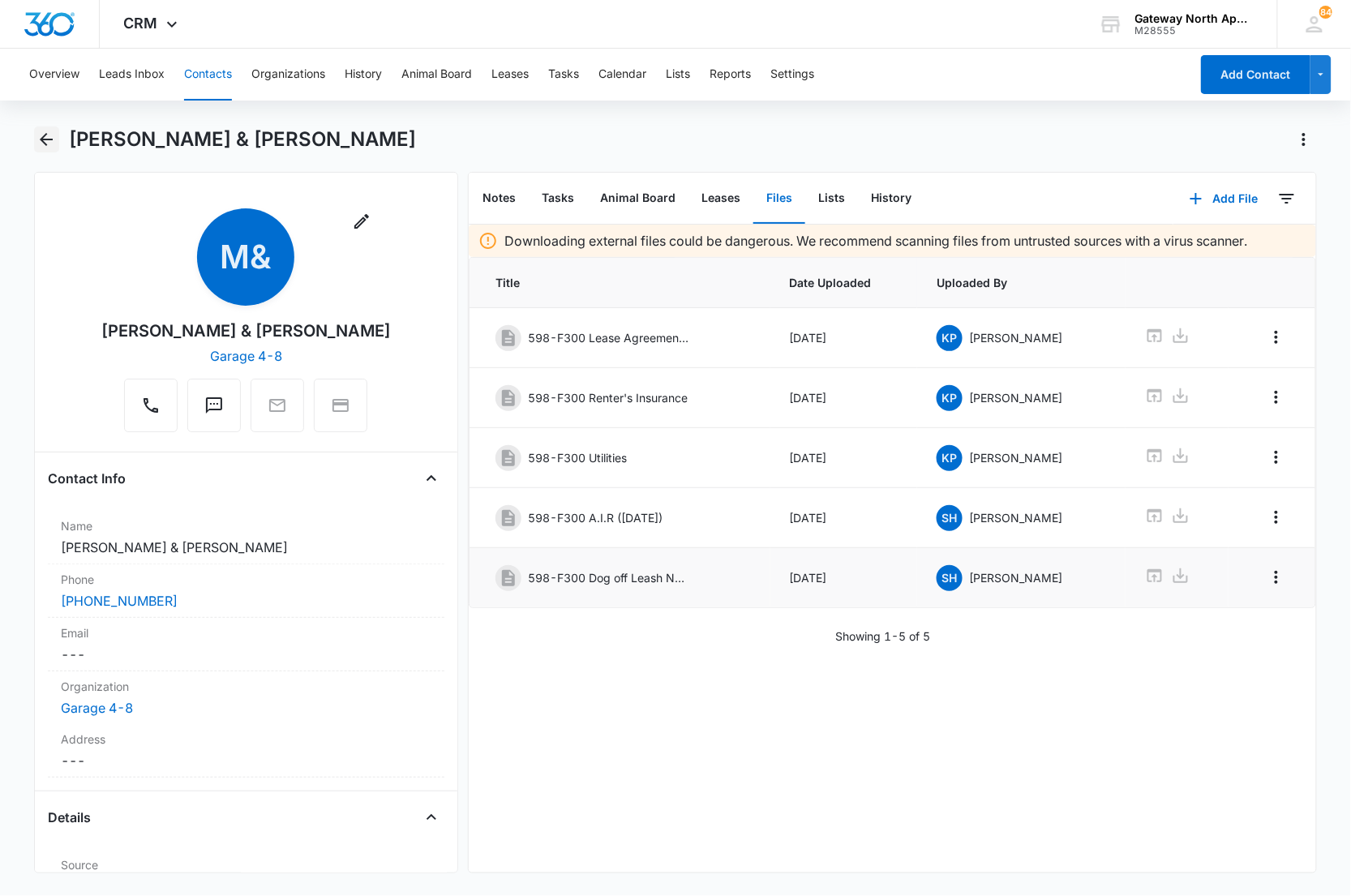
click at [43, 130] on icon "Back" at bounding box center [46, 140] width 20 height 20
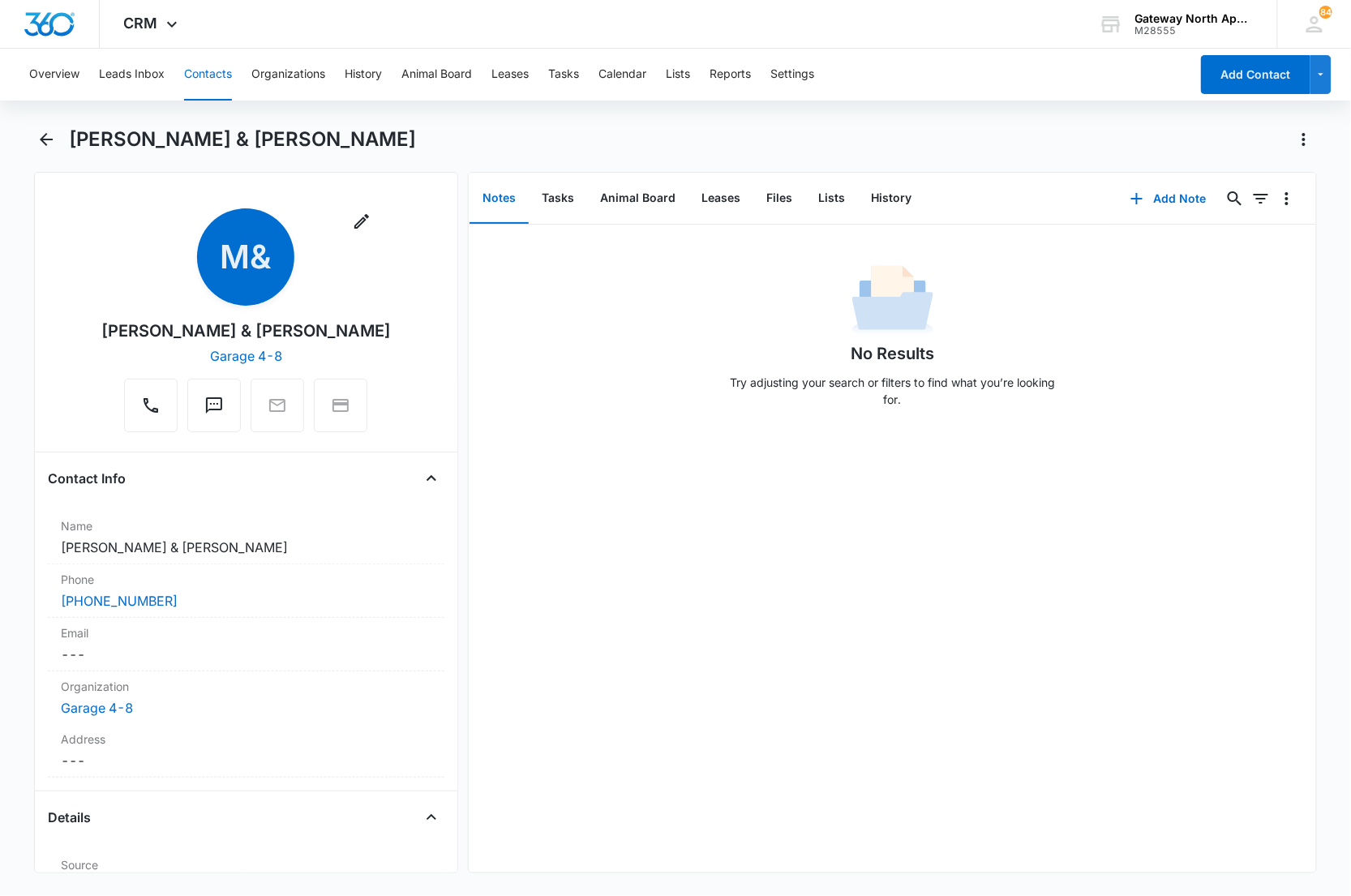
drag, startPoint x: 633, startPoint y: 326, endPoint x: 616, endPoint y: 316, distance: 19.7
click at [629, 324] on div "No Results Try adjusting your search or filters to find what you’re looking for." at bounding box center [891, 340] width 847 height 161
click at [35, 135] on button "Back" at bounding box center [46, 139] width 25 height 26
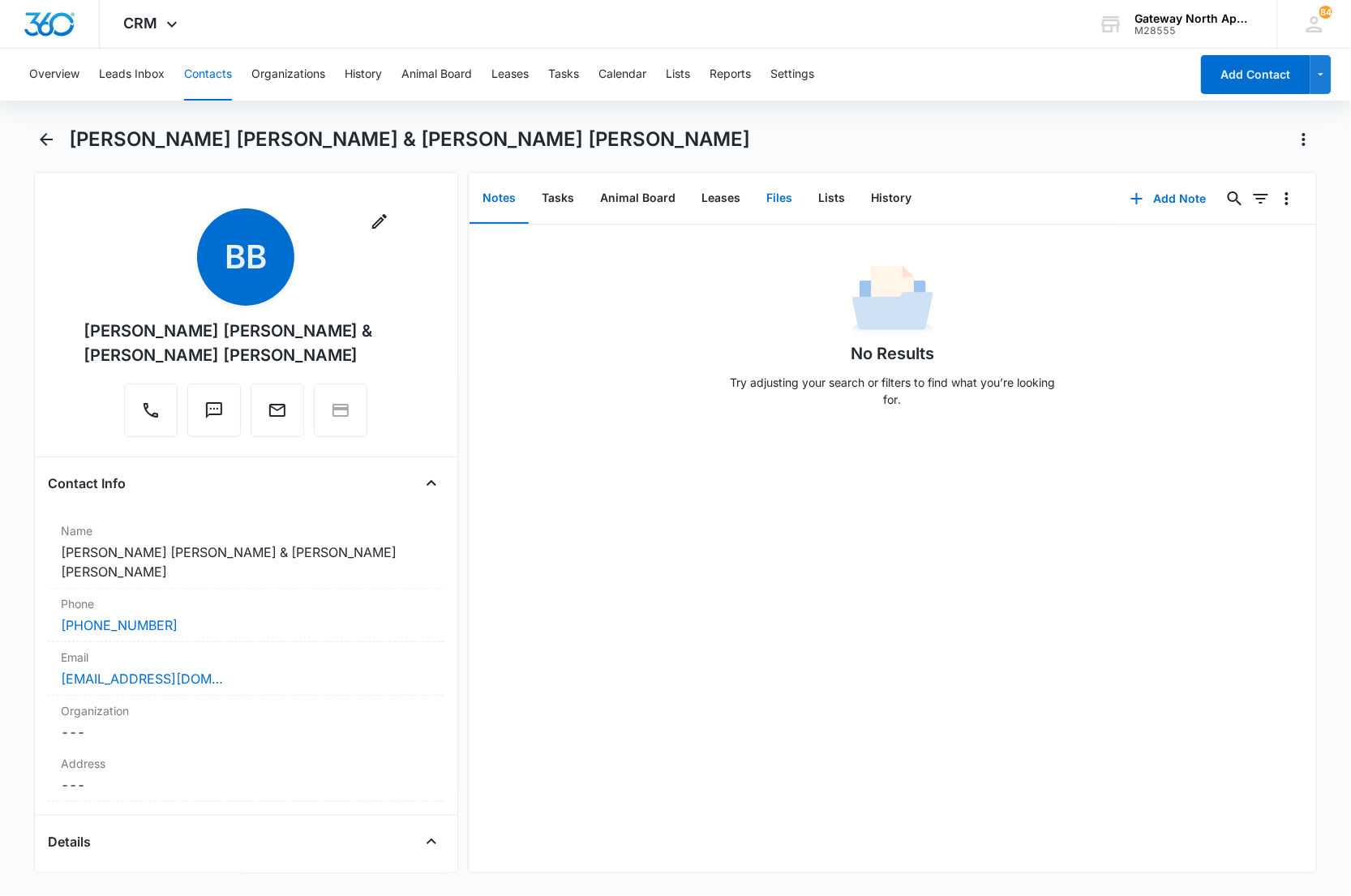
click at [768, 197] on button "Files" at bounding box center [779, 198] width 52 height 50
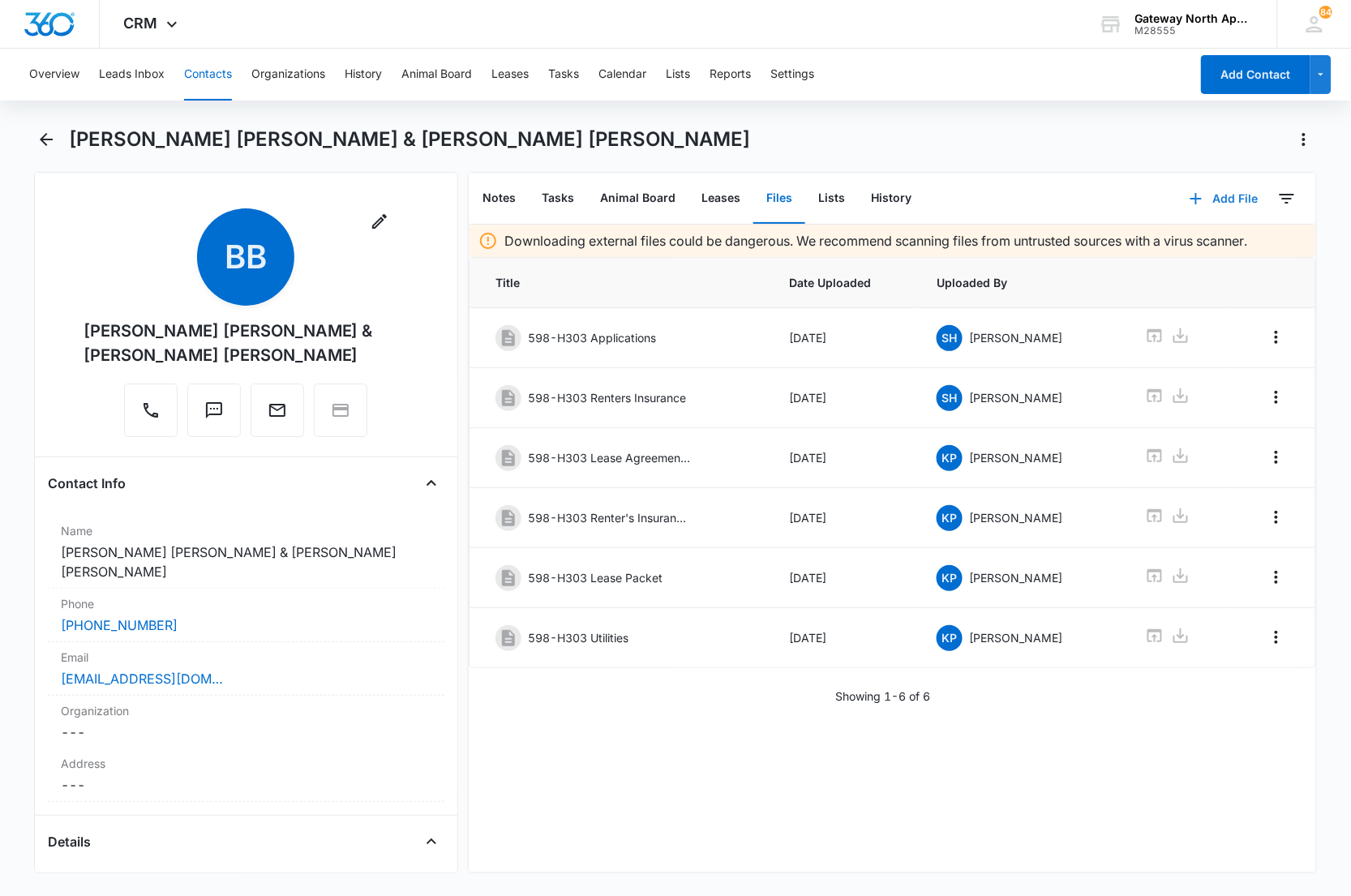
click at [1227, 199] on button "Add File" at bounding box center [1224, 198] width 101 height 38
click at [1153, 249] on button "Upload Files" at bounding box center [1211, 249] width 123 height 25
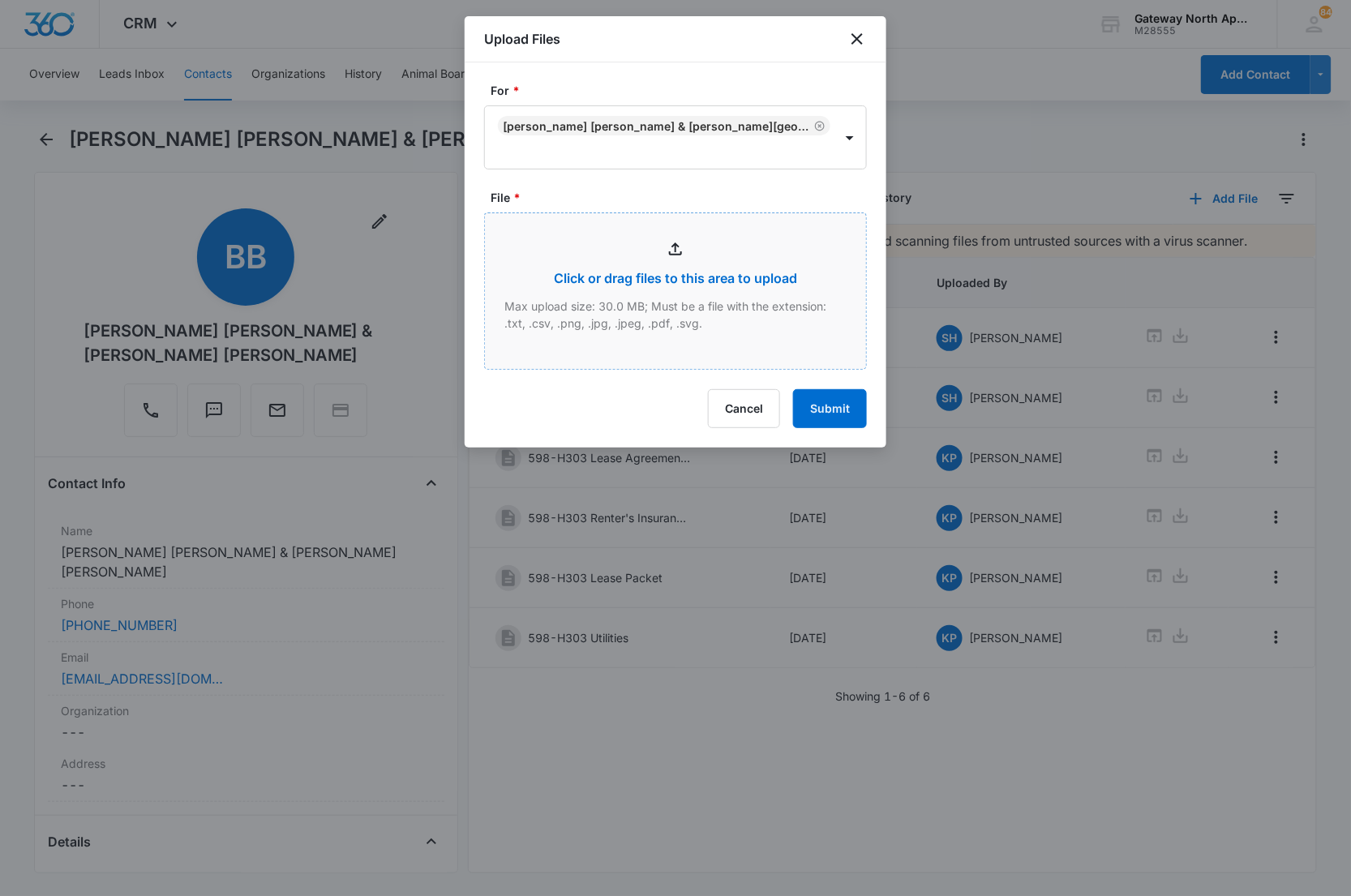
type input "C:\fakepath\Xerox Scan_08122025101406.pdf"
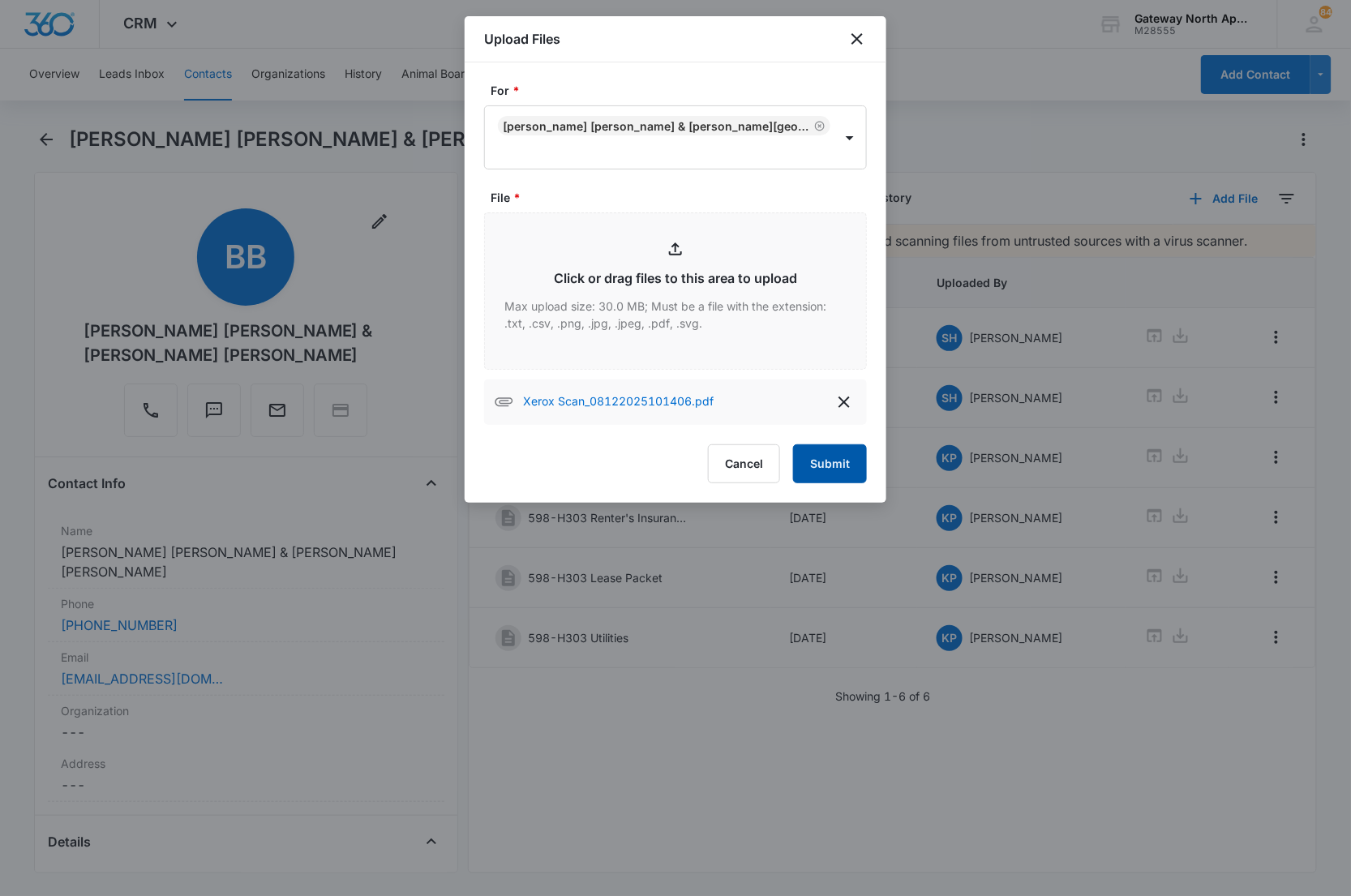
click at [810, 464] on button "Submit" at bounding box center [829, 463] width 74 height 38
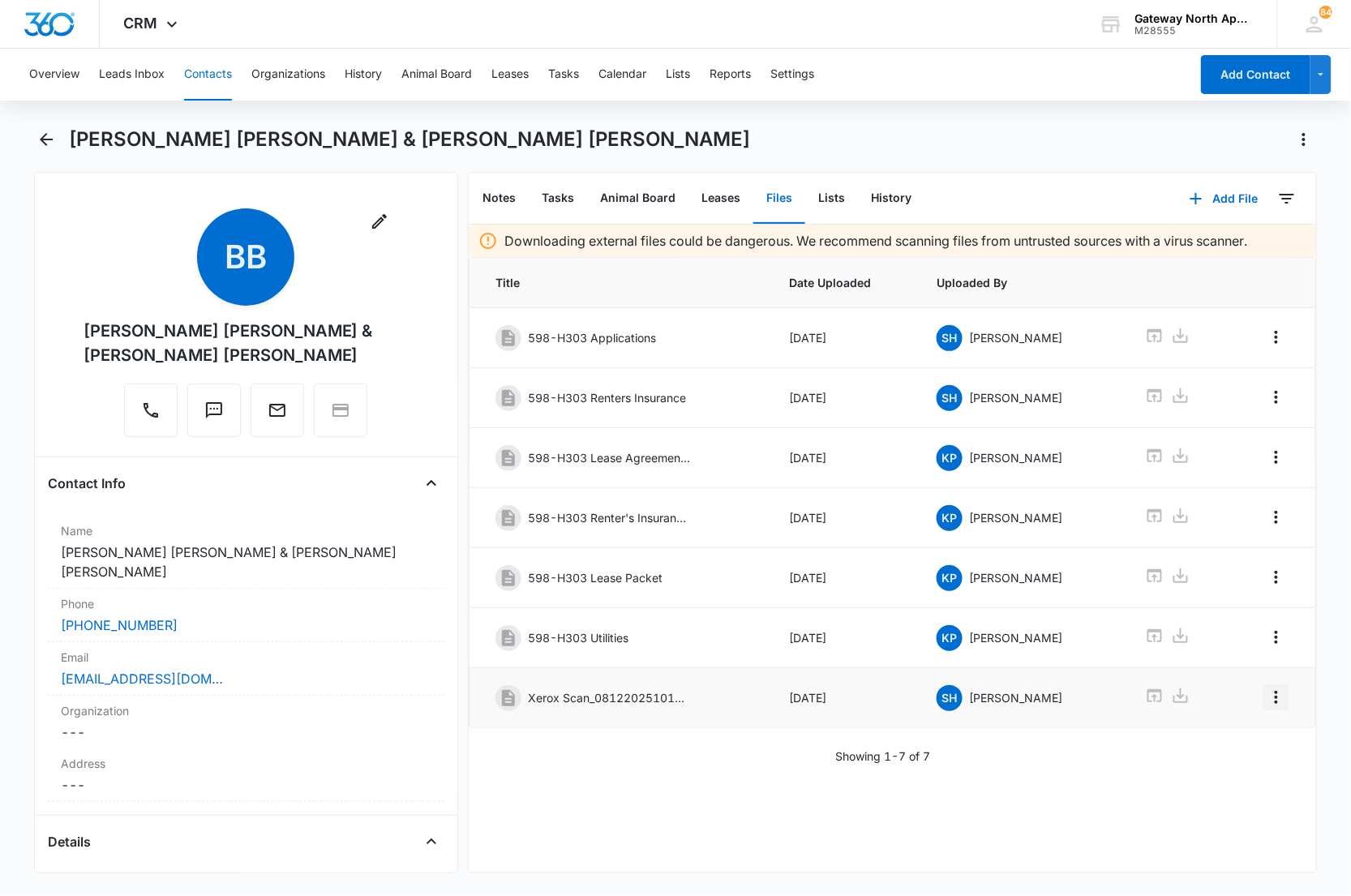
click at [1267, 707] on icon "Overflow Menu" at bounding box center [1277, 697] width 20 height 20
click at [1223, 749] on div "Edit" at bounding box center [1220, 751] width 35 height 12
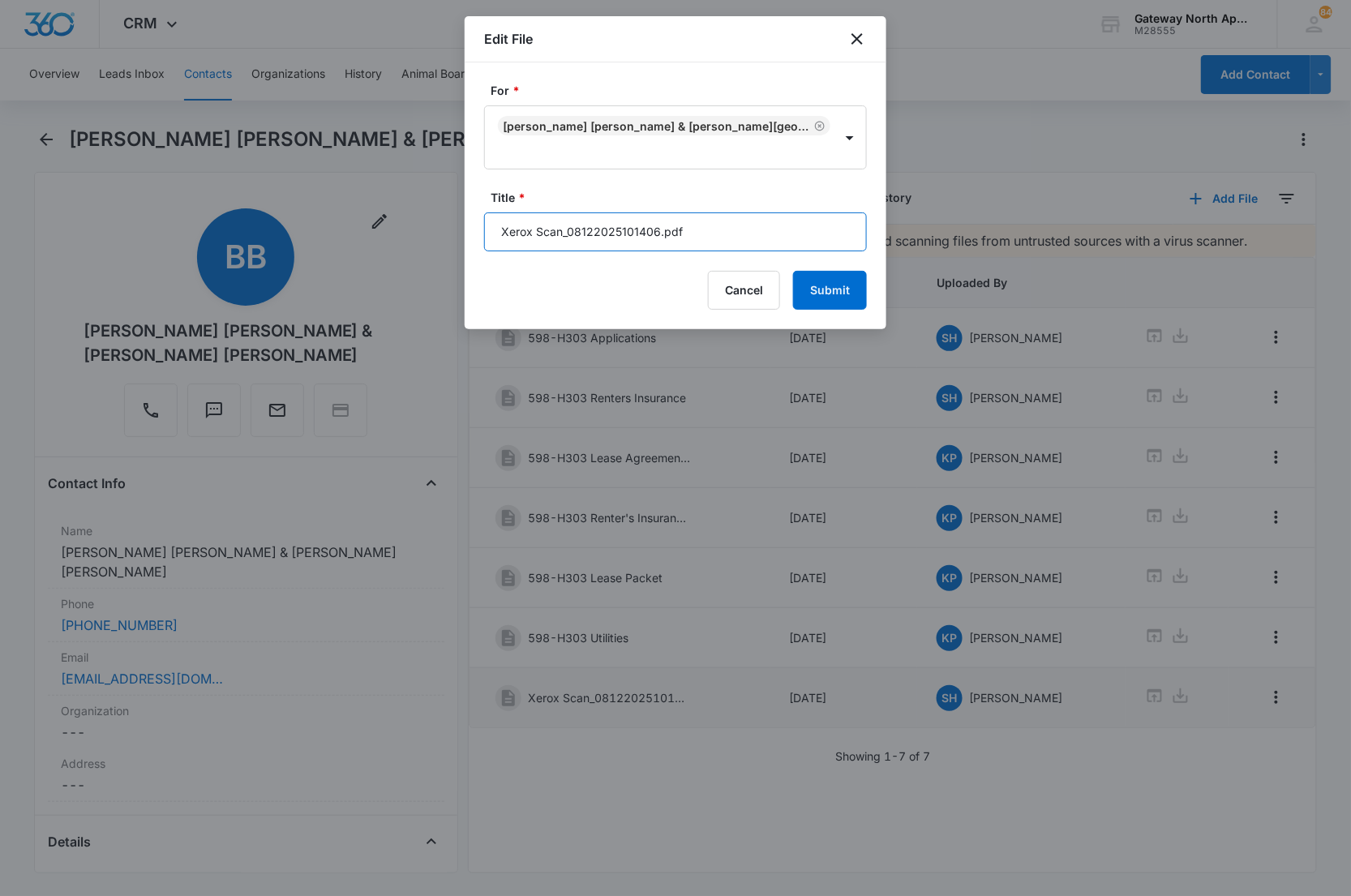
drag, startPoint x: 751, startPoint y: 239, endPoint x: 349, endPoint y: 231, distance: 402.1
click at [349, 231] on body "CRM Apps Reputation Websites Forms CRM Email Social Content Ads Intelligence Fi…" at bounding box center [676, 448] width 1351 height 896
type input "598-H303 Noise Complaint Notice"
click at [793, 271] on button "Submit" at bounding box center [829, 290] width 74 height 38
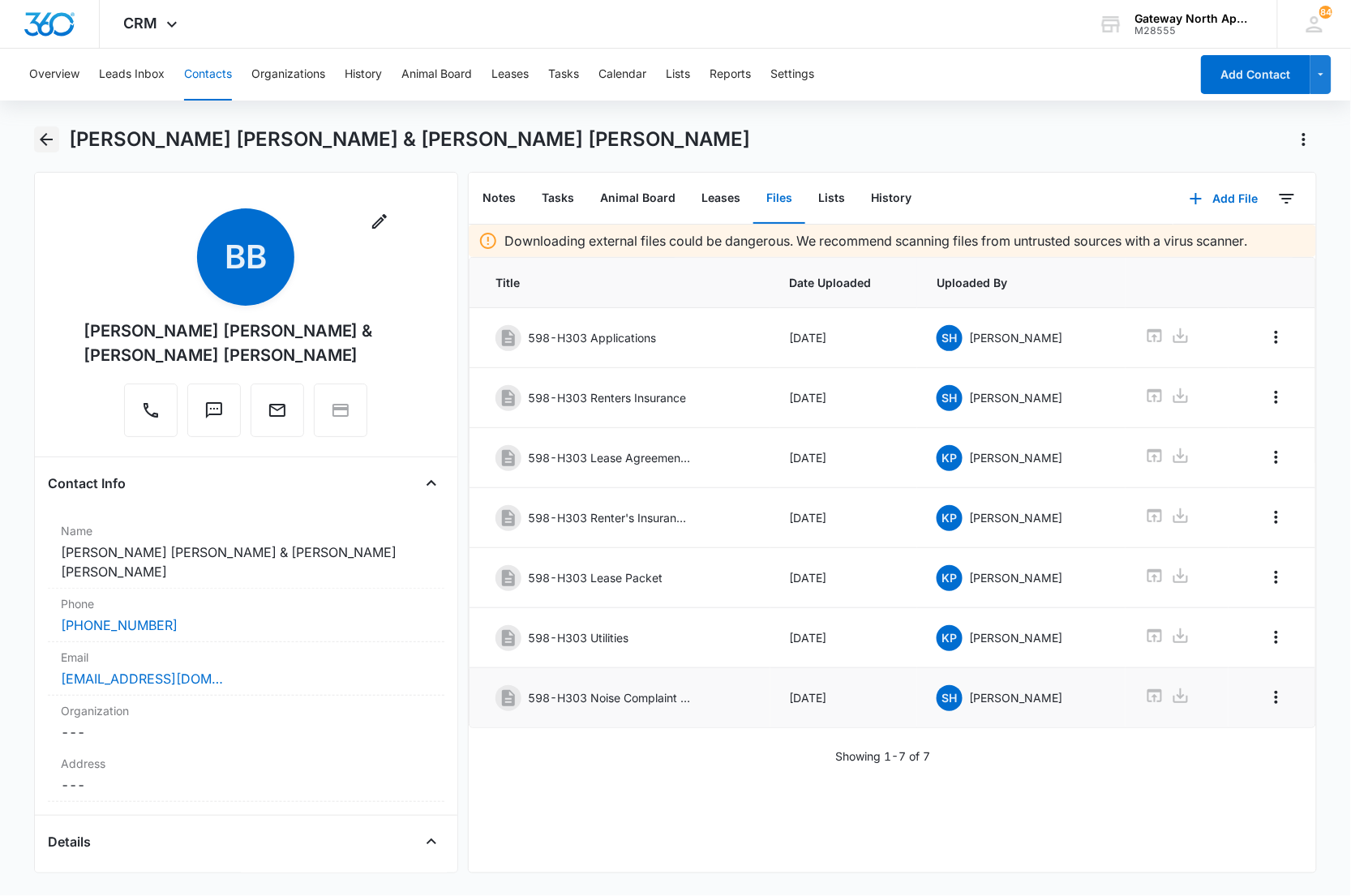
click at [48, 135] on icon "Back" at bounding box center [46, 140] width 20 height 20
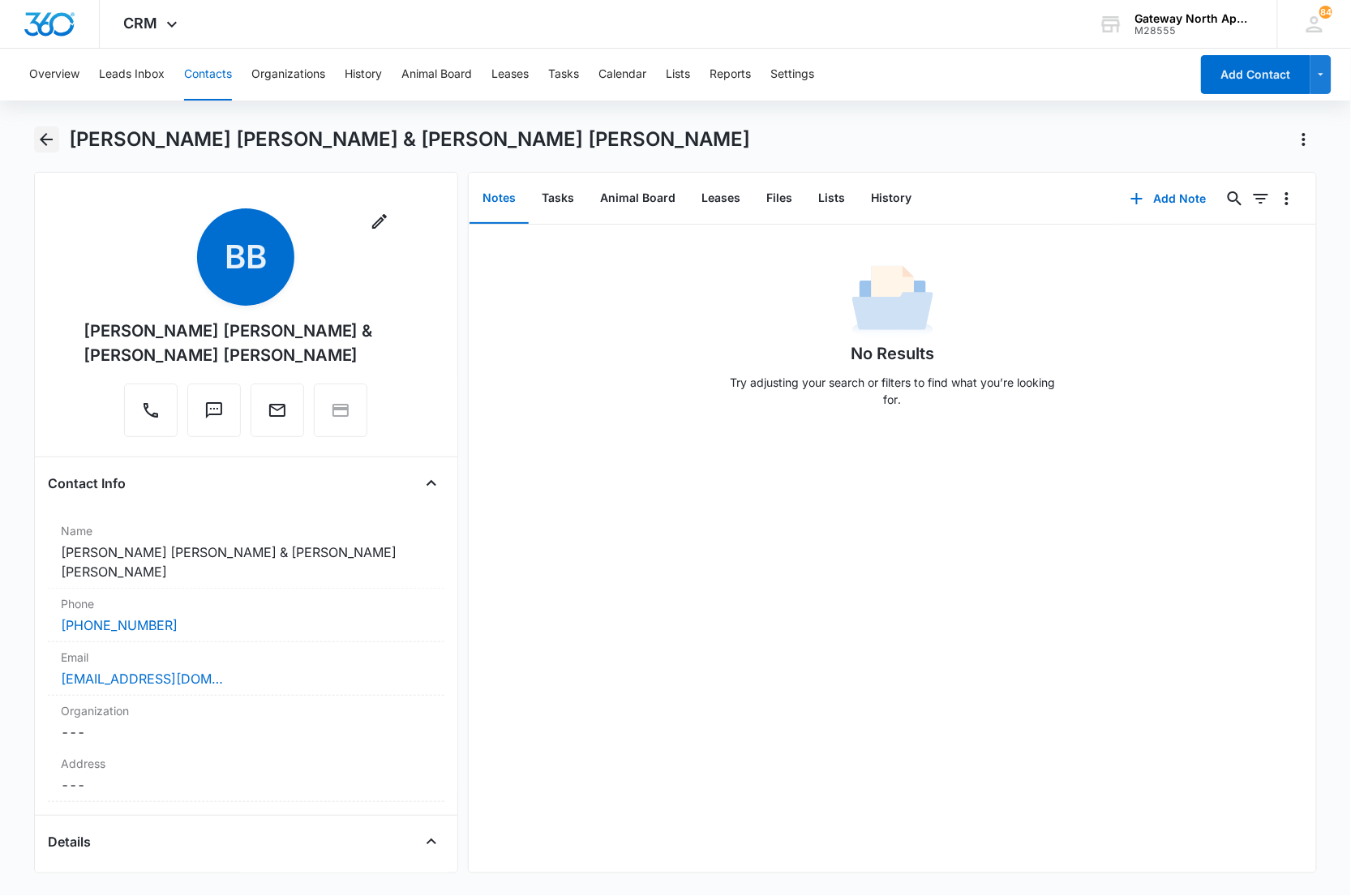
click at [57, 149] on button "Back" at bounding box center [46, 139] width 25 height 26
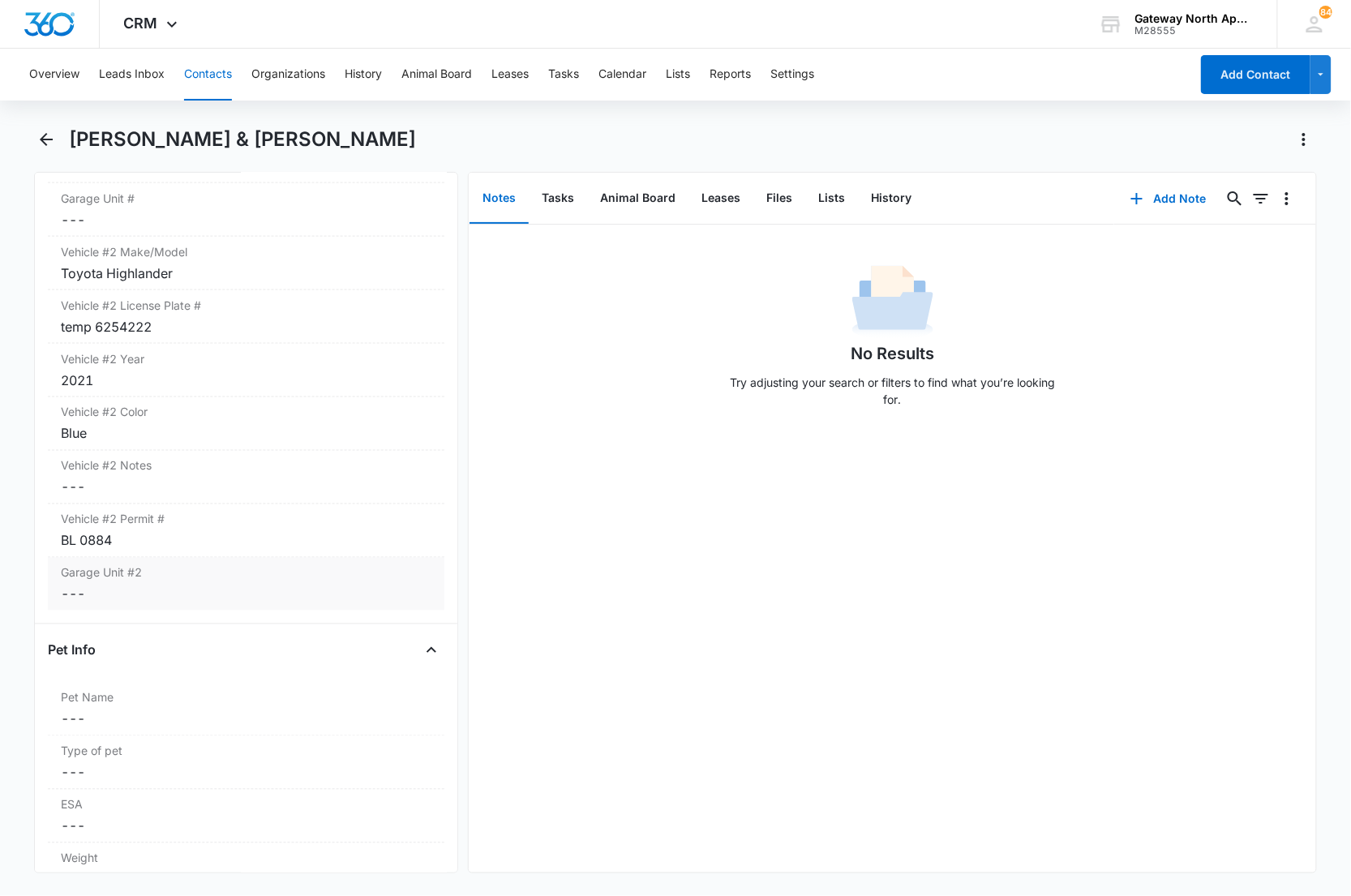
scroll to position [3151, 0]
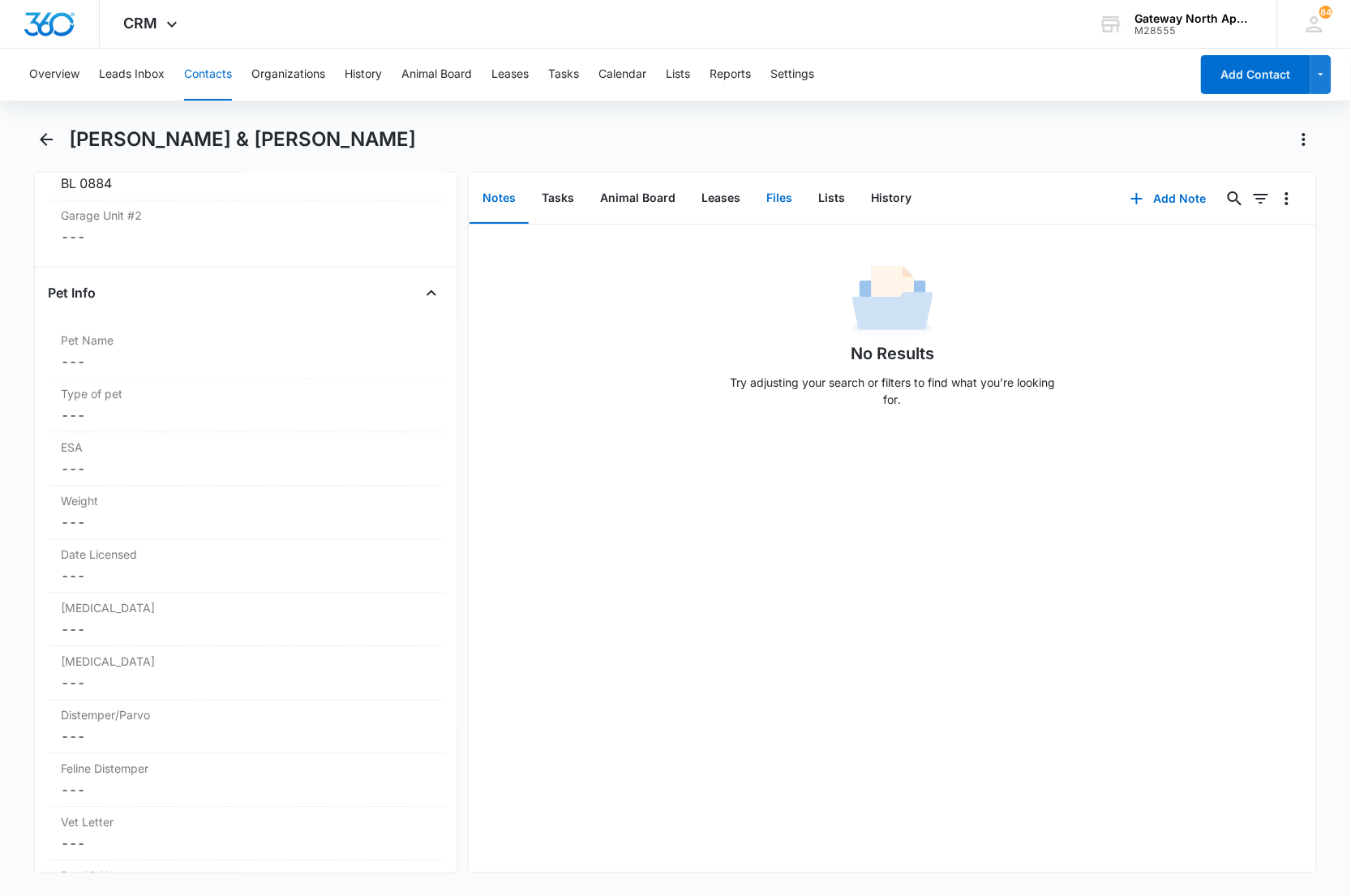
click at [770, 198] on button "Files" at bounding box center [779, 198] width 52 height 50
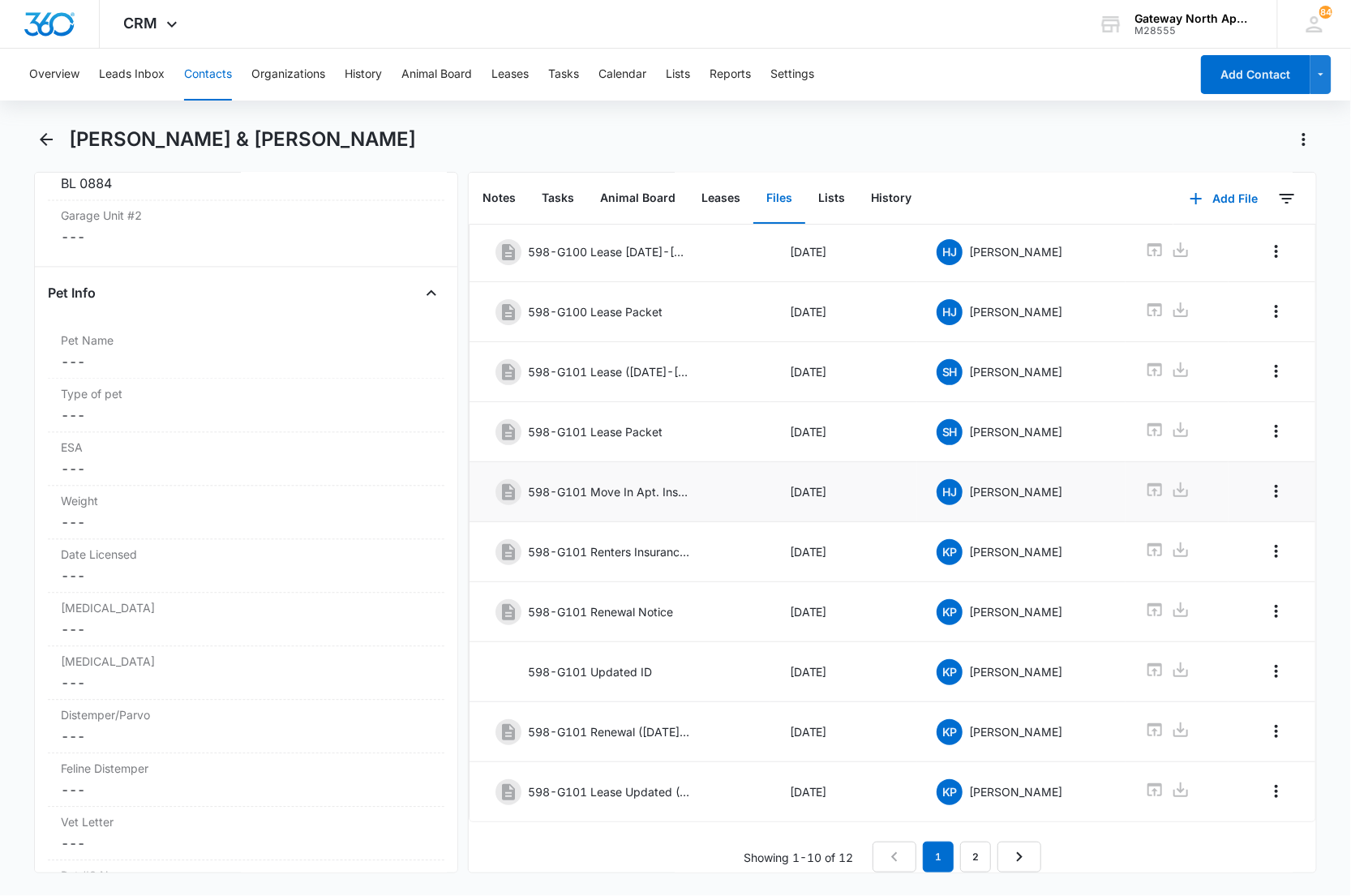
scroll to position [111, 0]
click at [968, 851] on link "2" at bounding box center [975, 857] width 31 height 31
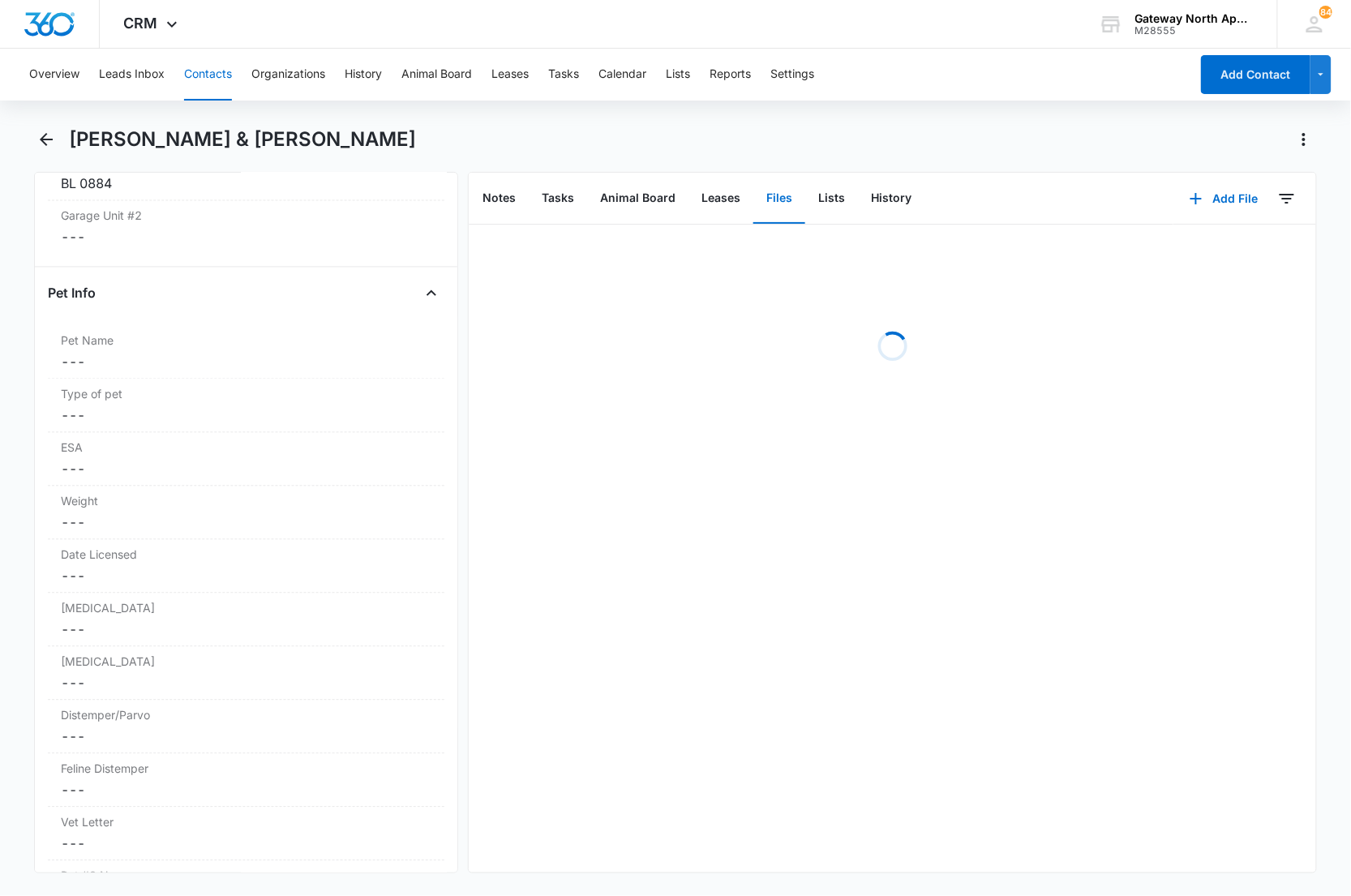
scroll to position [0, 0]
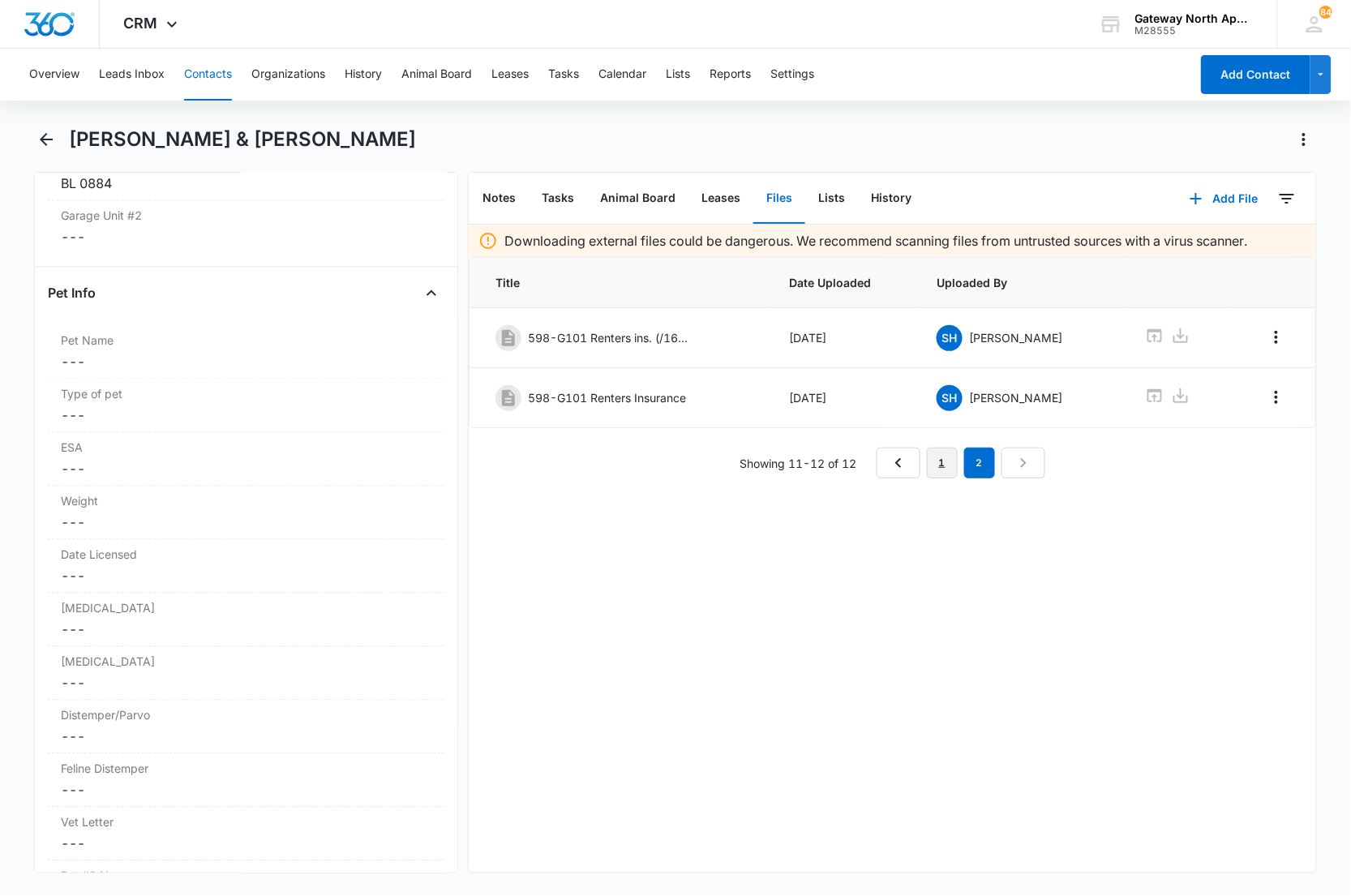
click at [927, 471] on link "1" at bounding box center [942, 462] width 31 height 31
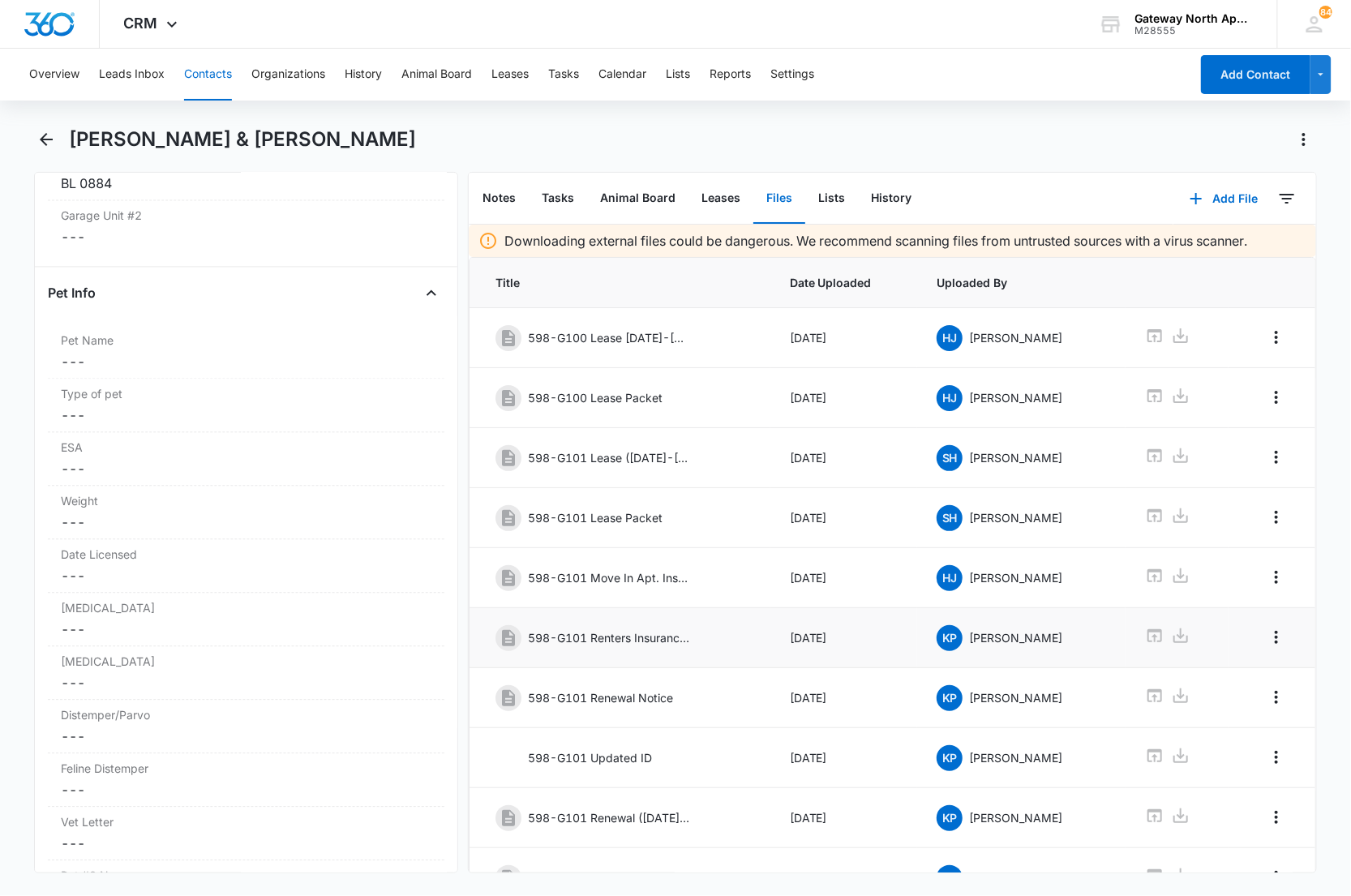
scroll to position [111, 0]
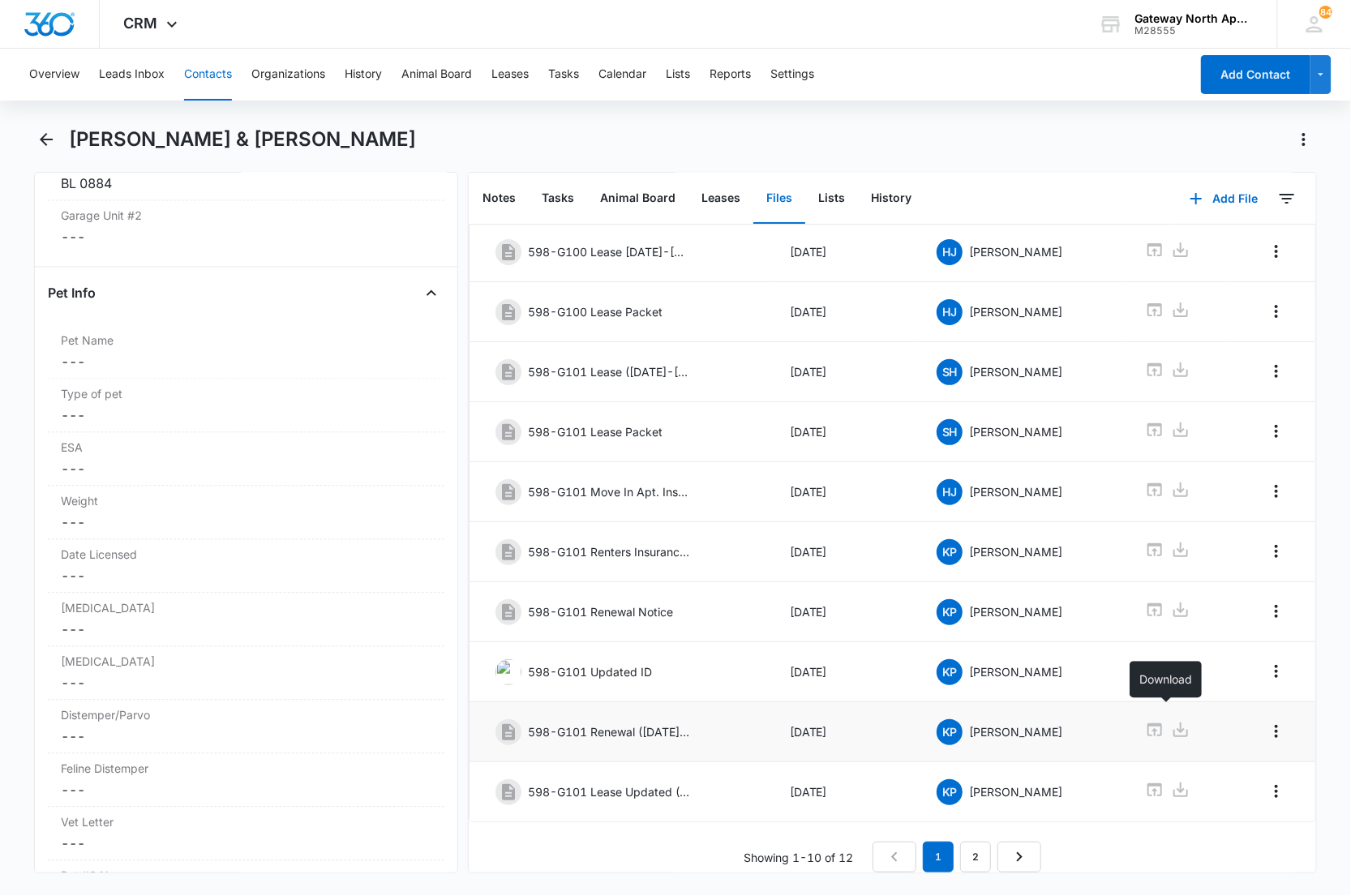
click at [1171, 720] on icon at bounding box center [1180, 729] width 20 height 20
click at [41, 143] on icon "Back" at bounding box center [46, 140] width 20 height 20
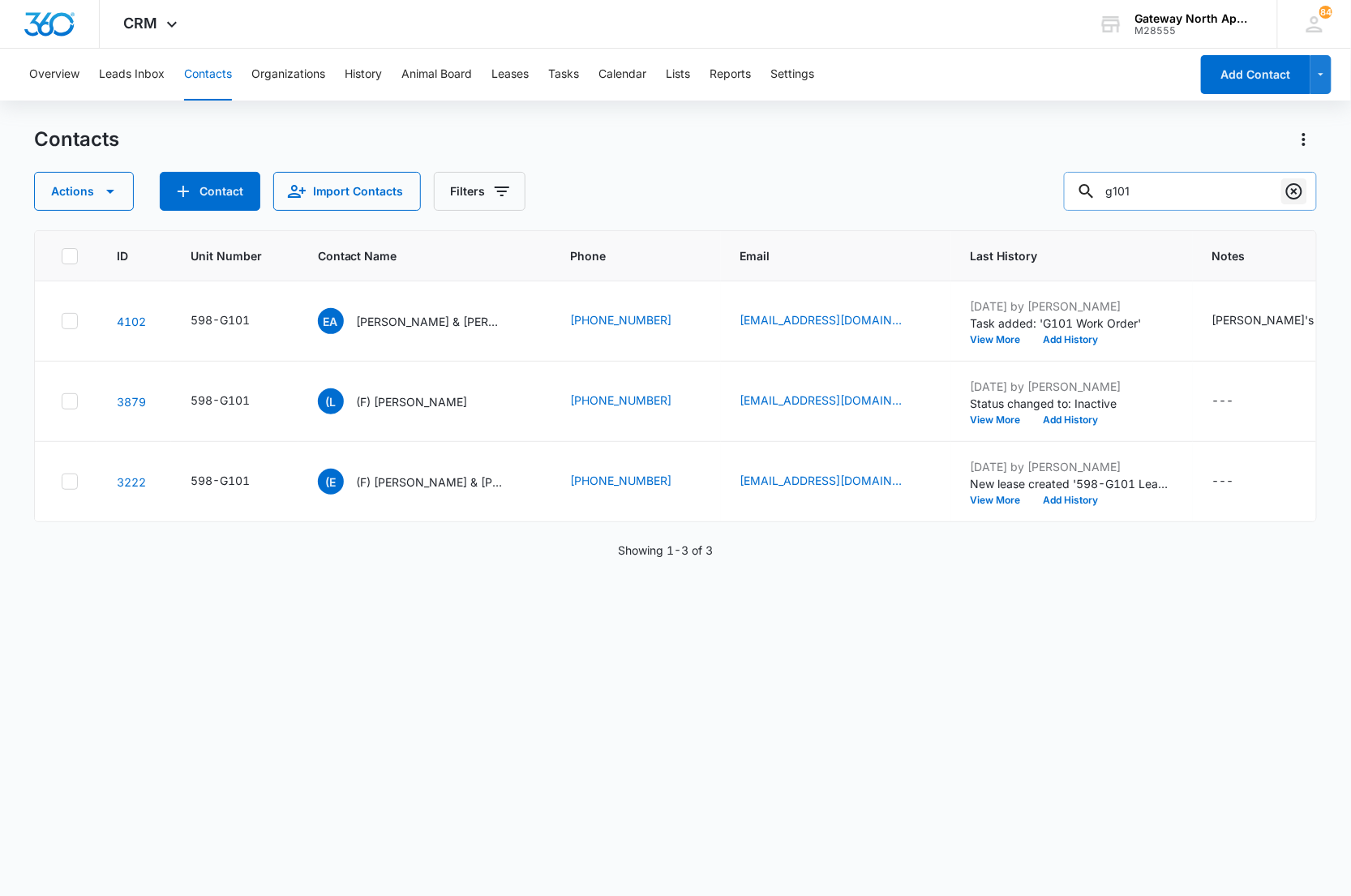
click at [1302, 191] on icon "Clear" at bounding box center [1294, 191] width 16 height 16
